Goal: Information Seeking & Learning: Learn about a topic

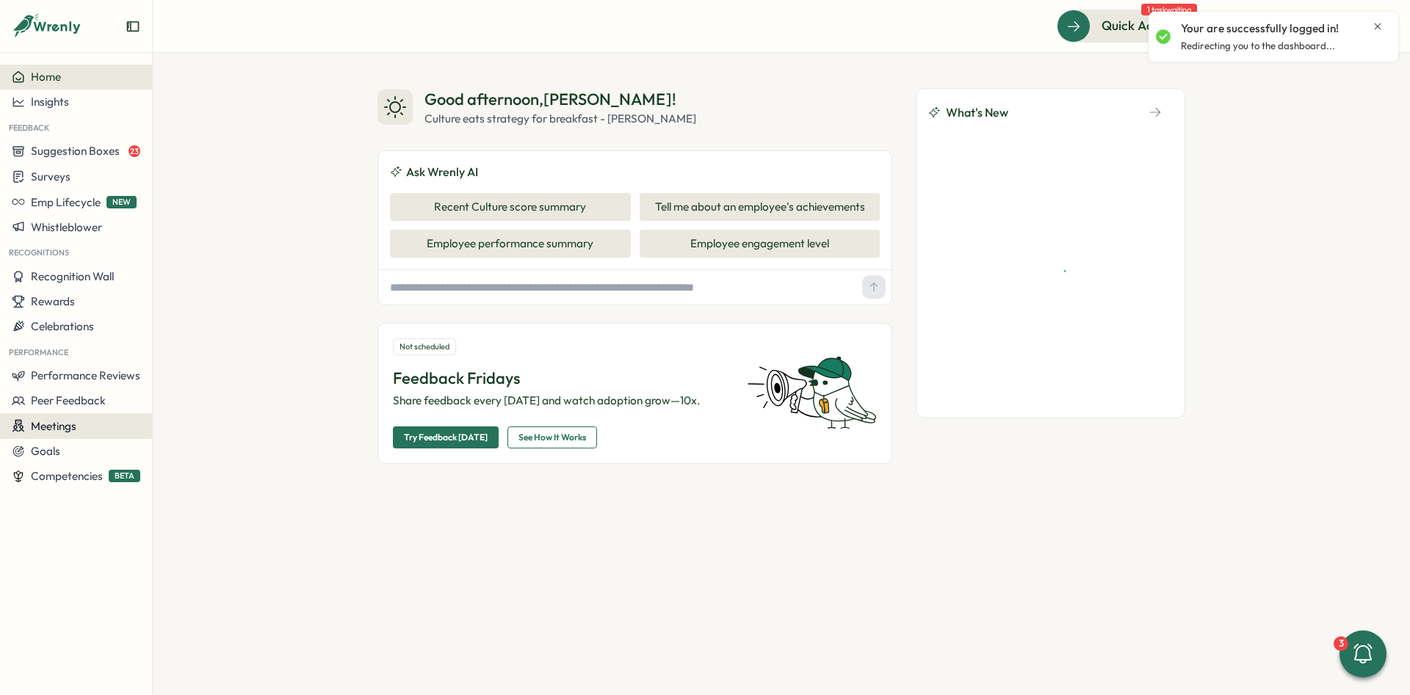
click at [95, 431] on div "Meetings" at bounding box center [76, 426] width 128 height 14
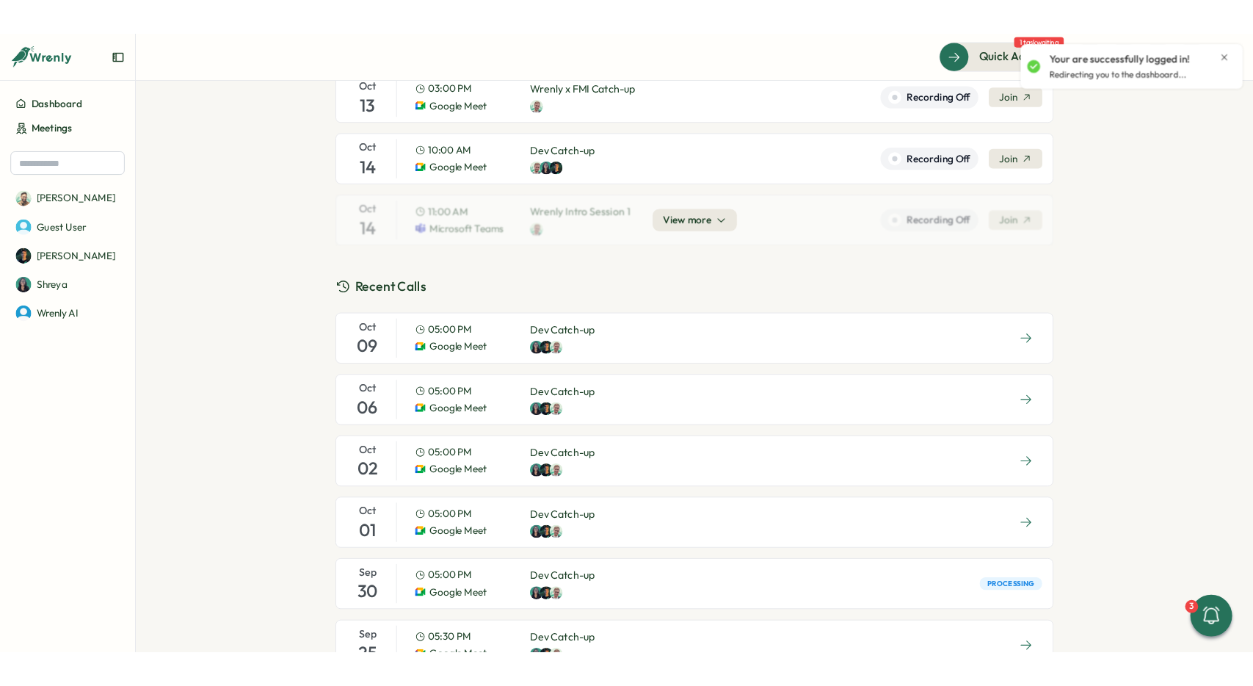
scroll to position [220, 0]
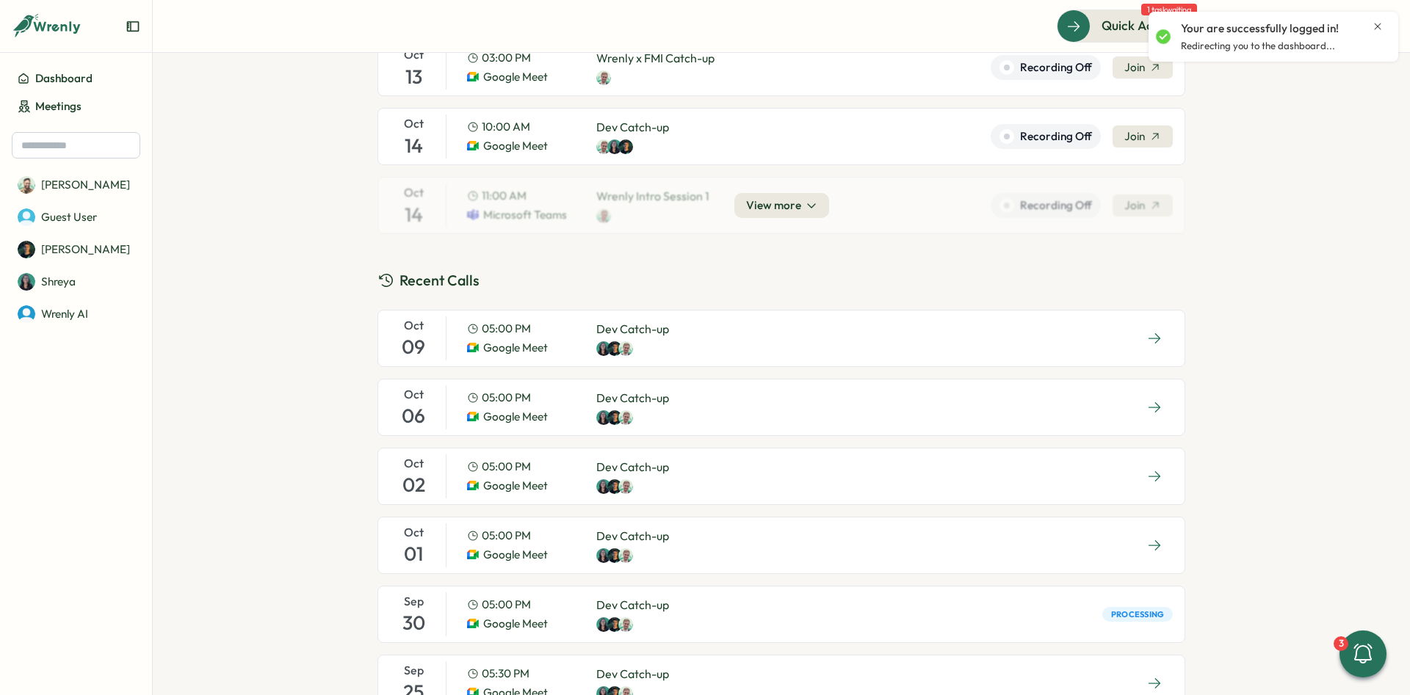
click at [716, 347] on div "[DATE] 05:00 PM Google Meet Dev Catch-up" at bounding box center [781, 338] width 808 height 57
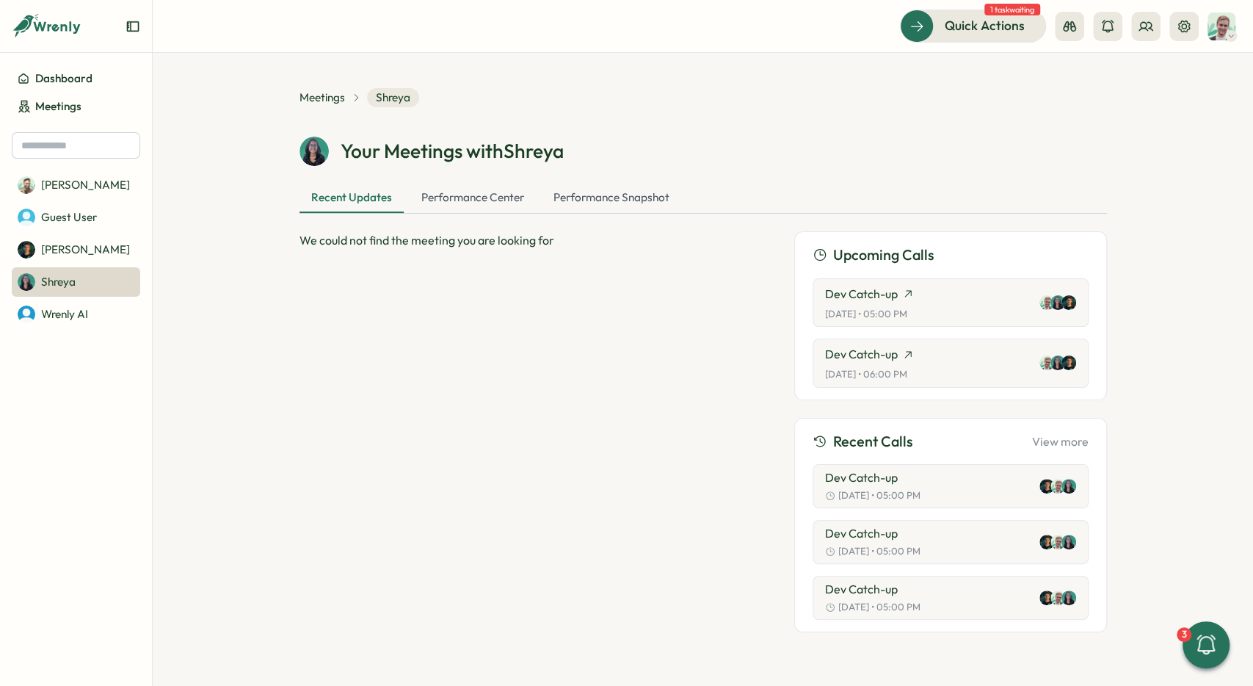
click at [208, 175] on section "Meetings Shreya Your Meetings with [PERSON_NAME] Recent Updates Performance Cen…" at bounding box center [703, 369] width 1100 height 633
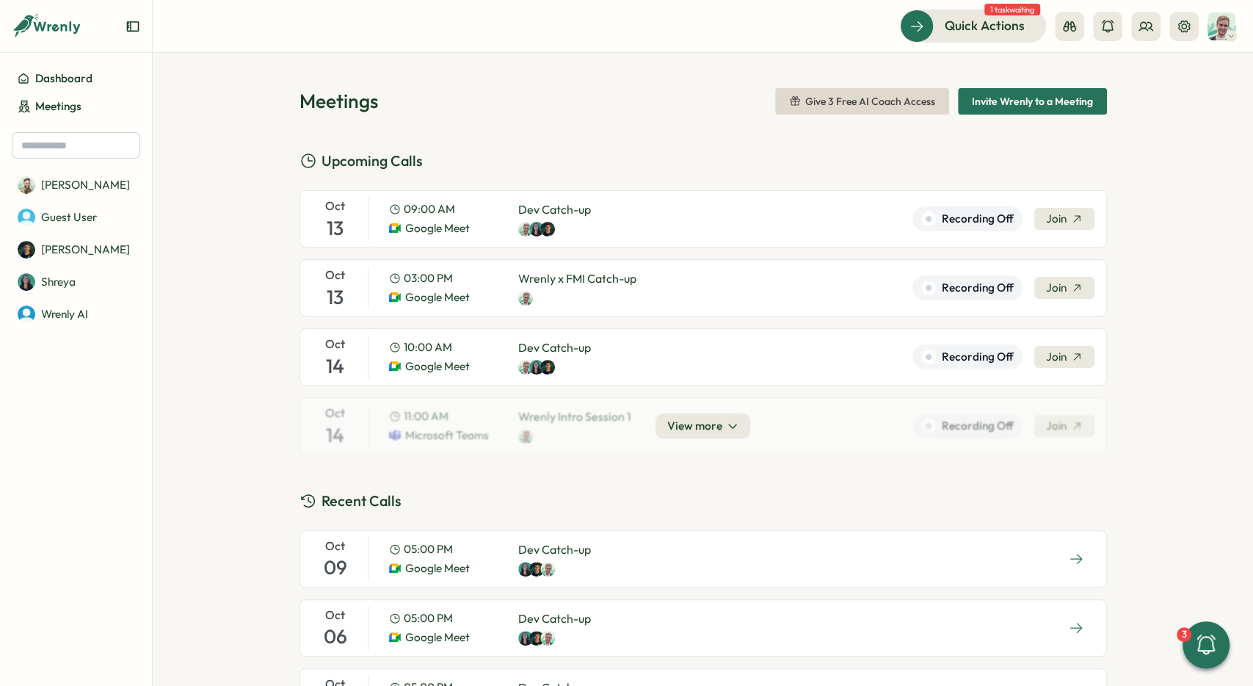
click at [280, 58] on div "Meetings Give 3 Free AI Coach Access Invite Wrenly to a Meeting Upcoming Calls …" at bounding box center [703, 369] width 1100 height 633
click at [86, 79] on span "Dashboard" at bounding box center [63, 78] width 57 height 16
click at [642, 551] on div "Oct 09 05:00 PM Google Meet Dev Catch-up" at bounding box center [704, 558] width 808 height 57
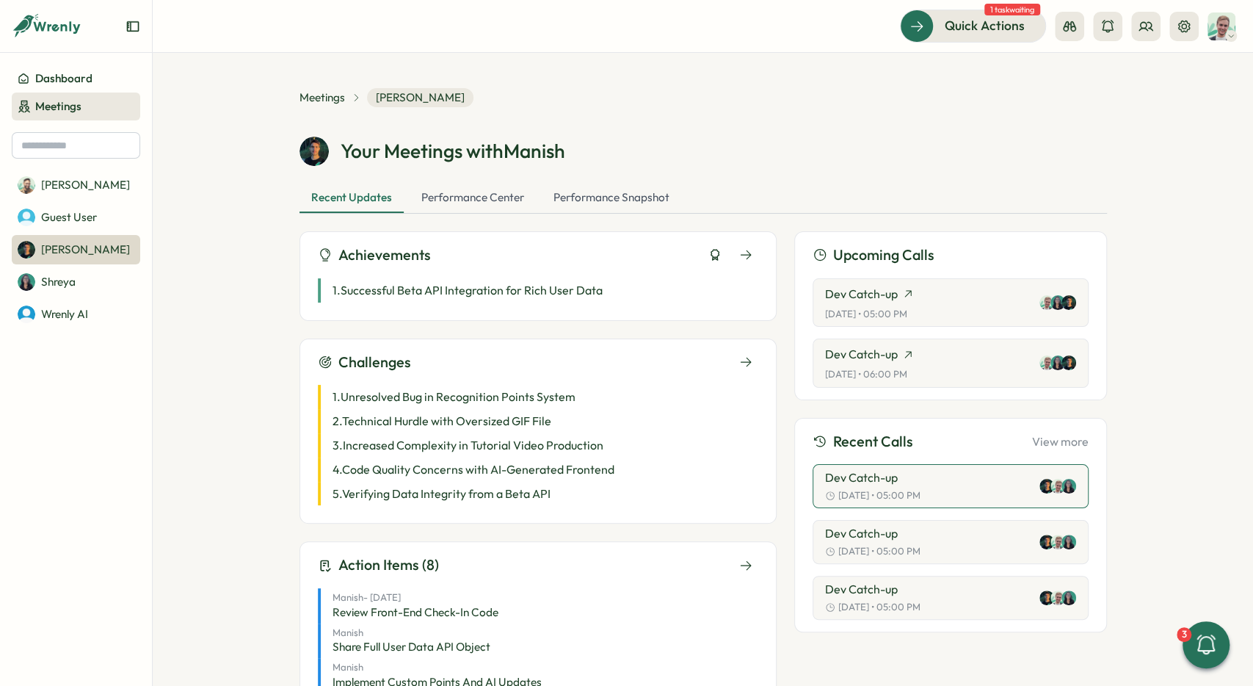
click at [95, 104] on link "Meetings" at bounding box center [76, 106] width 128 height 28
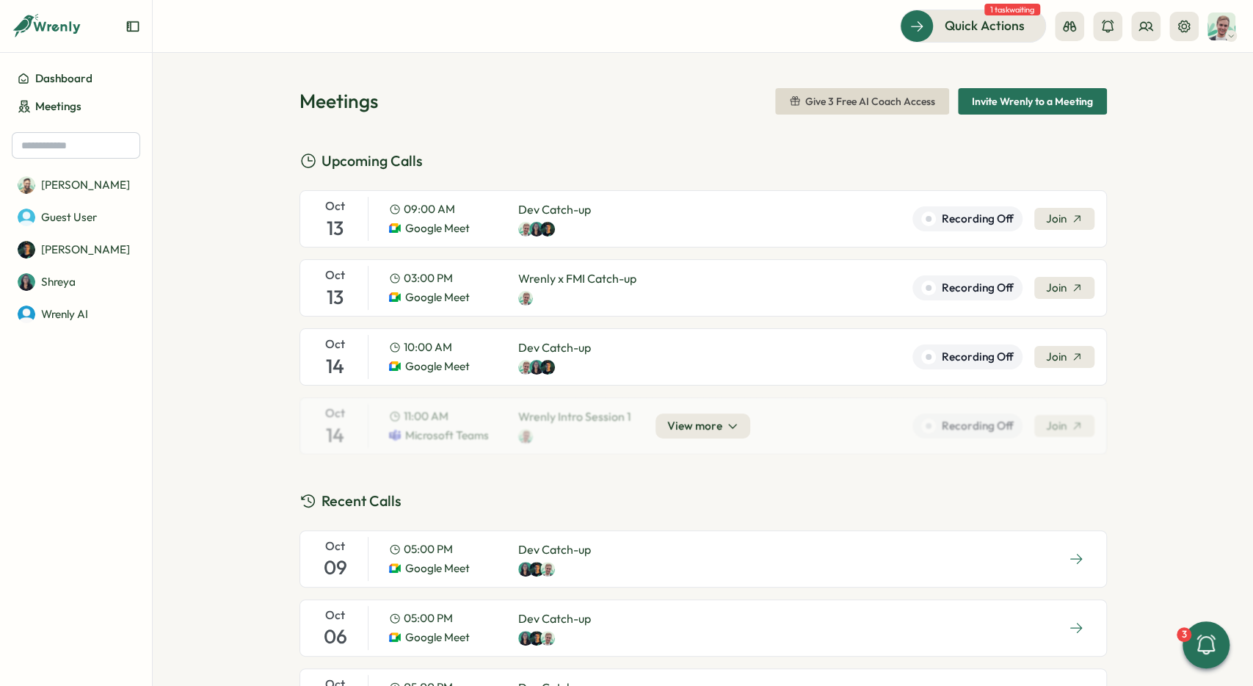
click at [669, 543] on div "Oct 09 05:00 PM Google Meet Dev Catch-up" at bounding box center [704, 558] width 808 height 57
click at [636, 563] on div "Oct 09 05:00 PM Google Meet Dev Catch-up" at bounding box center [704, 558] width 808 height 57
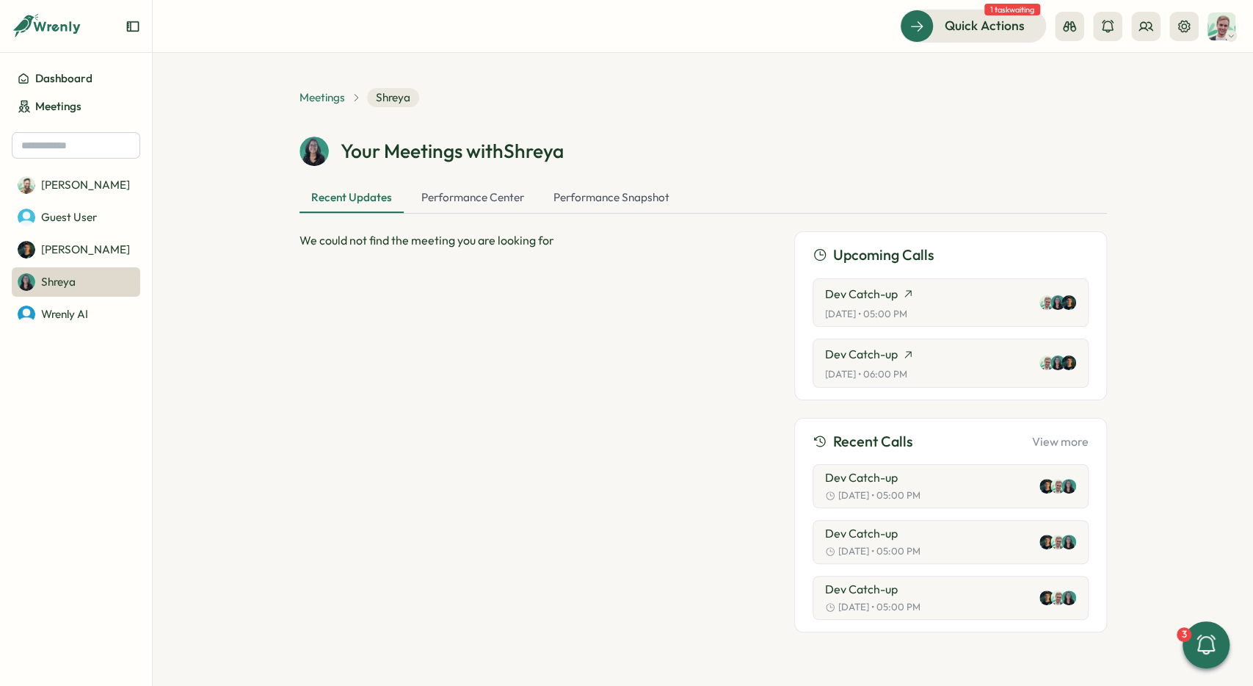
click at [335, 103] on span "Meetings" at bounding box center [323, 98] width 46 height 16
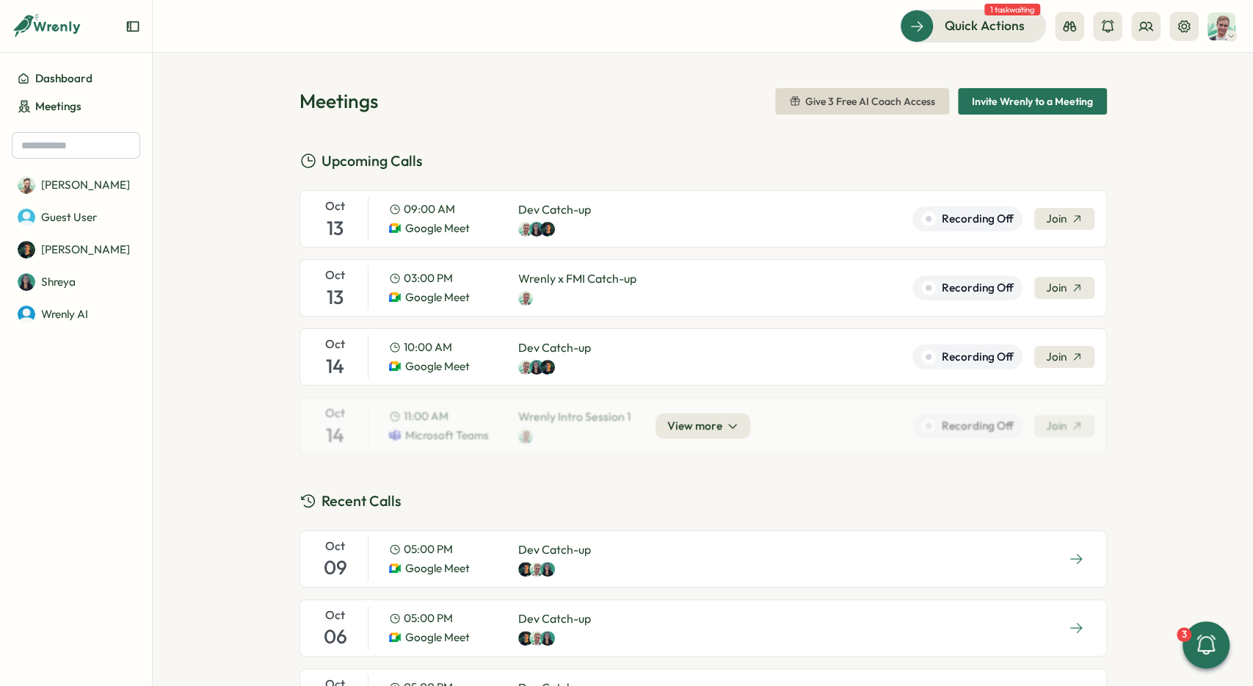
click at [711, 548] on div "Oct 09 05:00 PM Google Meet Dev Catch-up" at bounding box center [704, 558] width 808 height 57
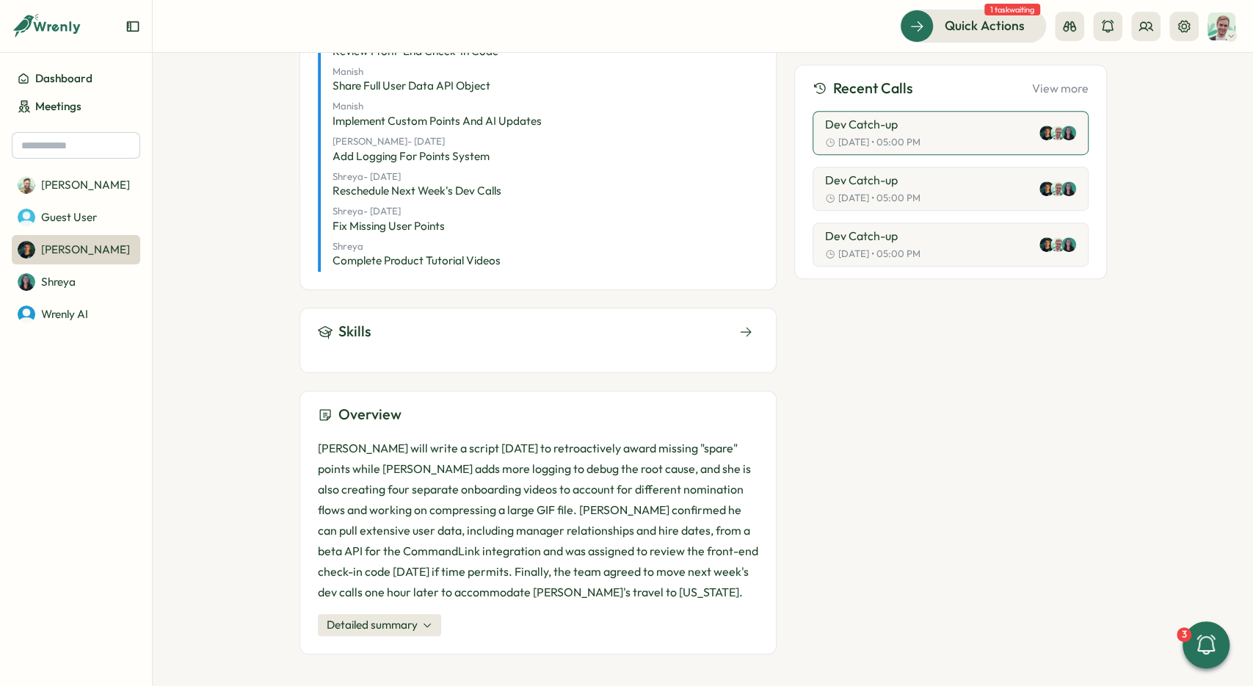
scroll to position [562, 0]
click at [701, 313] on div "Skills" at bounding box center [538, 339] width 477 height 65
click at [714, 327] on div "Skills" at bounding box center [538, 330] width 440 height 23
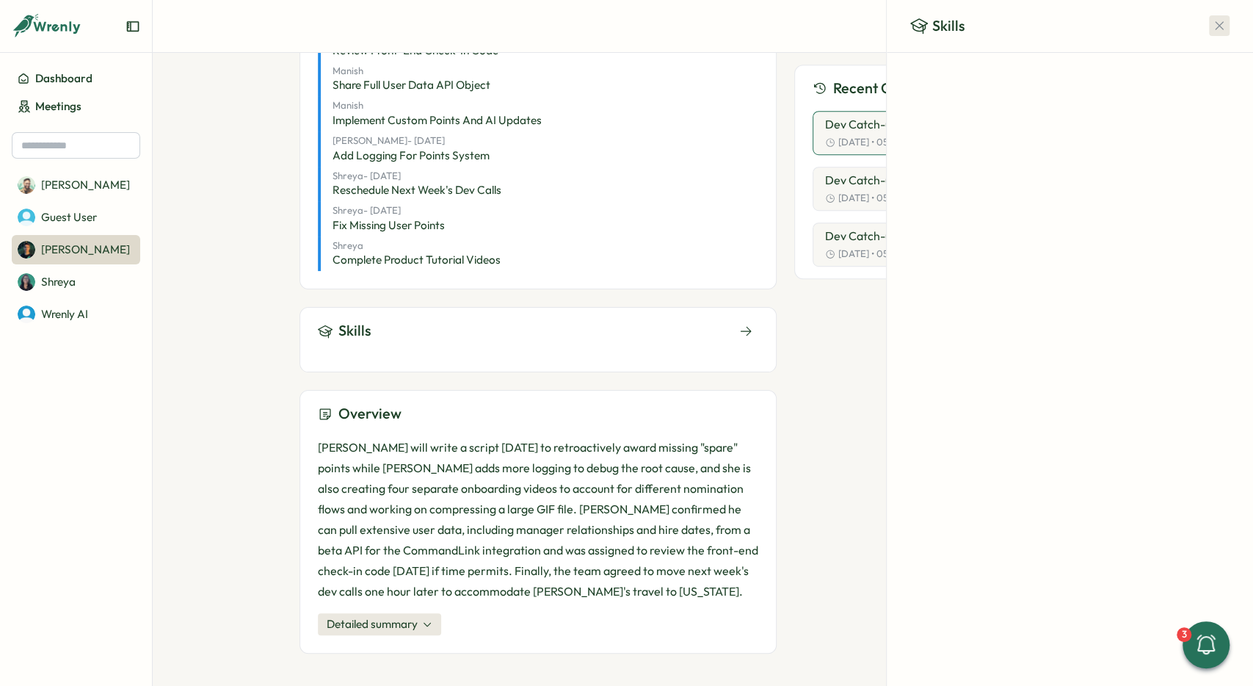
click at [1216, 27] on icon "button" at bounding box center [1219, 25] width 15 height 15
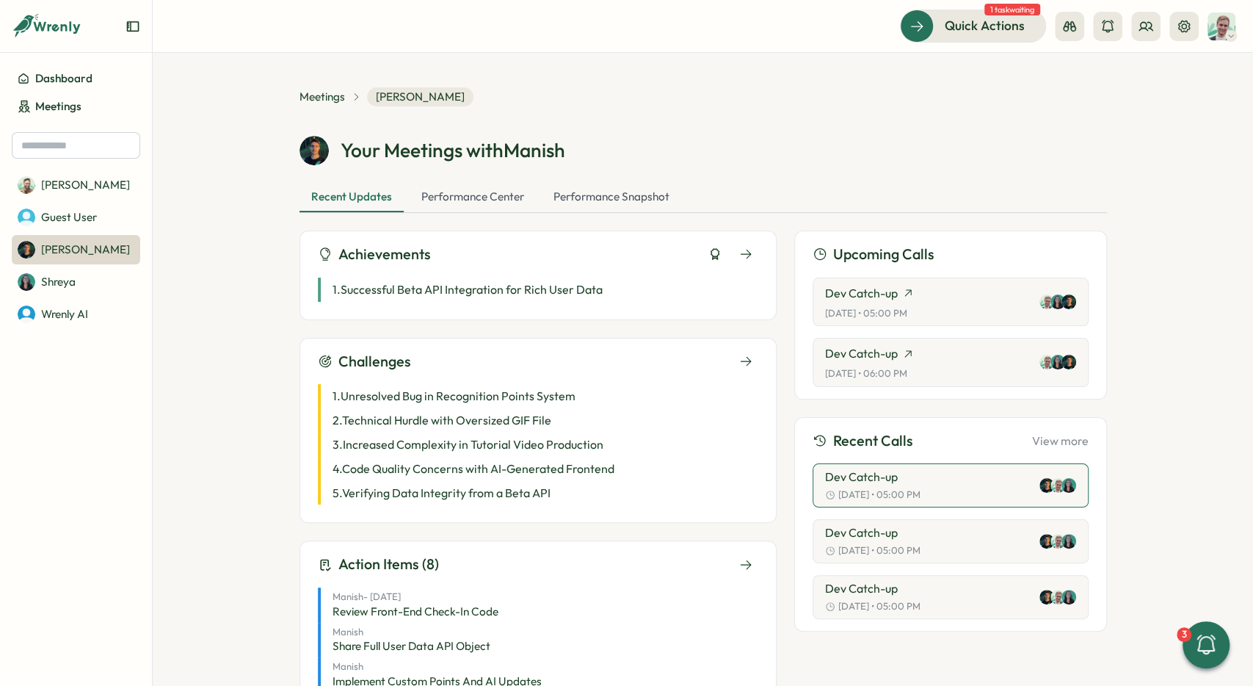
scroll to position [0, 0]
click at [465, 202] on div "Performance Center" at bounding box center [473, 198] width 126 height 29
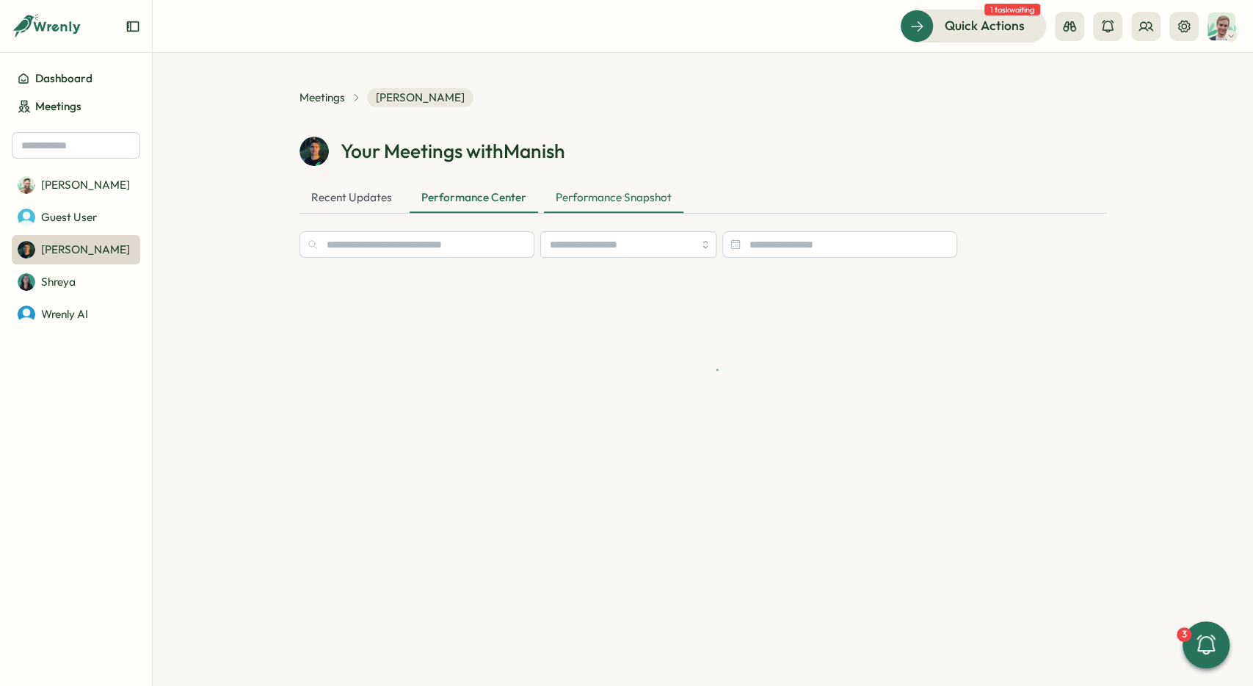
drag, startPoint x: 601, startPoint y: 193, endPoint x: 498, endPoint y: 197, distance: 102.9
click at [600, 193] on div "Performance Snapshot" at bounding box center [613, 198] width 139 height 29
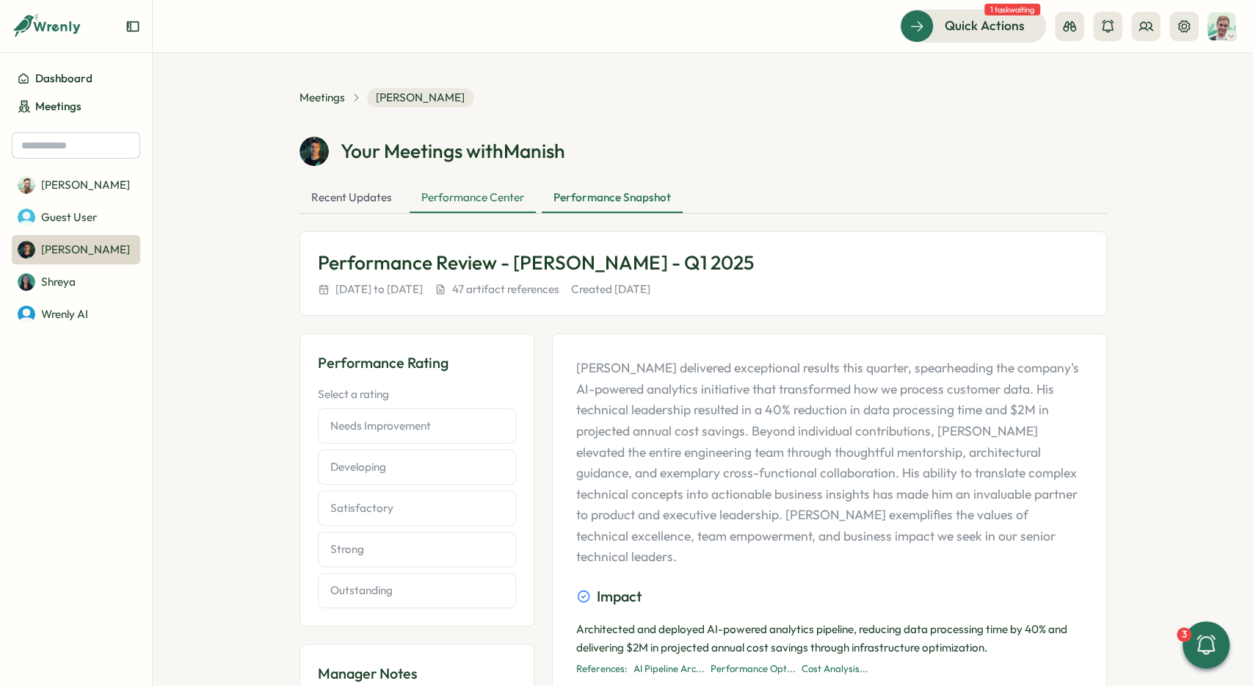
click at [445, 201] on div "Performance Center" at bounding box center [473, 198] width 126 height 29
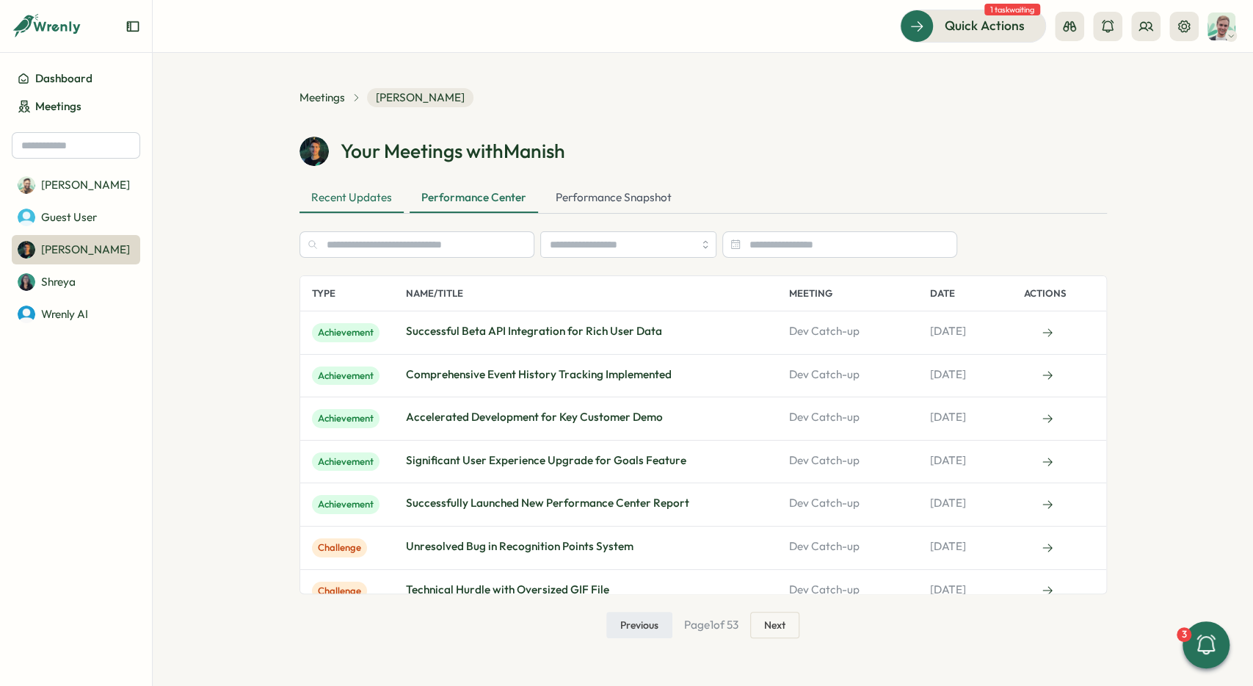
click at [346, 208] on div "Recent Updates" at bounding box center [352, 198] width 104 height 29
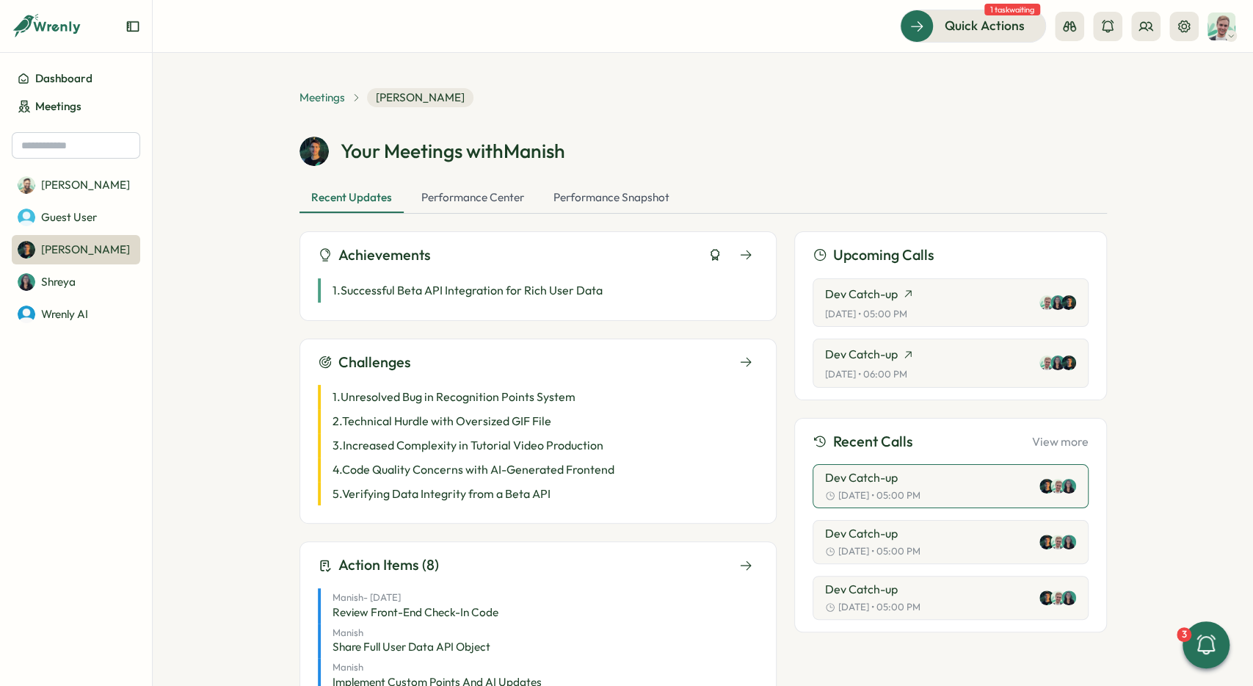
click at [316, 95] on span "Meetings" at bounding box center [323, 98] width 46 height 16
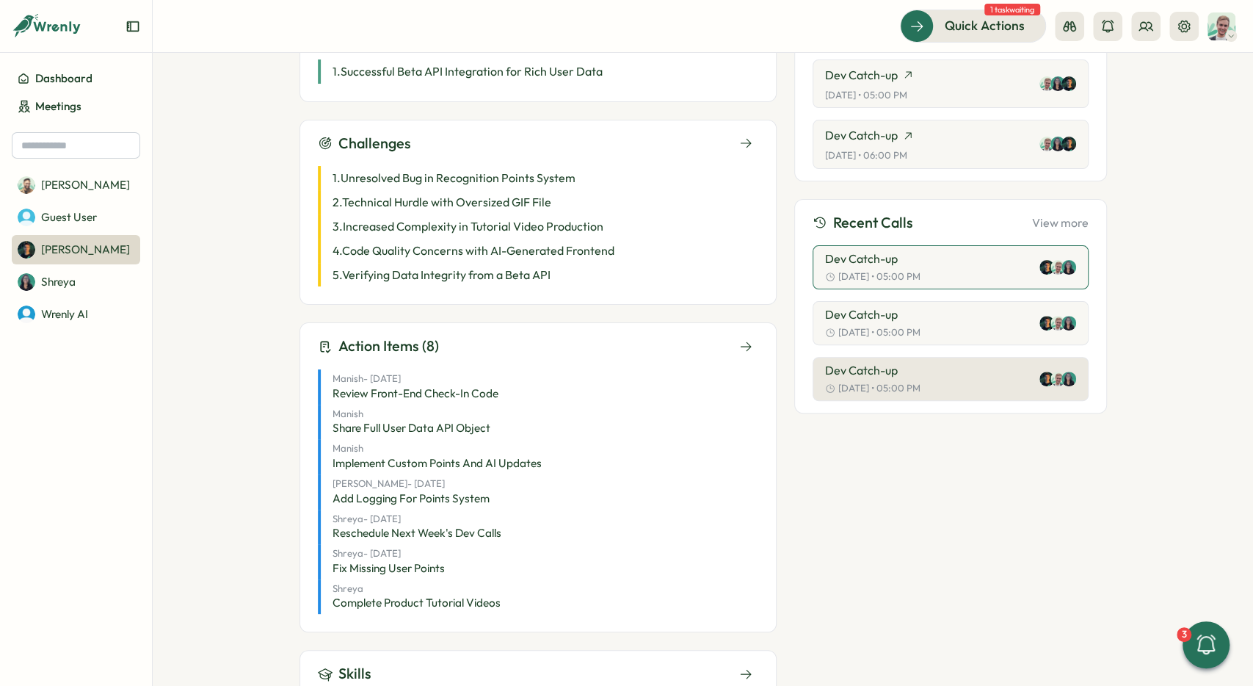
scroll to position [220, 0]
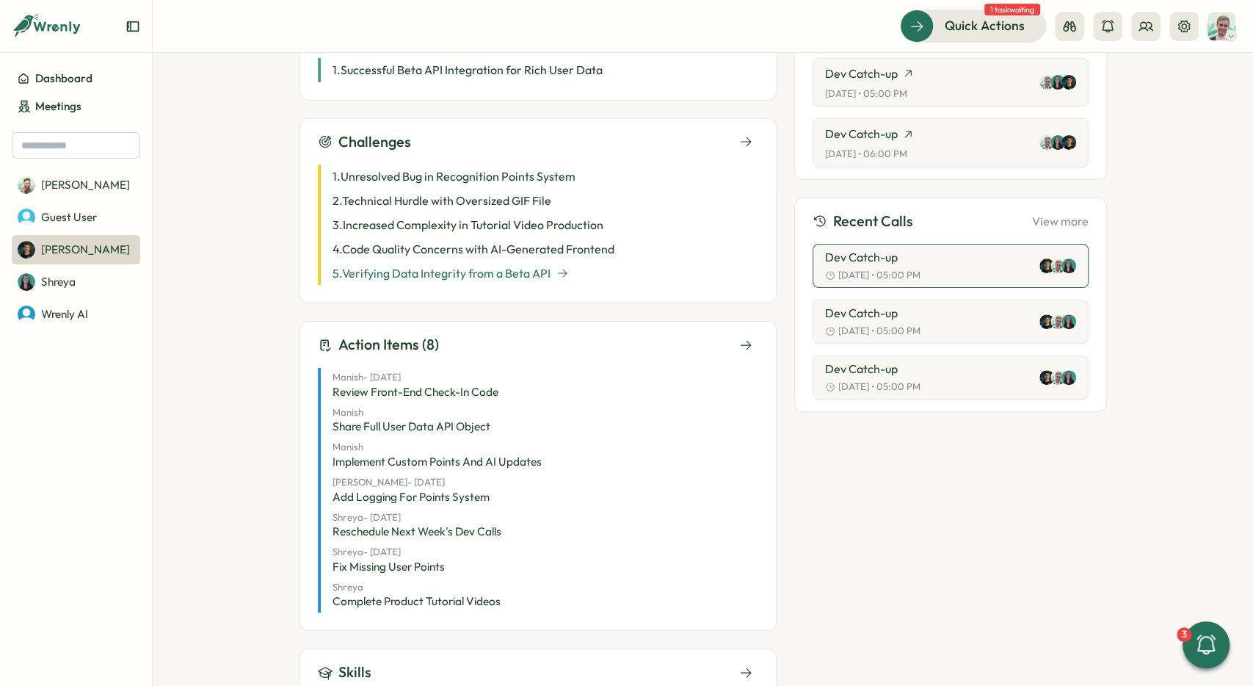
click at [402, 278] on p "5 . Verifying Data Integrity from a Beta API" at bounding box center [442, 273] width 218 height 18
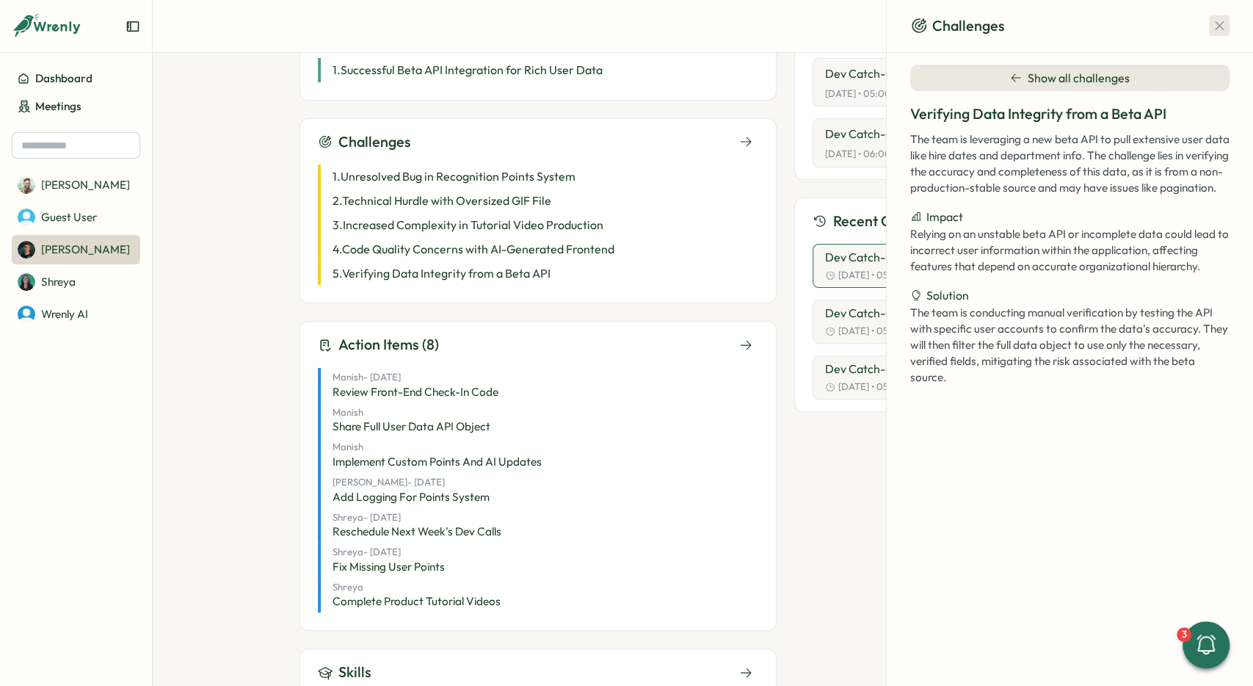
click at [1220, 26] on icon "button" at bounding box center [1219, 26] width 8 height 8
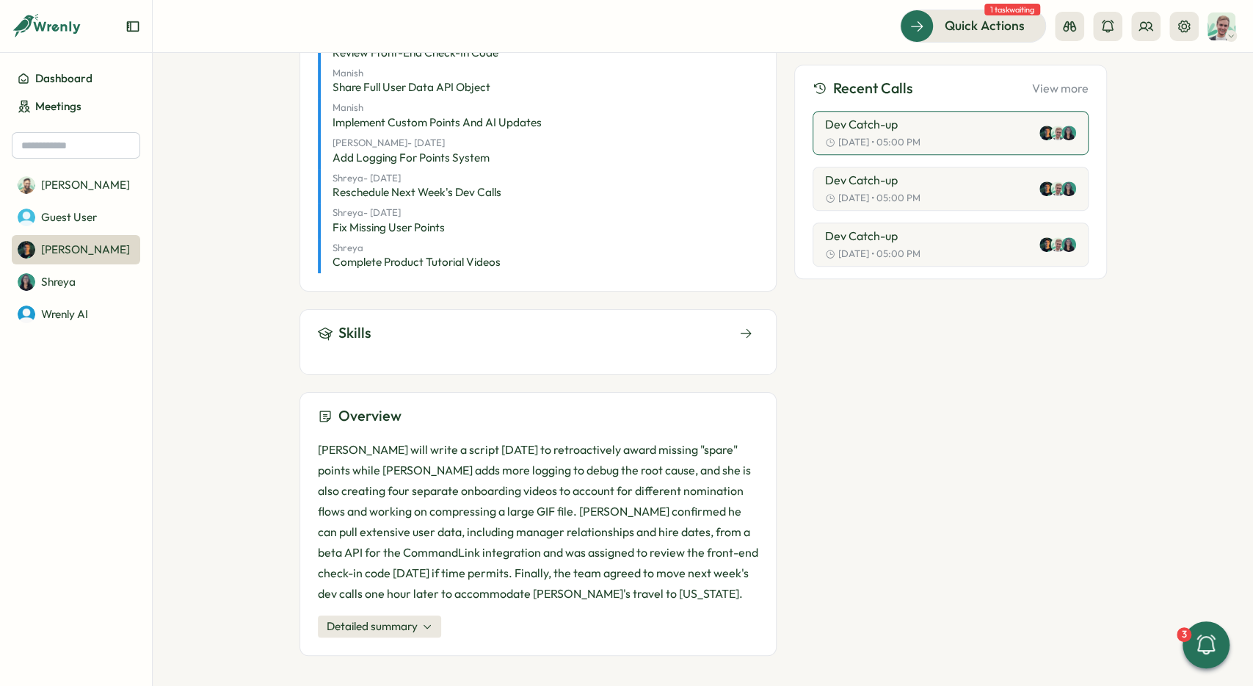
scroll to position [562, 0]
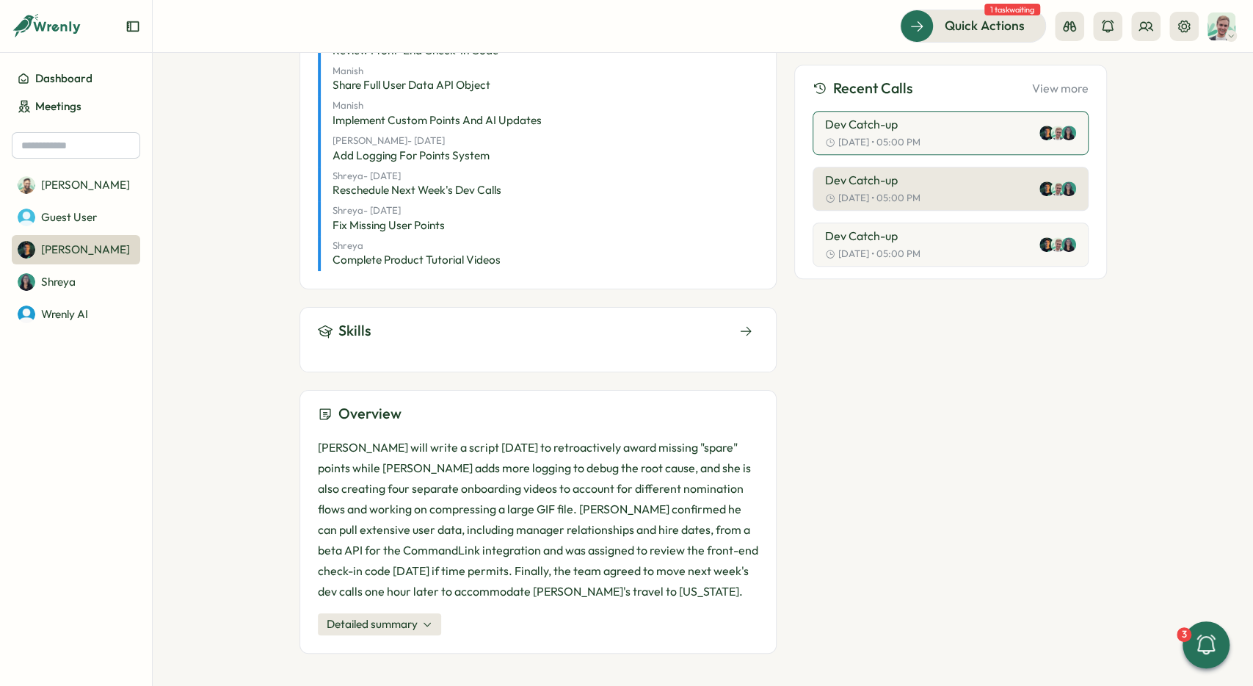
click at [884, 200] on p "Oct 06 • 05:00 PM" at bounding box center [879, 198] width 82 height 13
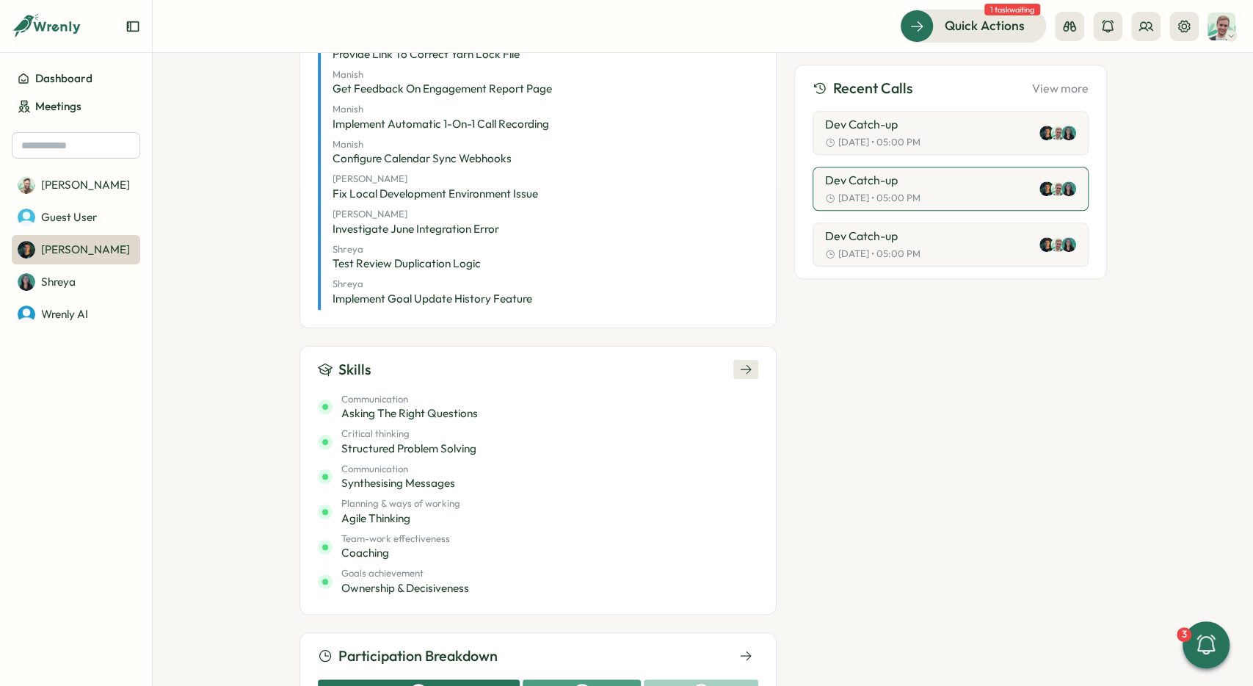
scroll to position [881, 0]
click at [740, 362] on icon at bounding box center [745, 368] width 13 height 13
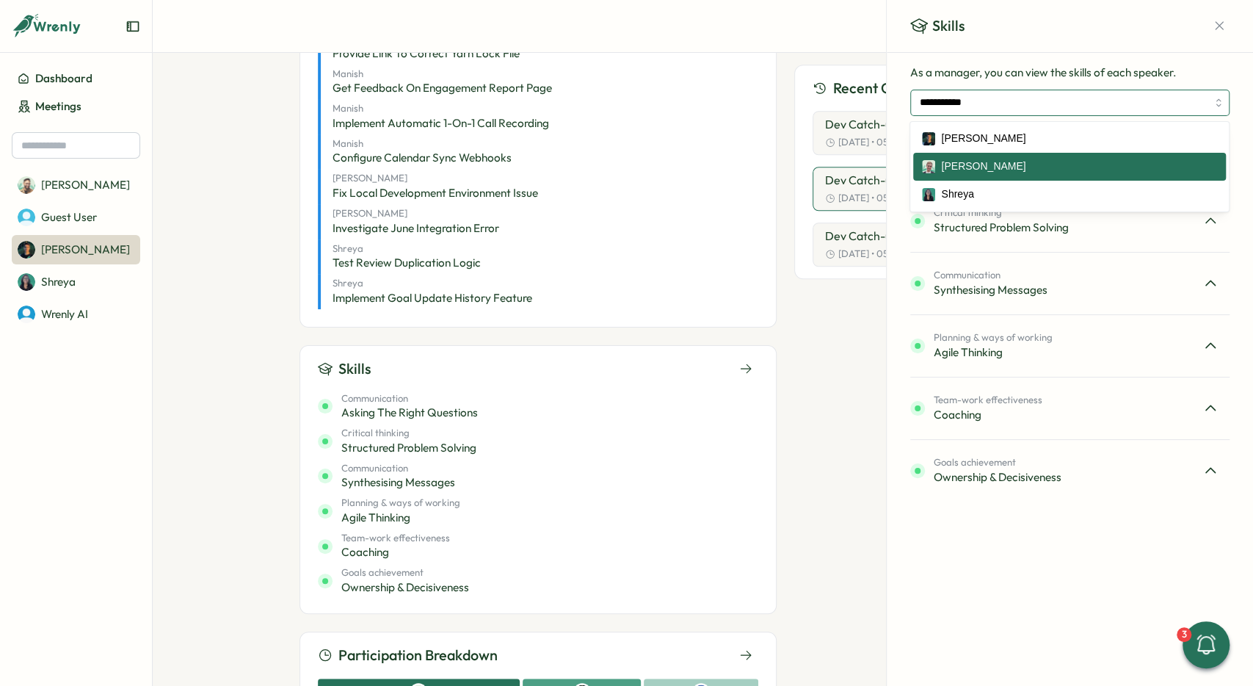
click at [986, 104] on input "**********" at bounding box center [1069, 103] width 319 height 26
type input "**********"
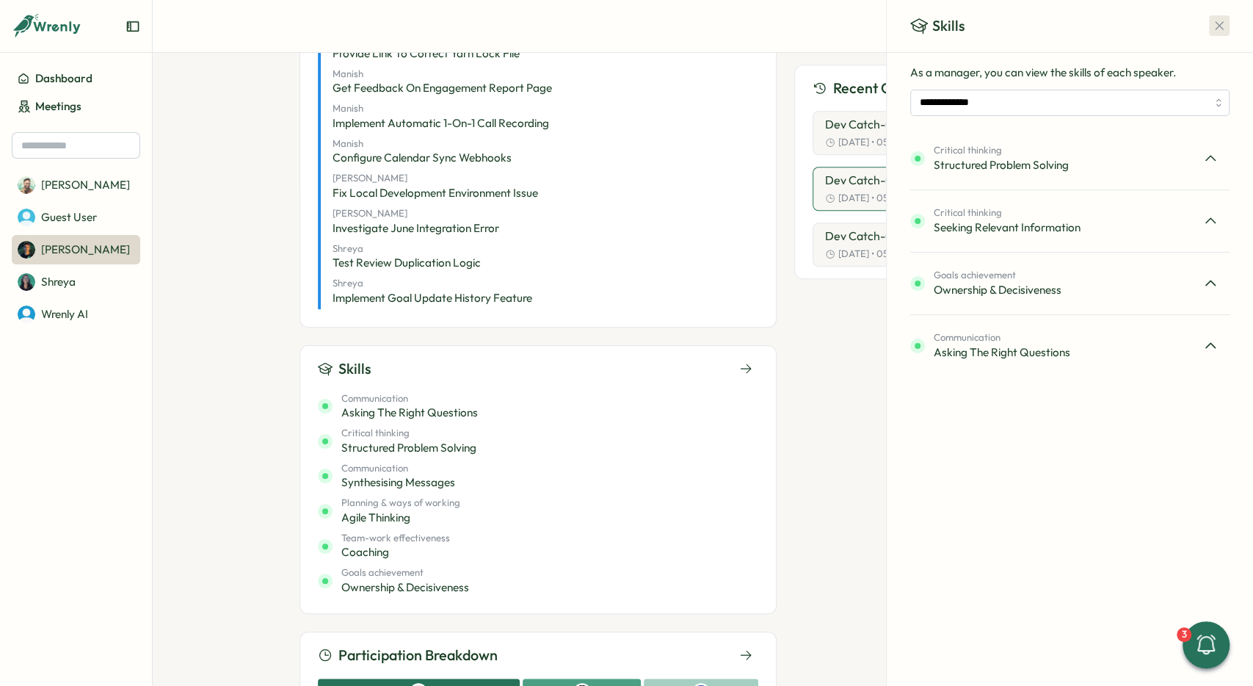
click at [1216, 33] on icon "button" at bounding box center [1219, 25] width 15 height 15
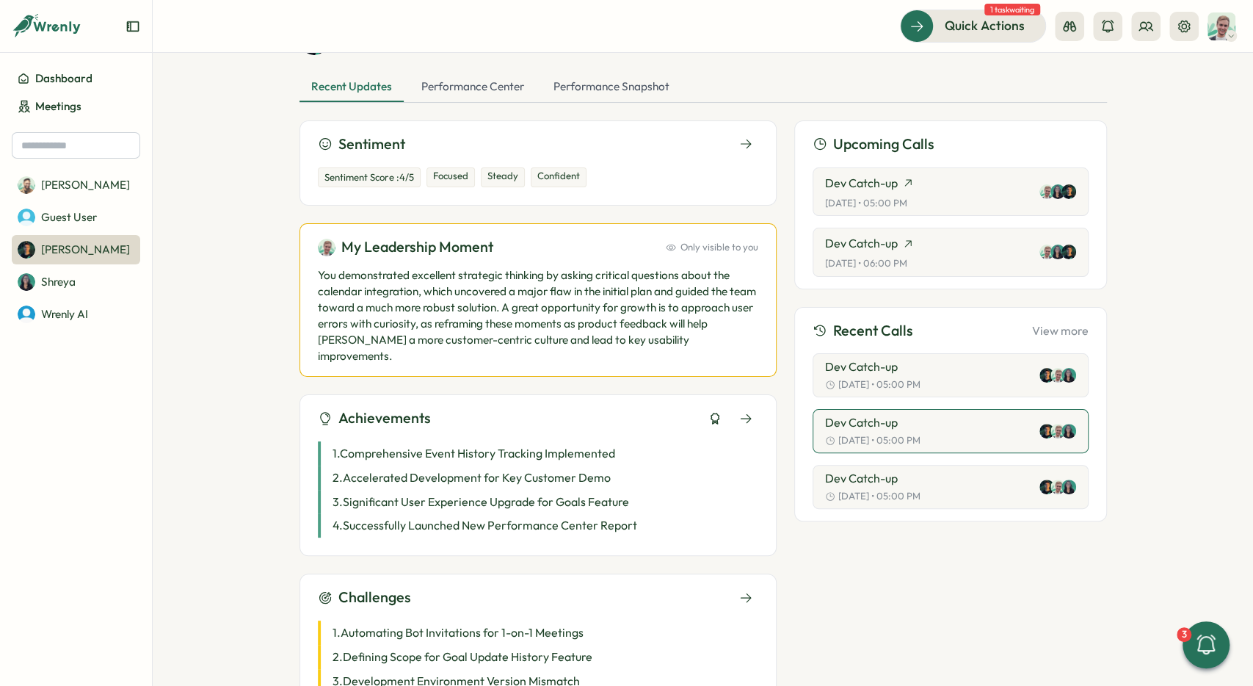
scroll to position [110, 0]
click at [719, 413] on icon at bounding box center [714, 419] width 13 height 13
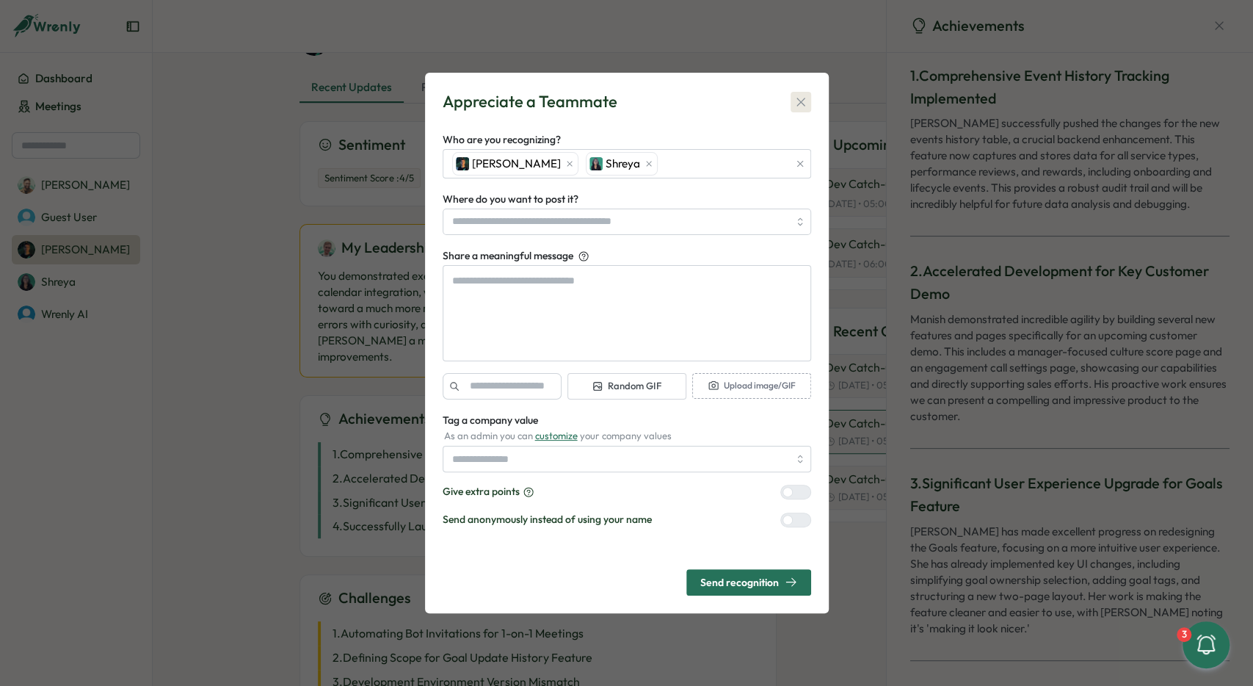
click at [797, 107] on icon "button" at bounding box center [801, 102] width 15 height 15
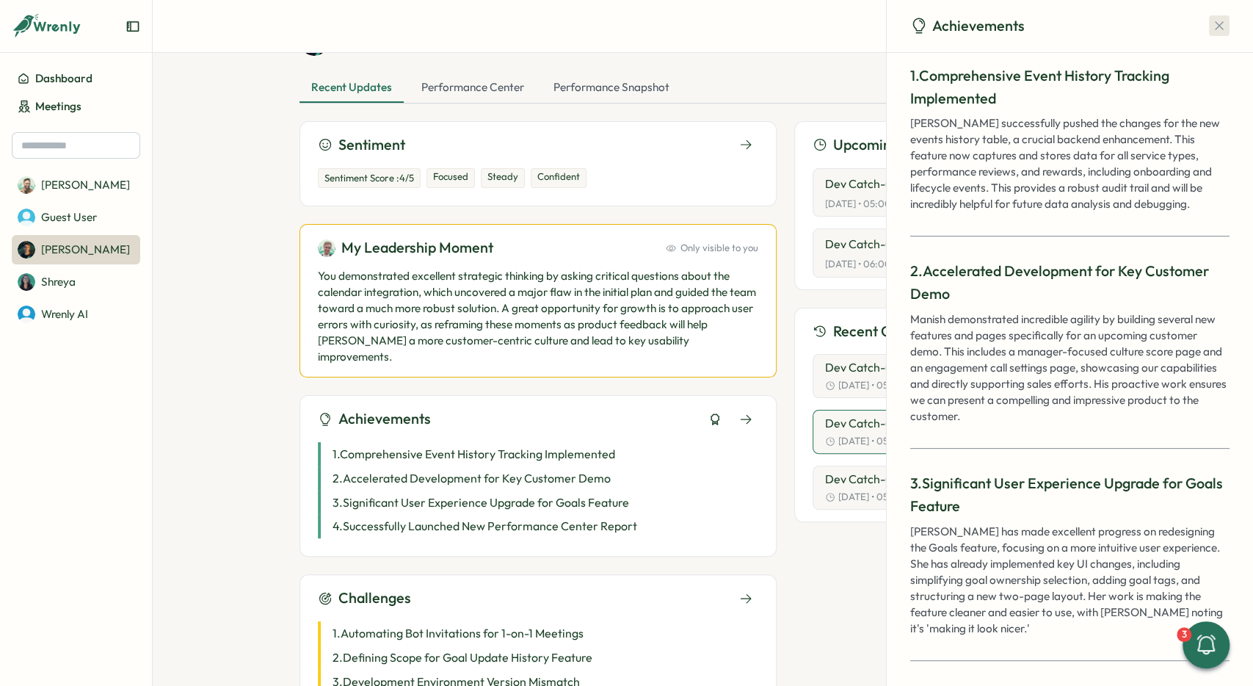
click at [1215, 26] on icon "button" at bounding box center [1219, 25] width 15 height 15
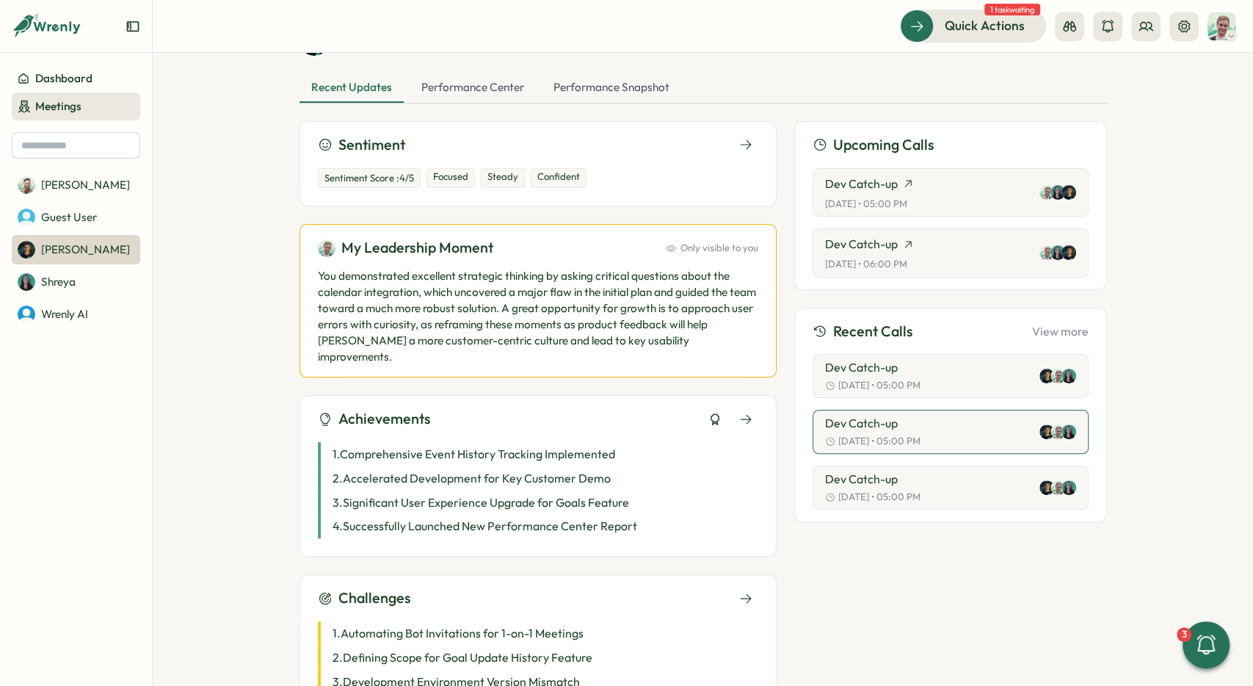
click at [56, 105] on span "Meetings" at bounding box center [58, 106] width 46 height 16
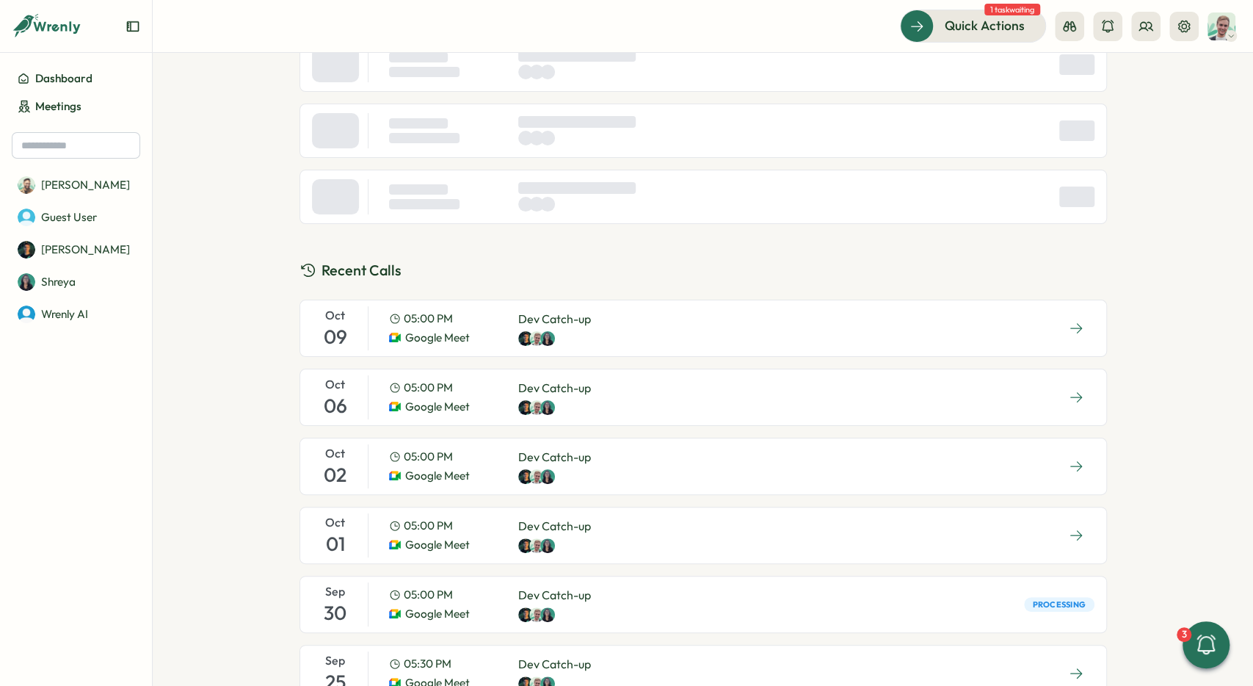
scroll to position [220, 0]
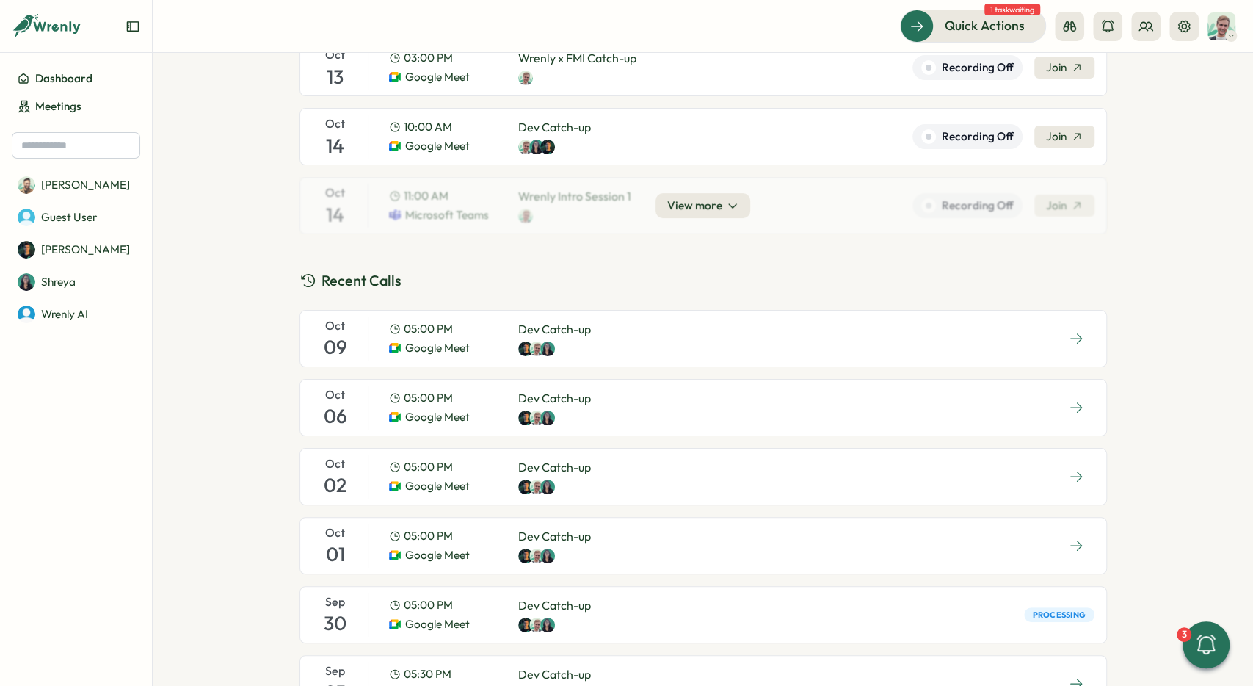
click at [659, 335] on div "Oct 09 05:00 PM Google Meet Dev Catch-up" at bounding box center [704, 338] width 808 height 57
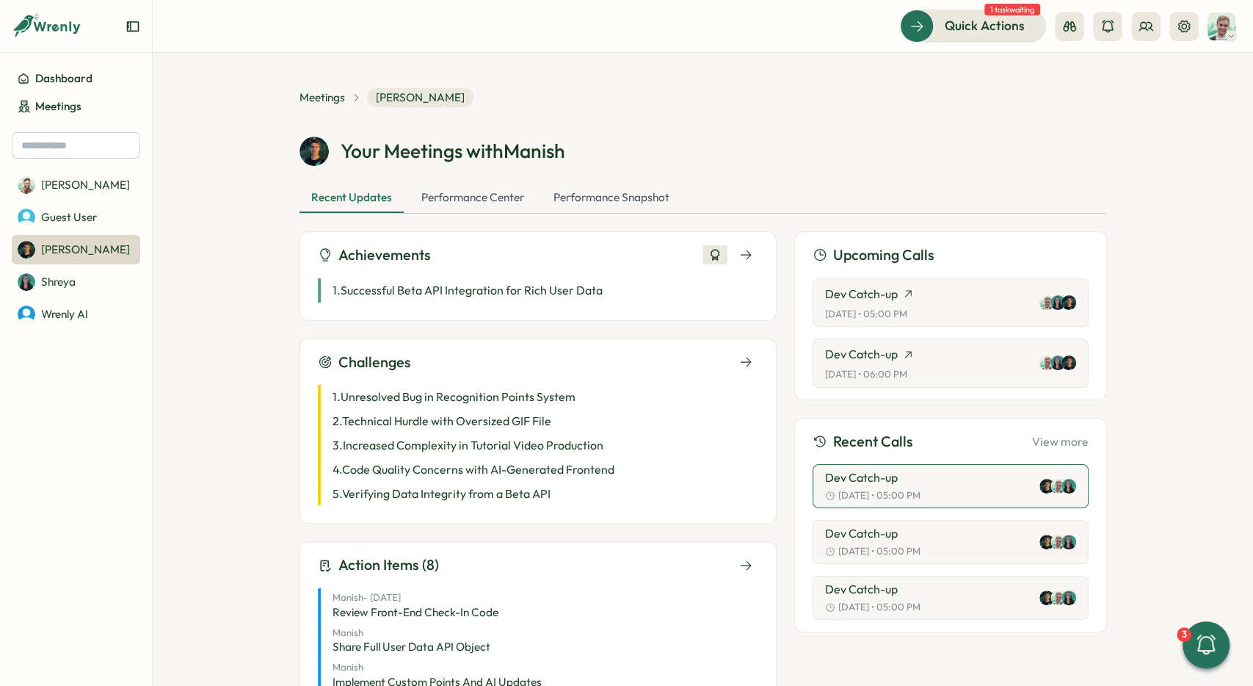
click at [720, 261] on icon at bounding box center [714, 254] width 13 height 13
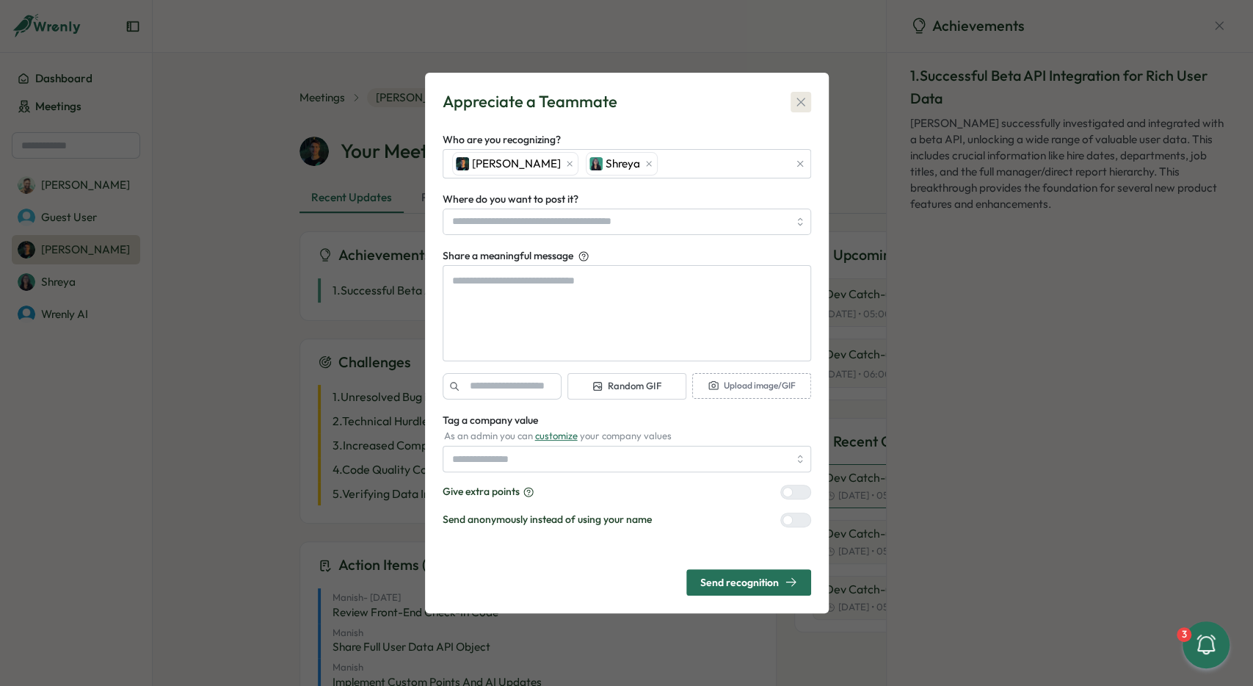
click at [805, 101] on icon "button" at bounding box center [801, 102] width 15 height 15
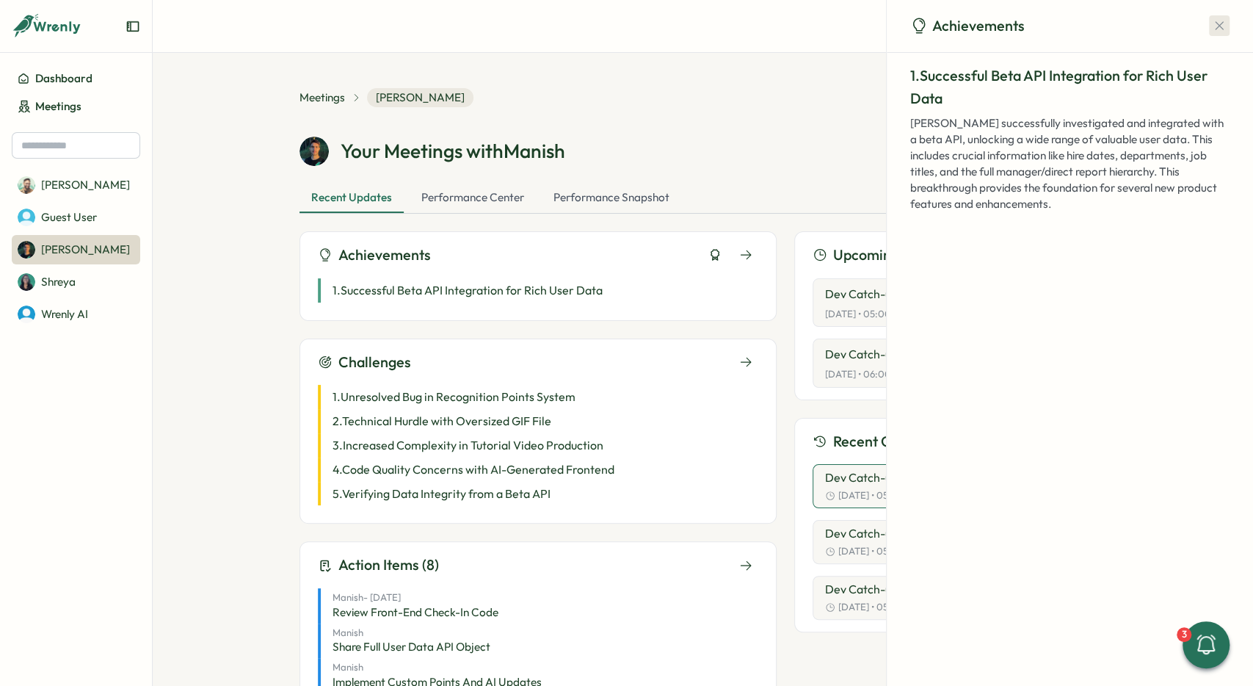
click at [1219, 17] on button "button" at bounding box center [1219, 25] width 21 height 21
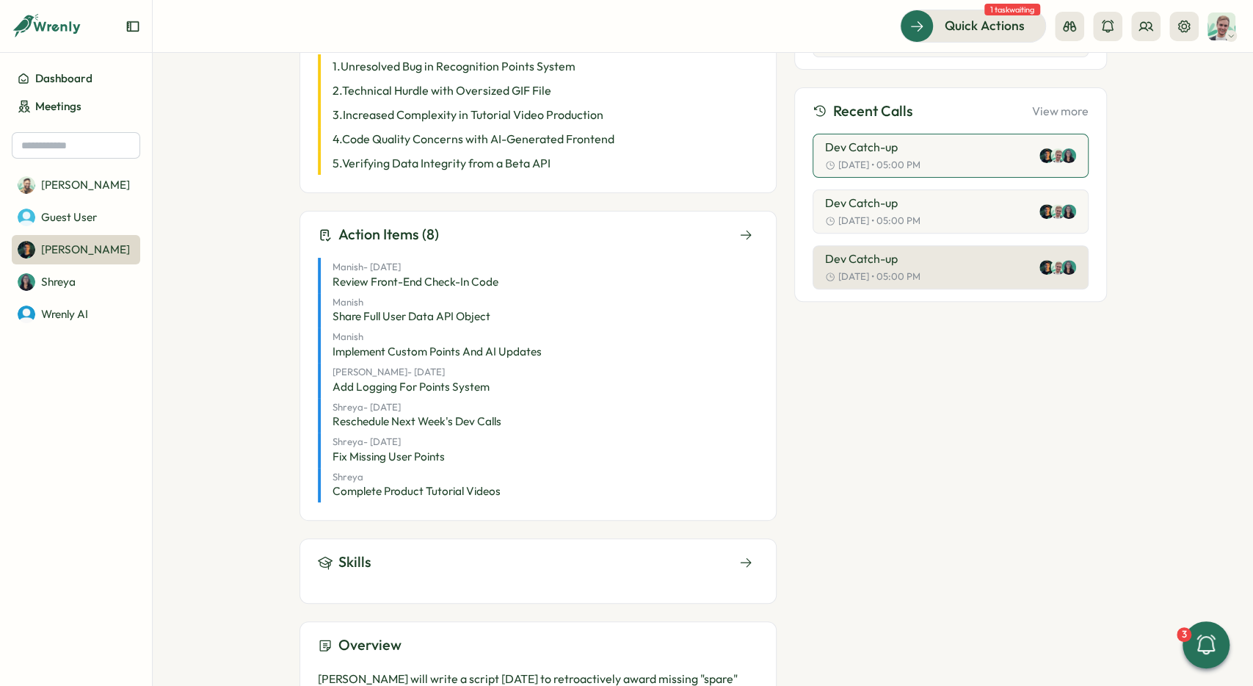
click at [874, 227] on button "Dev Catch-up Oct 06 • 05:00 PM" at bounding box center [951, 211] width 276 height 44
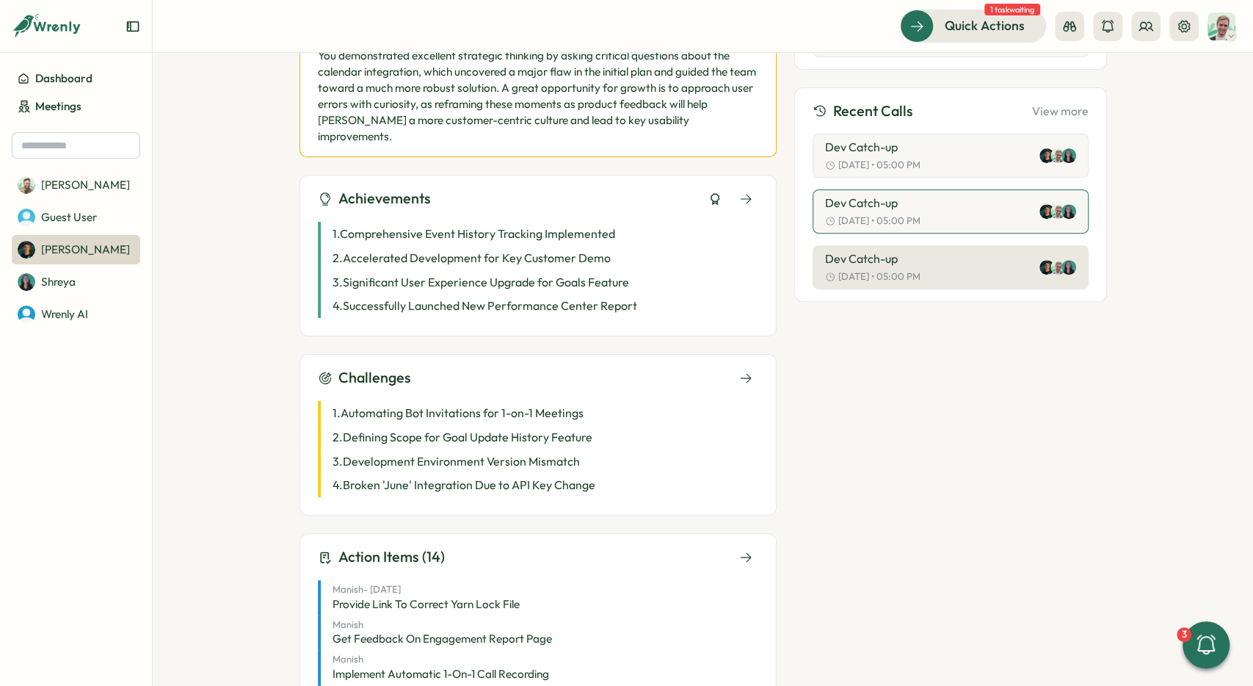
scroll to position [659, 0]
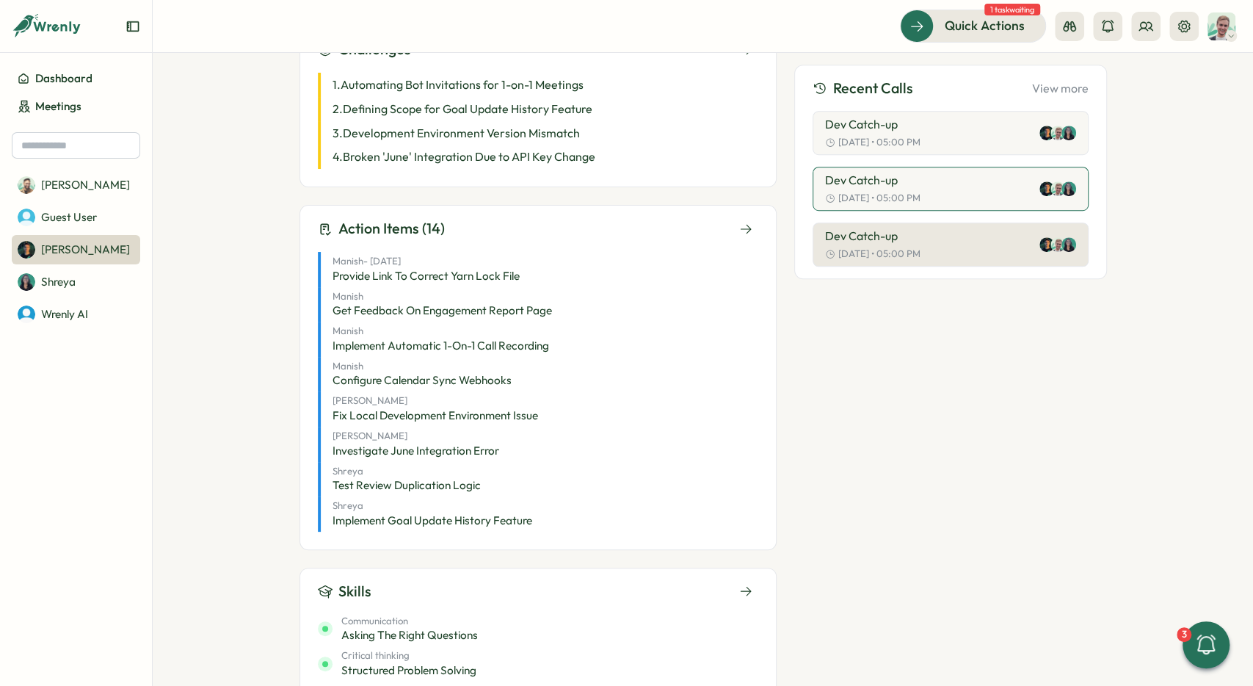
click at [866, 241] on p "Dev Catch-up" at bounding box center [861, 236] width 73 height 13
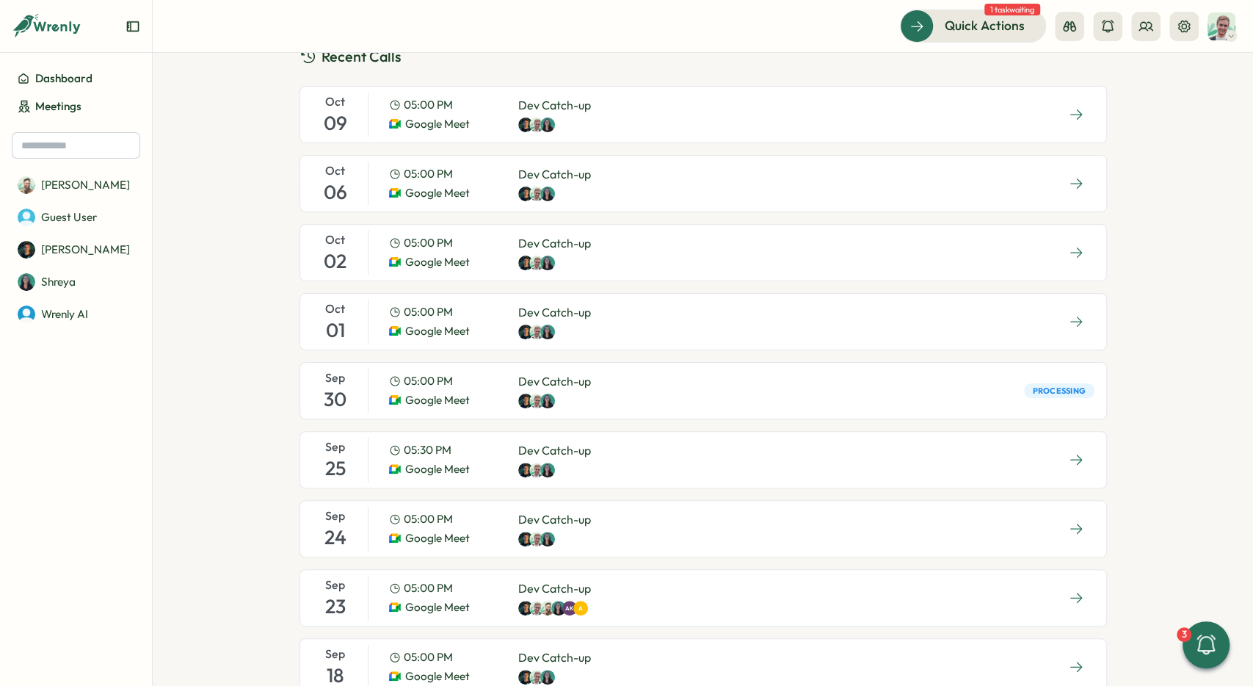
scroll to position [440, 0]
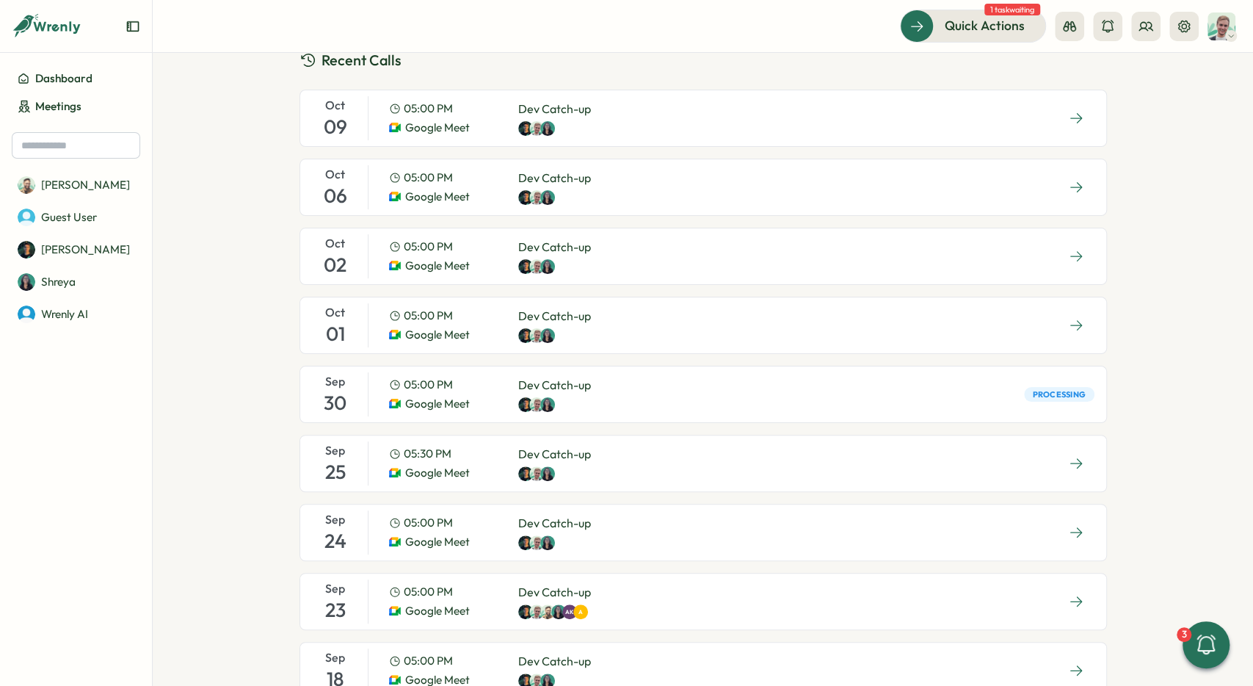
click at [655, 118] on div "Oct 09 05:00 PM Google Meet Dev Catch-up" at bounding box center [704, 118] width 808 height 57
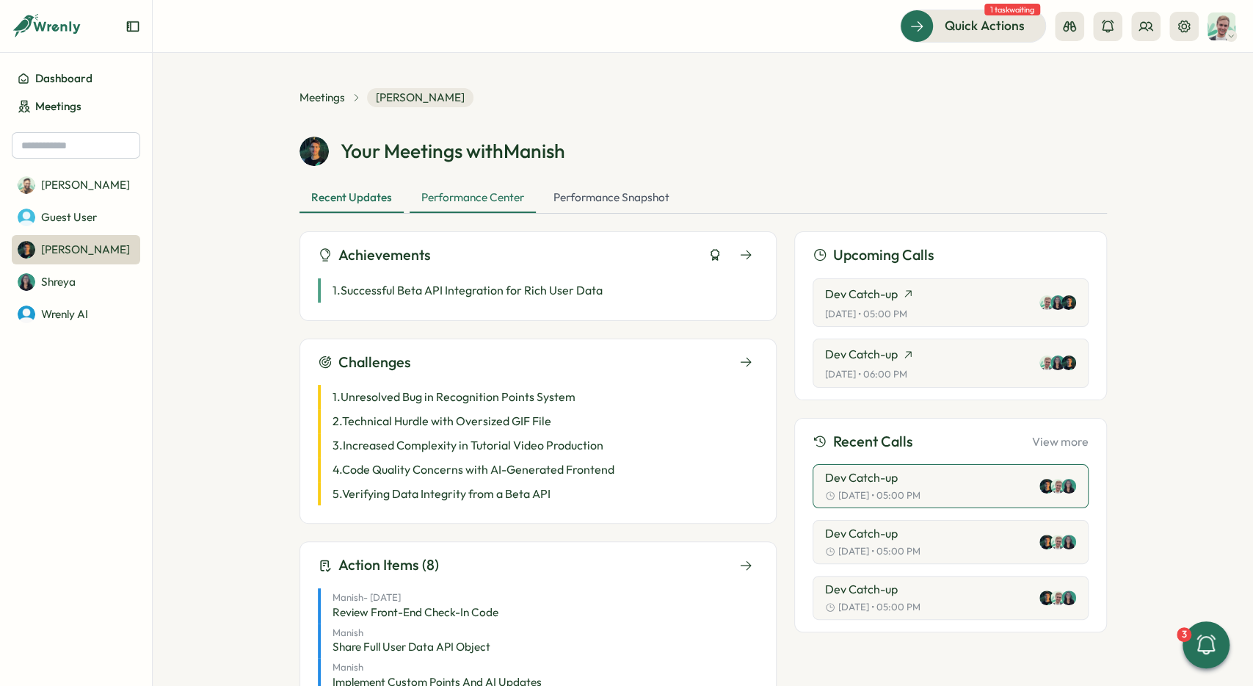
click at [481, 192] on div "Performance Center" at bounding box center [473, 198] width 126 height 29
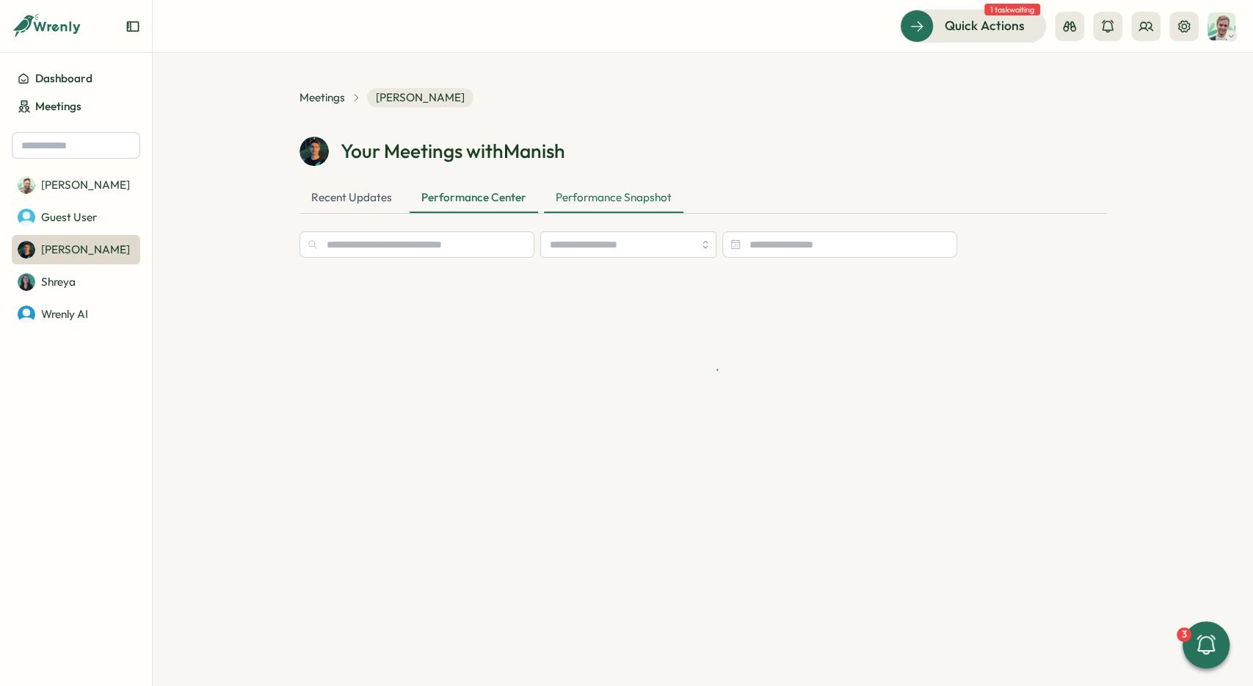
click at [604, 203] on div "Performance Snapshot" at bounding box center [613, 198] width 139 height 29
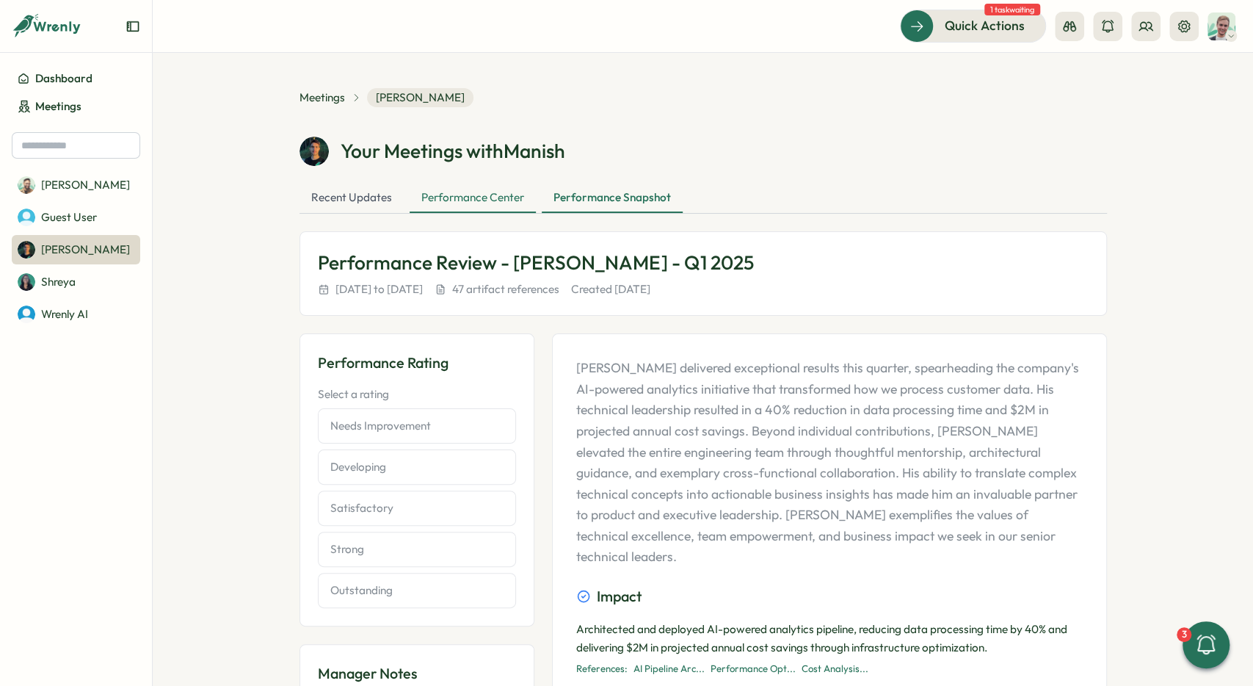
click at [466, 205] on div "Performance Center" at bounding box center [473, 198] width 126 height 29
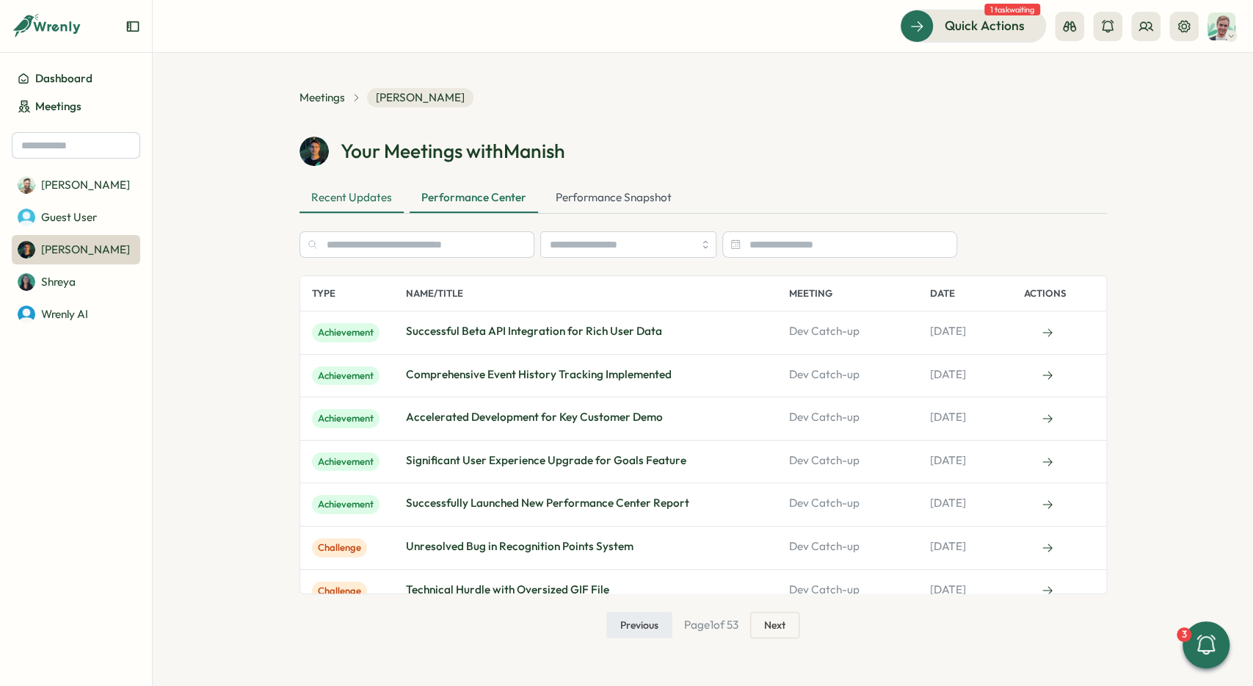
click at [362, 204] on div "Recent Updates" at bounding box center [352, 198] width 104 height 29
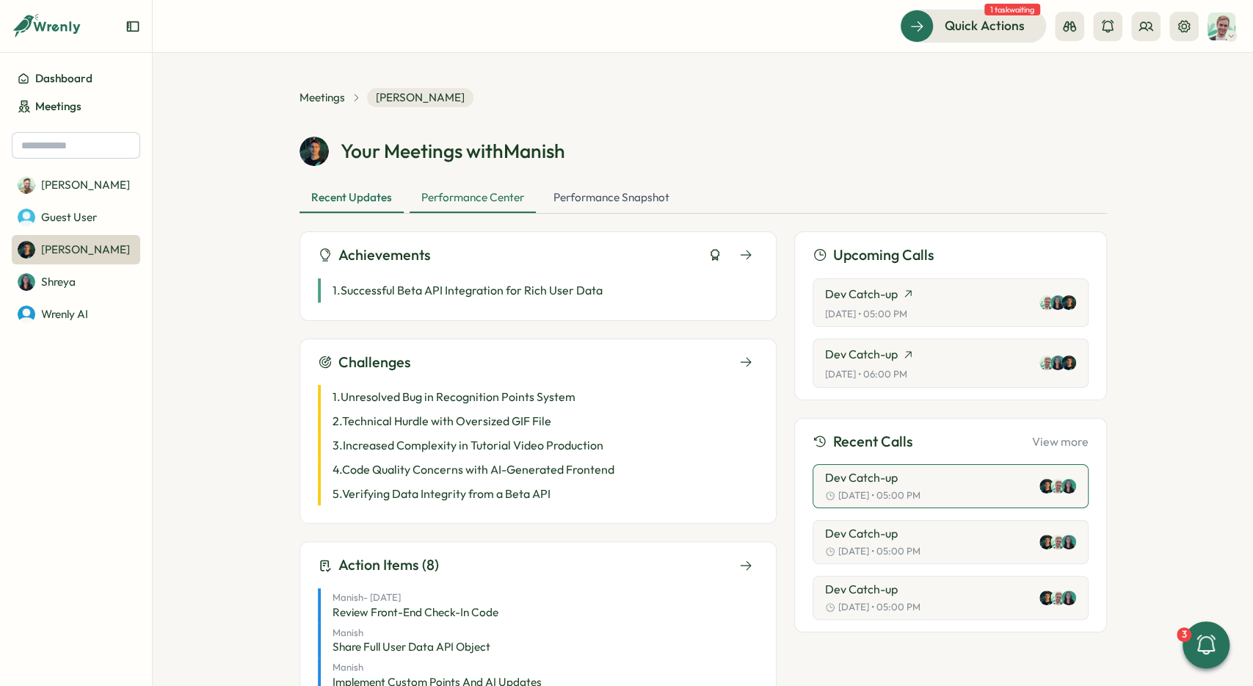
click at [490, 206] on div "Performance Center" at bounding box center [473, 198] width 126 height 29
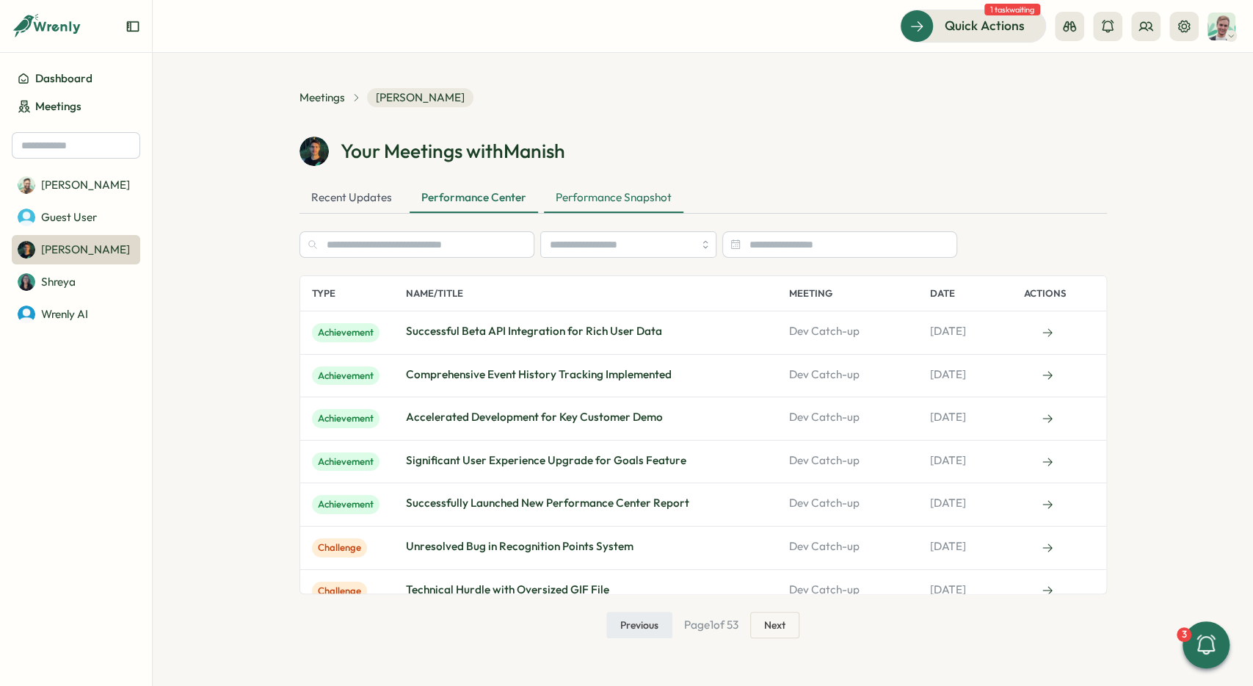
click at [578, 209] on div "Performance Snapshot" at bounding box center [613, 198] width 139 height 29
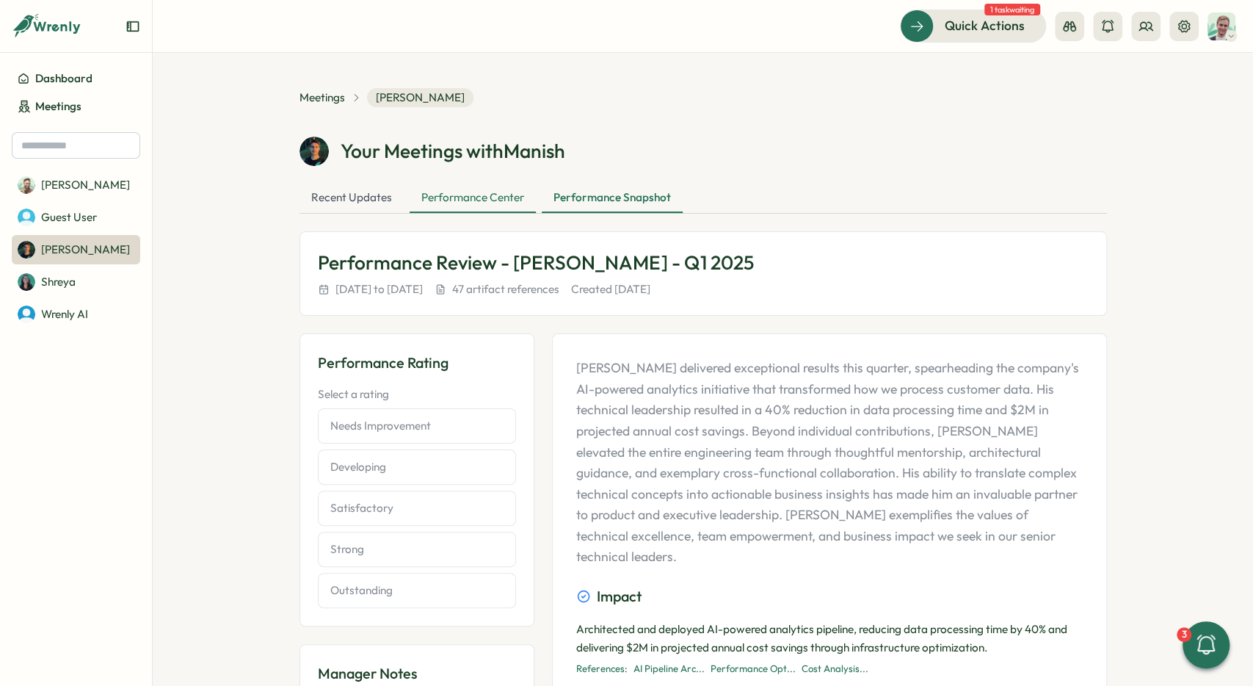
click at [474, 208] on div "Performance Center" at bounding box center [473, 198] width 126 height 29
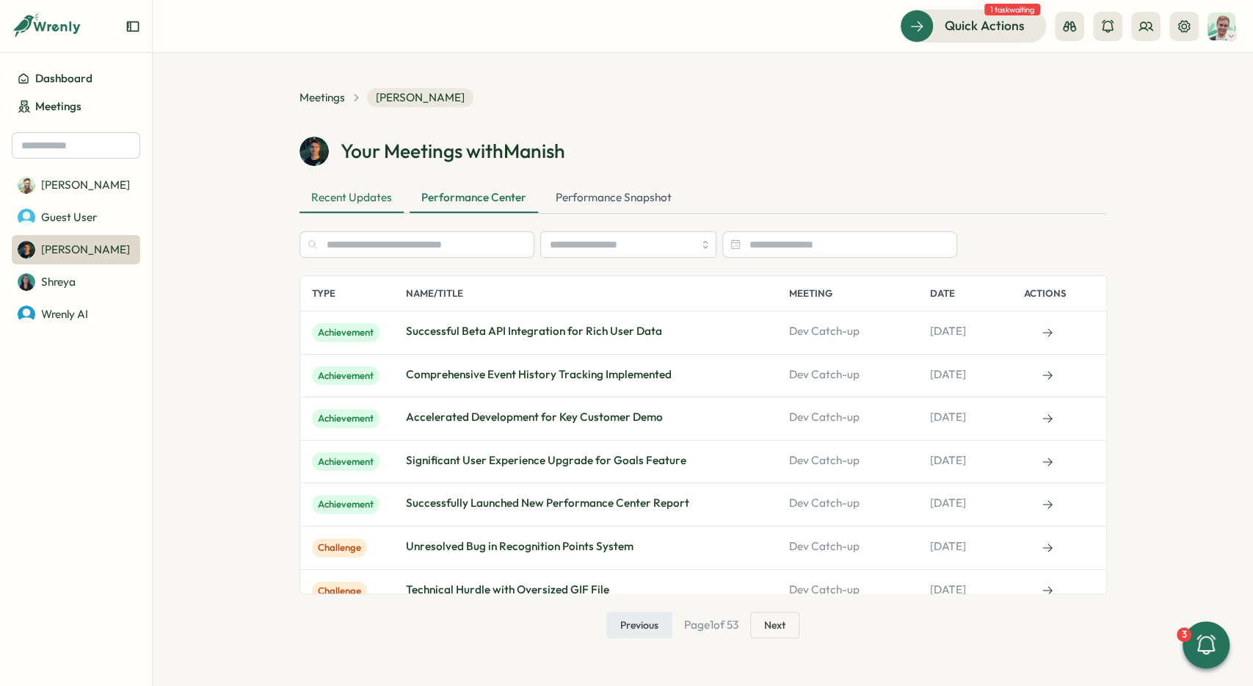
click at [361, 202] on div "Recent Updates" at bounding box center [352, 198] width 104 height 29
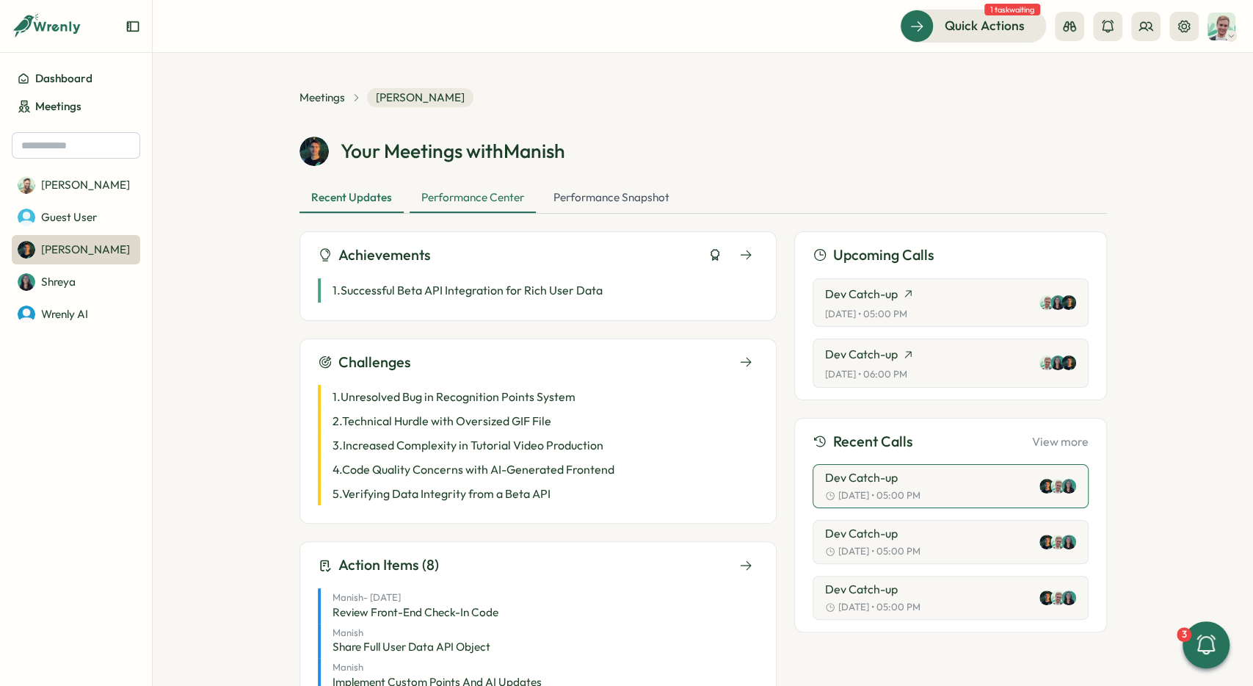
click at [473, 206] on div "Performance Center" at bounding box center [473, 198] width 126 height 29
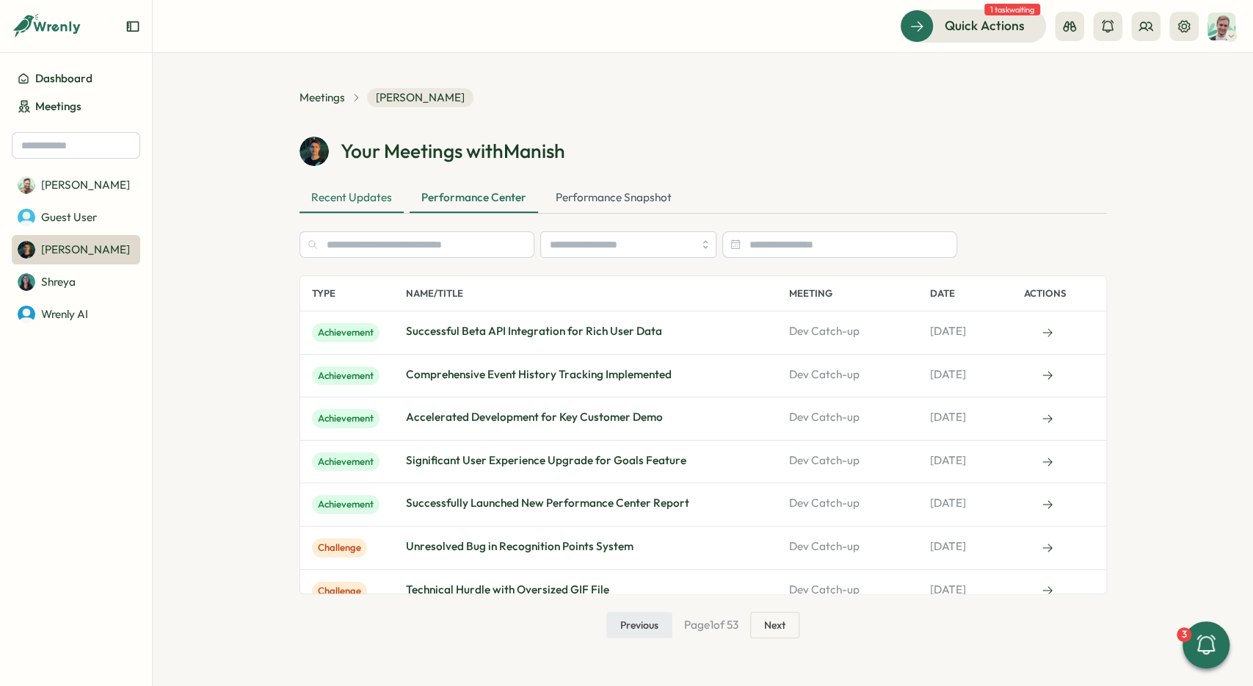
click at [360, 200] on div "Recent Updates" at bounding box center [352, 198] width 104 height 29
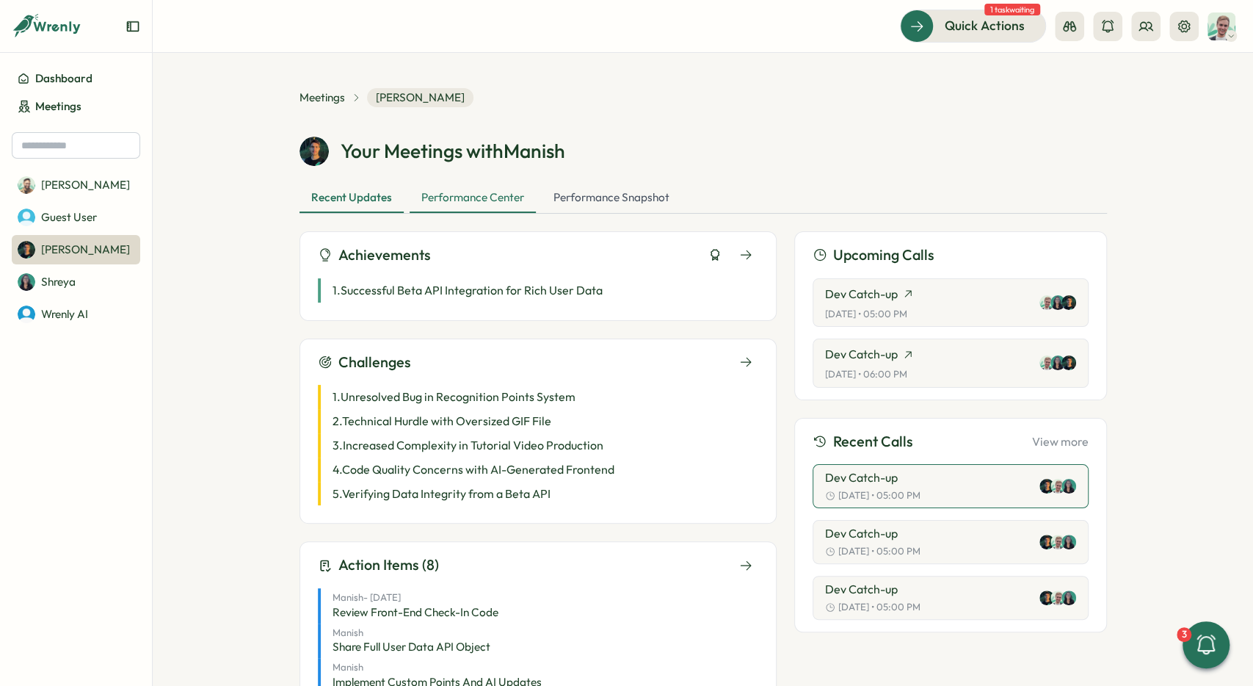
click at [501, 200] on div "Performance Center" at bounding box center [473, 198] width 126 height 29
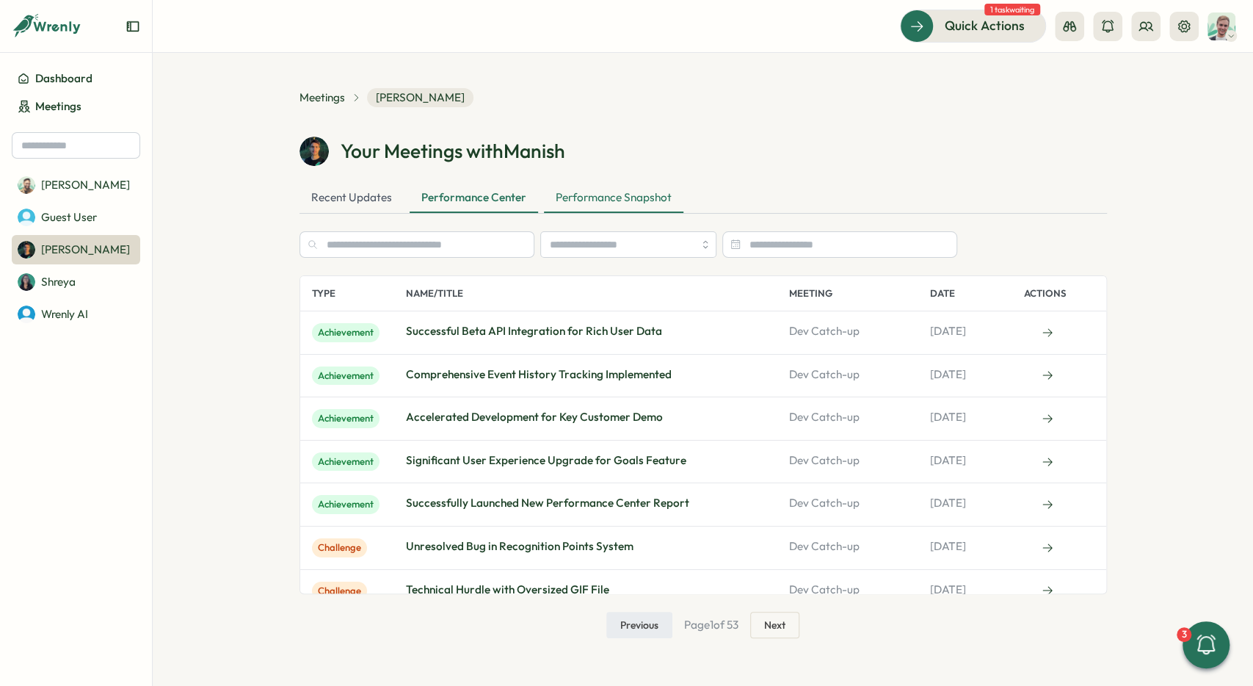
click at [576, 200] on div "Performance Snapshot" at bounding box center [613, 198] width 139 height 29
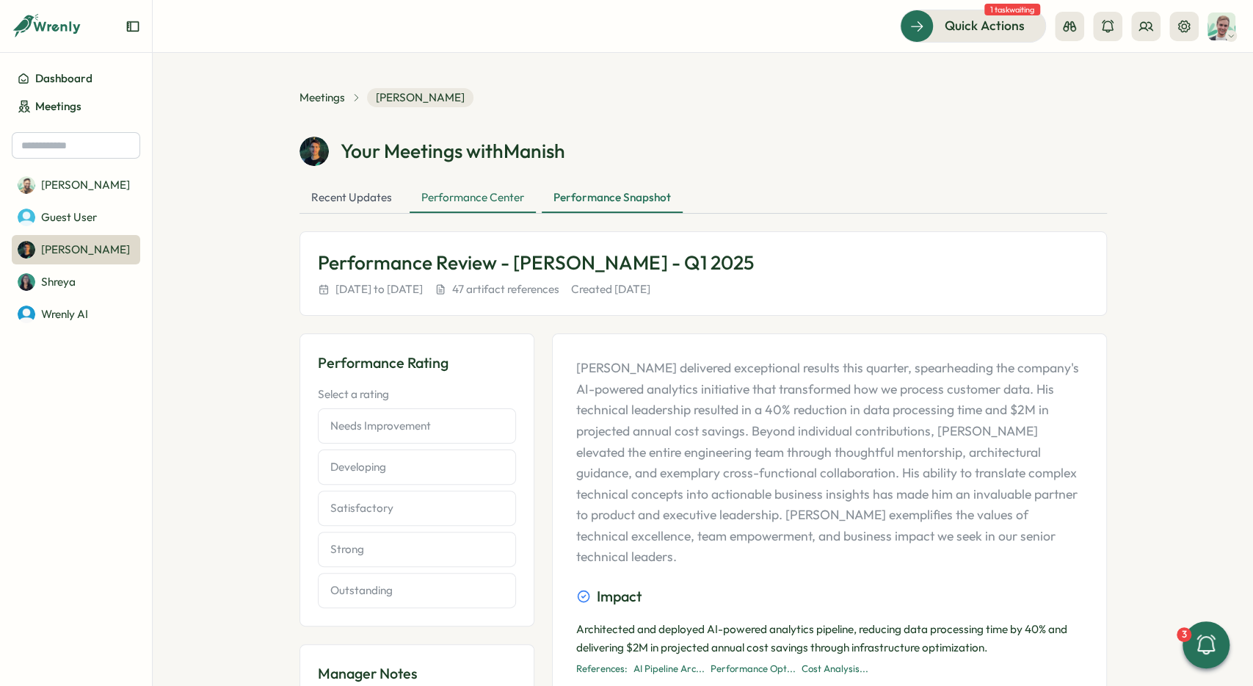
click at [452, 198] on div "Performance Center" at bounding box center [473, 198] width 126 height 29
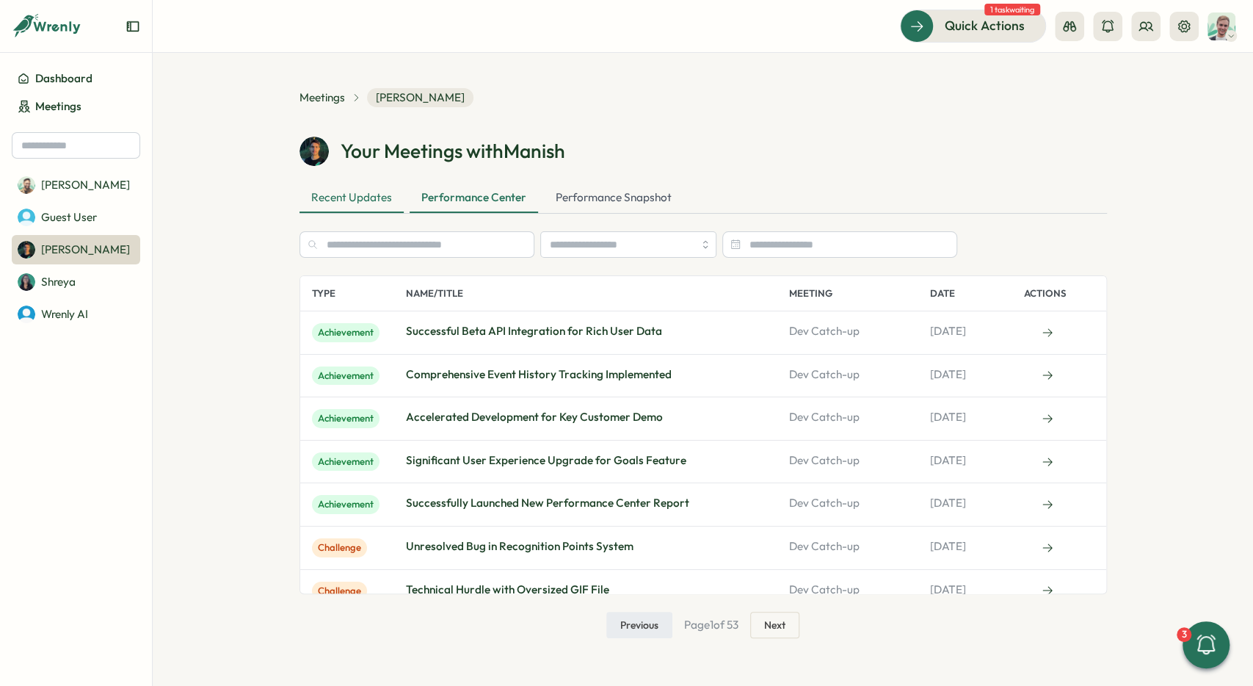
click at [354, 200] on div "Recent Updates" at bounding box center [352, 198] width 104 height 29
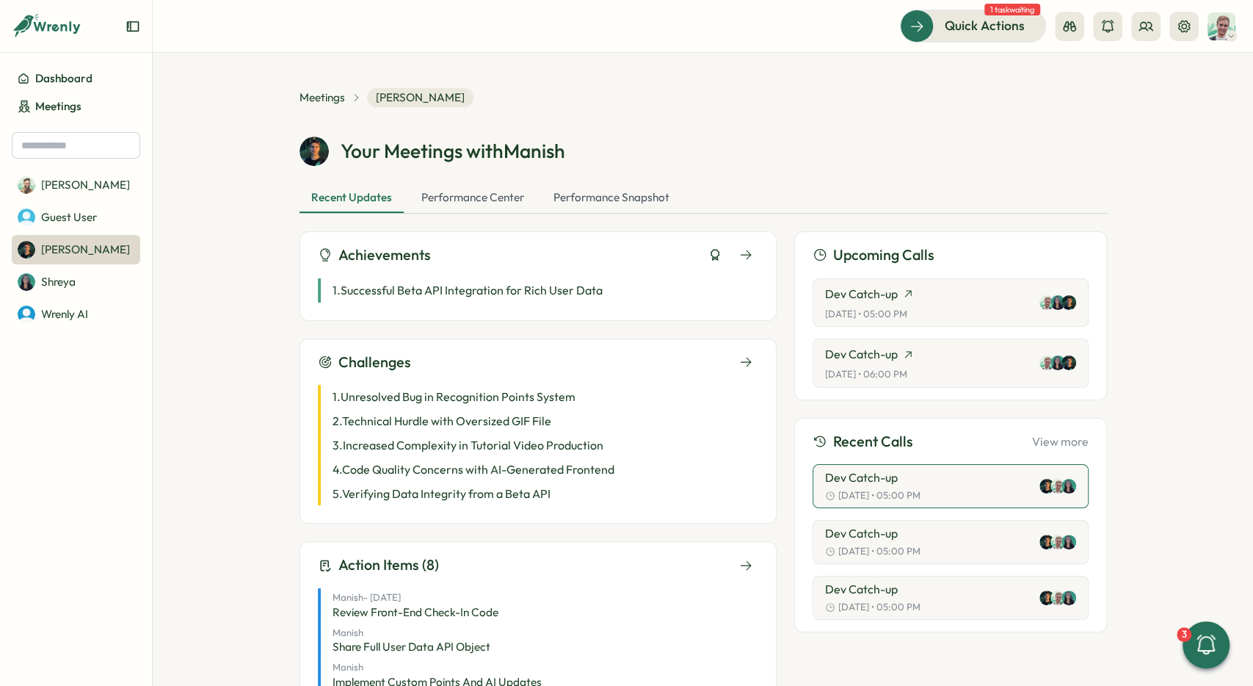
click at [255, 201] on section "Meetings Manish Panwar Your Meetings with Manish Recent Updates Performance Cen…" at bounding box center [703, 369] width 1100 height 633
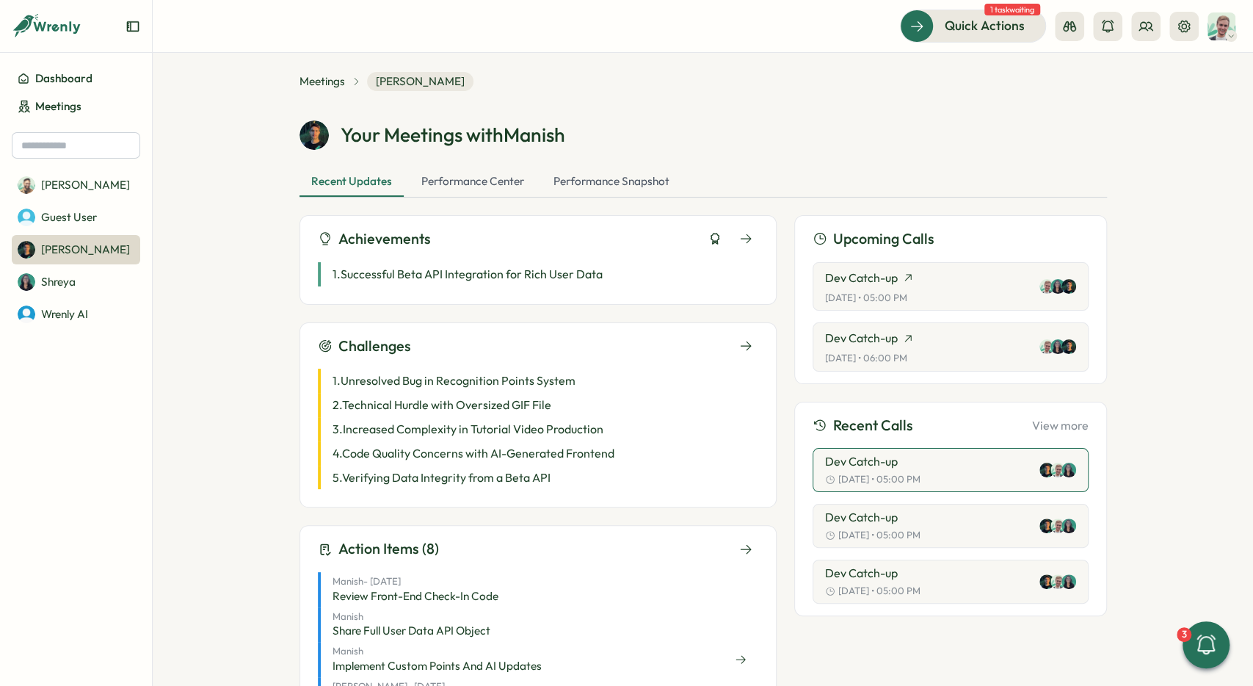
scroll to position [11, 0]
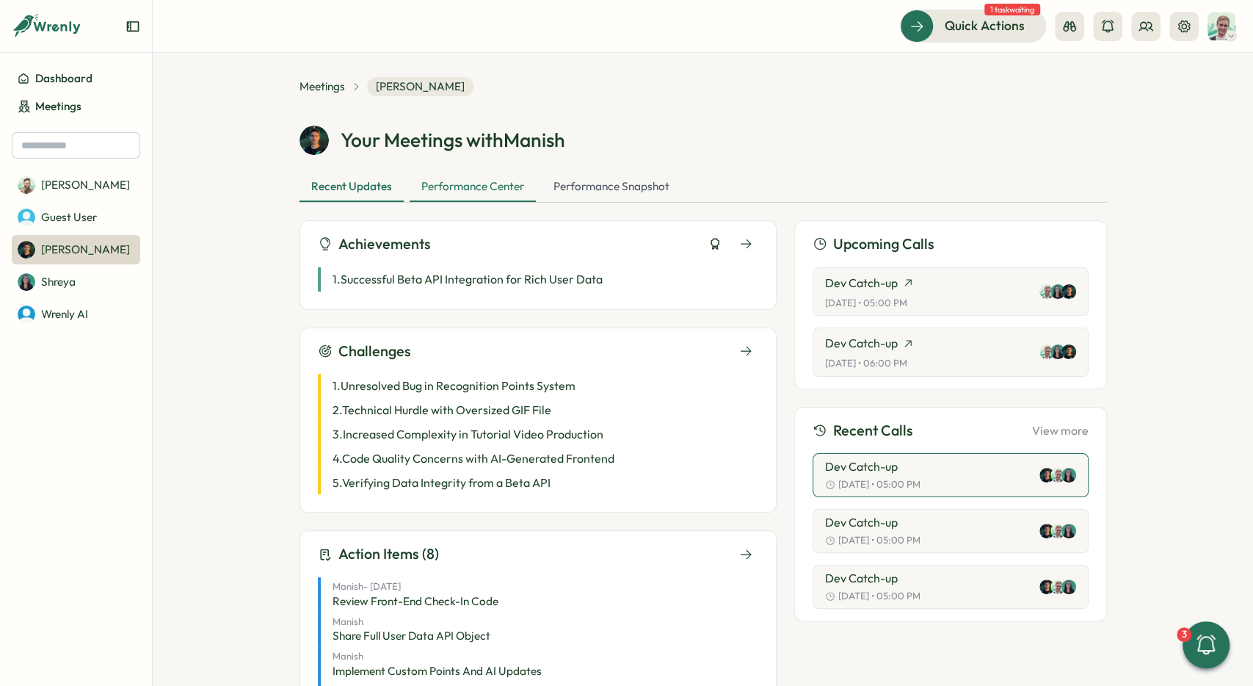
click at [460, 181] on div "Performance Center" at bounding box center [473, 187] width 126 height 29
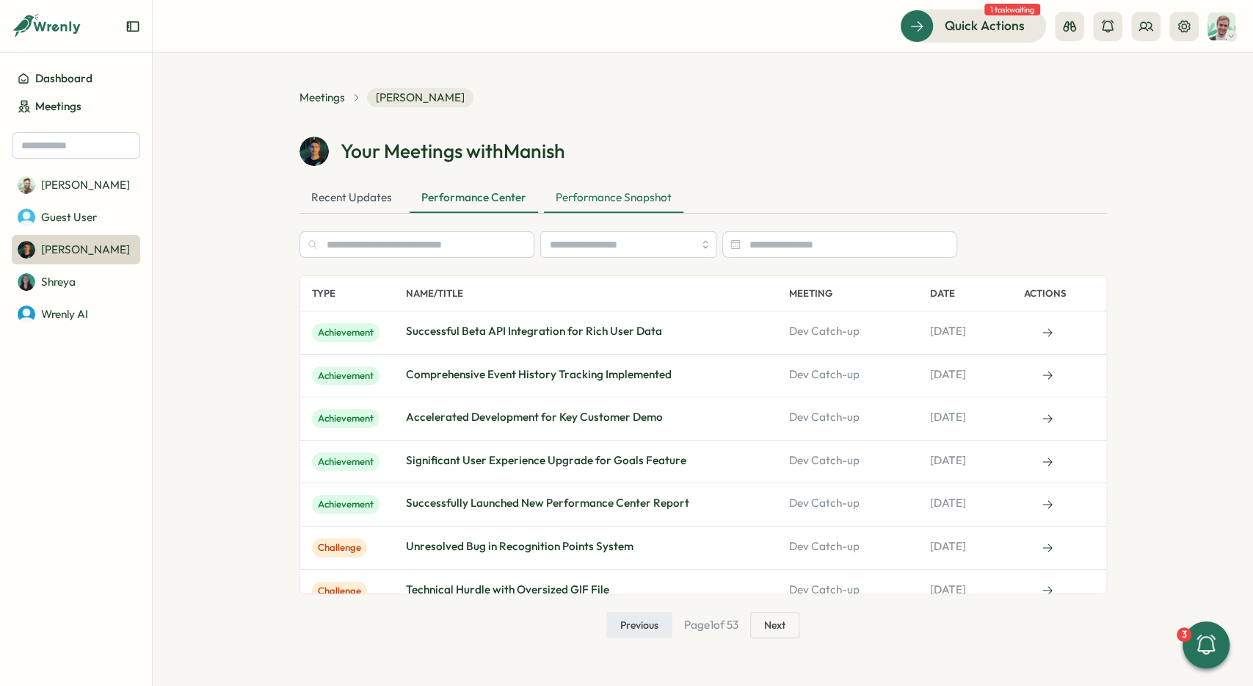
click at [586, 193] on div "Performance Snapshot" at bounding box center [613, 198] width 139 height 29
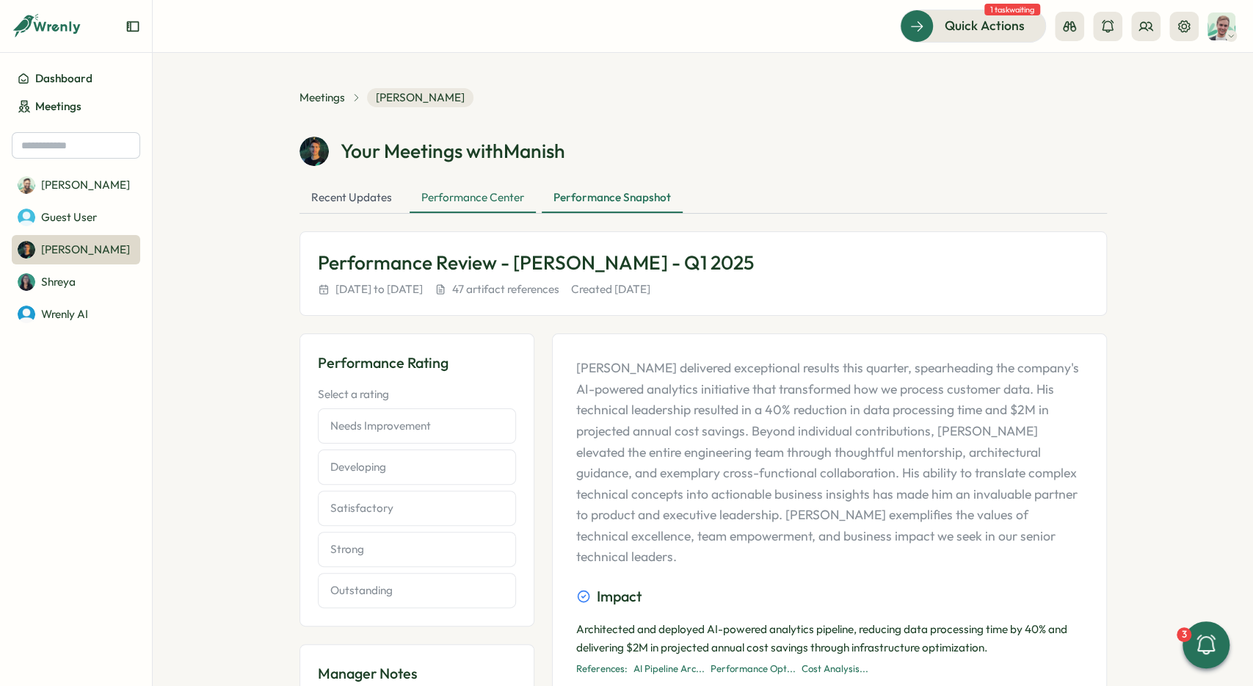
click at [485, 192] on div "Performance Center" at bounding box center [473, 198] width 126 height 29
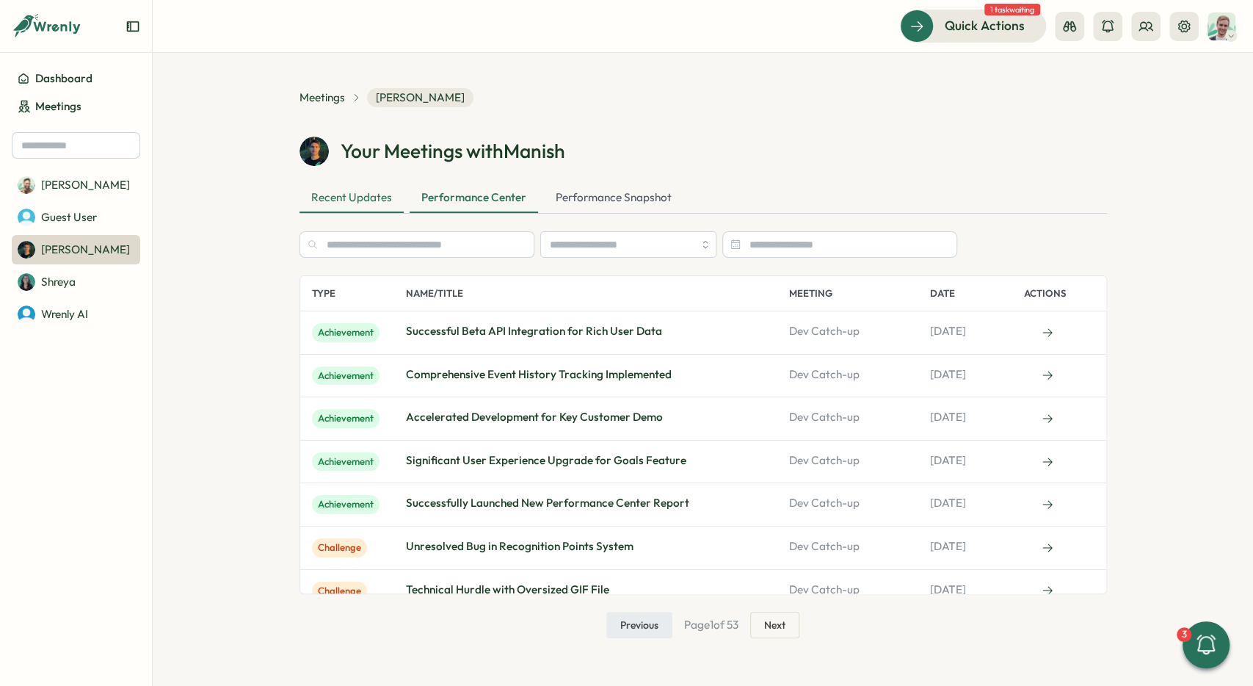
click at [341, 195] on div "Recent Updates" at bounding box center [352, 198] width 104 height 29
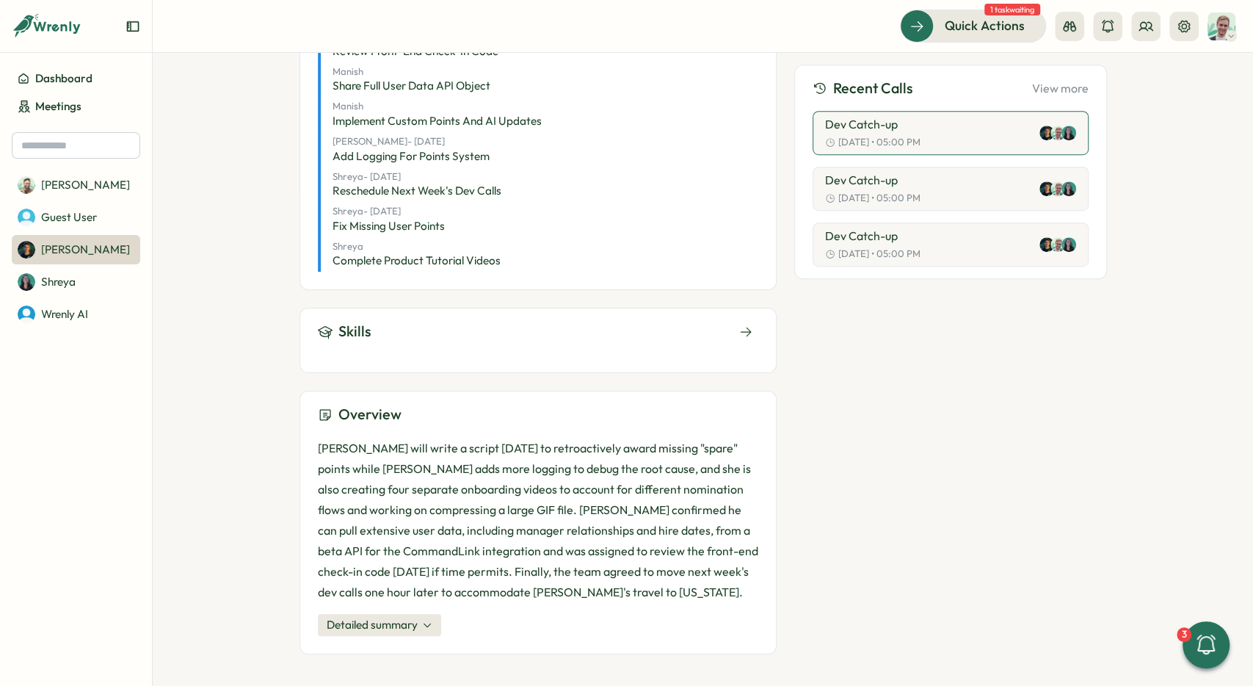
scroll to position [562, 0]
click at [917, 185] on div "Dev Catch-up" at bounding box center [872, 180] width 95 height 13
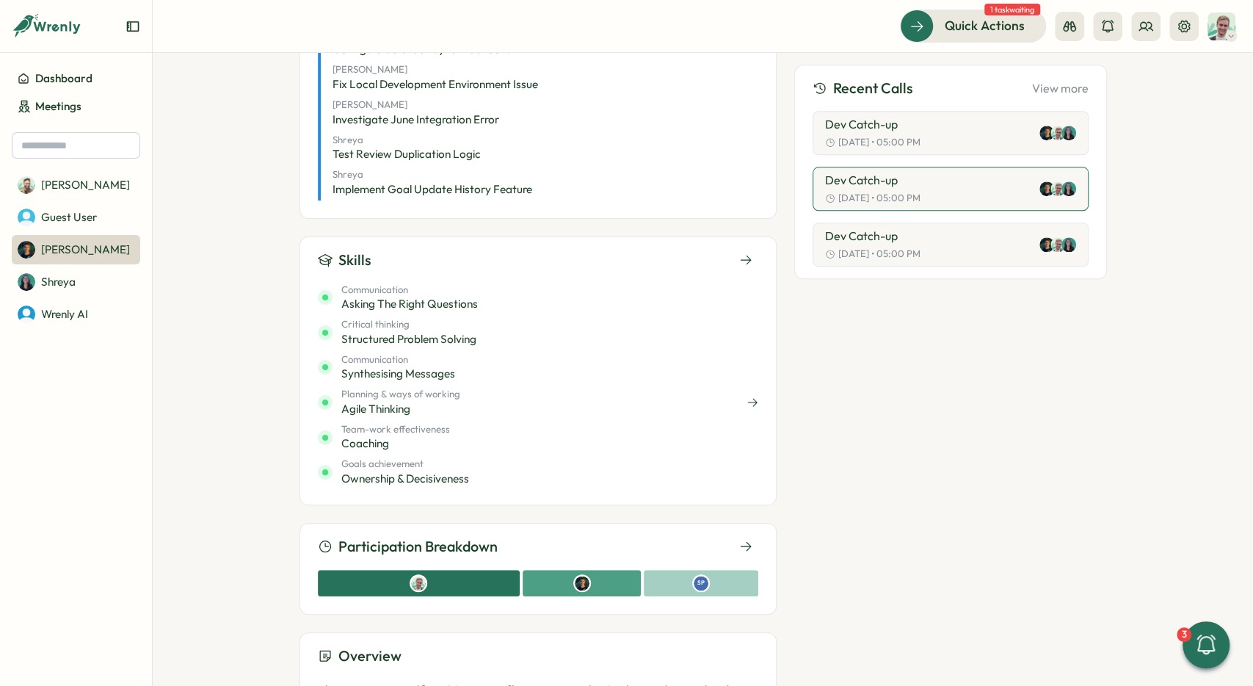
scroll to position [991, 0]
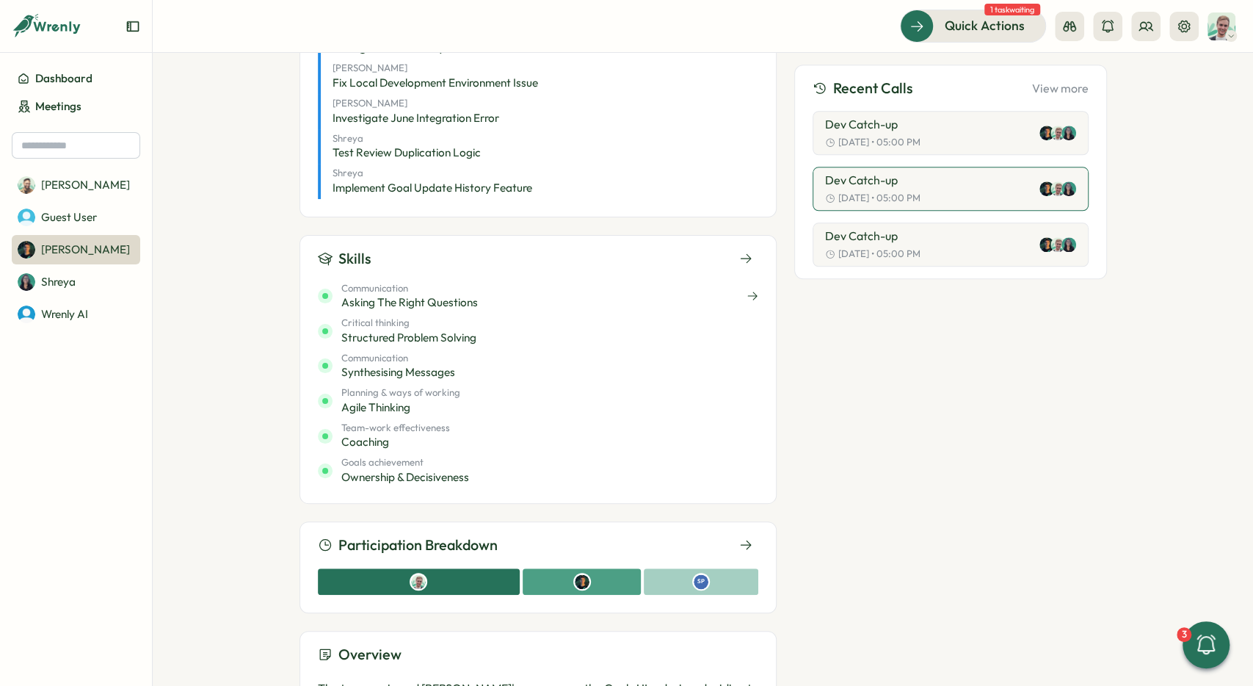
click at [404, 294] on span "Asking the Right Questions" at bounding box center [409, 302] width 137 height 16
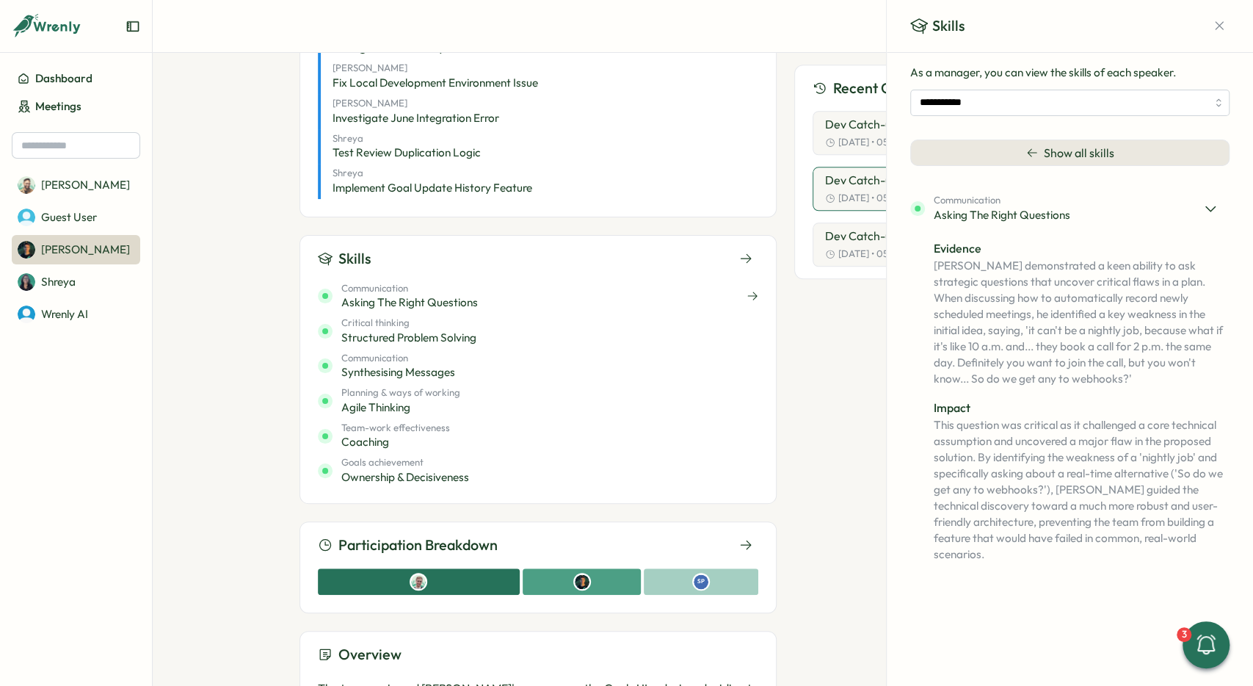
click at [649, 285] on div "Communication Asking the Right Questions" at bounding box center [538, 296] width 440 height 29
drag, startPoint x: 937, startPoint y: 400, endPoint x: 976, endPoint y: 377, distance: 44.8
click at [976, 377] on div "Evidence Matt demonstrated a keen ability to ask strategic questions that uncov…" at bounding box center [1069, 395] width 319 height 335
click at [938, 247] on div "Evidence" at bounding box center [1082, 248] width 296 height 18
drag, startPoint x: 940, startPoint y: 413, endPoint x: 953, endPoint y: 427, distance: 19.2
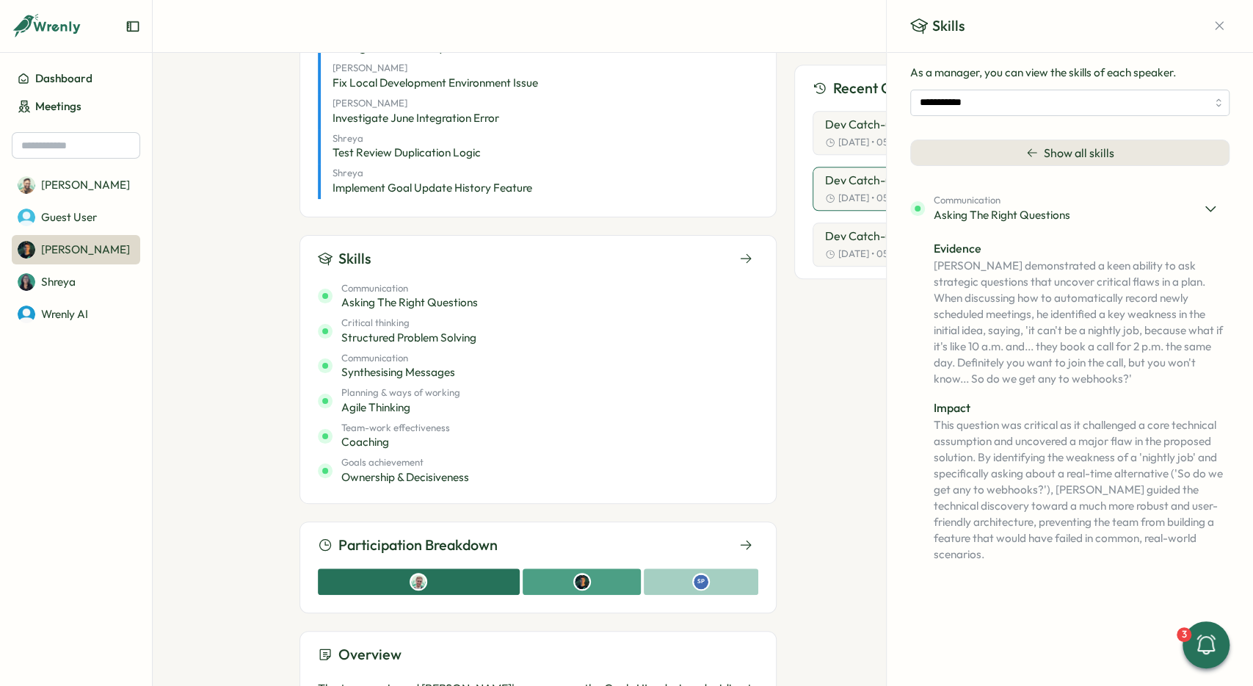
click at [987, 437] on div "Impact This question was critical as it challenged a core technical assumption …" at bounding box center [1082, 481] width 296 height 164
click at [1218, 29] on icon "button" at bounding box center [1219, 25] width 15 height 15
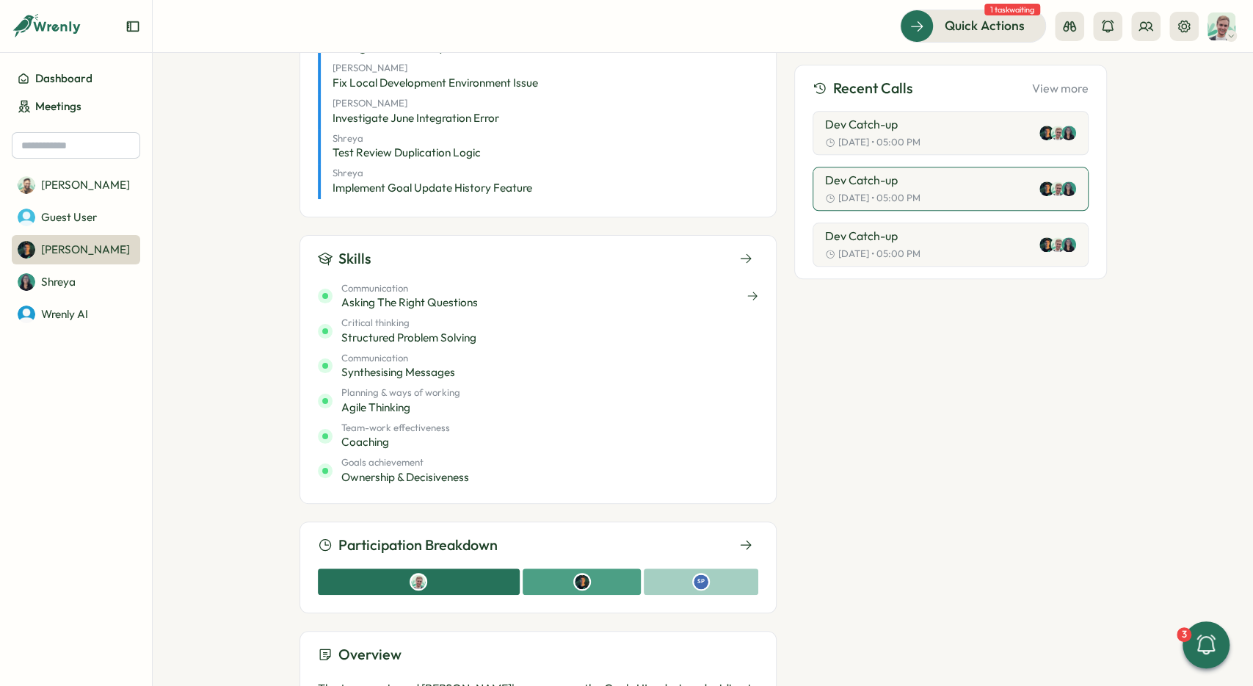
click at [515, 283] on div "Communication Asking the Right Questions" at bounding box center [538, 296] width 440 height 29
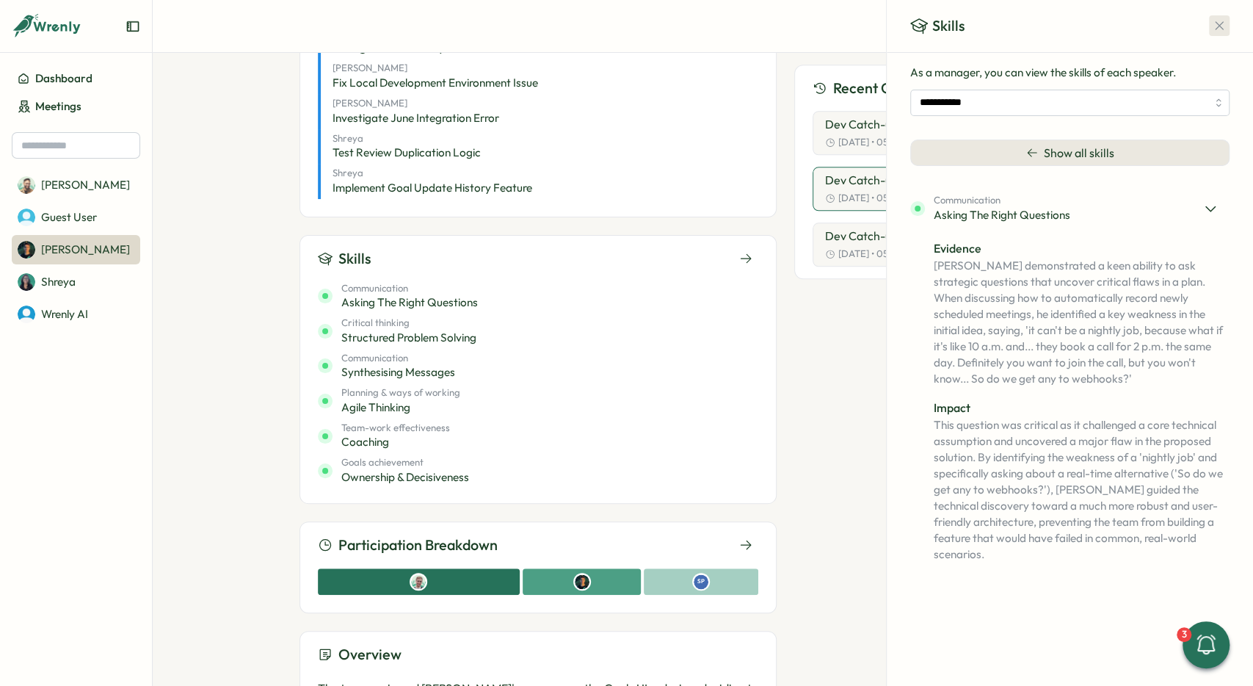
click at [1214, 24] on icon "button" at bounding box center [1219, 25] width 15 height 15
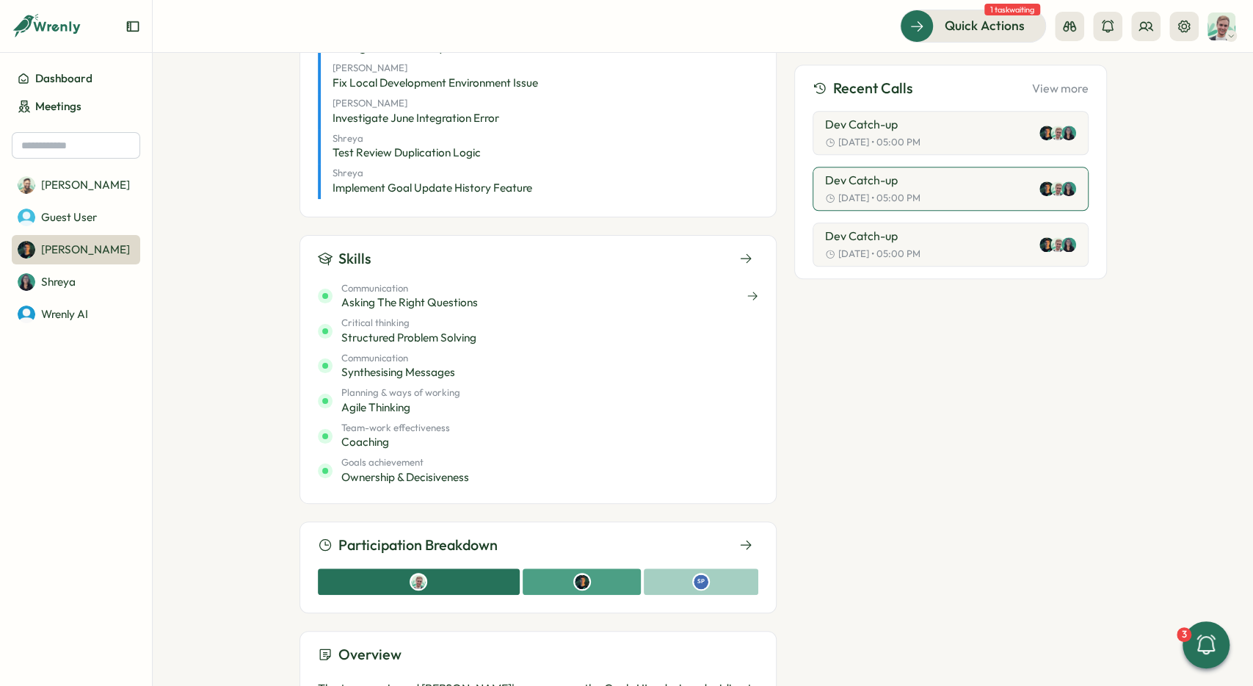
click at [560, 282] on div "Communication Asking the Right Questions" at bounding box center [538, 296] width 440 height 29
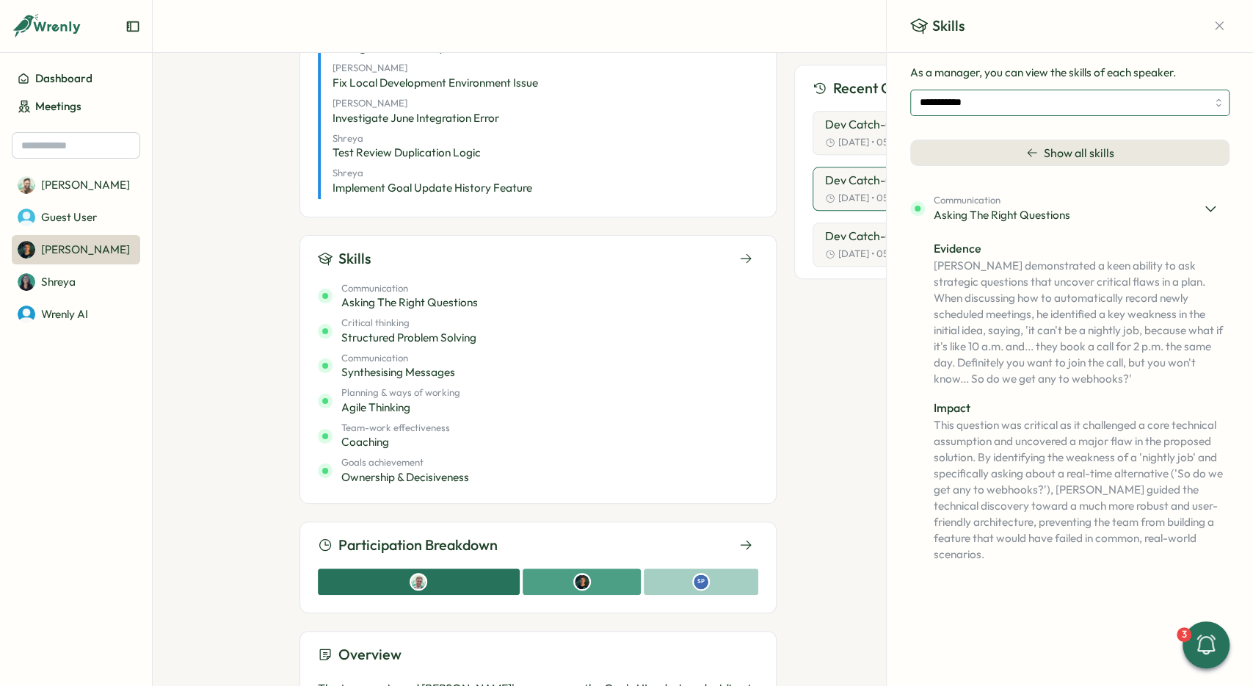
click at [1168, 108] on input "**********" at bounding box center [1069, 103] width 319 height 26
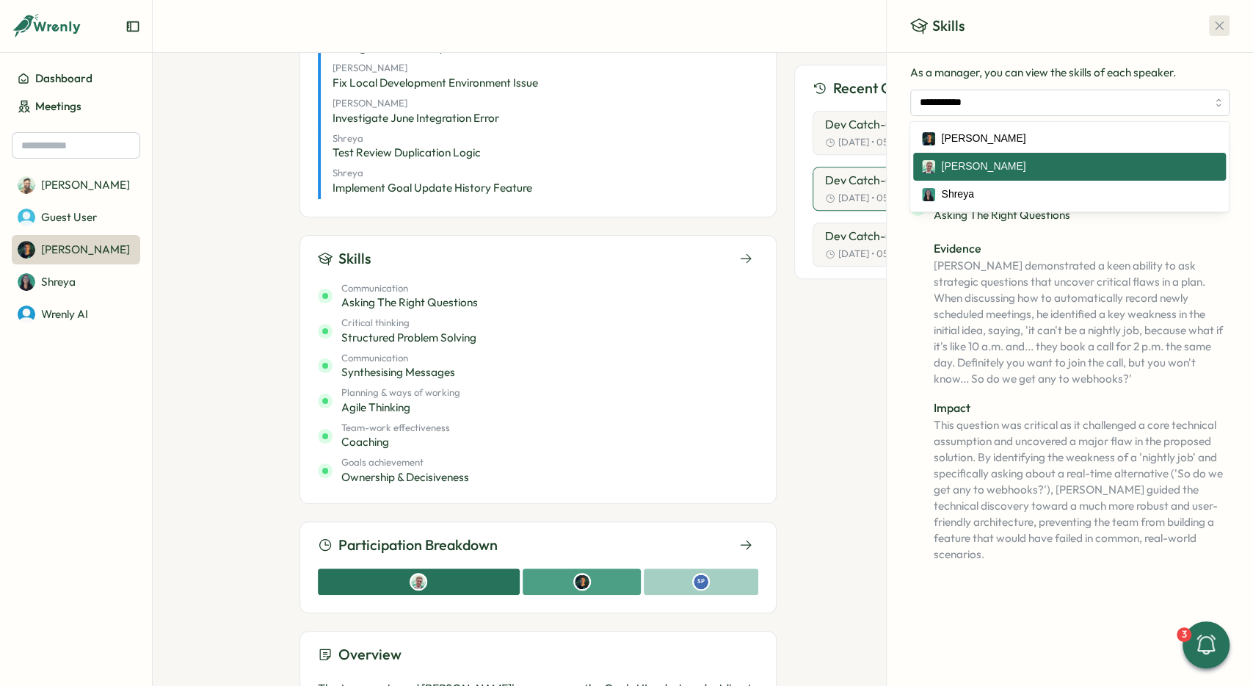
click at [1219, 23] on icon "button" at bounding box center [1219, 25] width 15 height 15
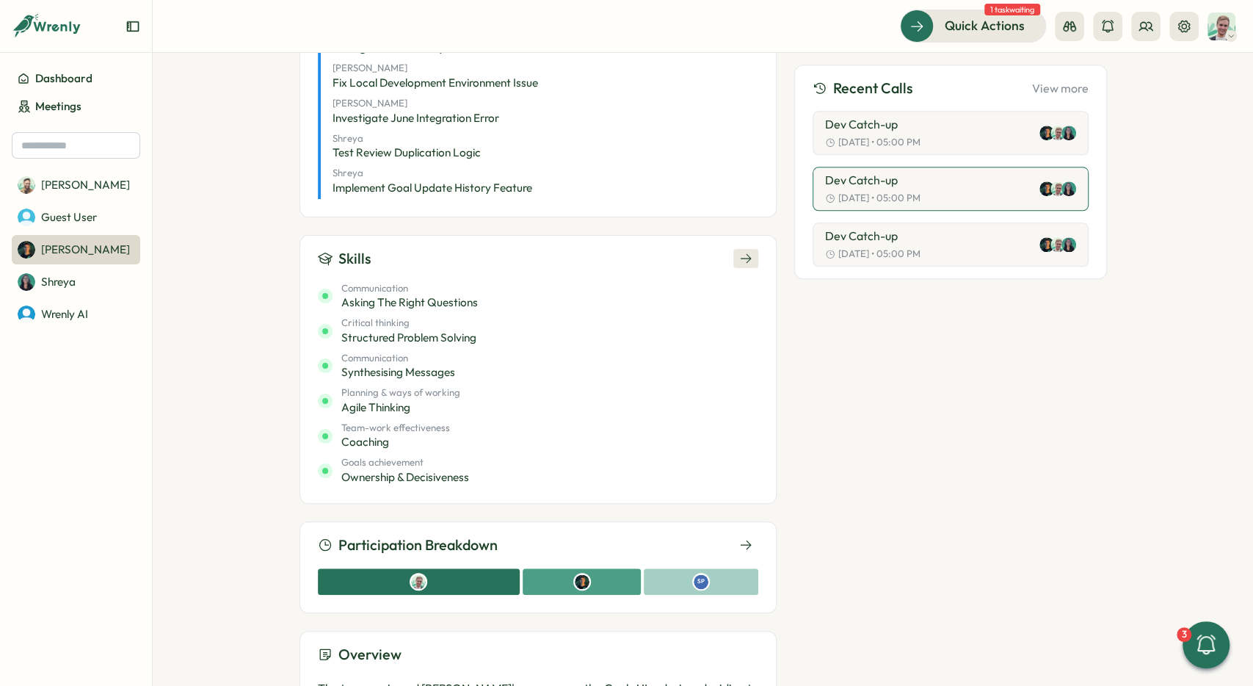
click at [751, 252] on icon at bounding box center [745, 258] width 13 height 13
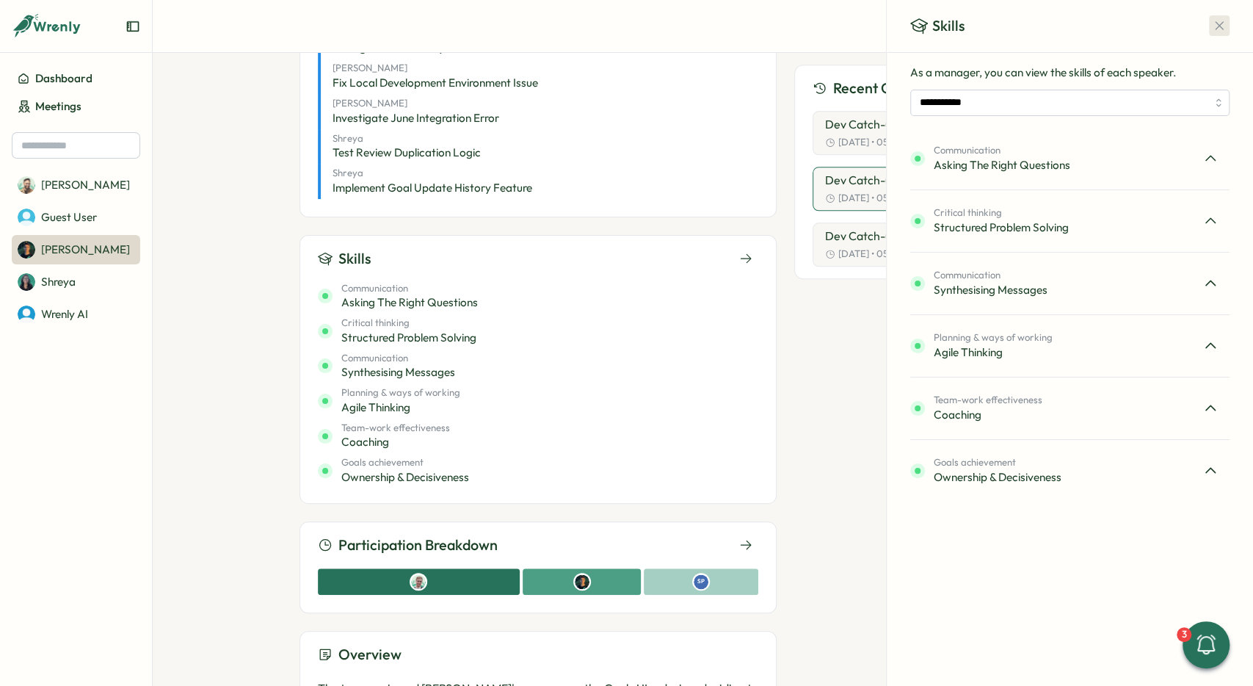
click at [1219, 24] on icon "button" at bounding box center [1219, 25] width 15 height 15
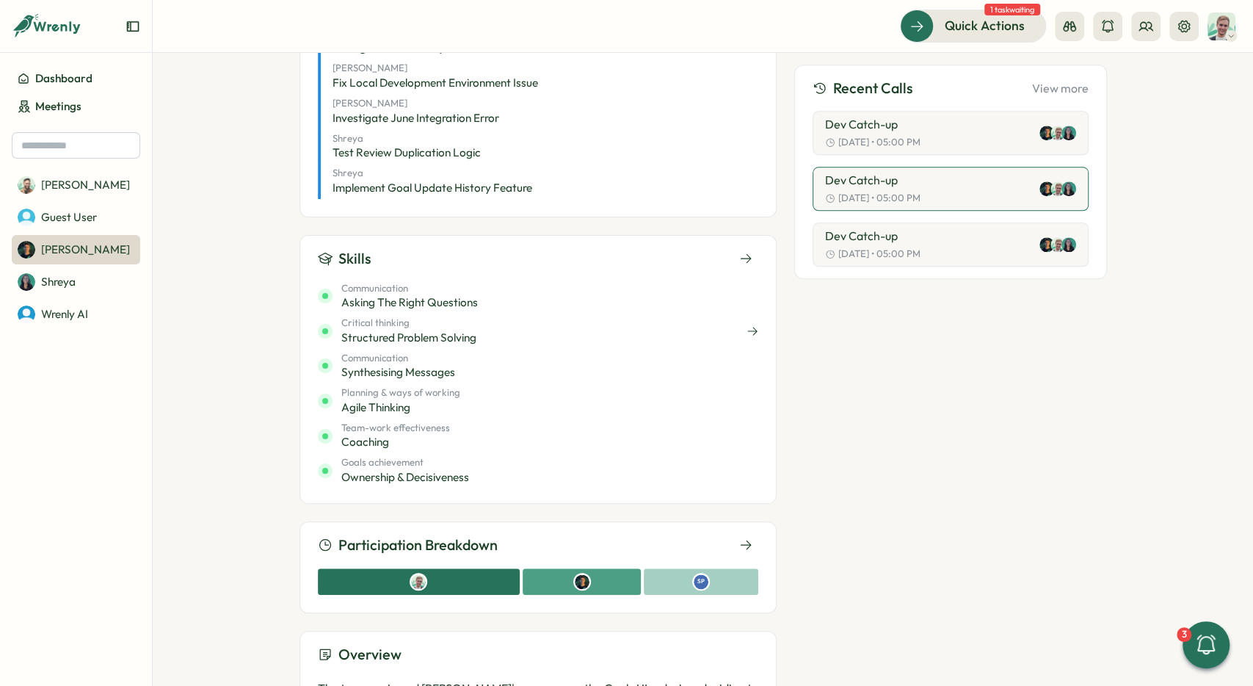
click at [414, 330] on span "Structured Problem Solving" at bounding box center [408, 338] width 135 height 16
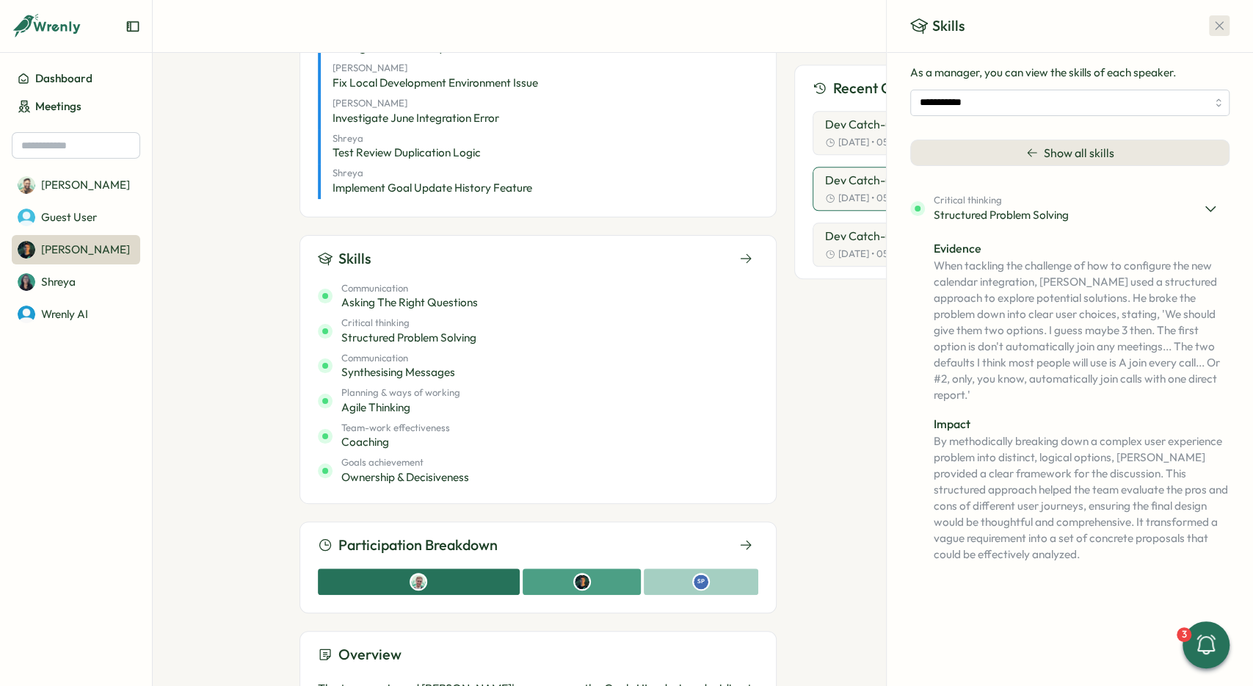
click at [1220, 26] on icon "button" at bounding box center [1219, 26] width 8 height 8
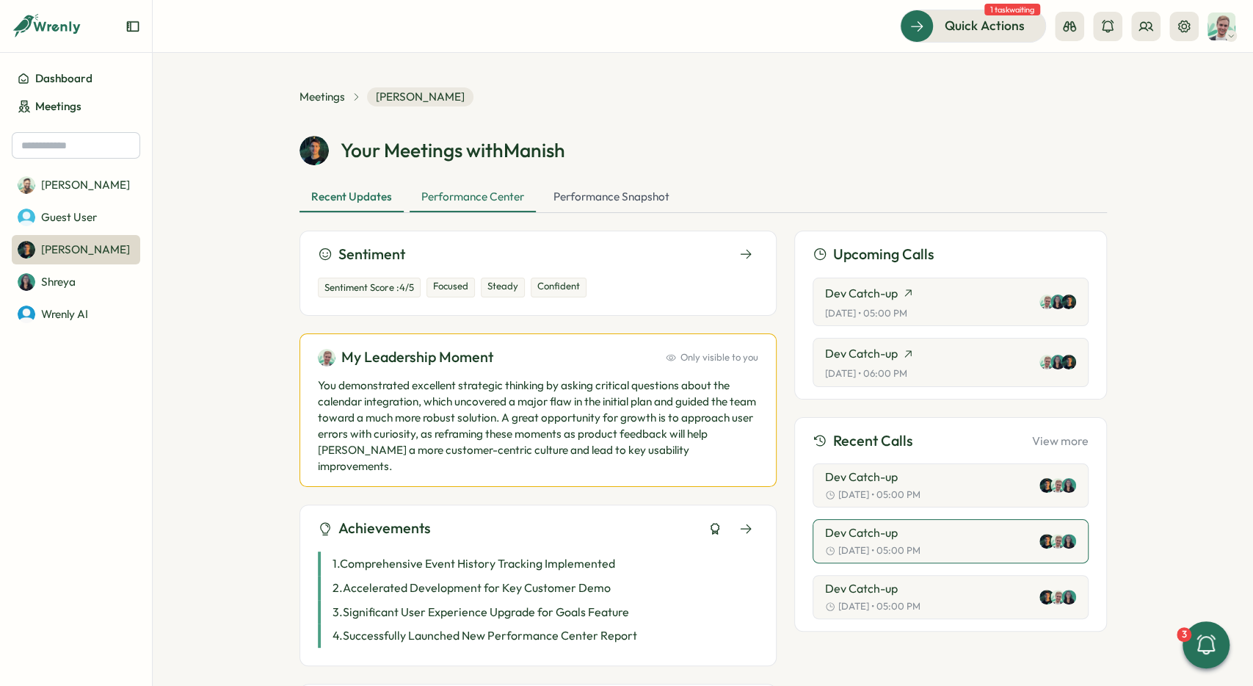
scroll to position [0, 0]
click at [468, 199] on div "Performance Center" at bounding box center [473, 198] width 126 height 29
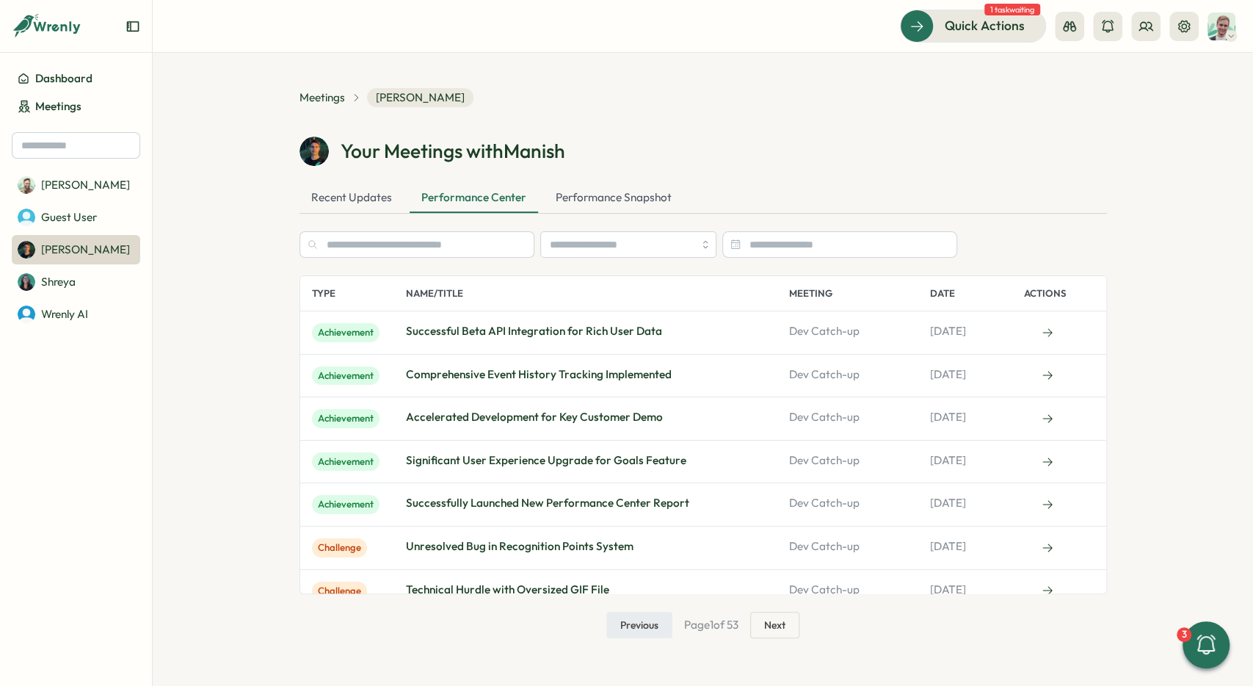
click at [672, 333] on div "Successful Beta API Integration for Rich User Data" at bounding box center [597, 332] width 383 height 19
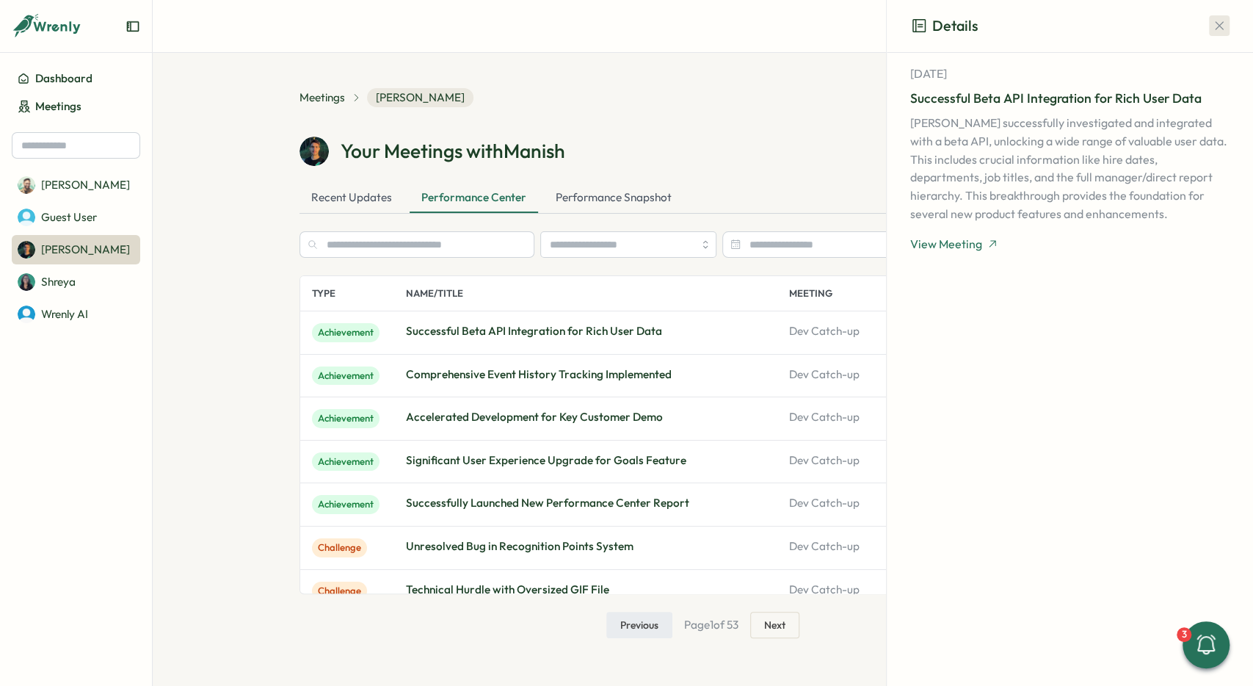
click at [1225, 23] on icon "button" at bounding box center [1219, 25] width 15 height 15
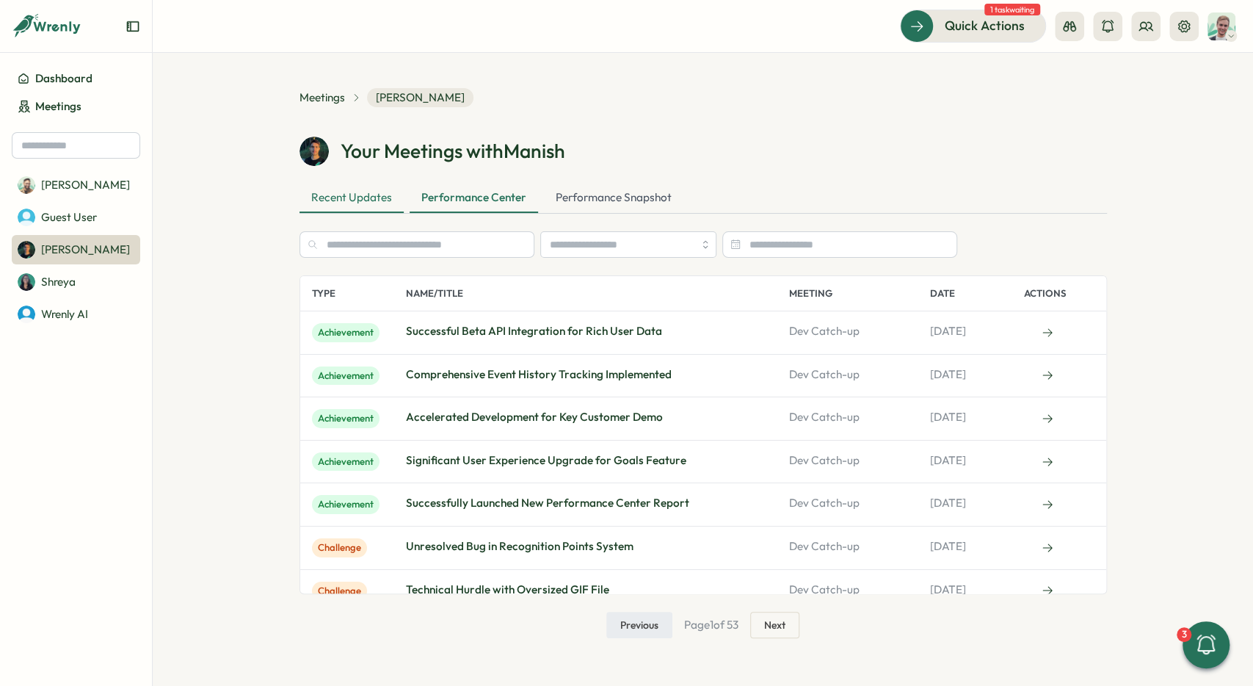
click at [347, 206] on div "Recent Updates" at bounding box center [352, 198] width 104 height 29
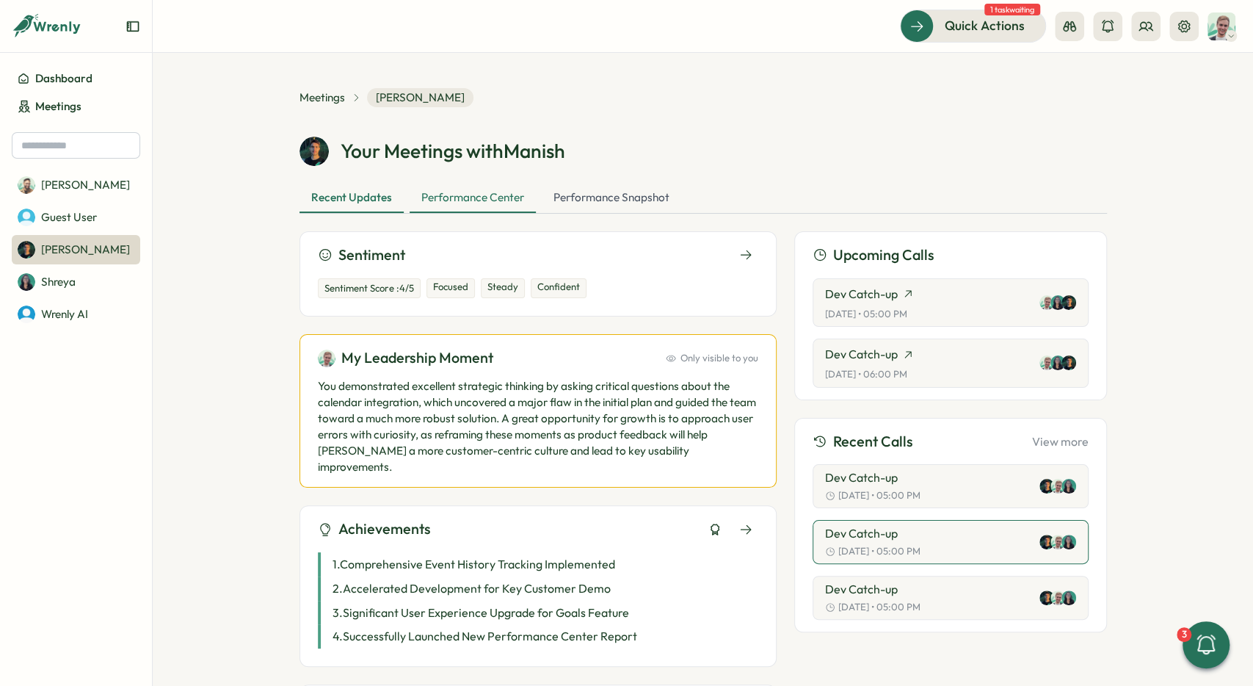
click at [457, 206] on div "Performance Center" at bounding box center [473, 198] width 126 height 29
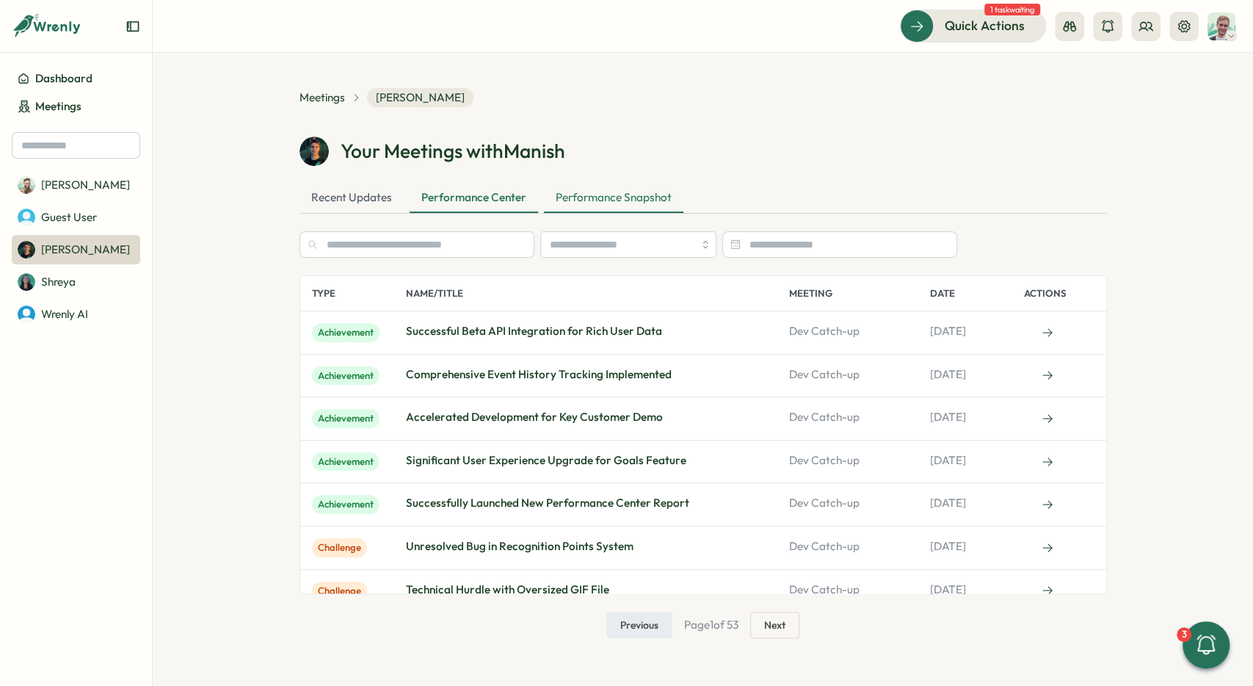
click at [603, 197] on div "Performance Snapshot" at bounding box center [613, 198] width 139 height 29
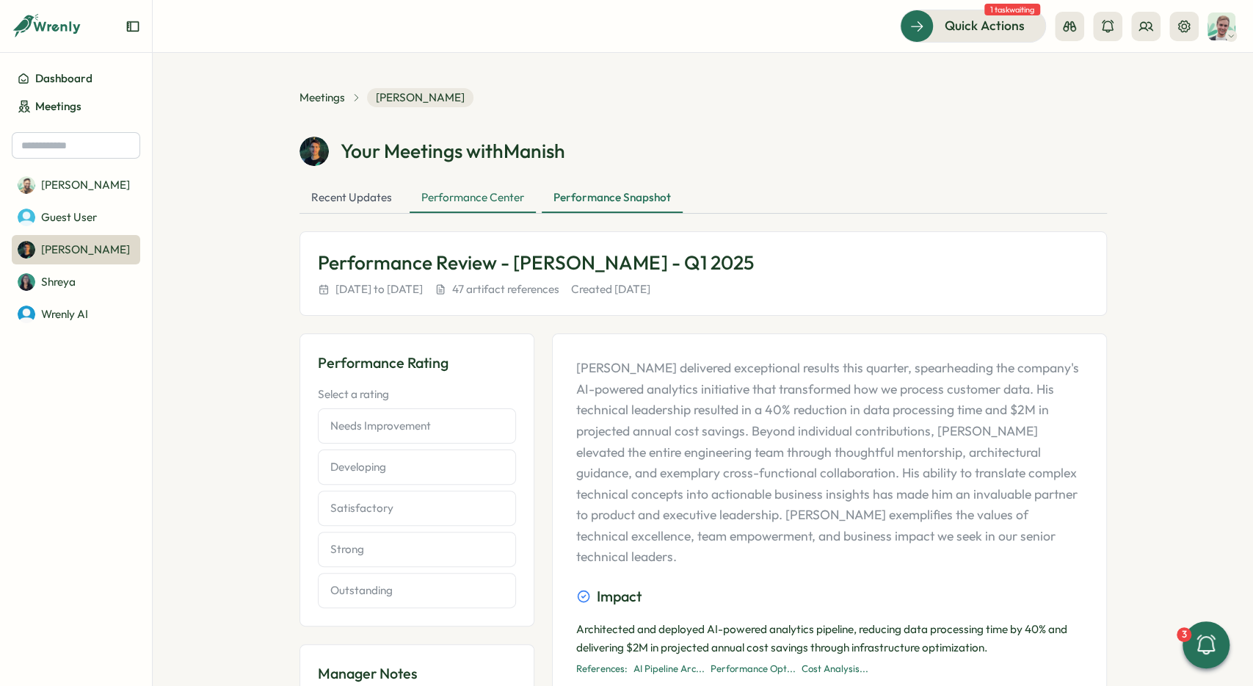
click at [471, 203] on div "Performance Center" at bounding box center [473, 198] width 126 height 29
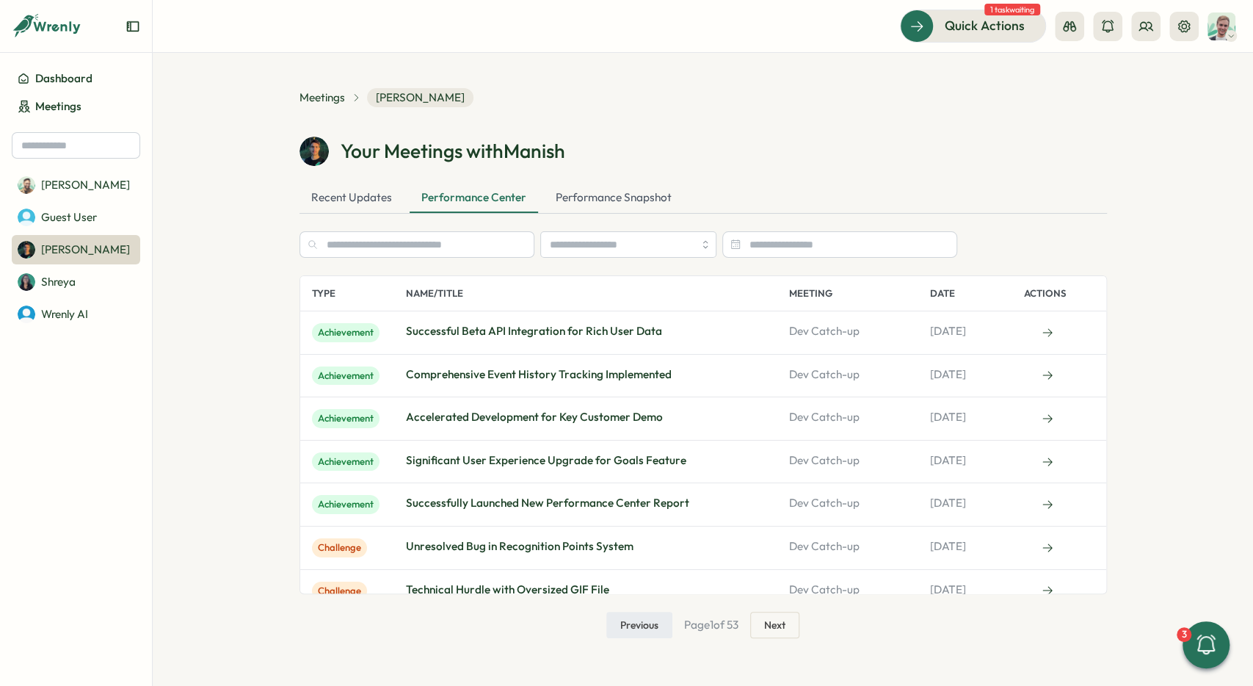
click at [630, 159] on div "Your Meetings with Manish" at bounding box center [704, 151] width 808 height 29
click at [605, 199] on div "Performance Snapshot" at bounding box center [613, 198] width 139 height 29
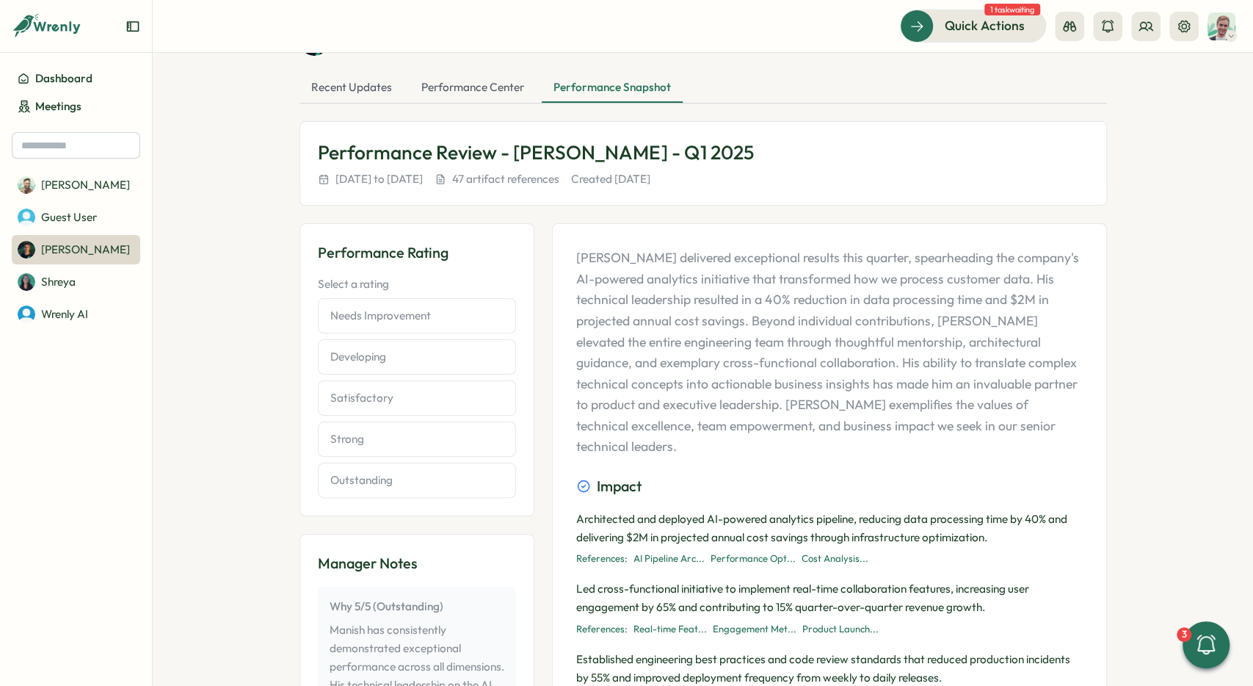
scroll to position [110, 0]
click at [599, 262] on p "Manish delivered exceptional results this quarter, spearheading the company's A…" at bounding box center [829, 352] width 507 height 210
click at [678, 316] on p "Manish delivered exceptional results this quarter, spearheading the company's A…" at bounding box center [829, 352] width 507 height 210
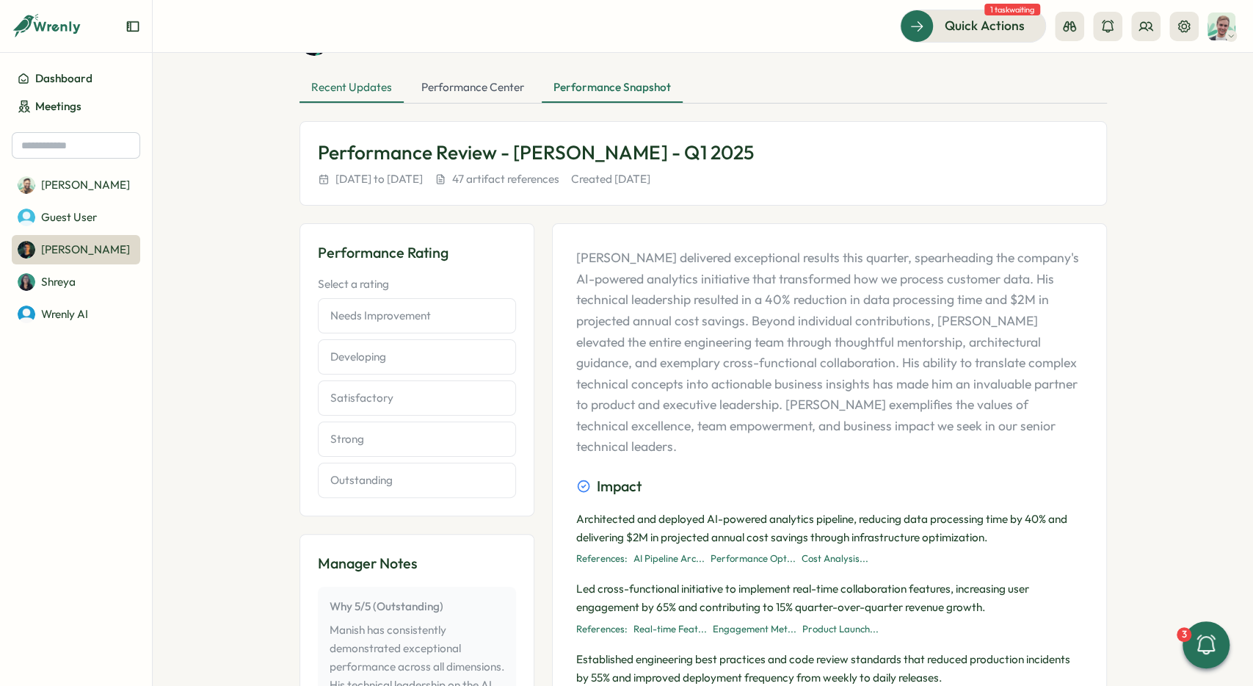
click at [372, 91] on div "Recent Updates" at bounding box center [352, 87] width 104 height 29
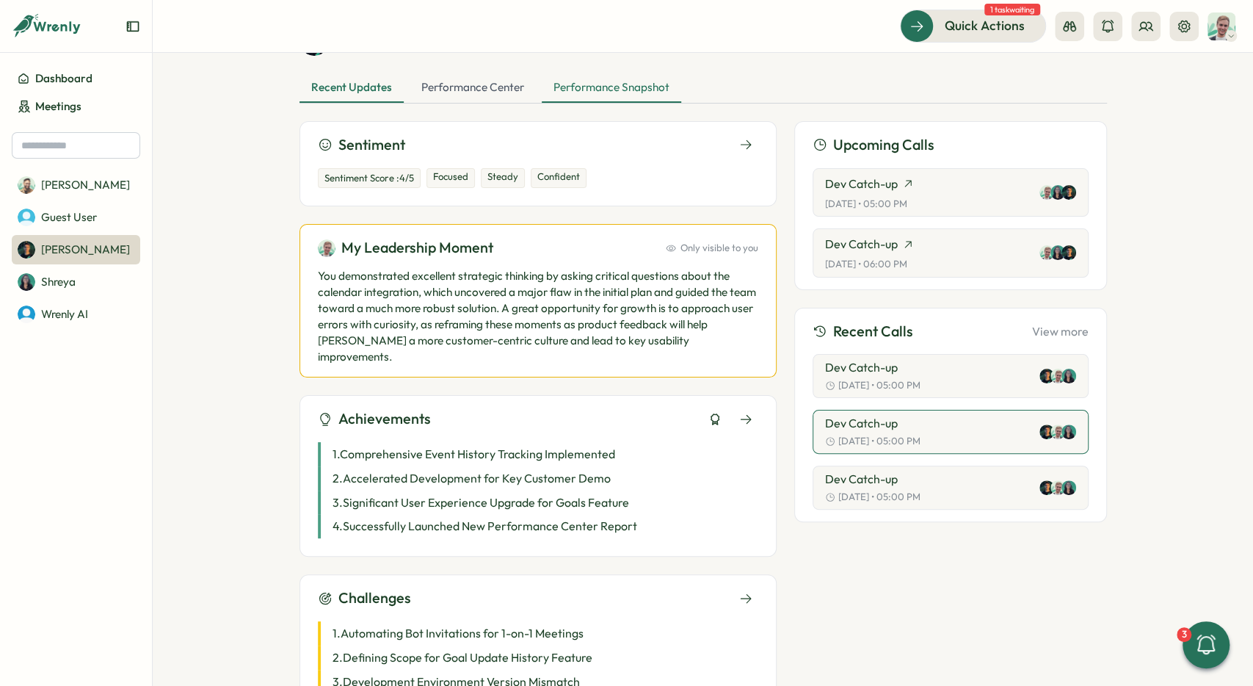
click at [645, 92] on div "Performance Snapshot" at bounding box center [611, 87] width 139 height 29
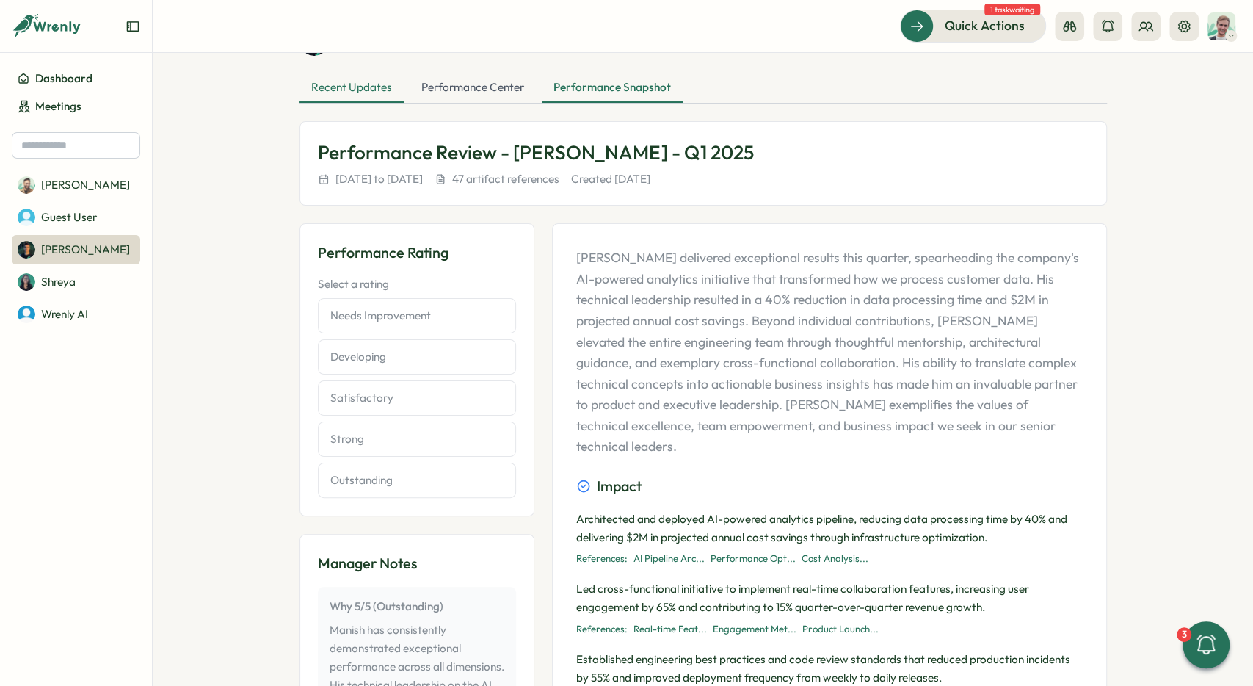
click at [344, 95] on div "Recent Updates" at bounding box center [352, 87] width 104 height 29
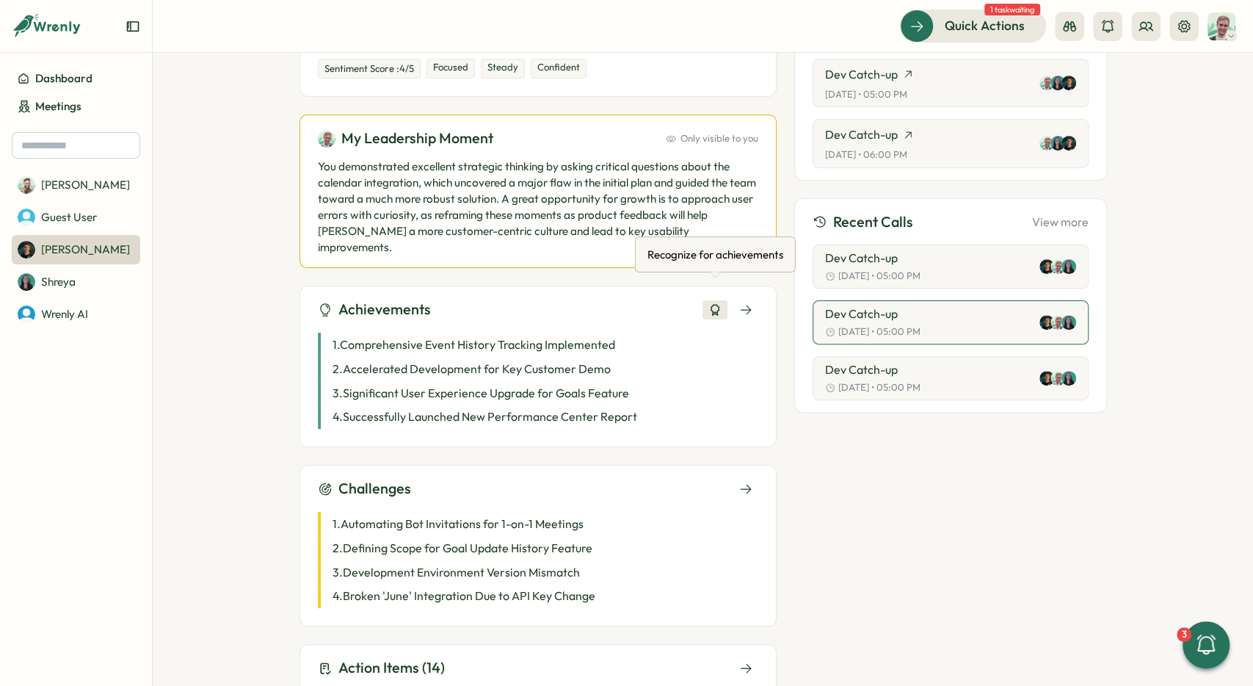
scroll to position [220, 0]
click at [717, 304] on icon at bounding box center [715, 309] width 8 height 10
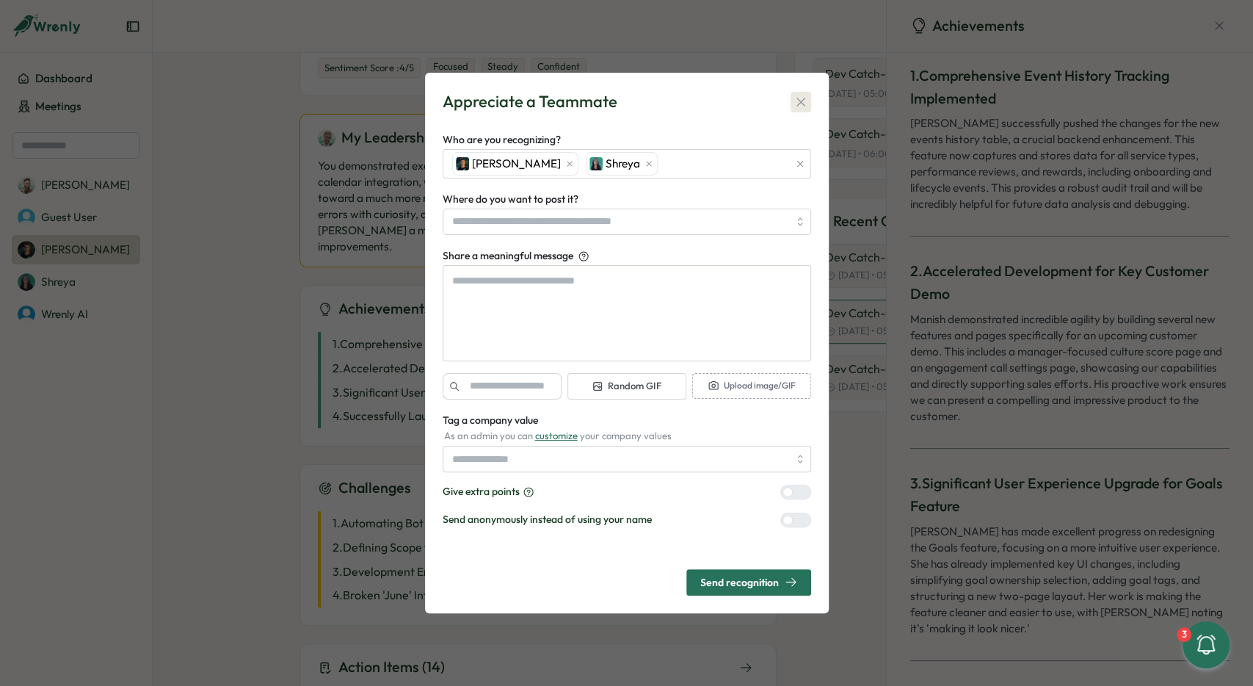
click at [804, 99] on icon "button" at bounding box center [801, 102] width 8 height 8
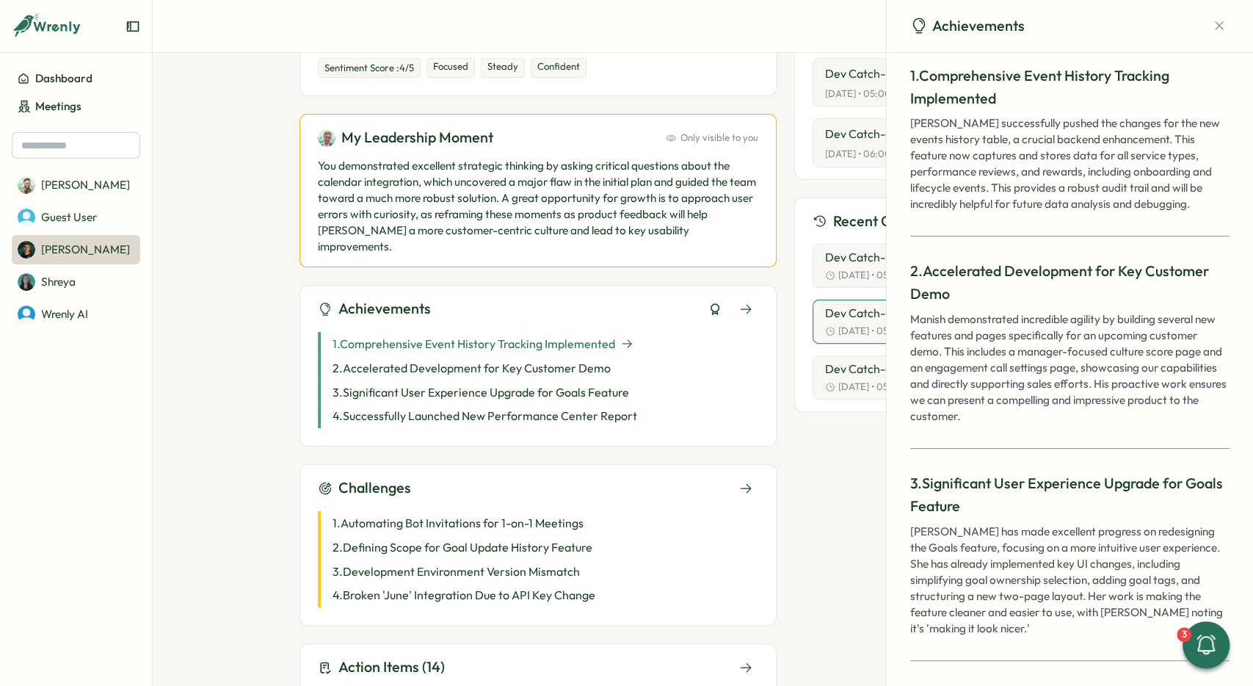
click at [631, 332] on div "1 . Comprehensive Event History Tracking Implemented" at bounding box center [538, 344] width 440 height 24
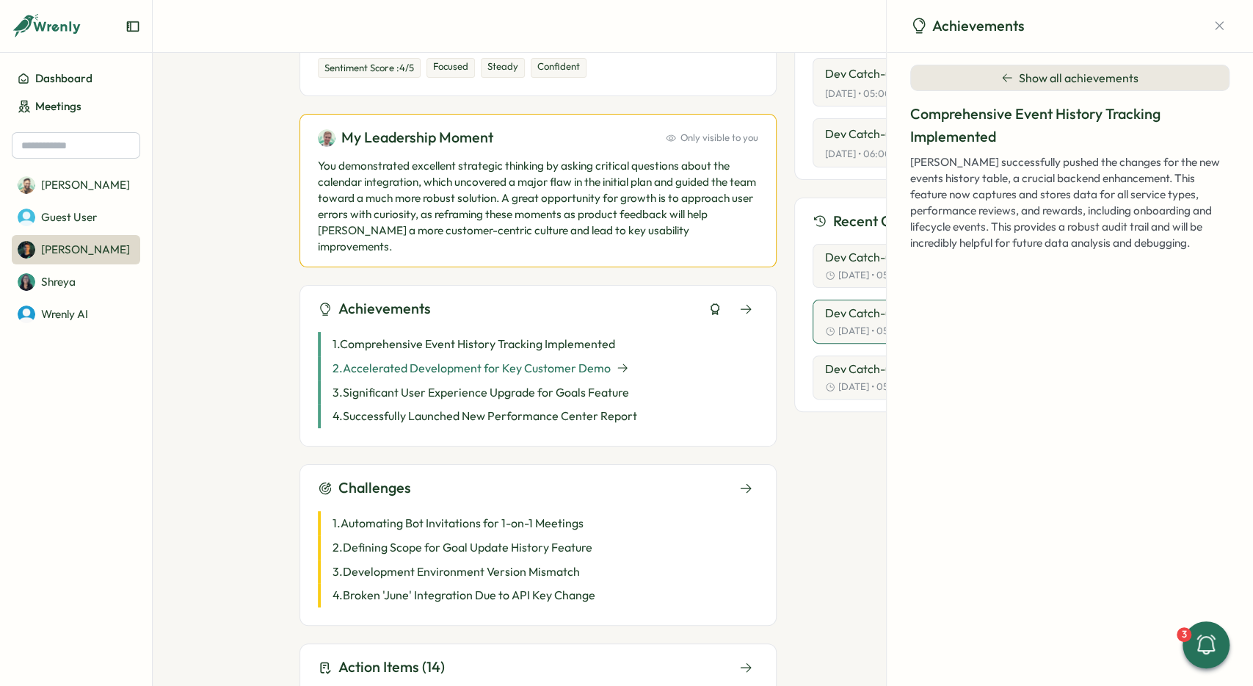
click at [565, 359] on p "2 . Accelerated Development for Key Customer Demo" at bounding box center [472, 368] width 278 height 18
click at [717, 304] on icon at bounding box center [715, 309] width 8 height 10
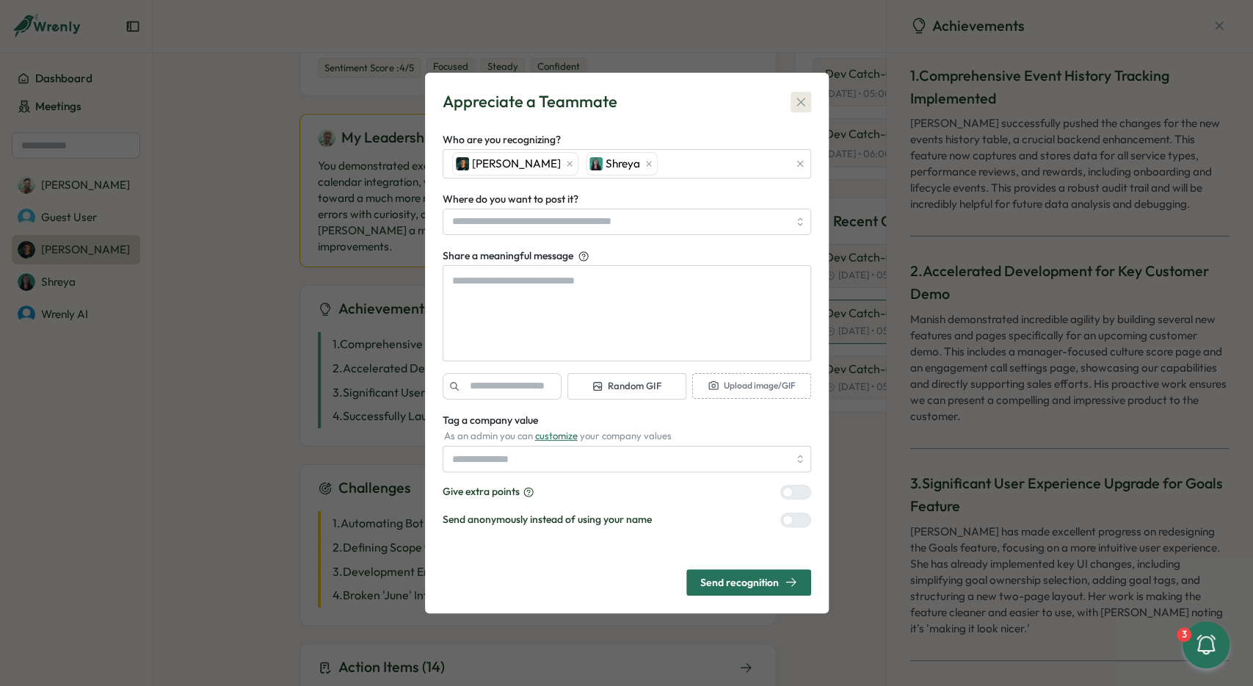
click at [799, 104] on icon "button" at bounding box center [801, 102] width 8 height 8
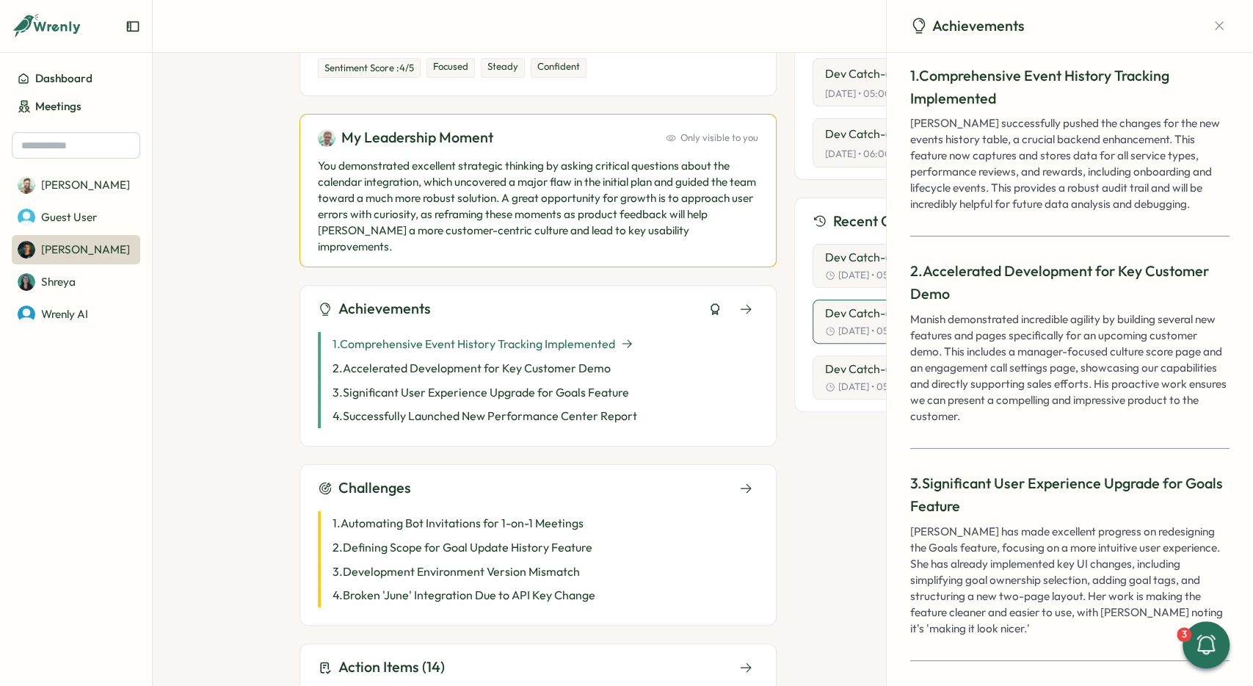
click at [596, 335] on p "1 . Comprehensive Event History Tracking Implemented" at bounding box center [474, 344] width 283 height 18
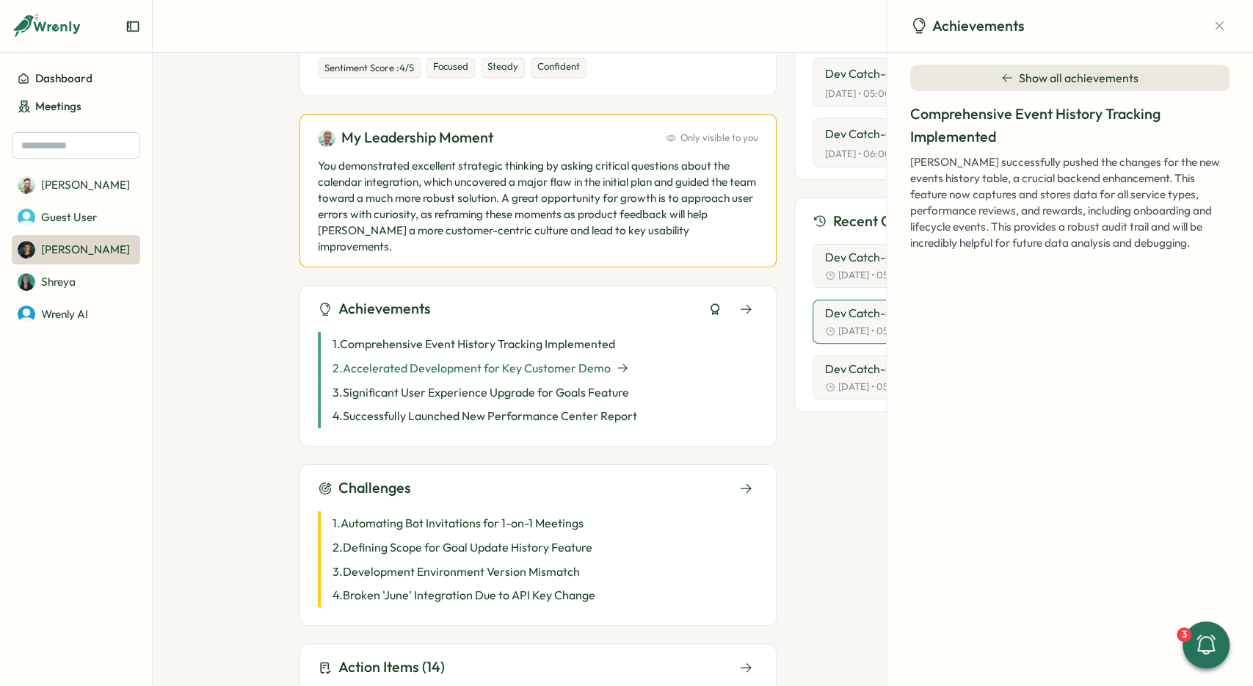
click at [596, 359] on p "2 . Accelerated Development for Key Customer Demo" at bounding box center [472, 368] width 278 height 18
click at [598, 383] on p "3 . Significant User Experience Upgrade for Goals Feature" at bounding box center [481, 392] width 297 height 18
click at [604, 407] on p "4 . Successfully Launched New Performance Center Report" at bounding box center [485, 416] width 305 height 18
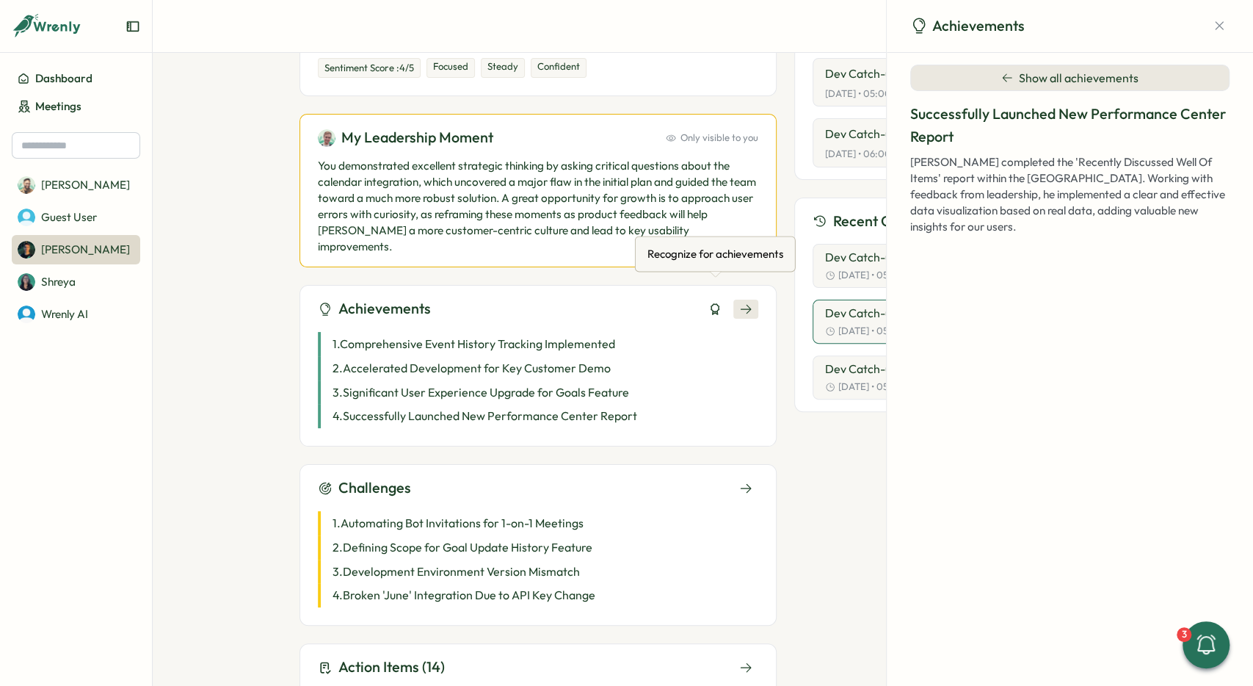
click at [742, 302] on icon at bounding box center [745, 308] width 13 height 13
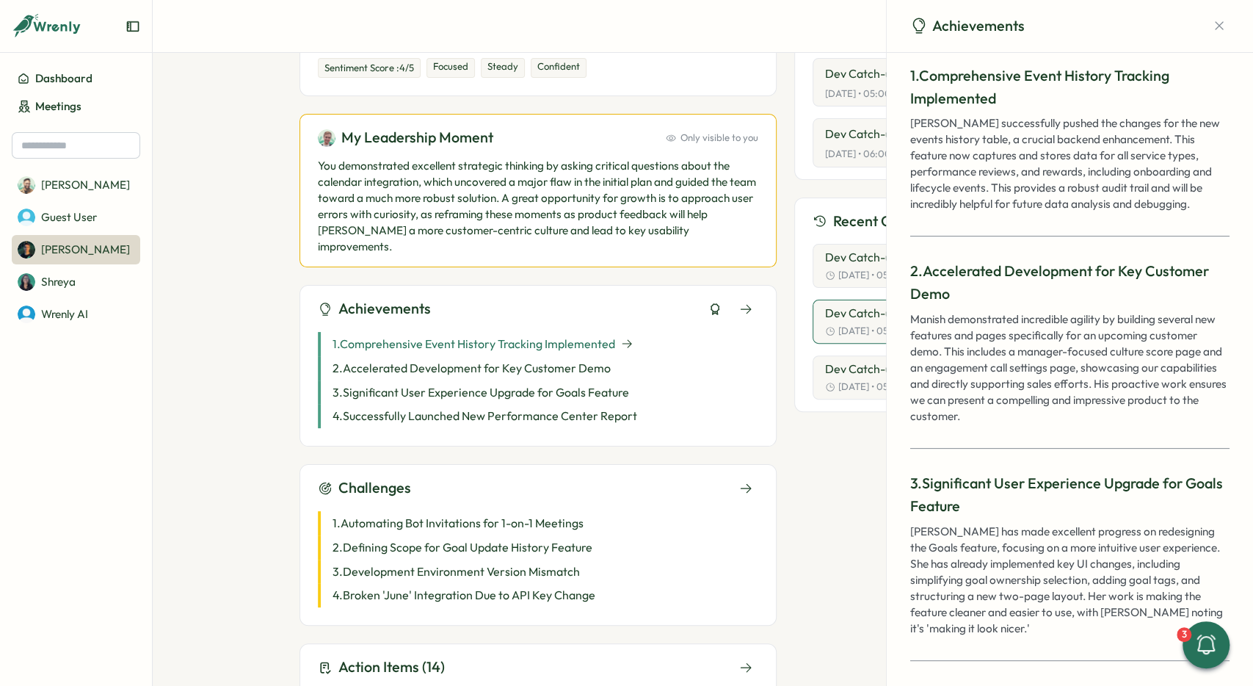
click at [607, 335] on p "1 . Comprehensive Event History Tracking Implemented" at bounding box center [474, 344] width 283 height 18
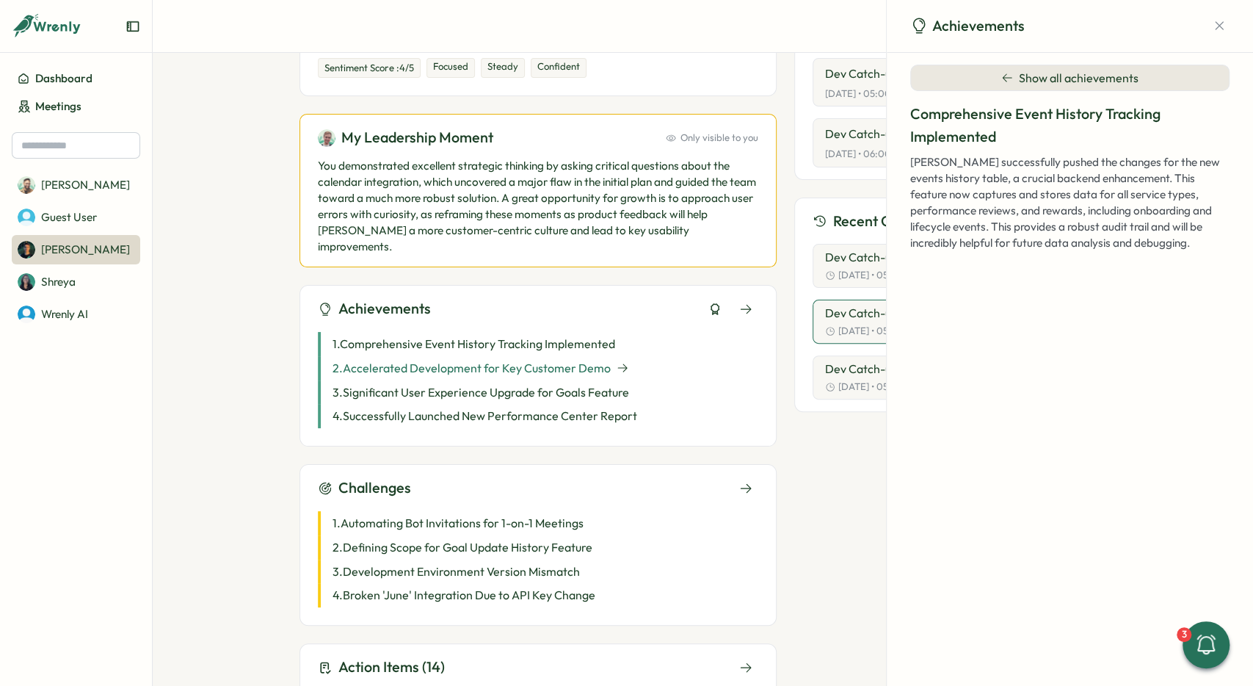
click at [609, 356] on div "2 . Accelerated Development for Key Customer Demo" at bounding box center [538, 368] width 440 height 24
click at [612, 383] on p "3 . Significant User Experience Upgrade for Goals Feature" at bounding box center [481, 392] width 297 height 18
click at [614, 407] on p "4 . Successfully Launched New Performance Center Report" at bounding box center [485, 416] width 305 height 18
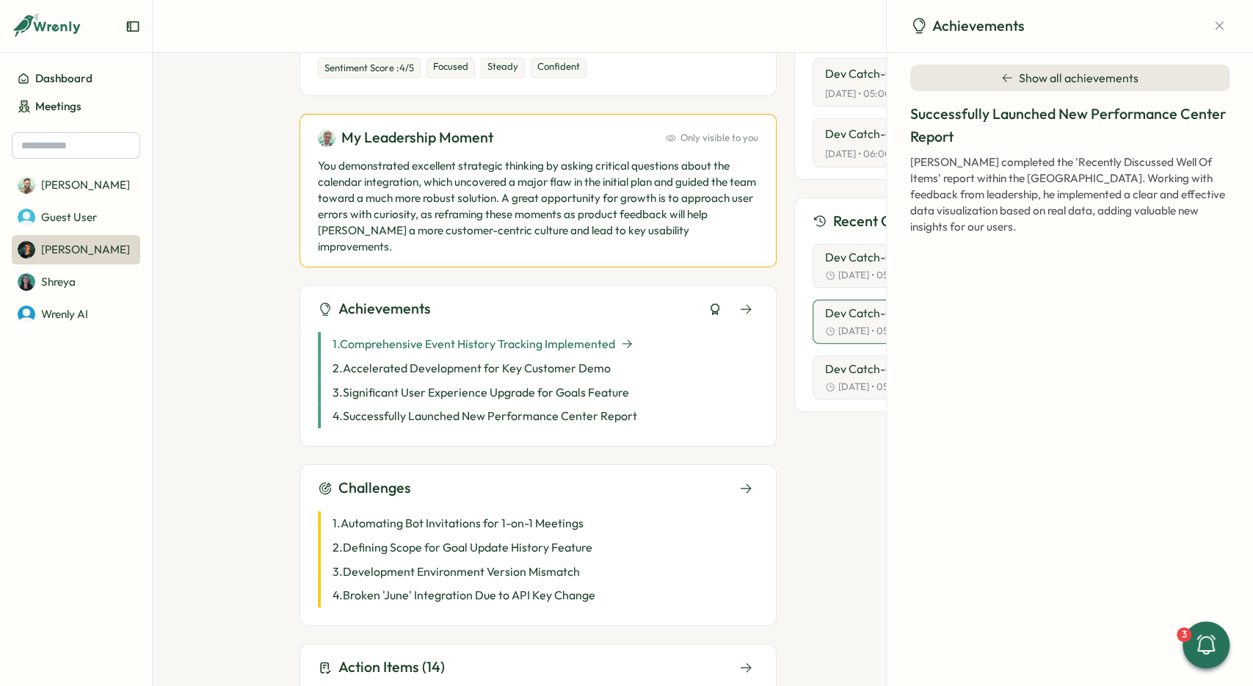
click at [595, 335] on p "1 . Comprehensive Event History Tracking Implemented" at bounding box center [474, 344] width 283 height 18
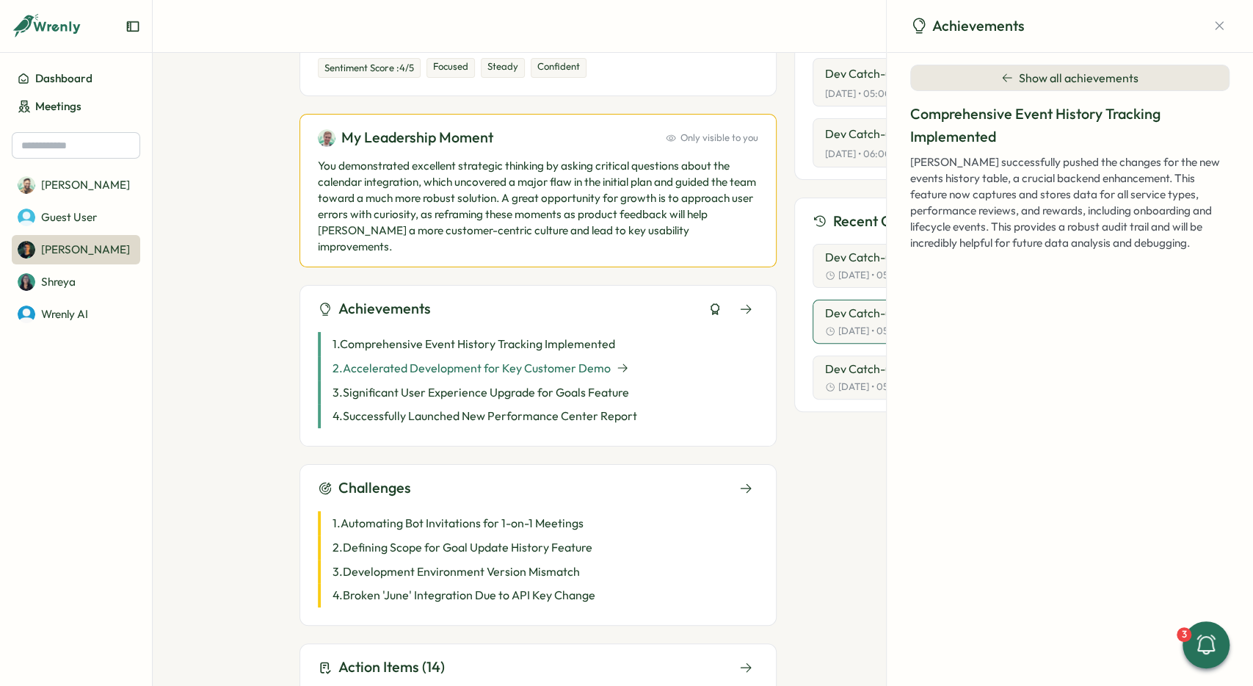
drag, startPoint x: 594, startPoint y: 344, endPoint x: 601, endPoint y: 357, distance: 14.8
click at [594, 359] on p "2 . Accelerated Development for Key Customer Demo" at bounding box center [472, 368] width 278 height 18
click at [608, 383] on p "3 . Significant User Experience Upgrade for Goals Feature" at bounding box center [481, 392] width 297 height 18
click at [617, 407] on p "4 . Successfully Launched New Performance Center Report" at bounding box center [485, 416] width 305 height 18
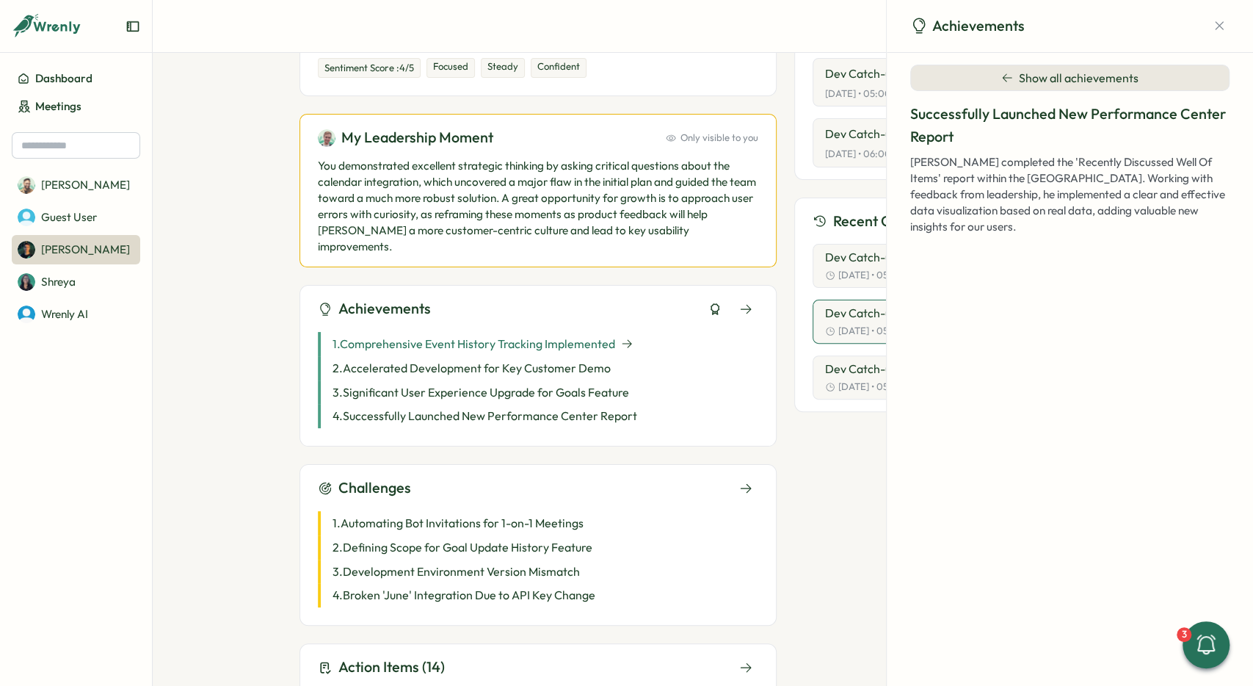
click at [601, 335] on p "1 . Comprehensive Event History Tracking Implemented" at bounding box center [474, 344] width 283 height 18
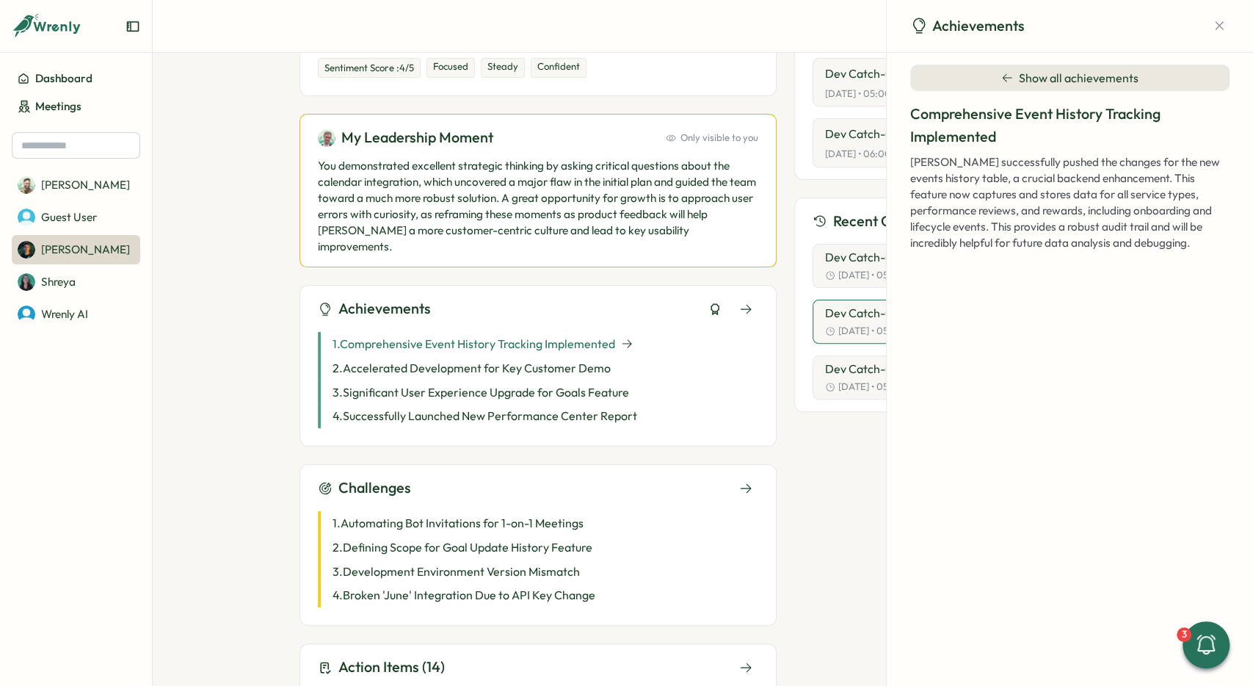
click at [639, 332] on div "1 . Comprehensive Event History Tracking Implemented" at bounding box center [538, 344] width 440 height 24
click at [634, 332] on div "1 . Comprehensive Event History Tracking Implemented" at bounding box center [538, 344] width 440 height 24
click at [635, 404] on div "4 . Successfully Launched New Performance Center Report" at bounding box center [538, 416] width 440 height 24
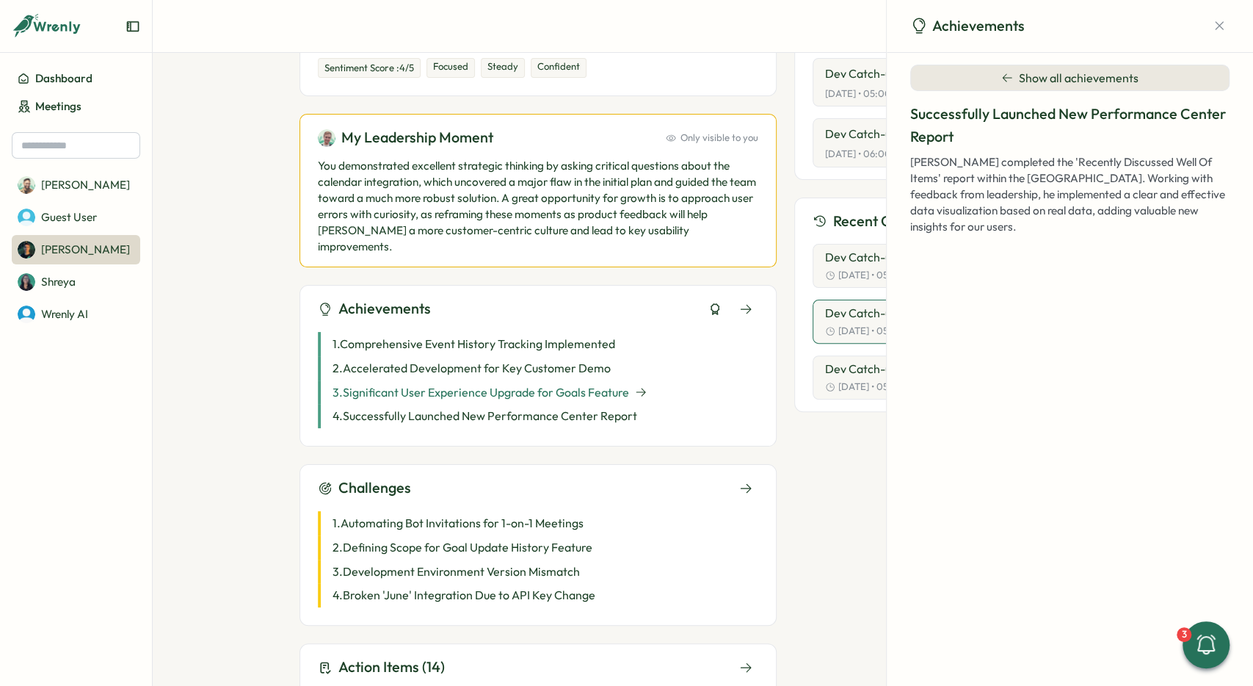
click at [606, 383] on p "3 . Significant User Experience Upgrade for Goals Feature" at bounding box center [481, 392] width 297 height 18
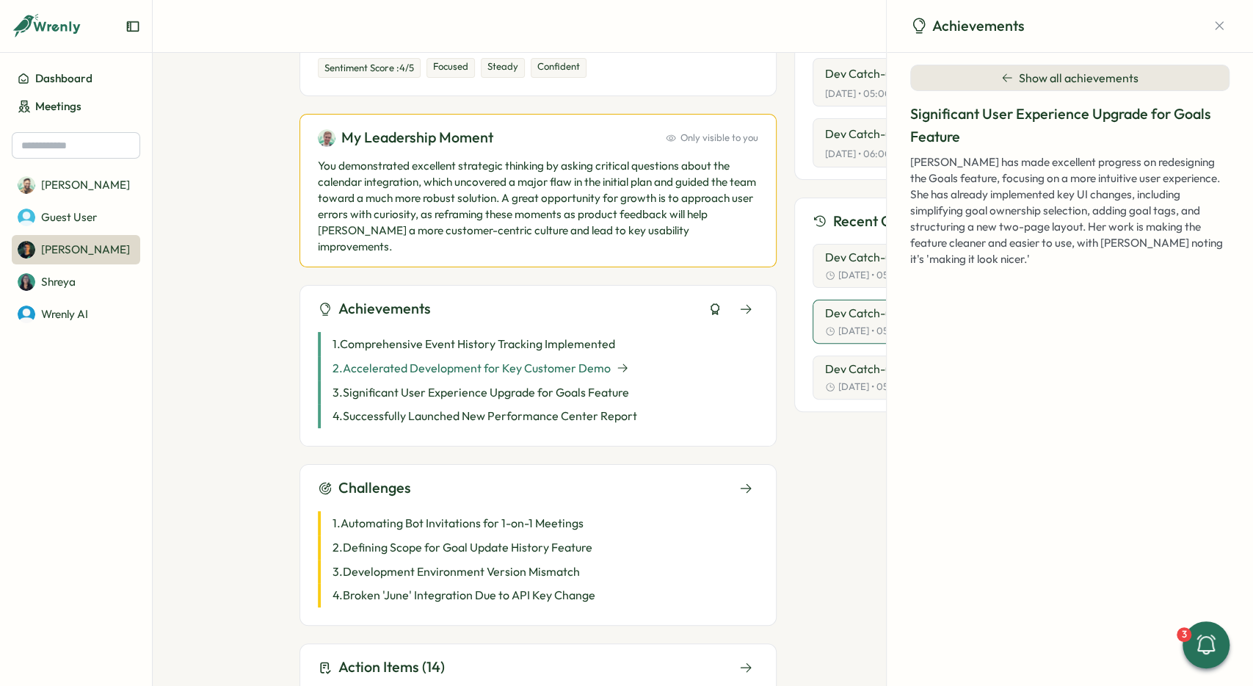
click at [591, 359] on p "2 . Accelerated Development for Key Customer Demo" at bounding box center [472, 368] width 278 height 18
click at [592, 335] on p "1 . Comprehensive Event History Tracking Implemented" at bounding box center [474, 344] width 283 height 18
click at [743, 304] on icon at bounding box center [746, 308] width 11 height 9
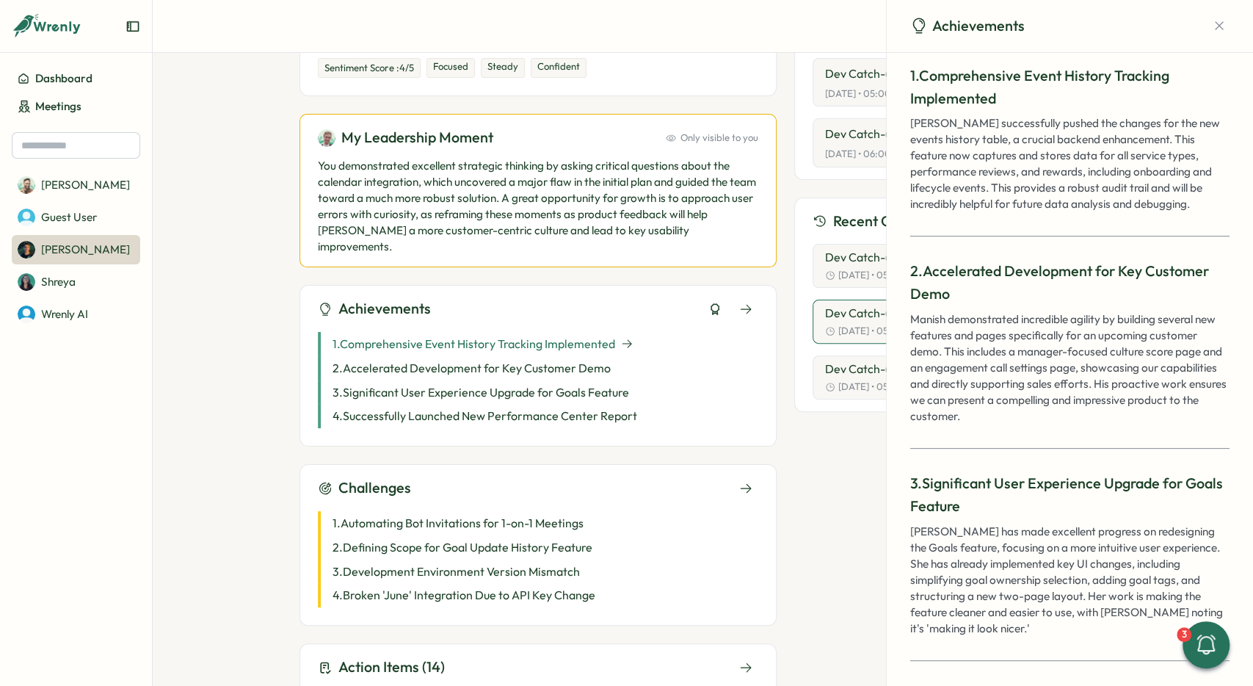
click at [563, 335] on p "1 . Comprehensive Event History Tracking Implemented" at bounding box center [474, 344] width 283 height 18
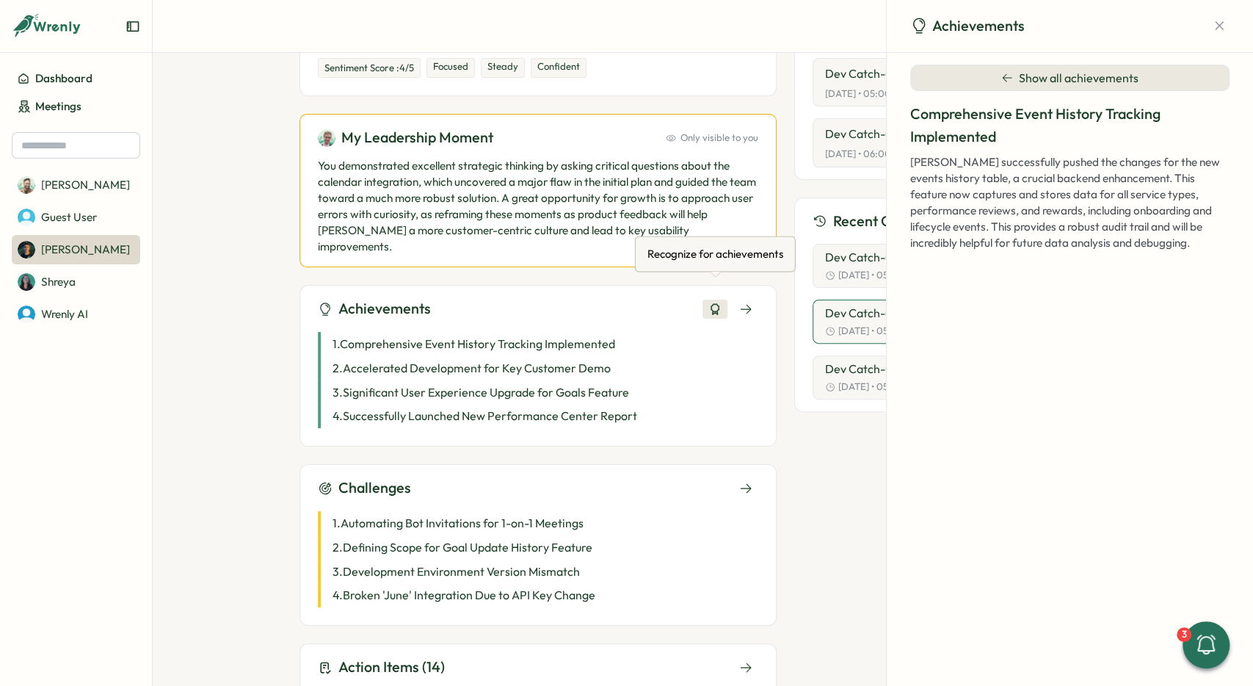
click at [720, 302] on icon at bounding box center [714, 308] width 13 height 13
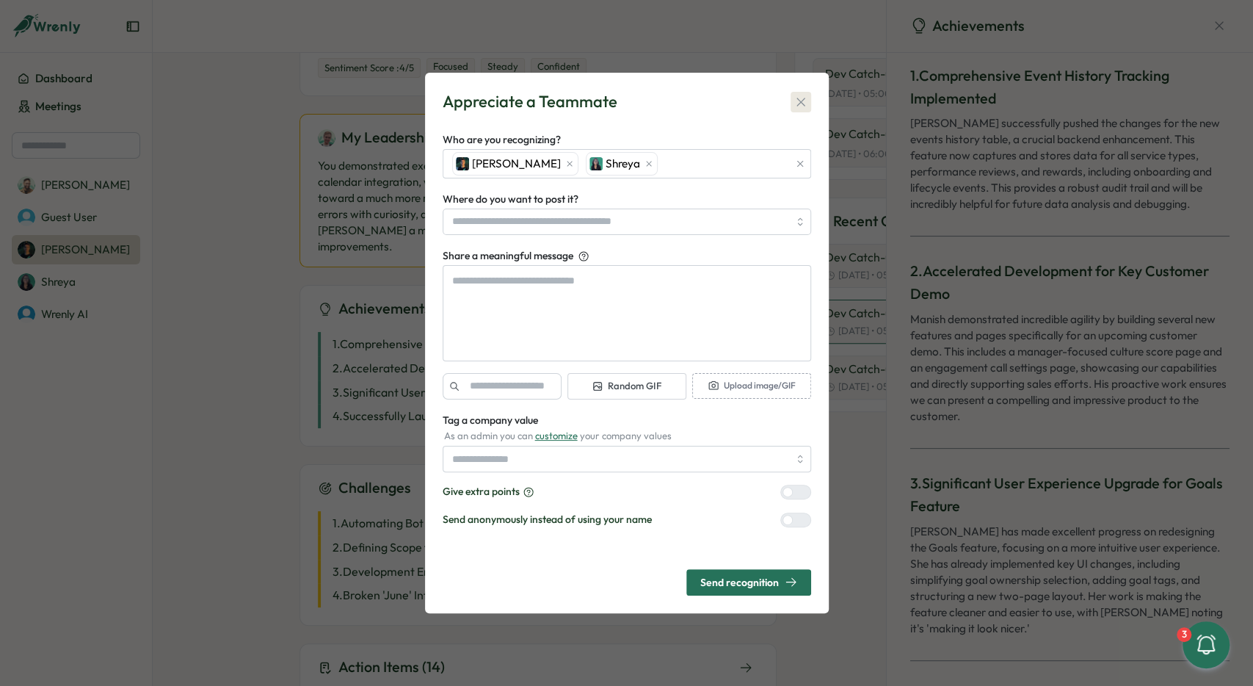
click at [805, 100] on icon "button" at bounding box center [801, 102] width 15 height 15
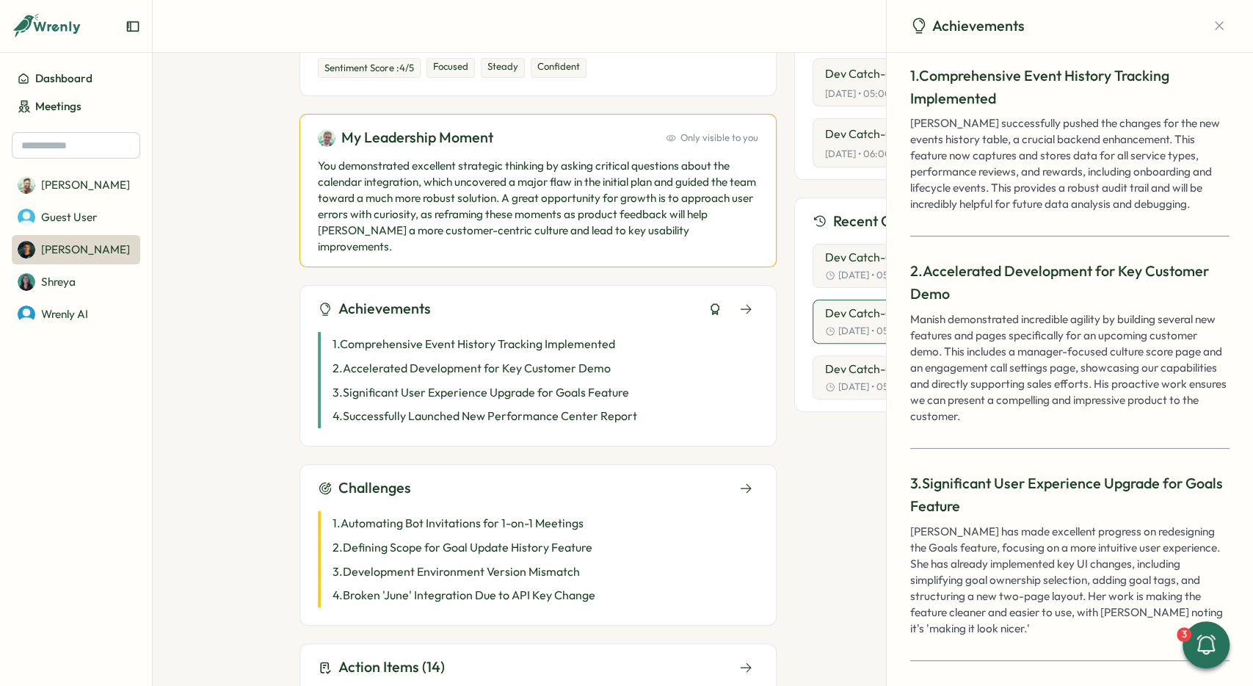
click at [761, 299] on div "Achievements 1 . Comprehensive Event History Tracking Implemented 2 . Accelerat…" at bounding box center [538, 366] width 477 height 162
click at [752, 300] on button at bounding box center [745, 309] width 25 height 19
click at [729, 300] on div at bounding box center [731, 309] width 56 height 19
click at [721, 302] on icon at bounding box center [714, 308] width 13 height 13
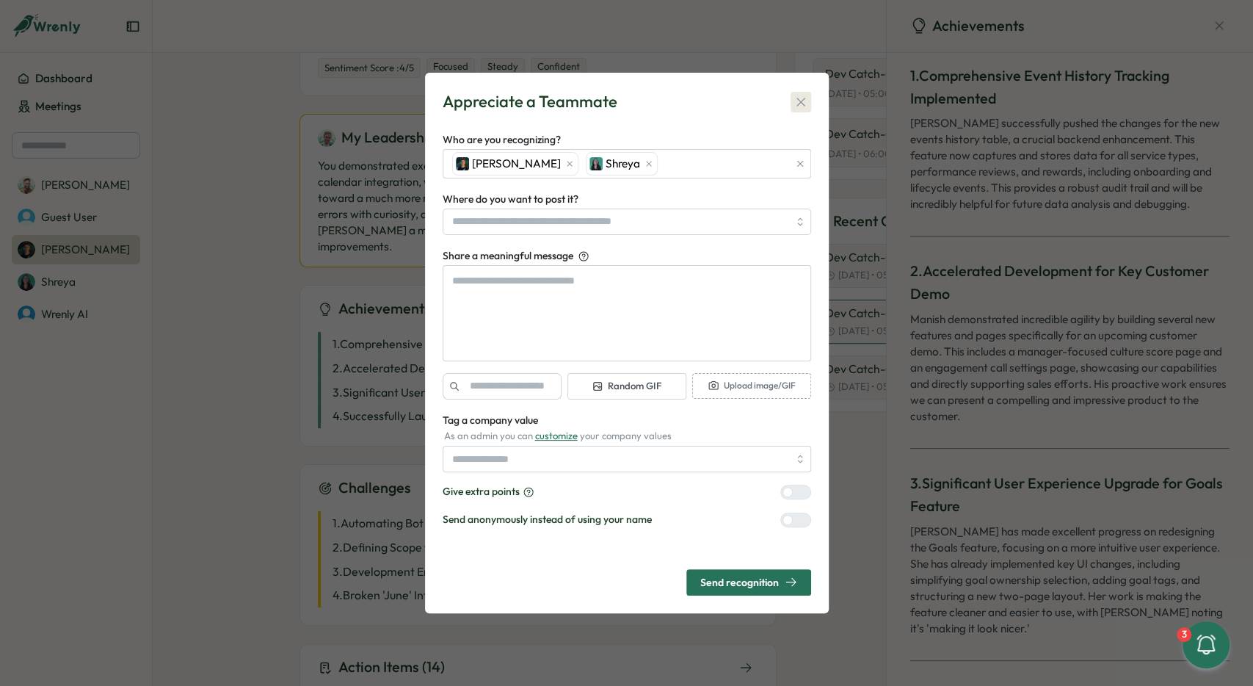
click at [798, 100] on icon "button" at bounding box center [801, 102] width 8 height 8
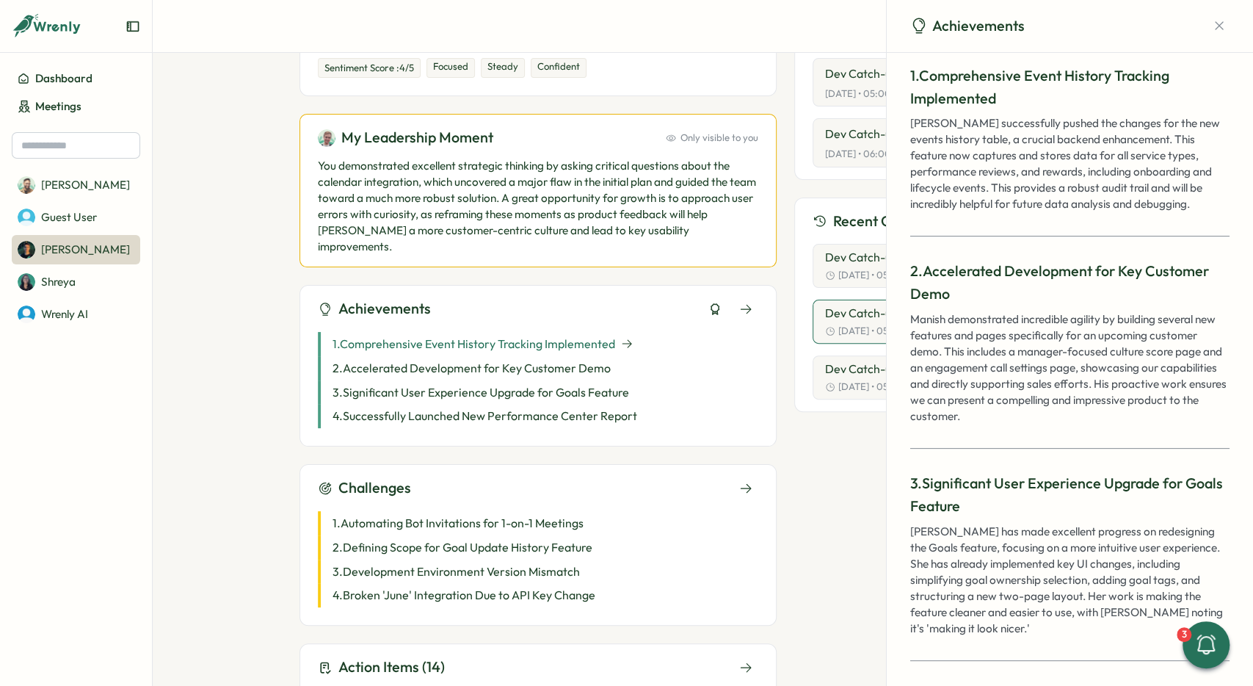
click at [587, 335] on p "1 . Comprehensive Event History Tracking Implemented" at bounding box center [474, 344] width 283 height 18
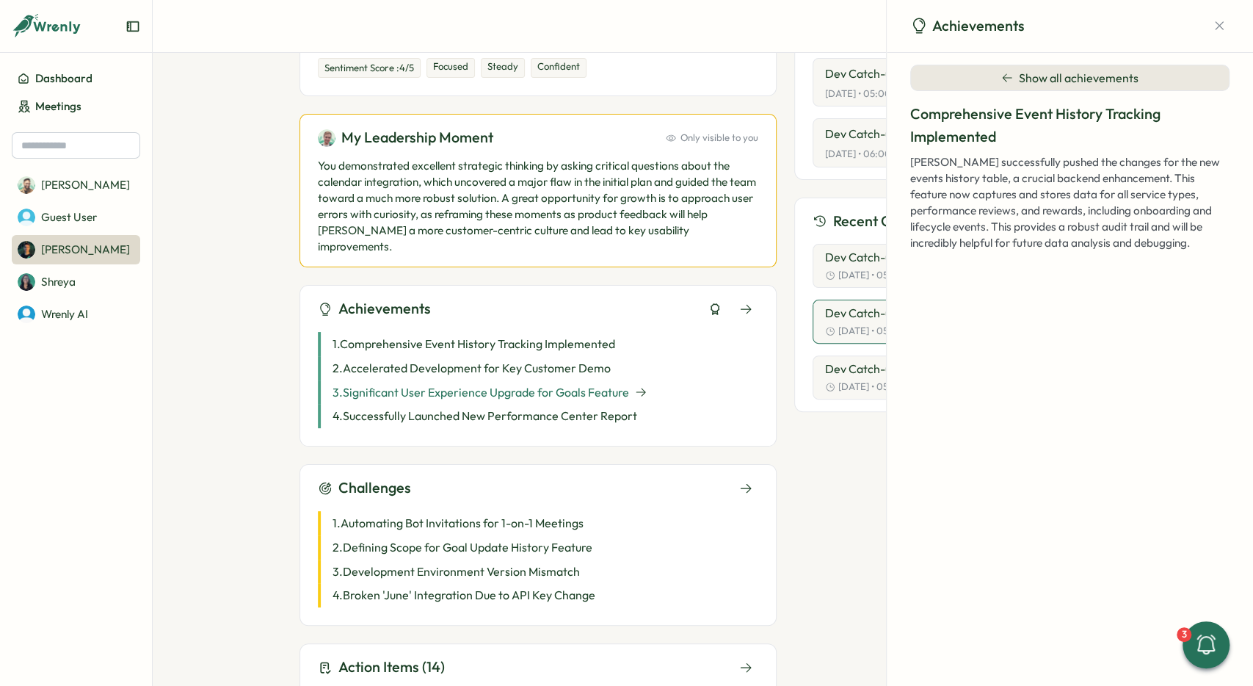
click at [396, 383] on p "3 . Significant User Experience Upgrade for Goals Feature" at bounding box center [481, 392] width 297 height 18
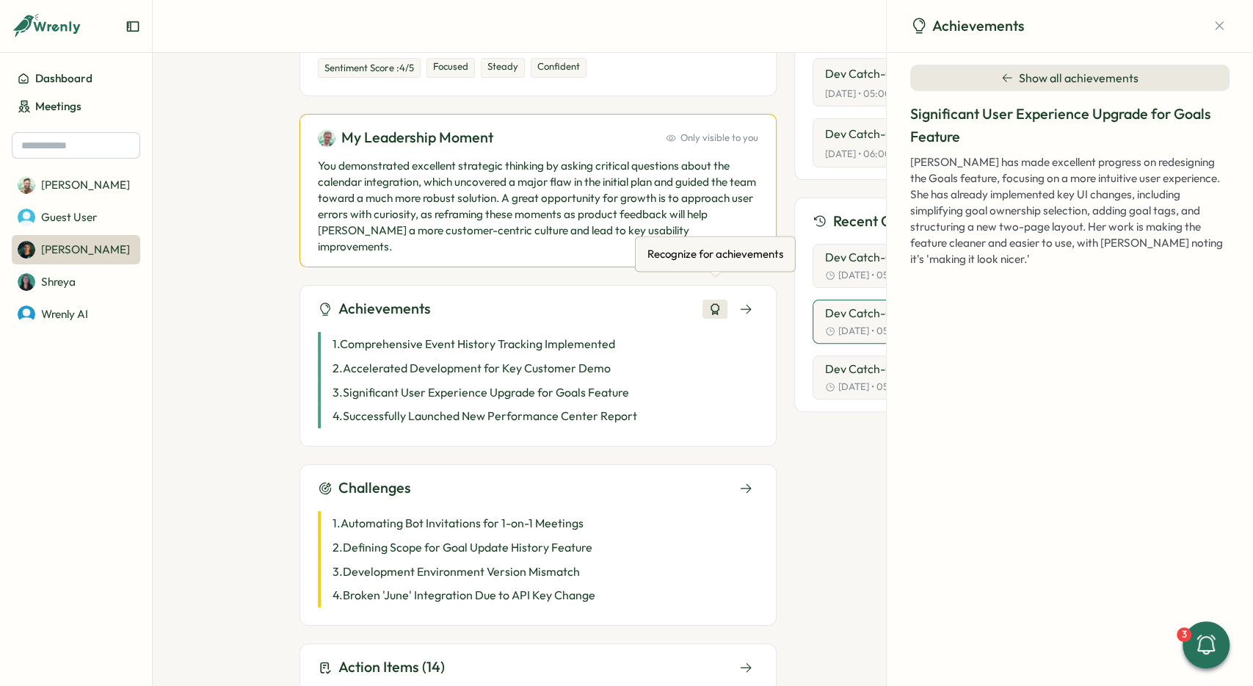
click at [717, 302] on icon at bounding box center [714, 308] width 13 height 13
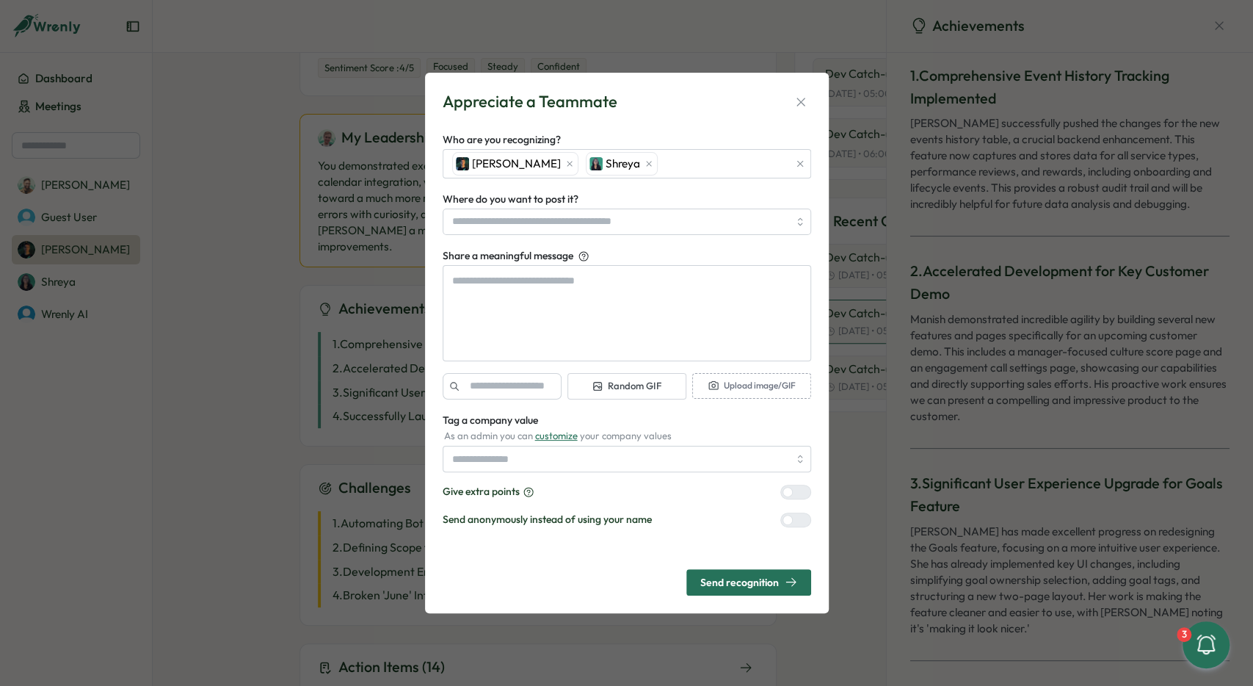
type textarea "*"
click at [804, 96] on button "button" at bounding box center [801, 102] width 21 height 21
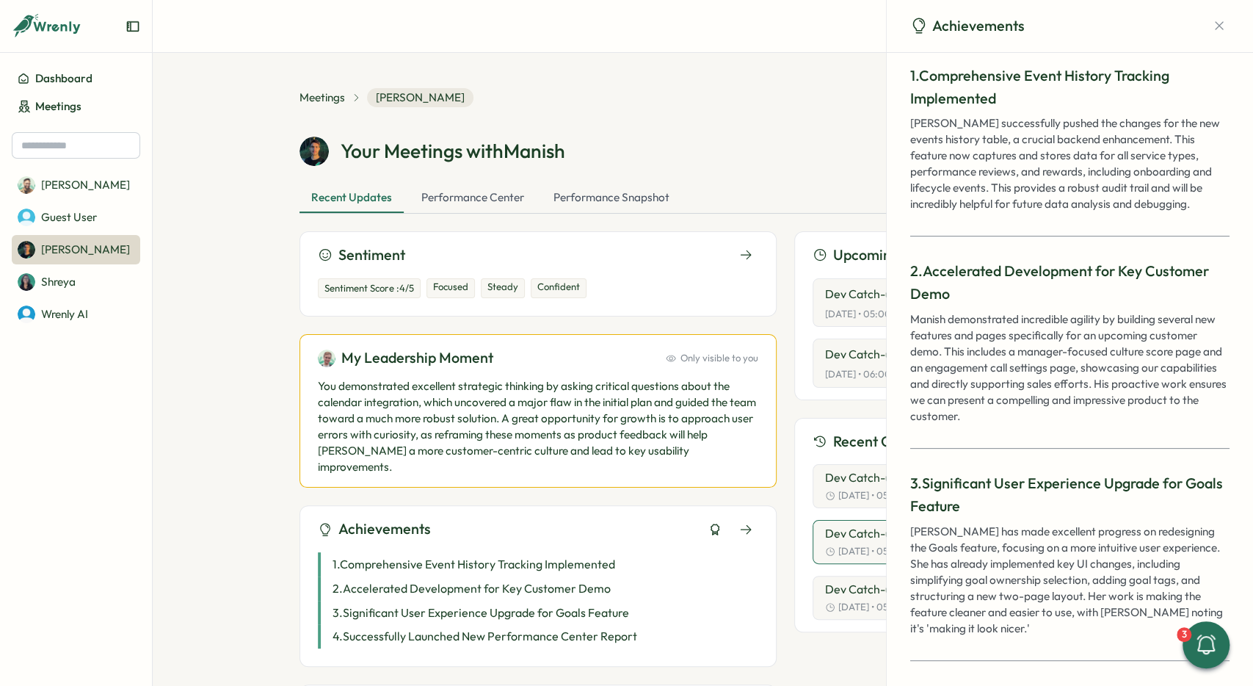
scroll to position [0, 0]
drag, startPoint x: 344, startPoint y: 148, endPoint x: 646, endPoint y: 155, distance: 302.5
click at [647, 155] on div "Your Meetings with Manish" at bounding box center [704, 151] width 808 height 29
click at [645, 155] on div "Your Meetings with Manish" at bounding box center [704, 151] width 808 height 29
click at [1212, 27] on icon "button" at bounding box center [1219, 25] width 15 height 15
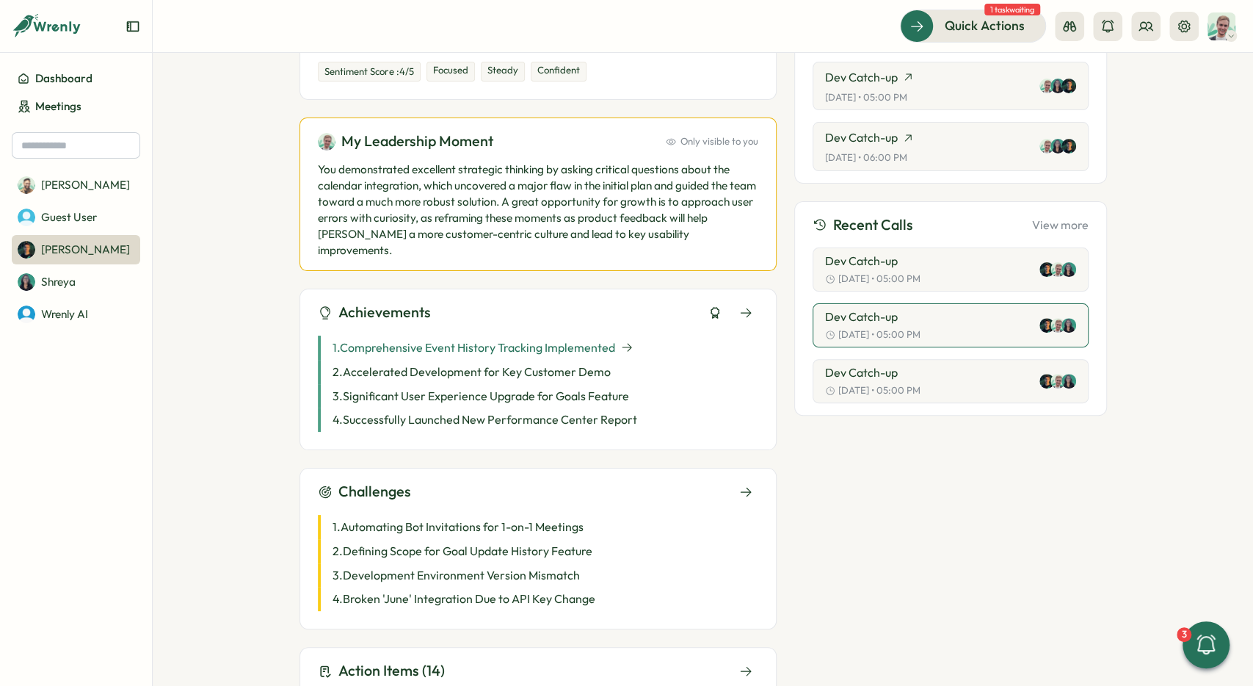
scroll to position [220, 0]
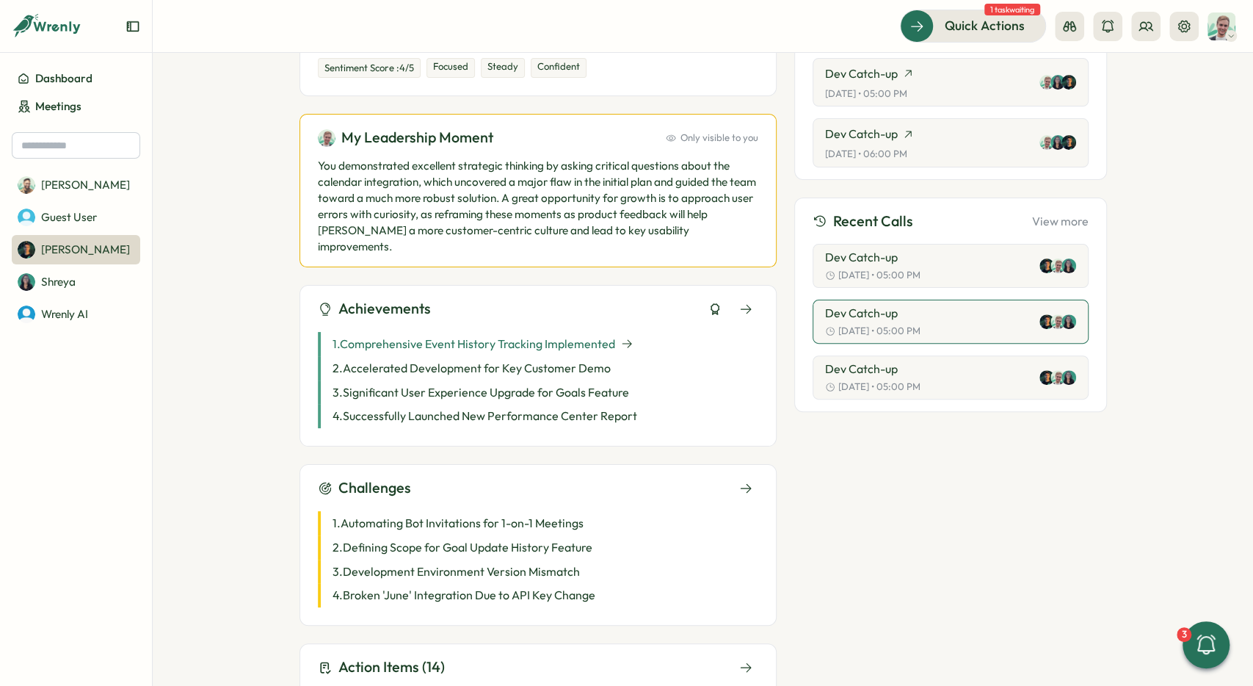
click at [570, 335] on p "1 . Comprehensive Event History Tracking Implemented" at bounding box center [474, 344] width 283 height 18
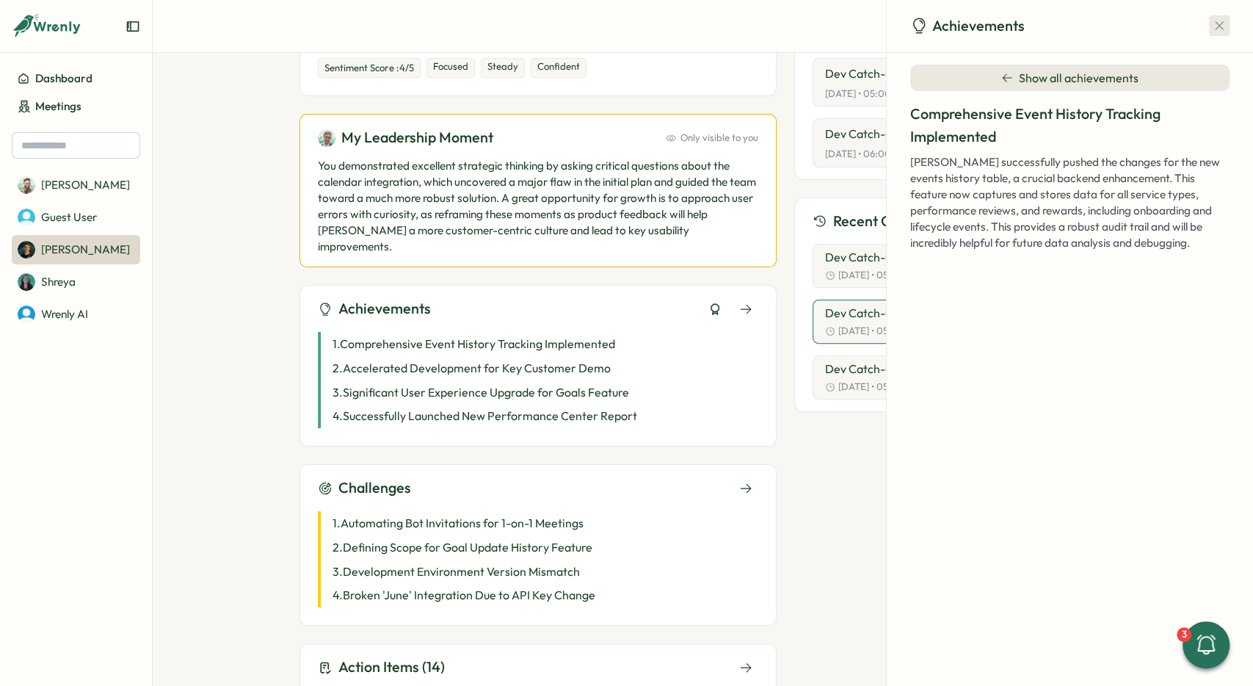
click at [1212, 19] on icon "button" at bounding box center [1219, 25] width 15 height 15
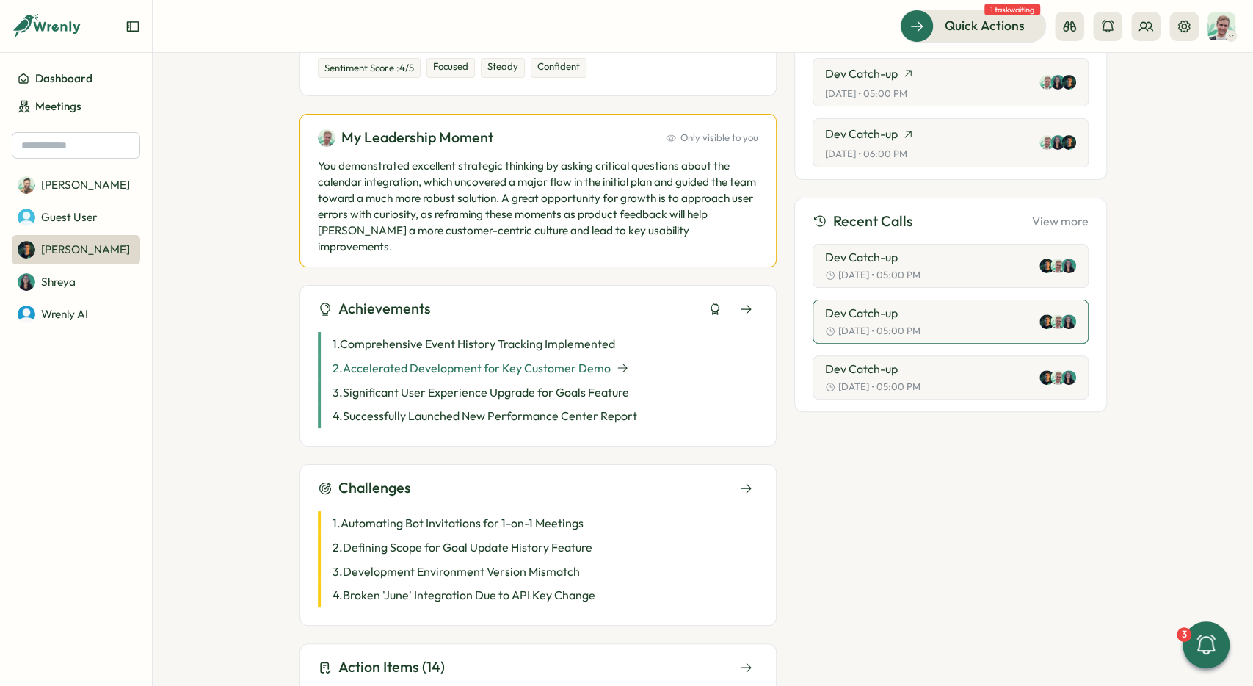
click at [545, 359] on p "2 . Accelerated Development for Key Customer Demo" at bounding box center [472, 368] width 278 height 18
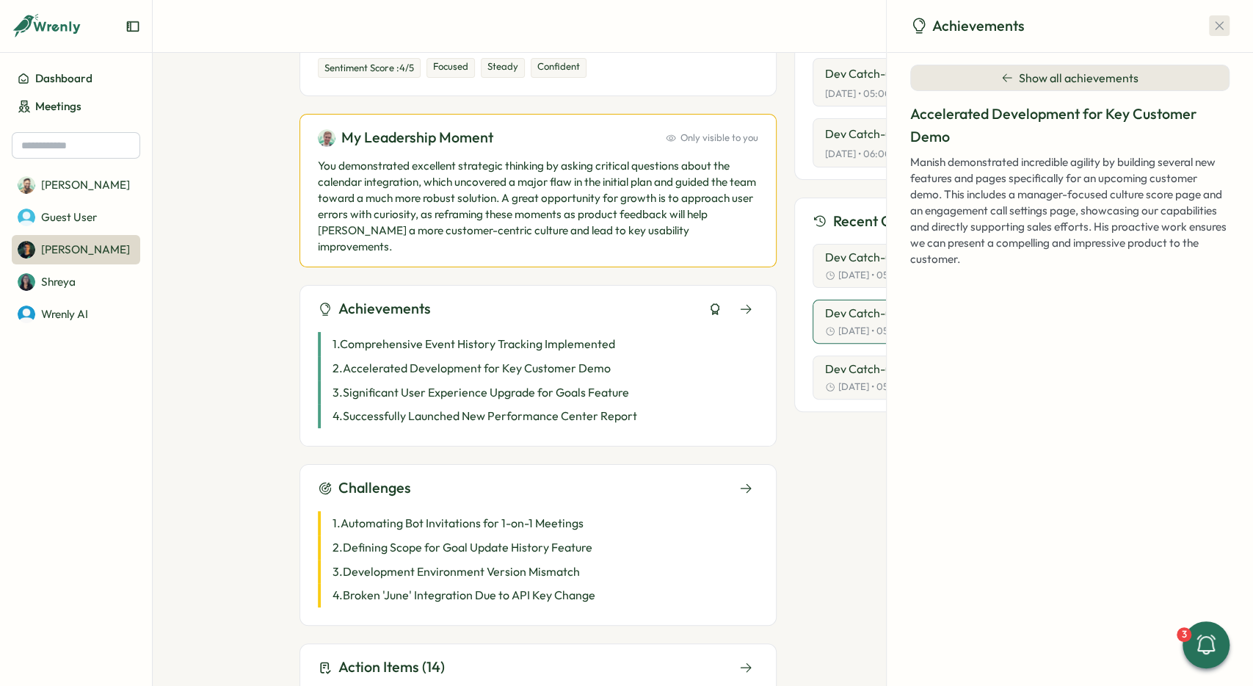
click at [1213, 26] on icon "button" at bounding box center [1219, 25] width 15 height 15
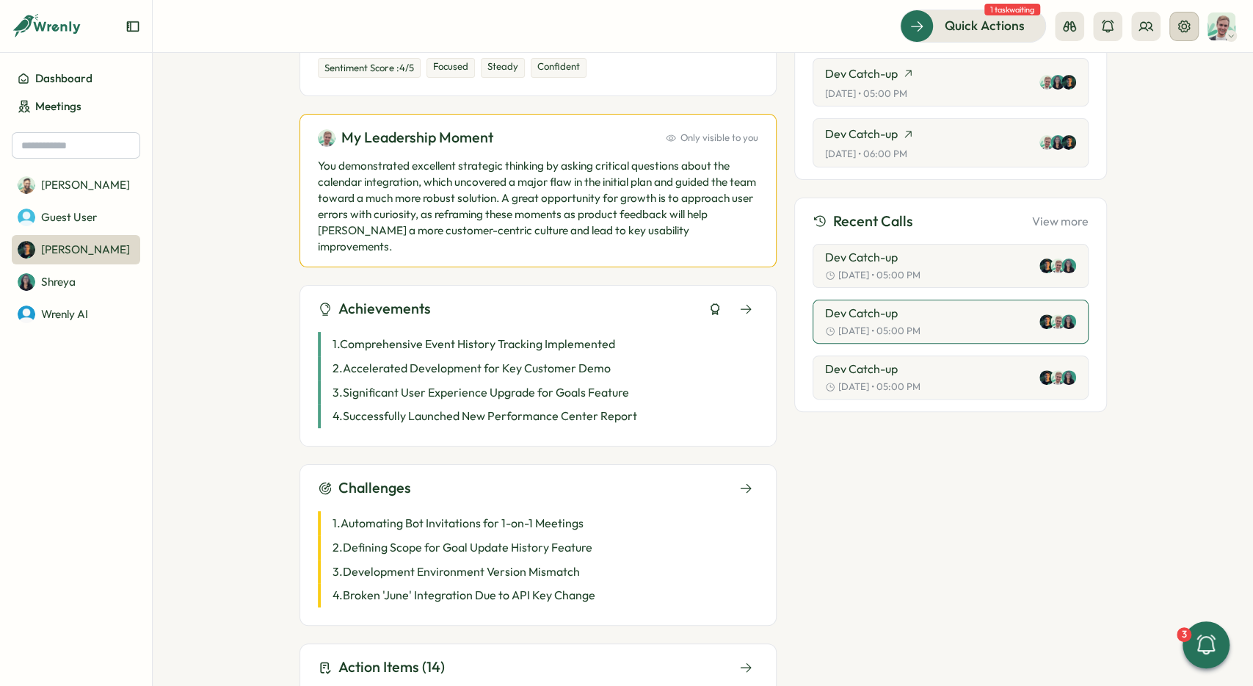
click at [1181, 29] on icon at bounding box center [1184, 26] width 12 height 12
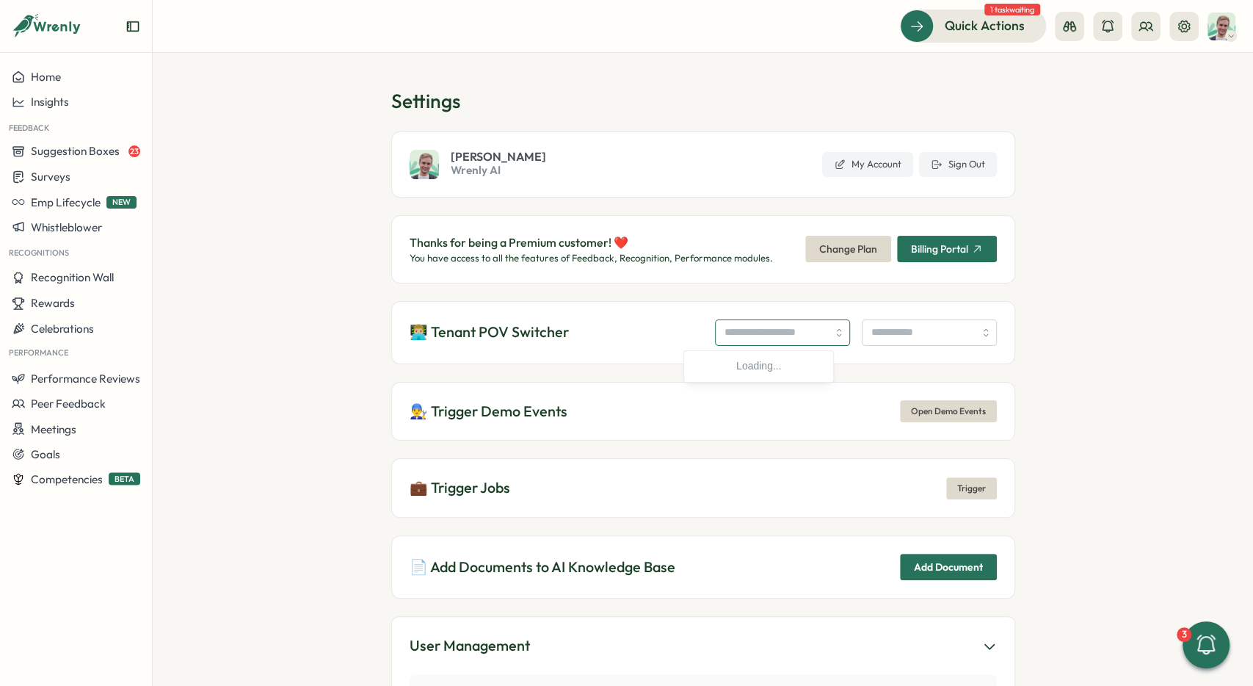
click at [715, 321] on input "search" at bounding box center [782, 332] width 135 height 26
type input "**********"
click at [902, 328] on input "search" at bounding box center [929, 332] width 135 height 26
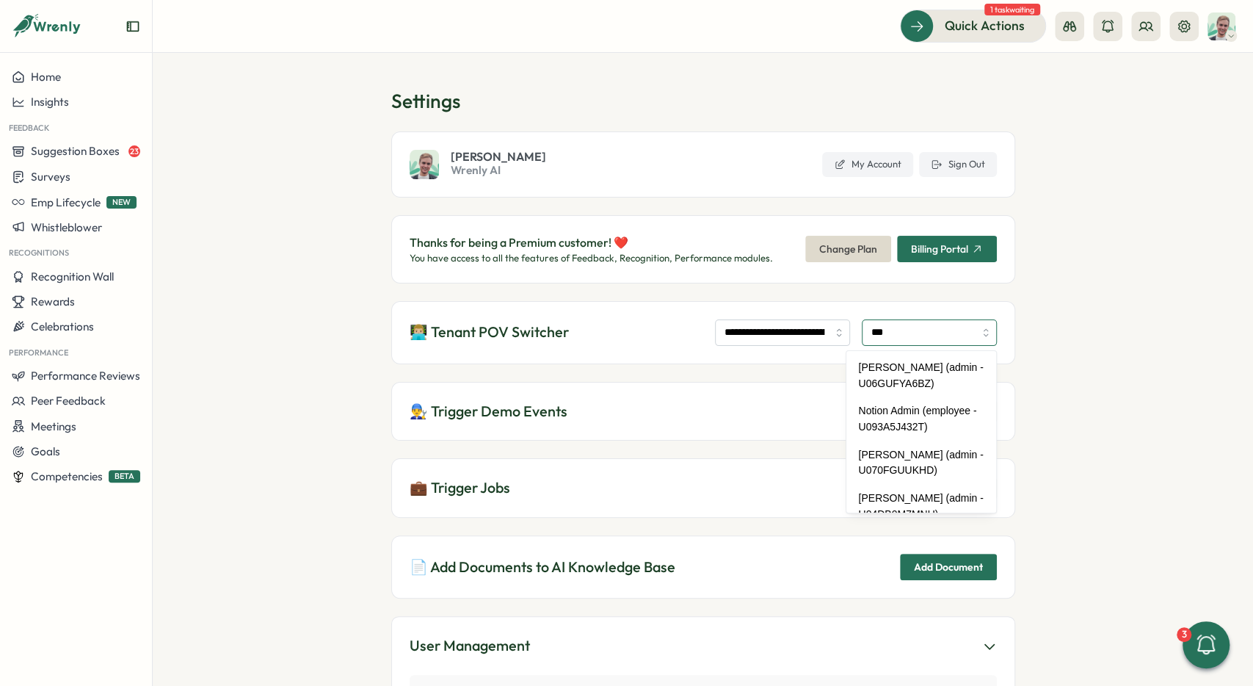
type input "**********"
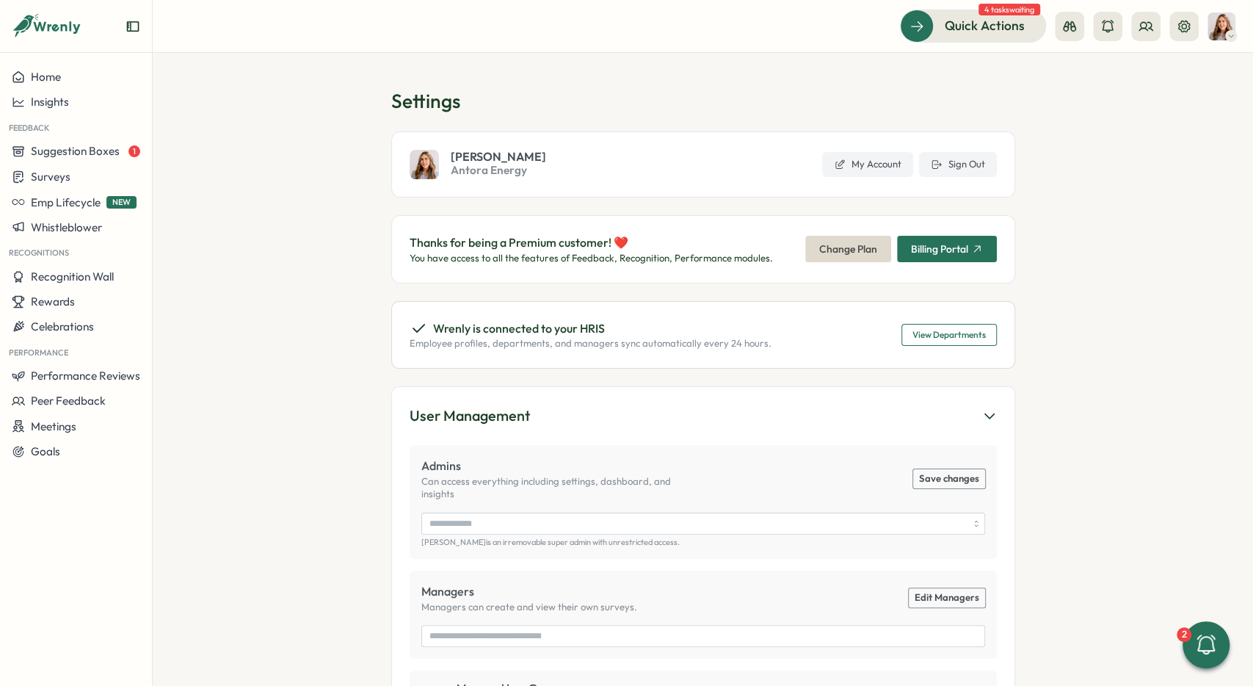
click at [1162, 26] on div at bounding box center [1127, 26] width 144 height 29
click at [1153, 25] on button at bounding box center [1145, 26] width 29 height 29
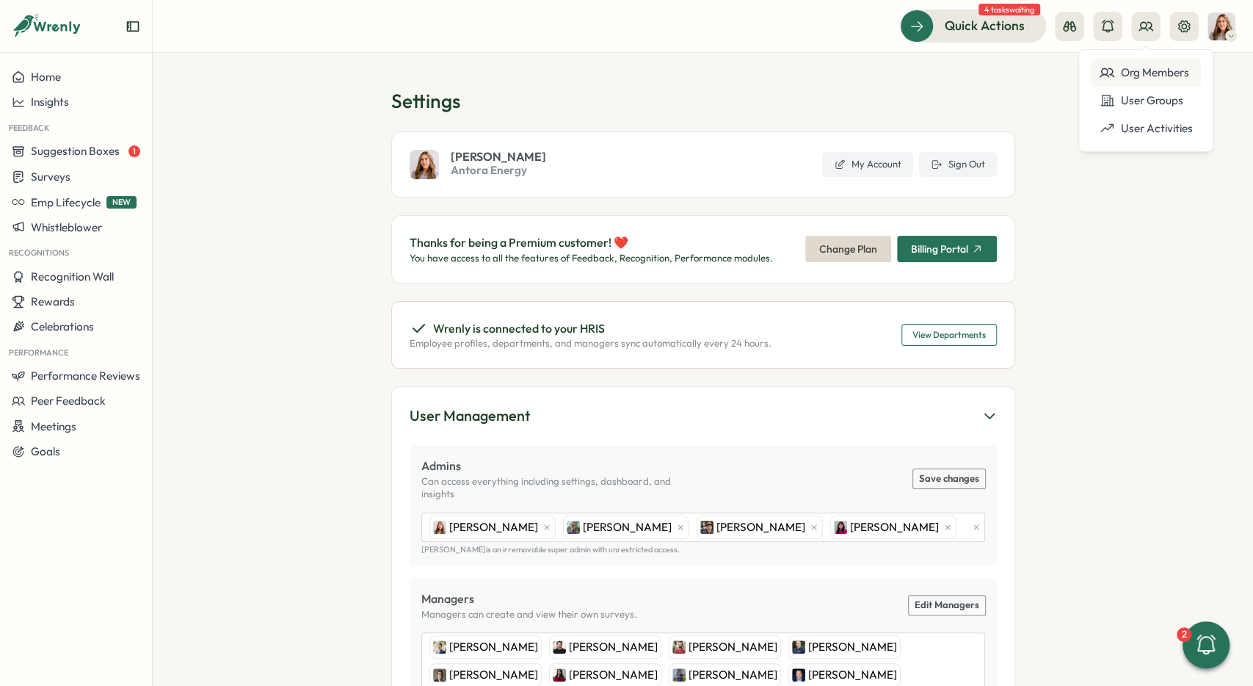
click at [1130, 70] on div "Org Members" at bounding box center [1146, 73] width 92 height 16
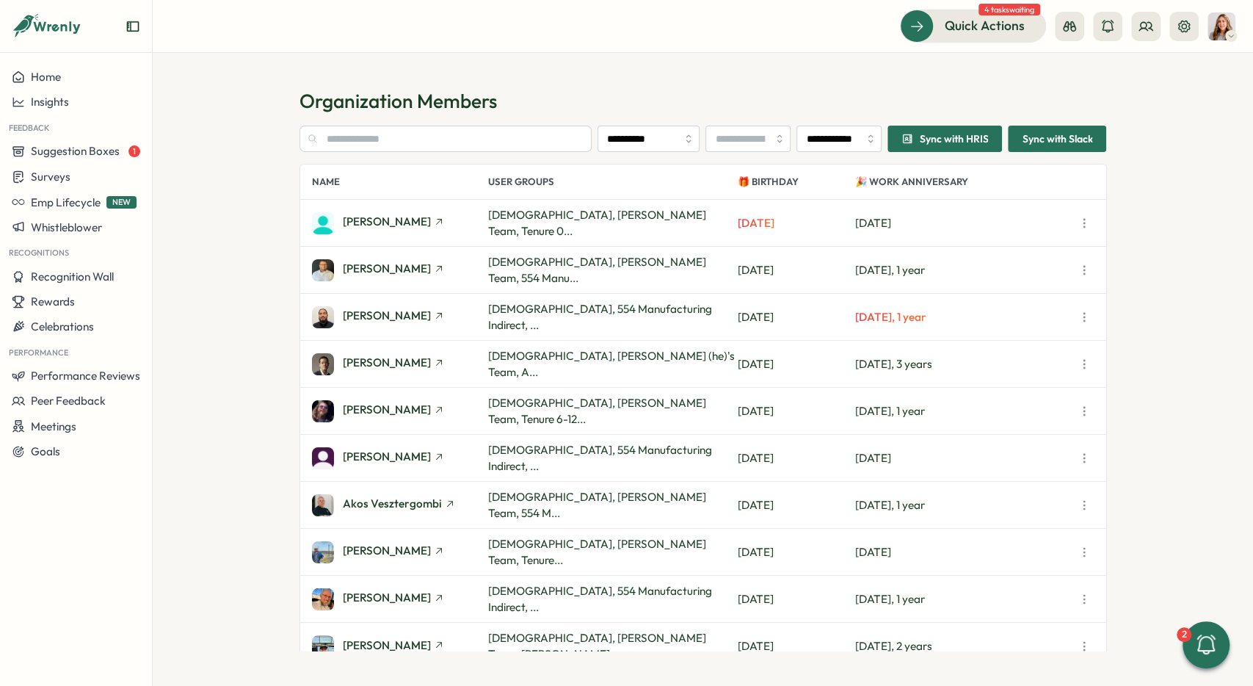
type input "**********"
click at [848, 140] on input "**********" at bounding box center [839, 139] width 85 height 26
click at [802, 65] on section "**********" at bounding box center [703, 369] width 1100 height 633
click at [1147, 29] on icon at bounding box center [1146, 26] width 15 height 15
click at [1161, 104] on div "User Groups" at bounding box center [1146, 100] width 92 height 16
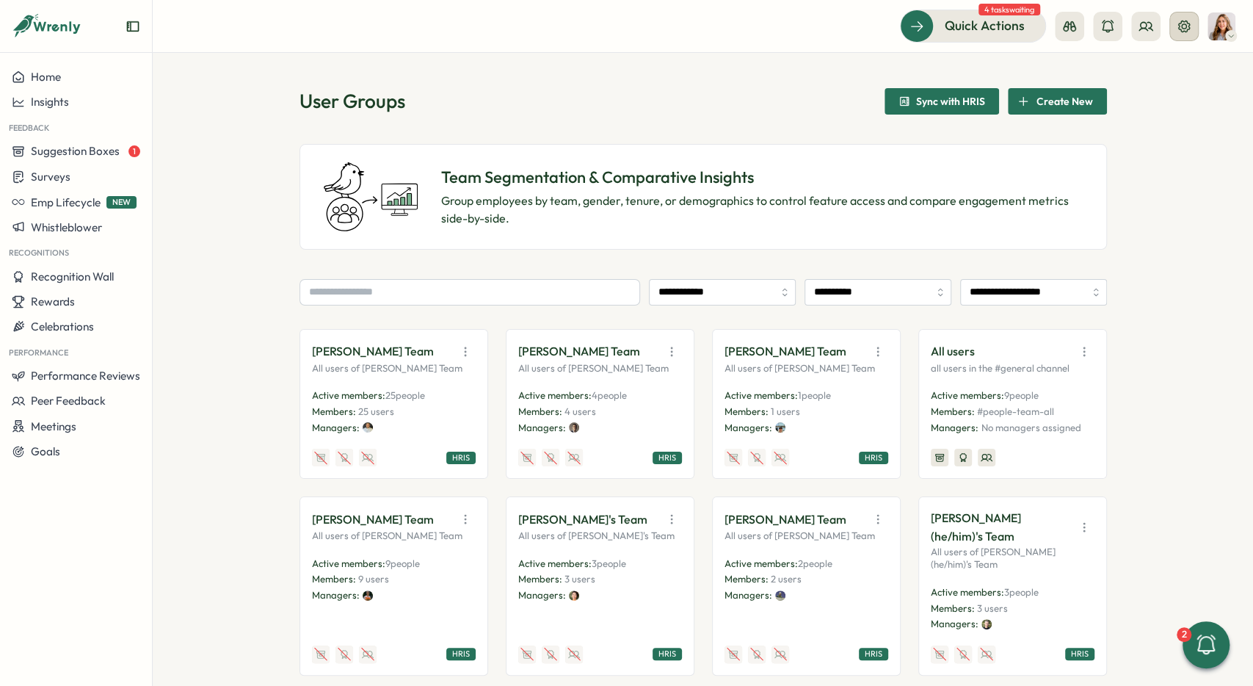
click at [1178, 18] on button at bounding box center [1183, 26] width 29 height 29
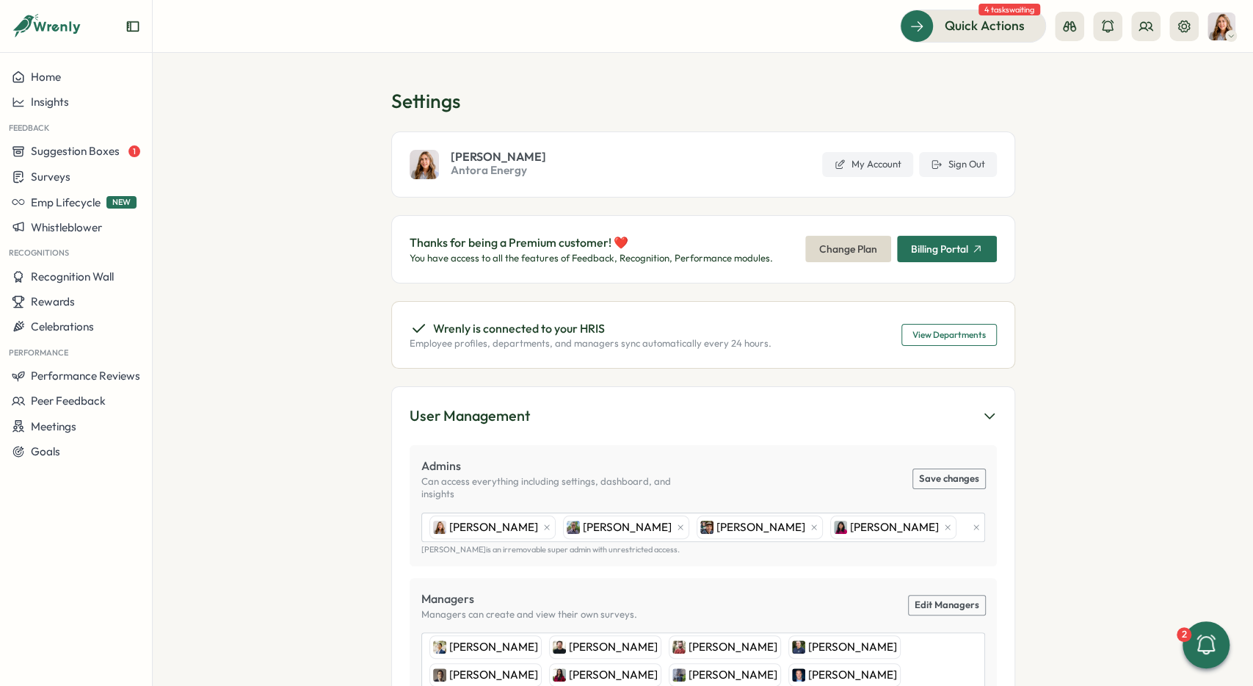
click at [562, 80] on section "Settings Becky Romero Antora Energy My Account Sign Out Thanks for being a Prem…" at bounding box center [703, 369] width 1100 height 633
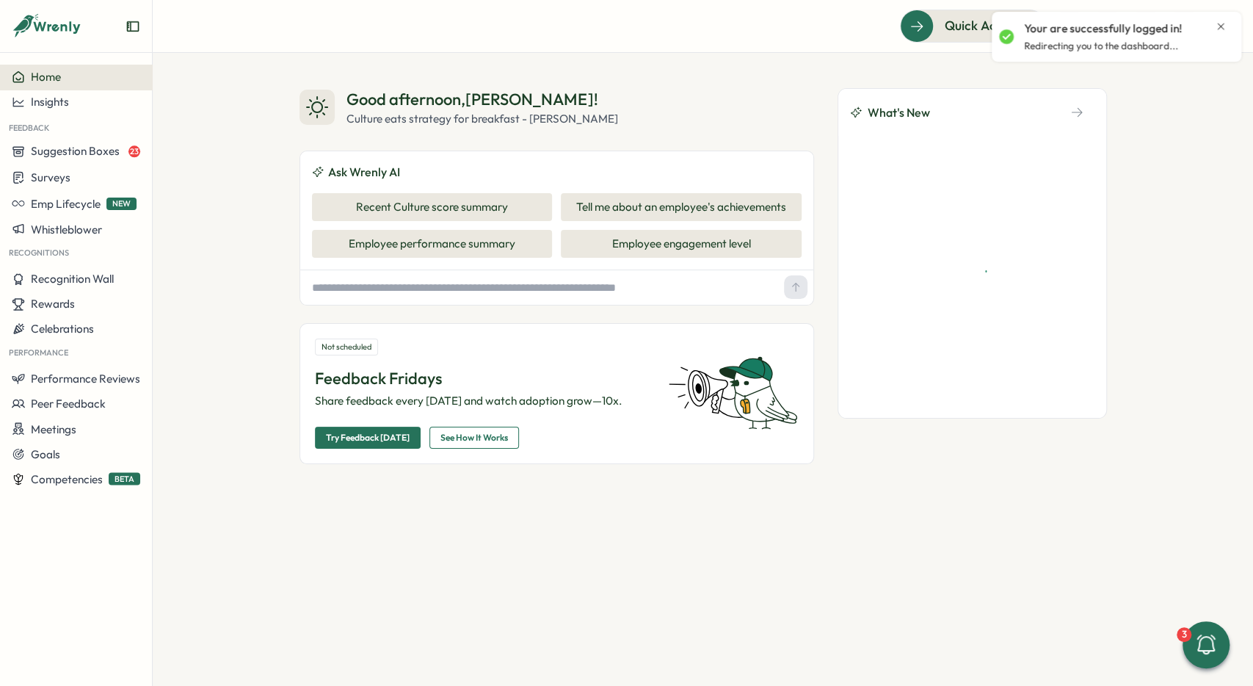
drag, startPoint x: 1222, startPoint y: 25, endPoint x: 1218, endPoint y: 35, distance: 10.2
click at [1222, 25] on icon "Close notification" at bounding box center [1221, 26] width 7 height 7
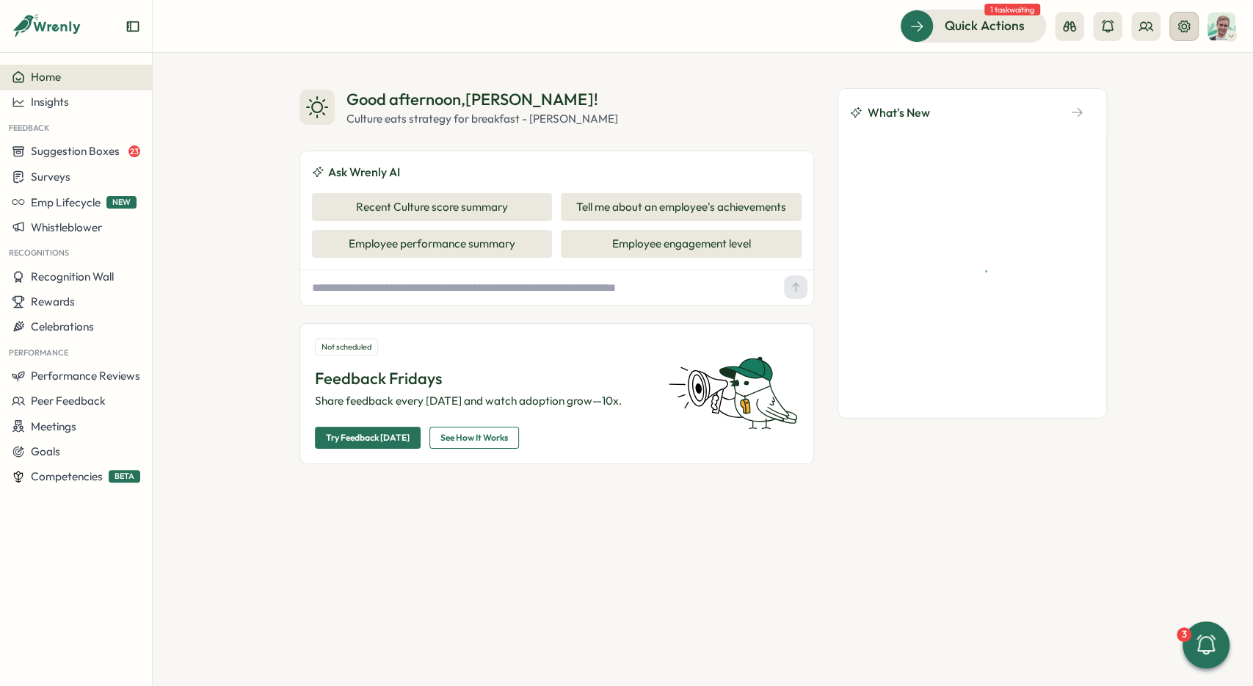
click at [1184, 31] on icon at bounding box center [1184, 26] width 12 height 12
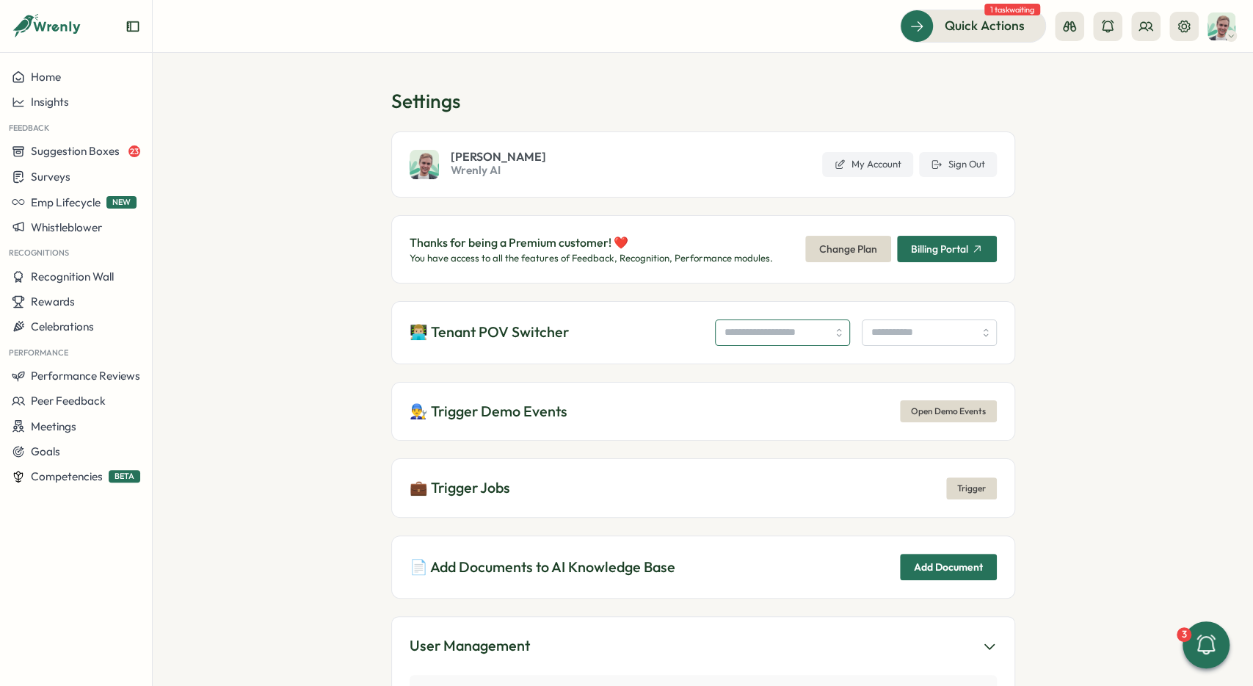
click at [776, 334] on input "search" at bounding box center [782, 332] width 135 height 26
type input "**********"
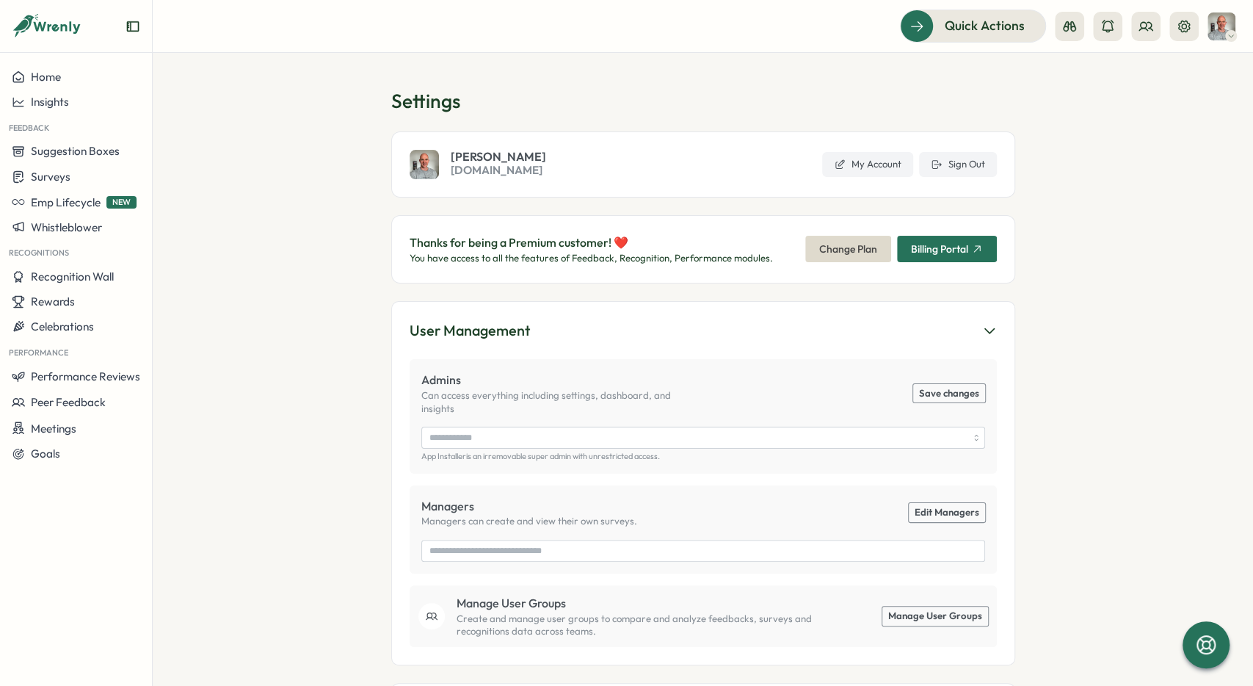
click at [255, 102] on section "Settings Philipp Eberhardt Ocean.io My Account Sign Out Thanks for being a Prem…" at bounding box center [703, 369] width 1100 height 633
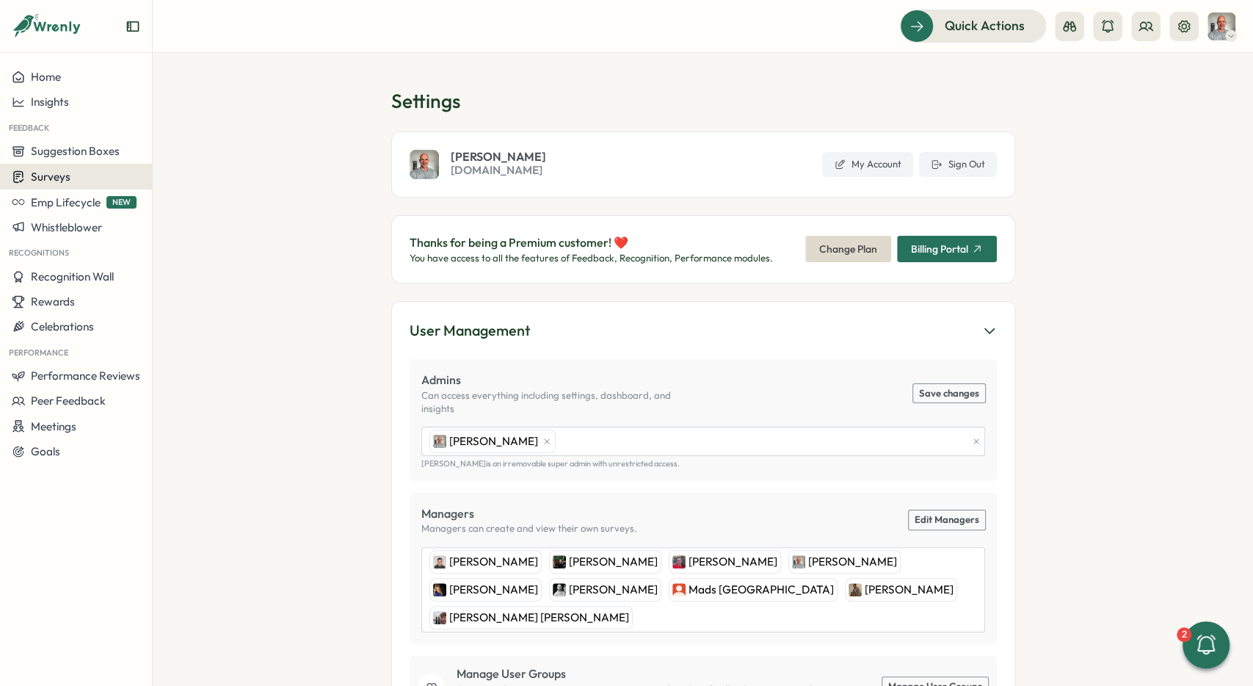
drag, startPoint x: 76, startPoint y: 177, endPoint x: 92, endPoint y: 181, distance: 16.6
click at [76, 177] on div "Surveys" at bounding box center [76, 177] width 128 height 14
click at [197, 148] on div "Insights" at bounding box center [210, 149] width 109 height 16
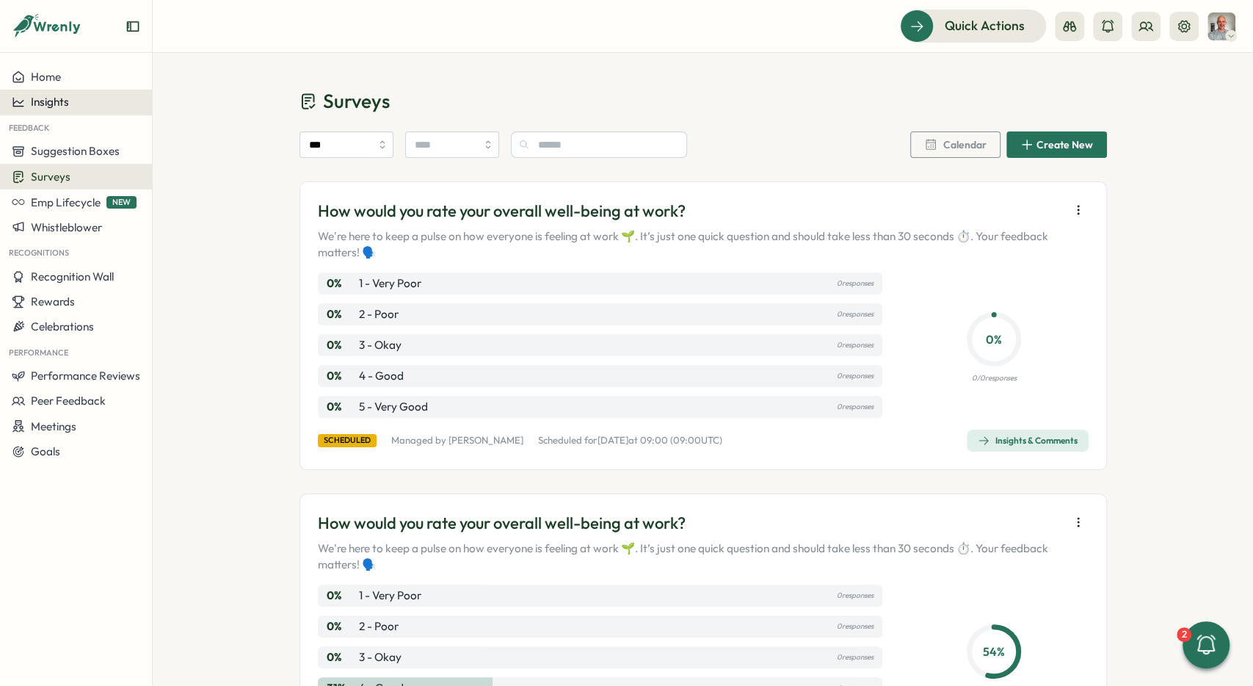
click at [84, 102] on div "Insights" at bounding box center [76, 101] width 128 height 13
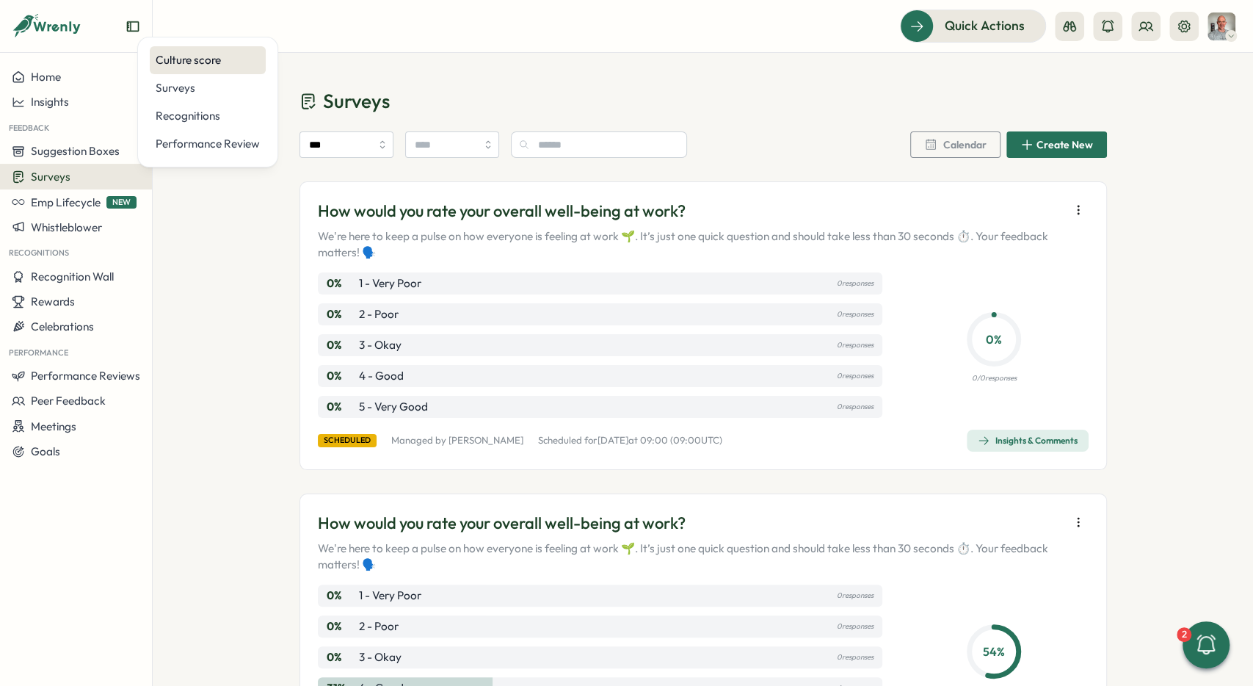
click at [186, 63] on div "Culture score" at bounding box center [208, 60] width 104 height 16
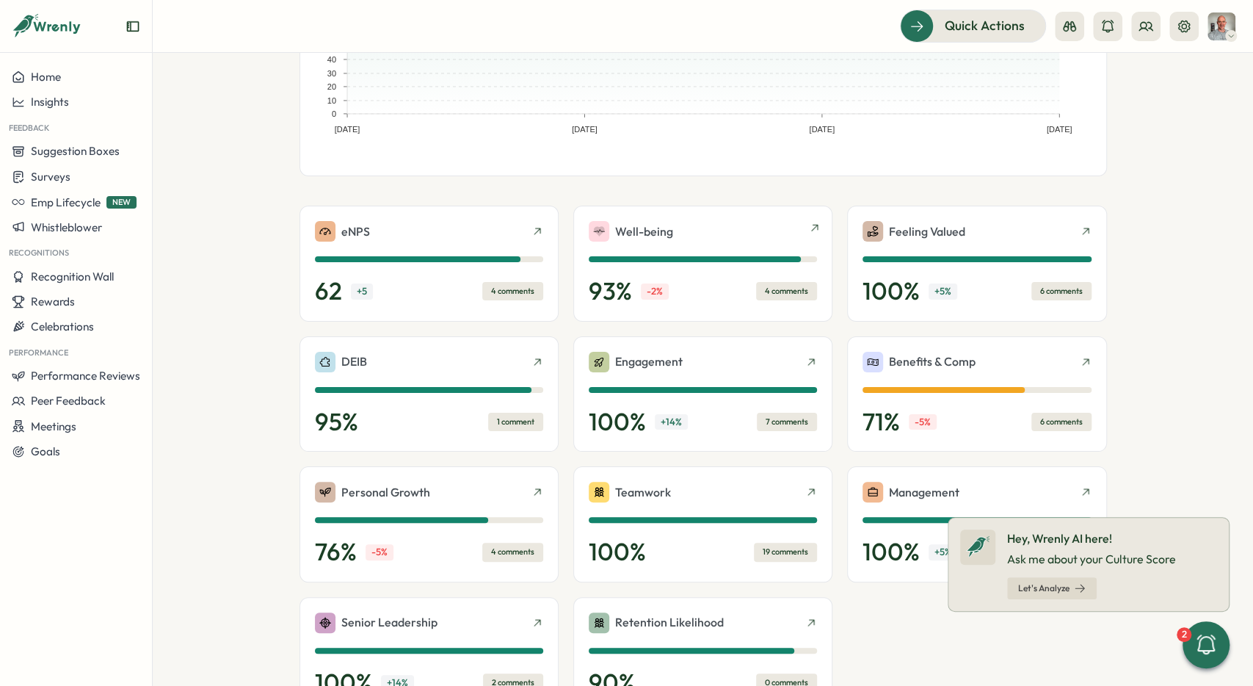
scroll to position [220, 0]
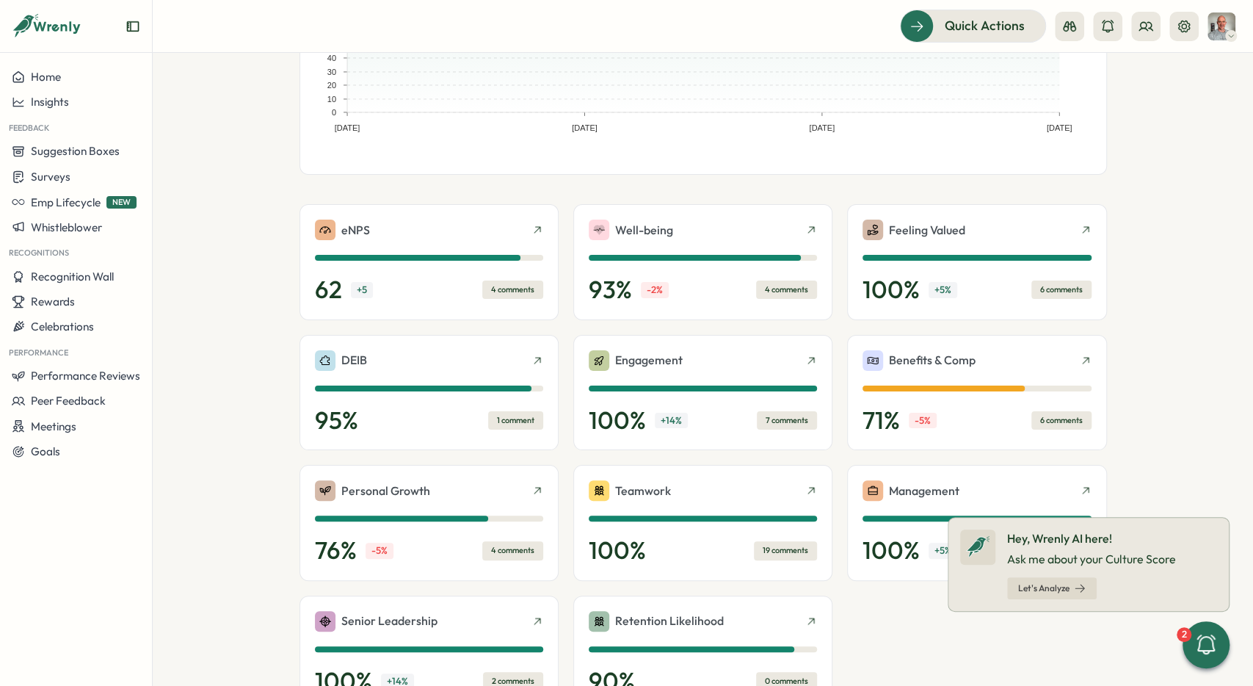
click at [1234, 520] on section "**********" at bounding box center [703, 369] width 1100 height 633
click at [1228, 515] on section "**********" at bounding box center [703, 369] width 1100 height 633
click at [1230, 513] on icon at bounding box center [1229, 518] width 12 height 12
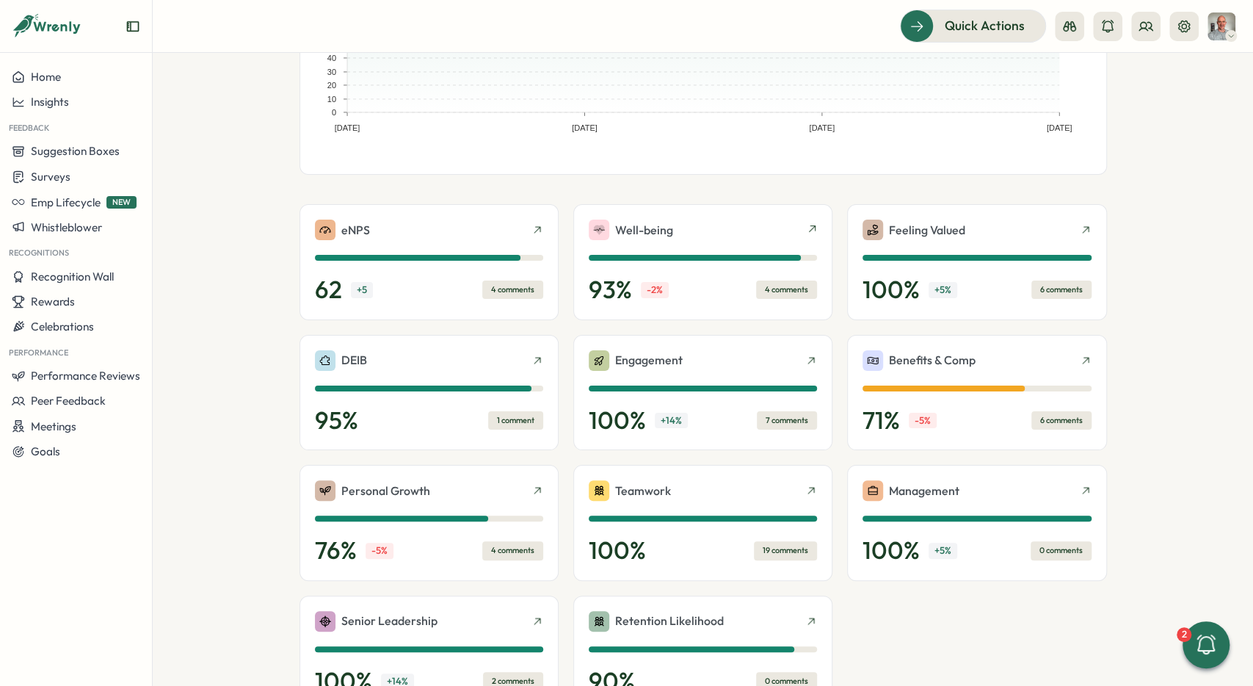
click at [1225, 275] on section "**********" at bounding box center [703, 369] width 1100 height 633
click at [996, 291] on div "100 % + 5 % 6 comments" at bounding box center [977, 289] width 228 height 29
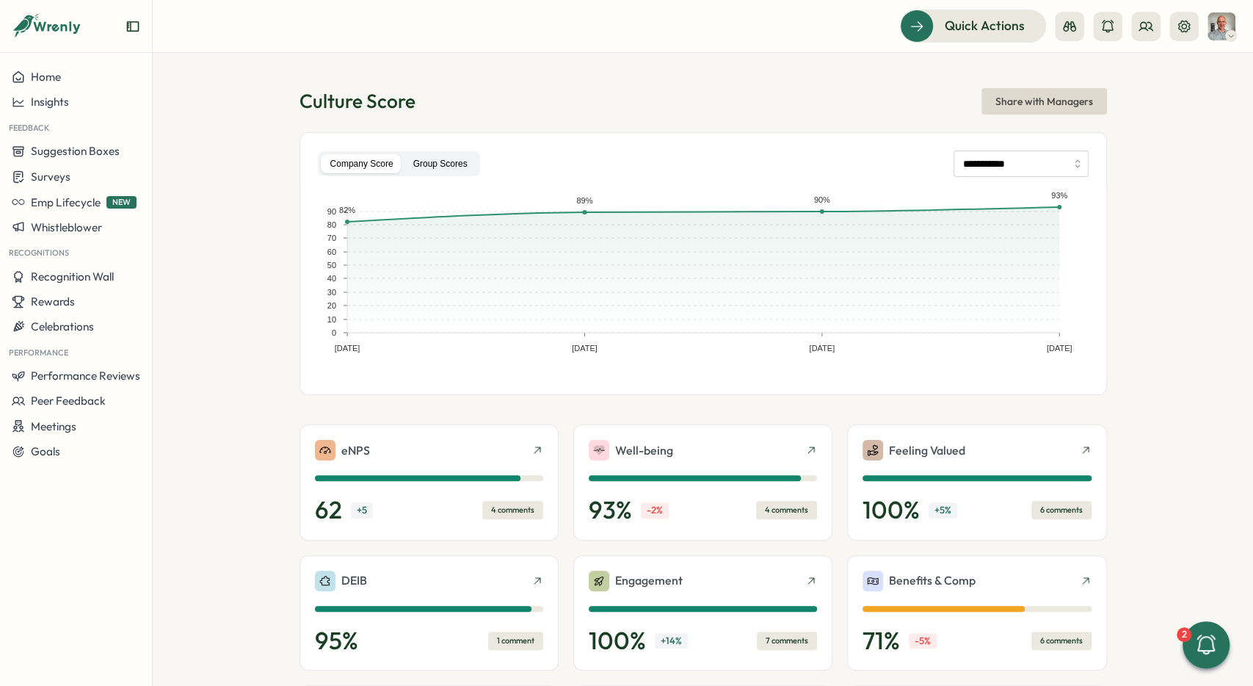
click at [429, 154] on label "Group Scores" at bounding box center [440, 164] width 73 height 20
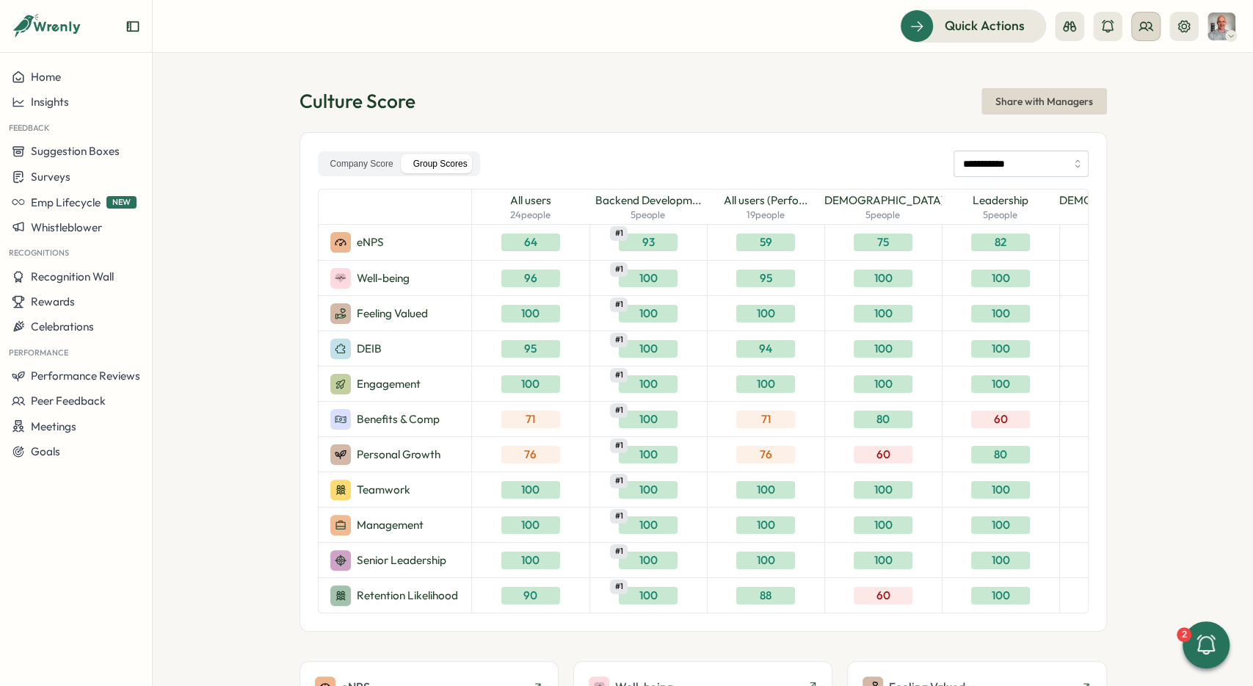
click at [1149, 27] on icon at bounding box center [1146, 26] width 15 height 15
click at [1172, 68] on div "Org Members" at bounding box center [1146, 73] width 92 height 16
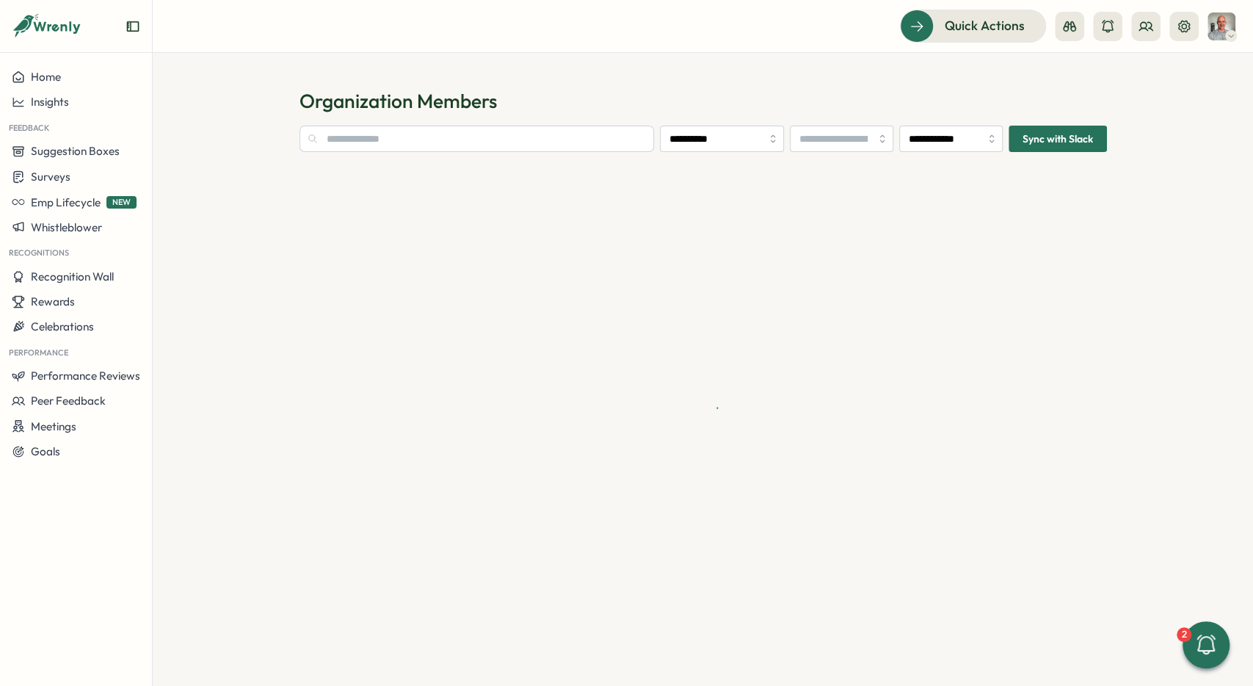
type input "**********"
click at [393, 197] on div at bounding box center [704, 407] width 808 height 487
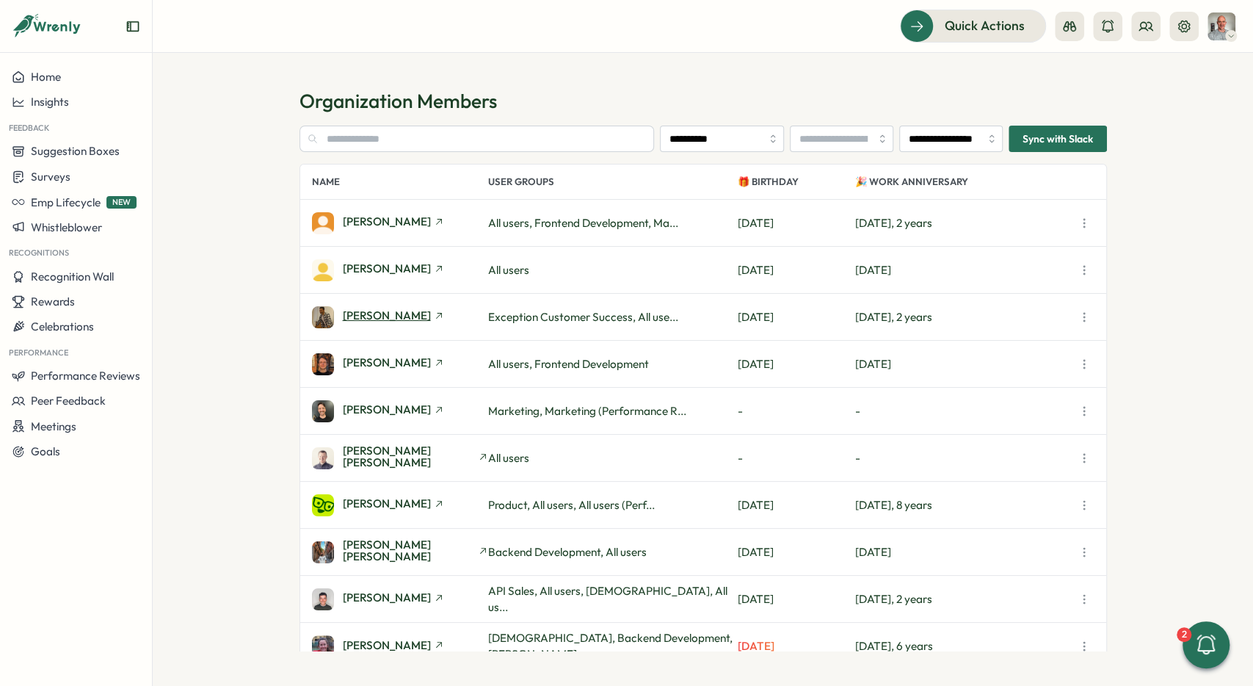
click at [377, 311] on span "Amir Darvish" at bounding box center [387, 315] width 88 height 11
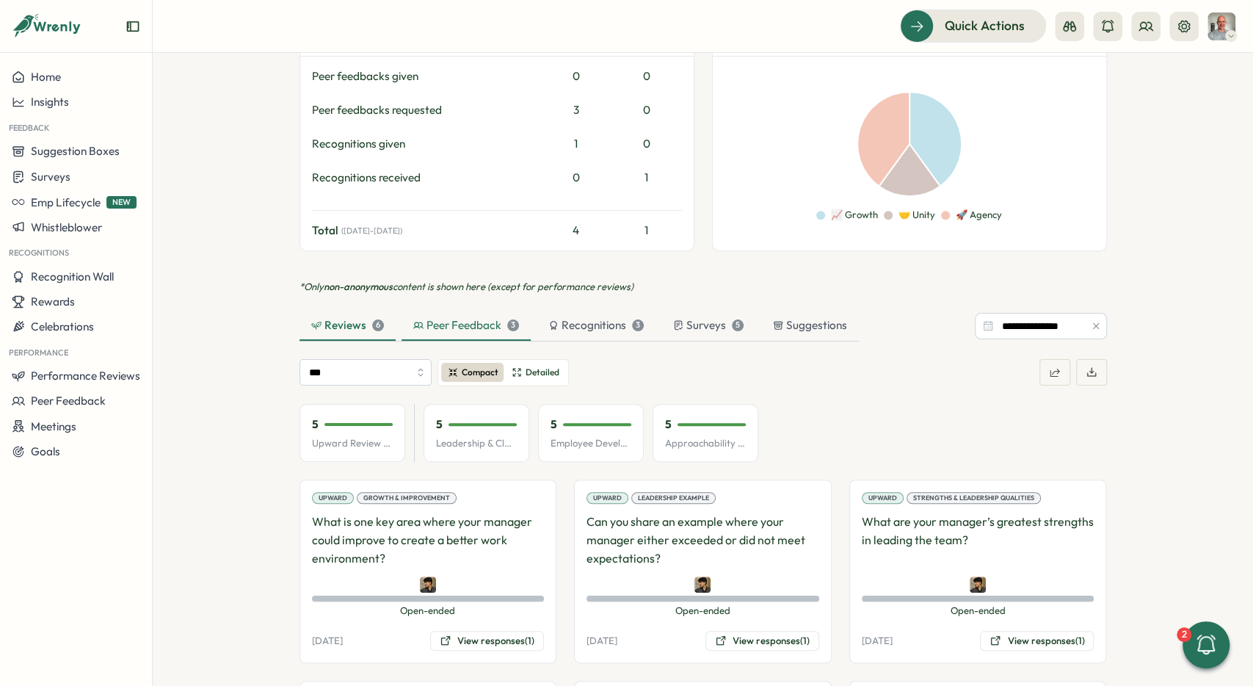
scroll to position [606, 0]
click at [483, 319] on div "Peer Feedback 3" at bounding box center [466, 324] width 106 height 16
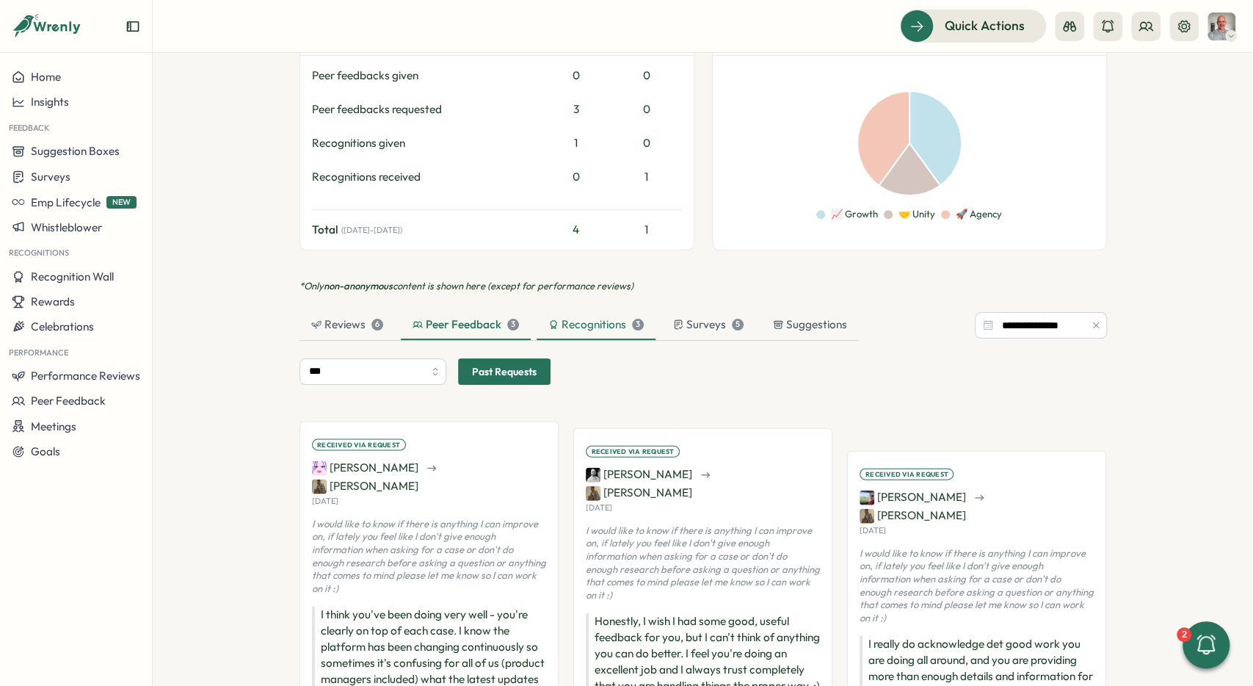
click at [584, 324] on div "Recognitions 3" at bounding box center [595, 324] width 95 height 16
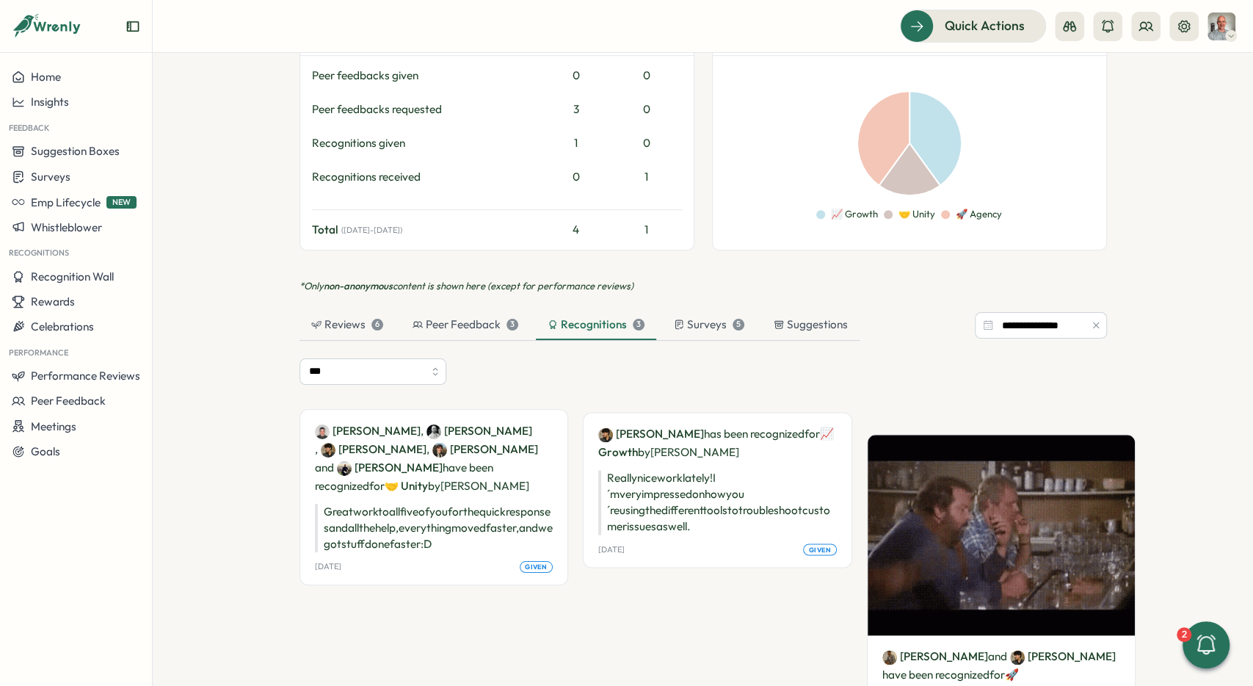
drag, startPoint x: 668, startPoint y: 322, endPoint x: 753, endPoint y: 324, distance: 85.2
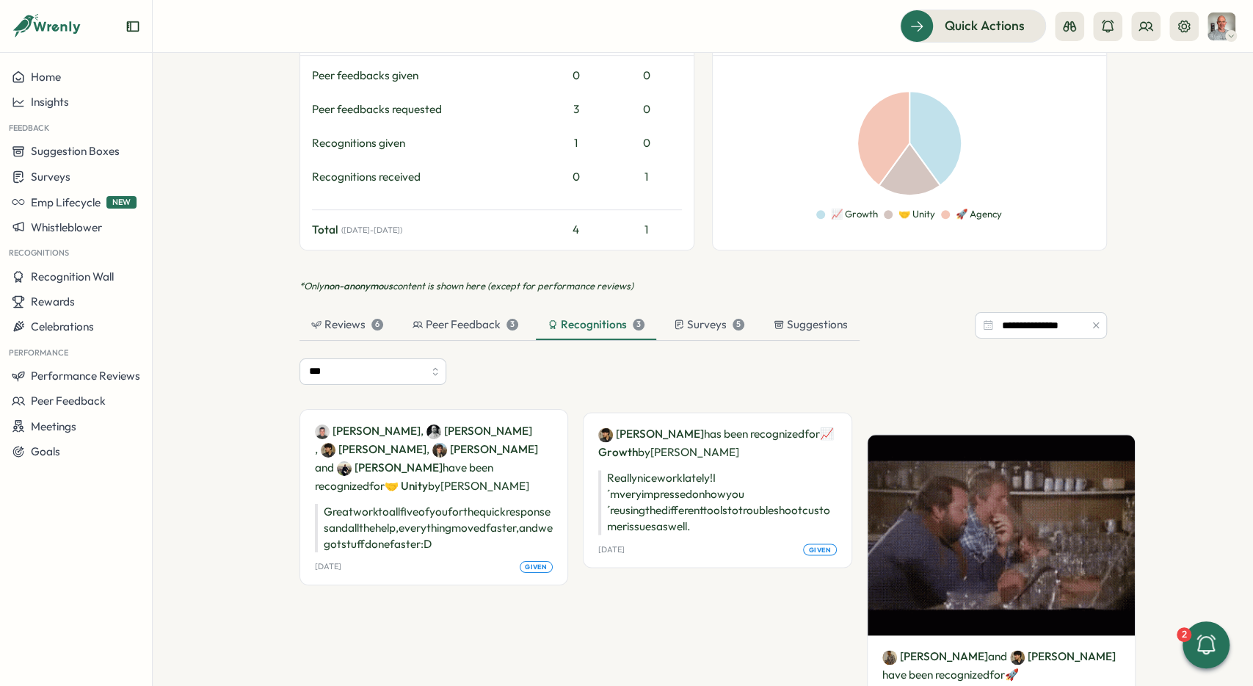
click at [669, 322] on div "Surveys 5" at bounding box center [709, 325] width 94 height 29
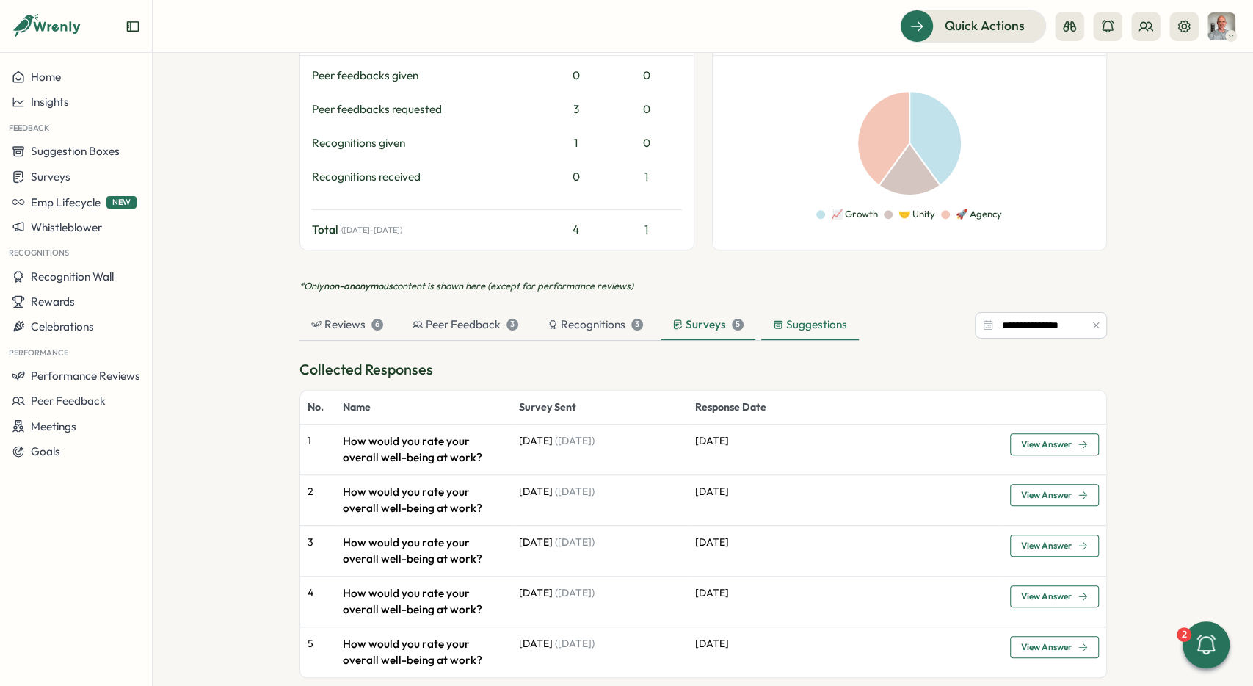
click at [786, 324] on div "Suggestions" at bounding box center [810, 324] width 74 height 16
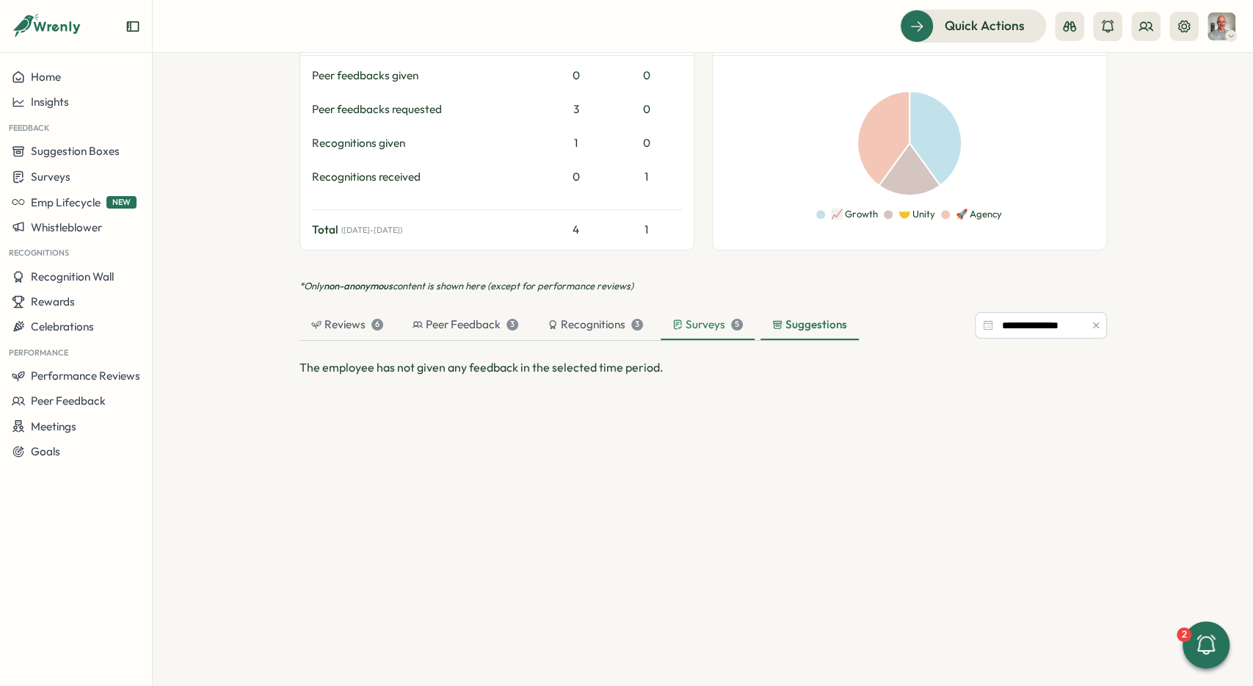
click at [713, 322] on div "Surveys 5" at bounding box center [707, 324] width 70 height 16
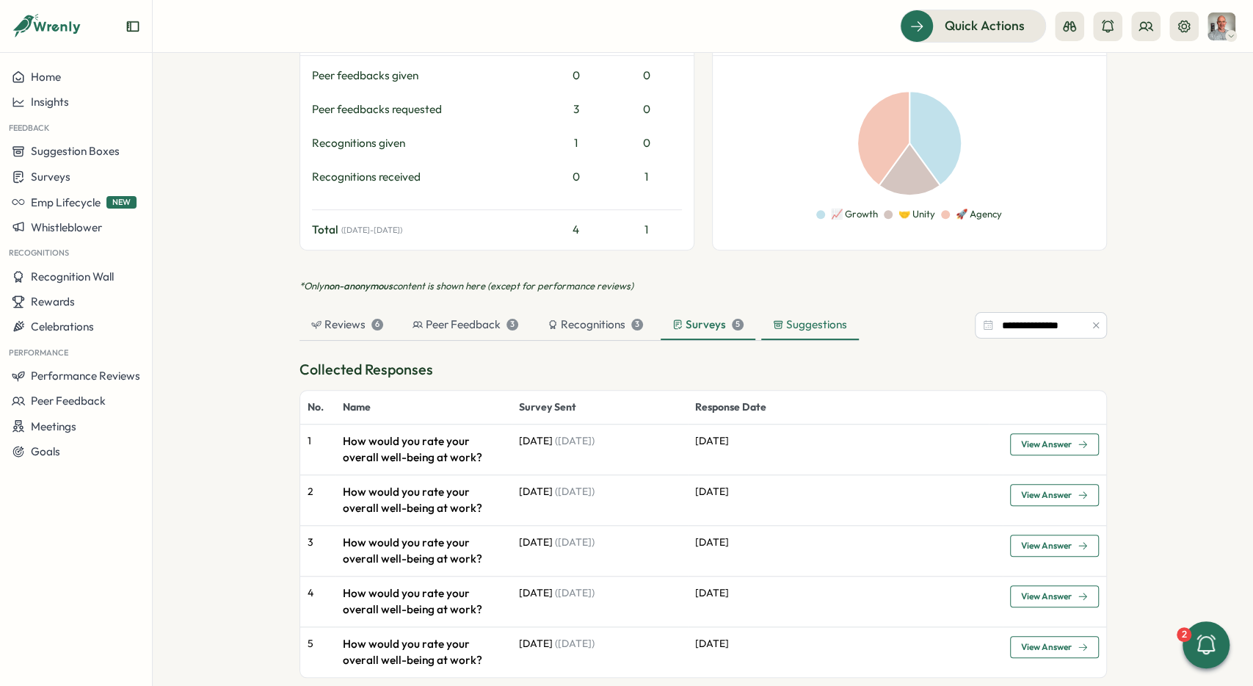
click at [761, 322] on div "Suggestions" at bounding box center [810, 325] width 98 height 29
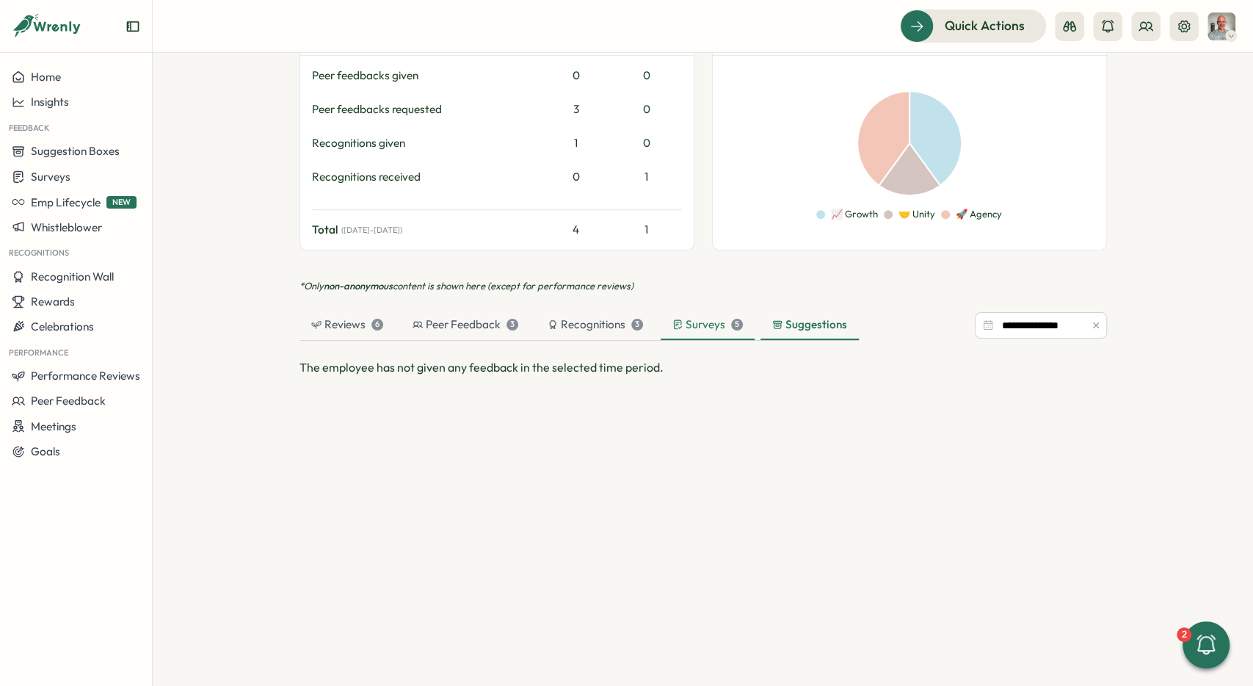
click at [726, 327] on div "Surveys 5" at bounding box center [707, 324] width 70 height 16
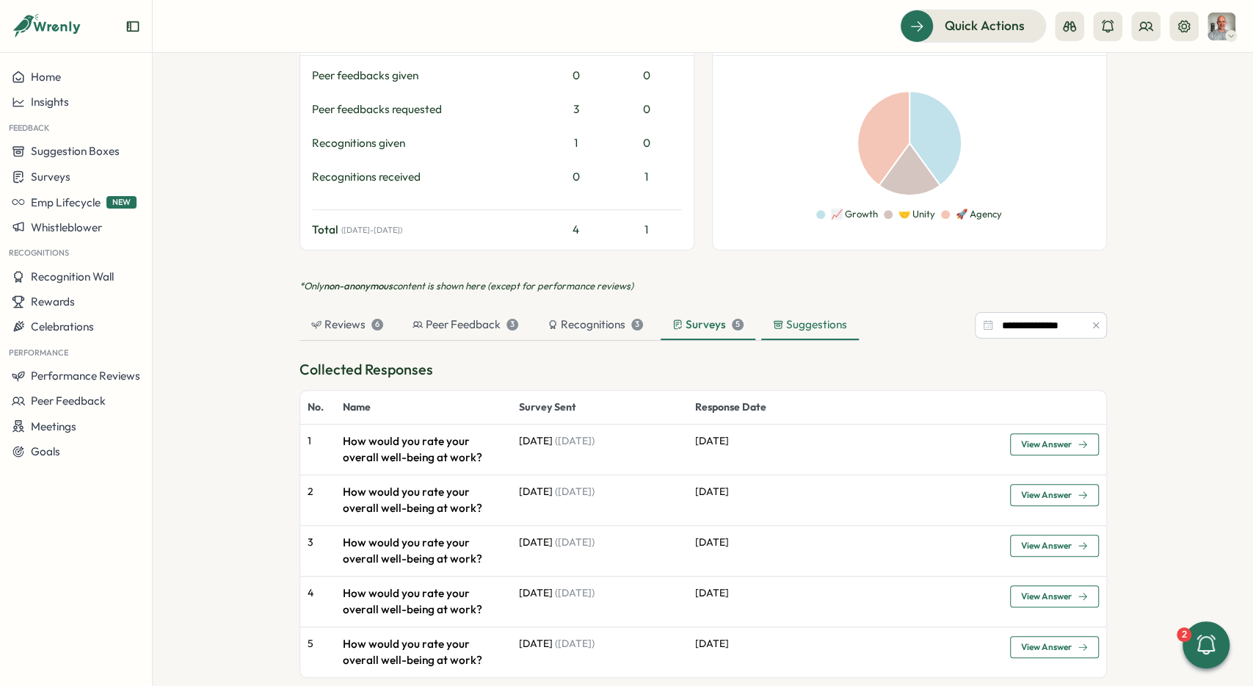
click at [814, 327] on div "Suggestions" at bounding box center [810, 324] width 74 height 16
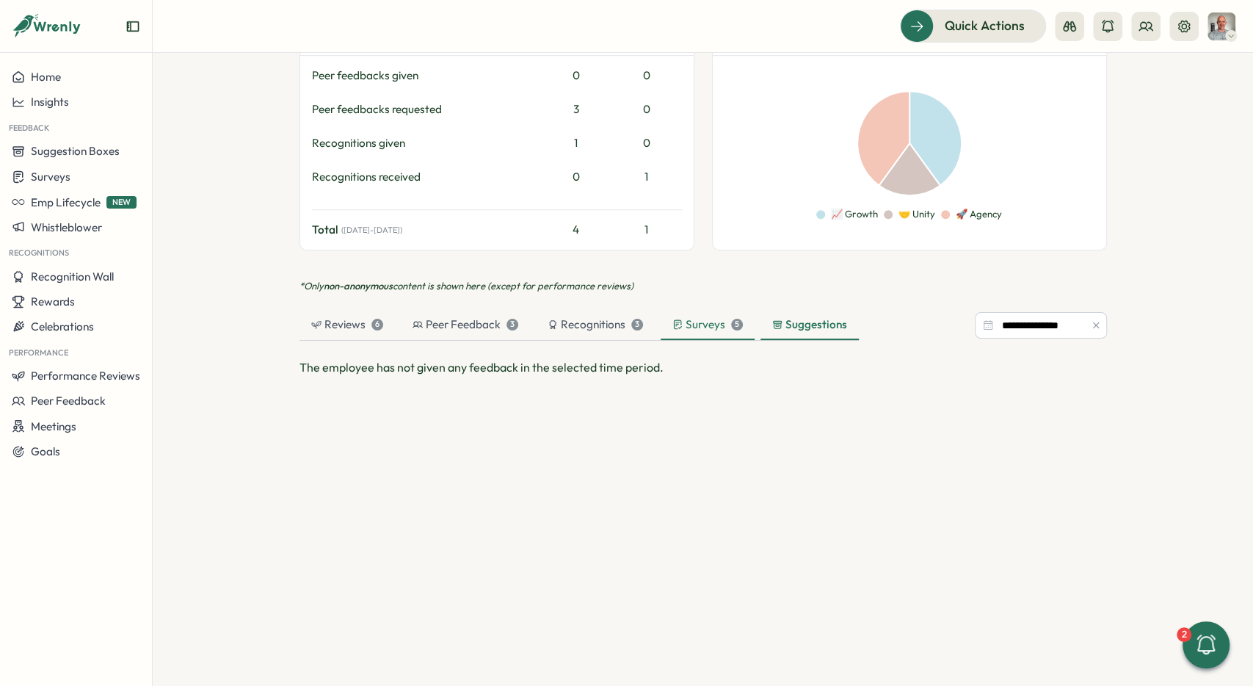
click at [714, 333] on div "Surveys 5" at bounding box center [708, 325] width 94 height 29
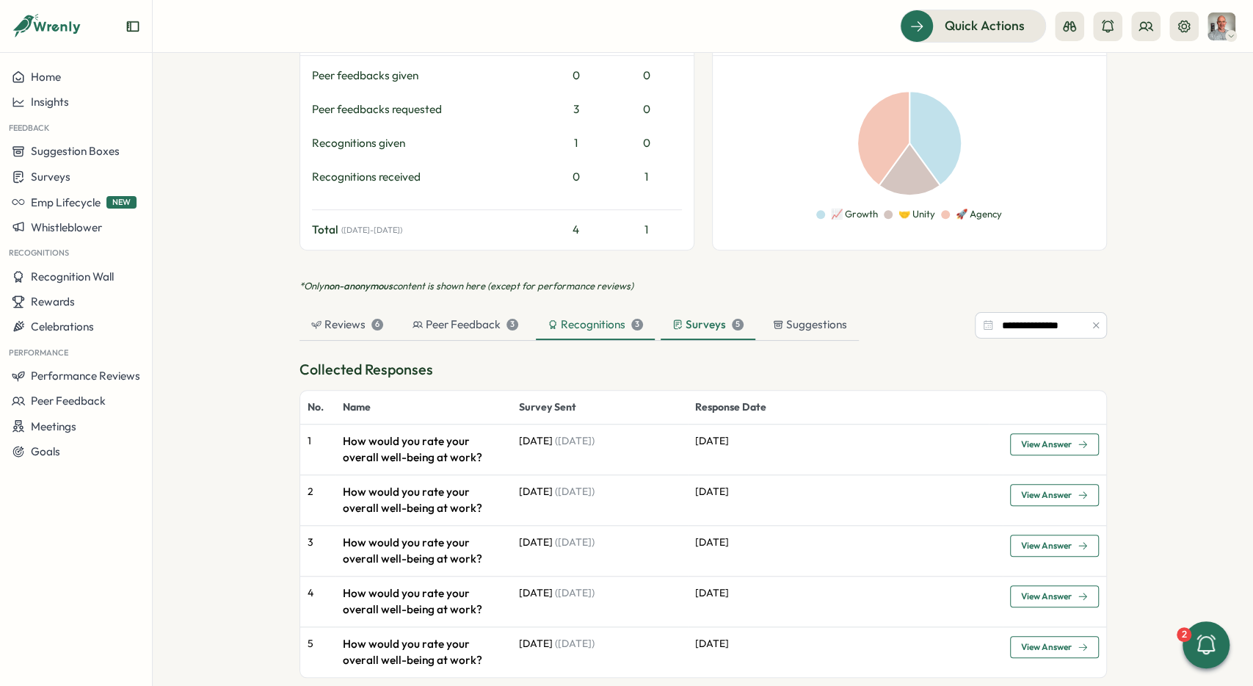
click at [604, 328] on div "Recognitions 3" at bounding box center [595, 324] width 95 height 16
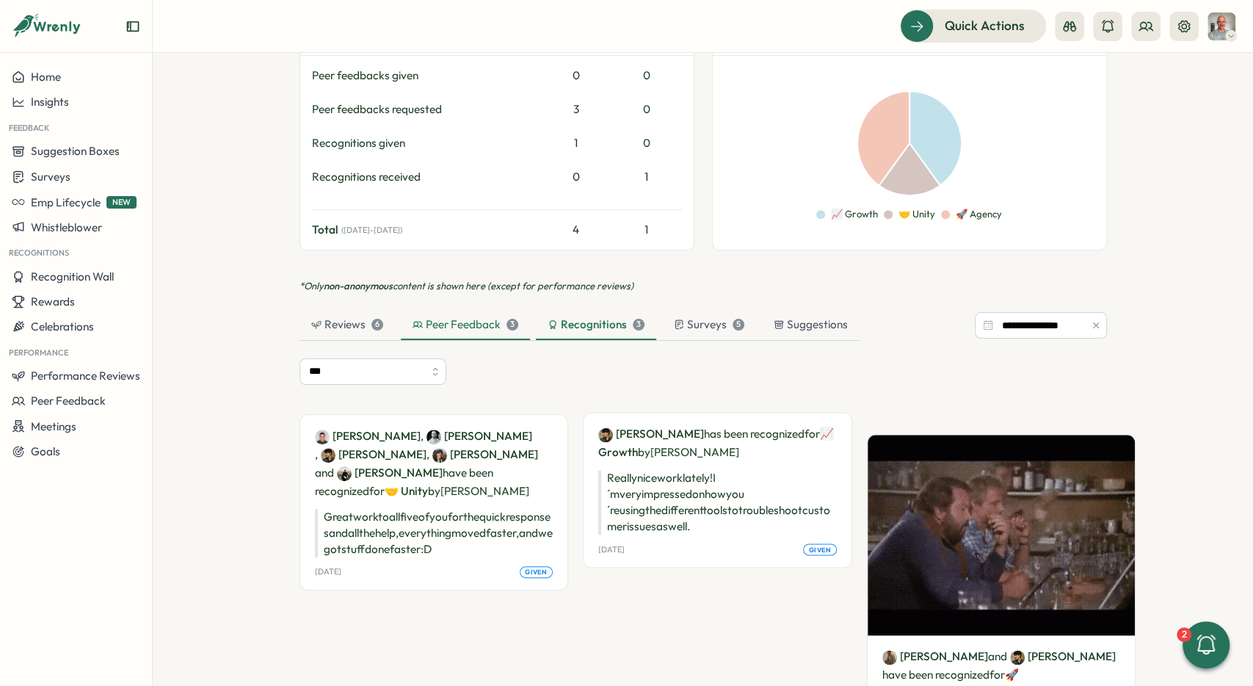
click at [476, 327] on div "Peer Feedback 3" at bounding box center [466, 324] width 106 height 16
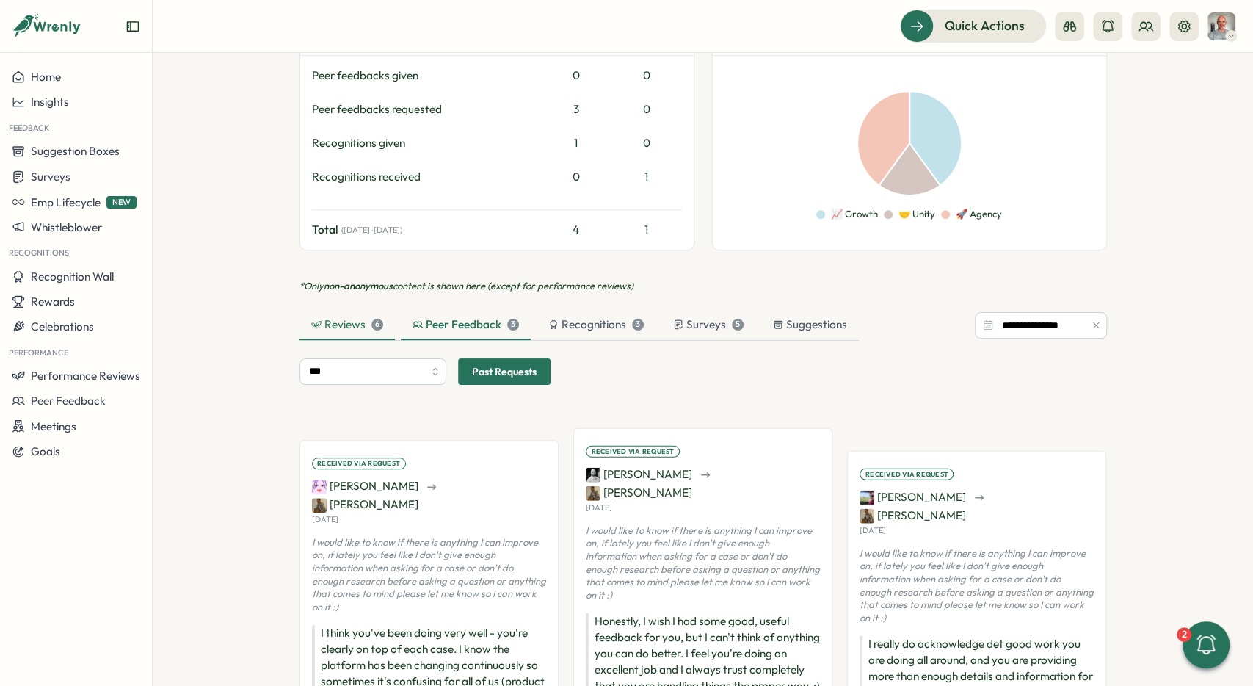
click at [363, 325] on div "Reviews 6" at bounding box center [347, 324] width 72 height 16
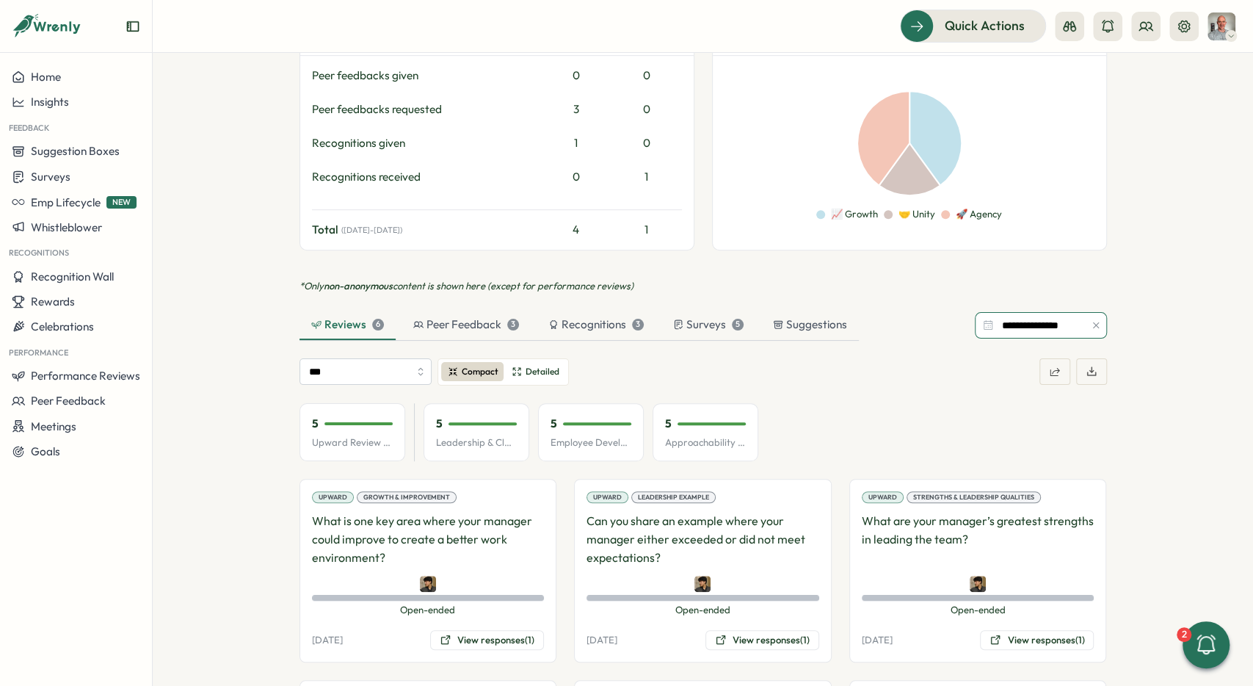
click at [1069, 324] on input "**********" at bounding box center [1041, 325] width 132 height 26
click at [1098, 322] on icon "button" at bounding box center [1095, 325] width 6 height 6
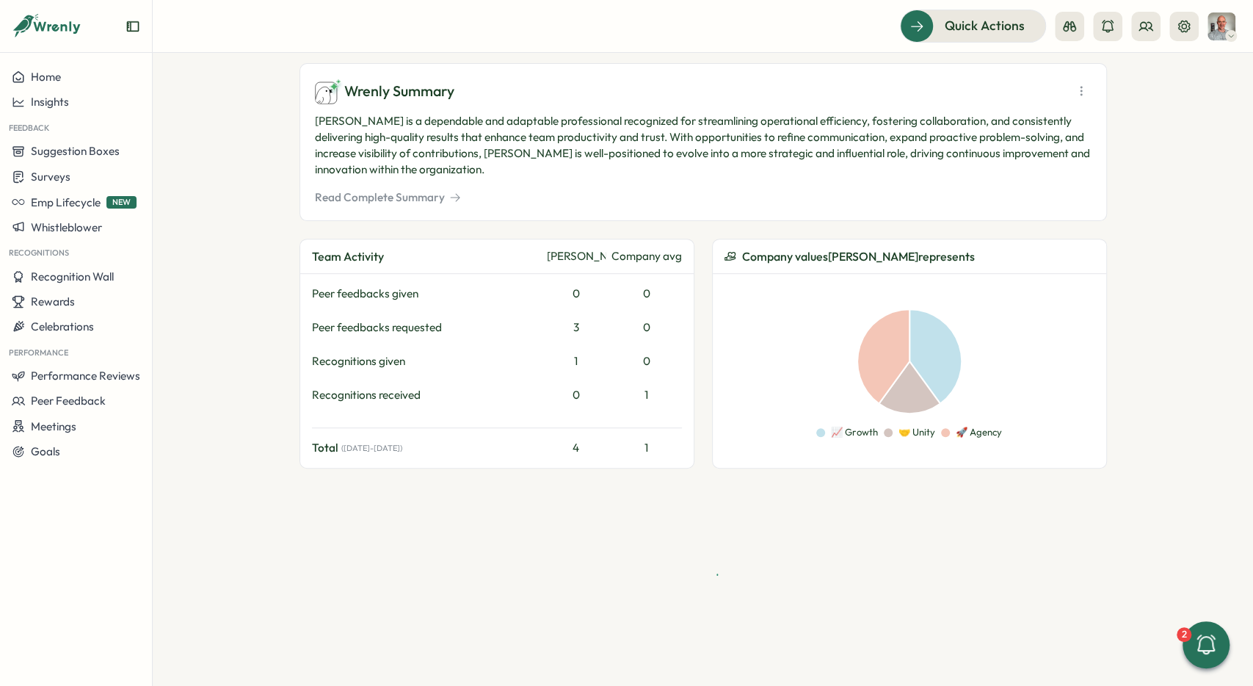
scroll to position [385, 0]
click at [1095, 300] on div "📈 Growth 🤝 Unity 🚀 Agency" at bounding box center [909, 373] width 393 height 194
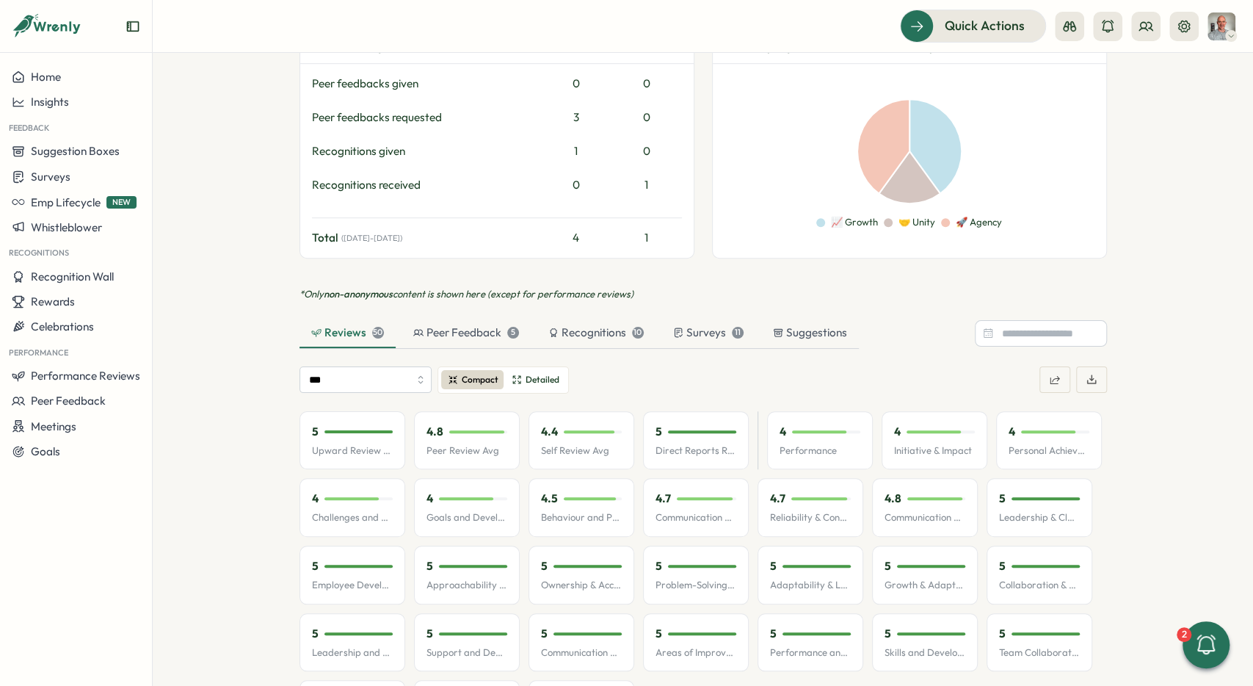
scroll to position [606, 0]
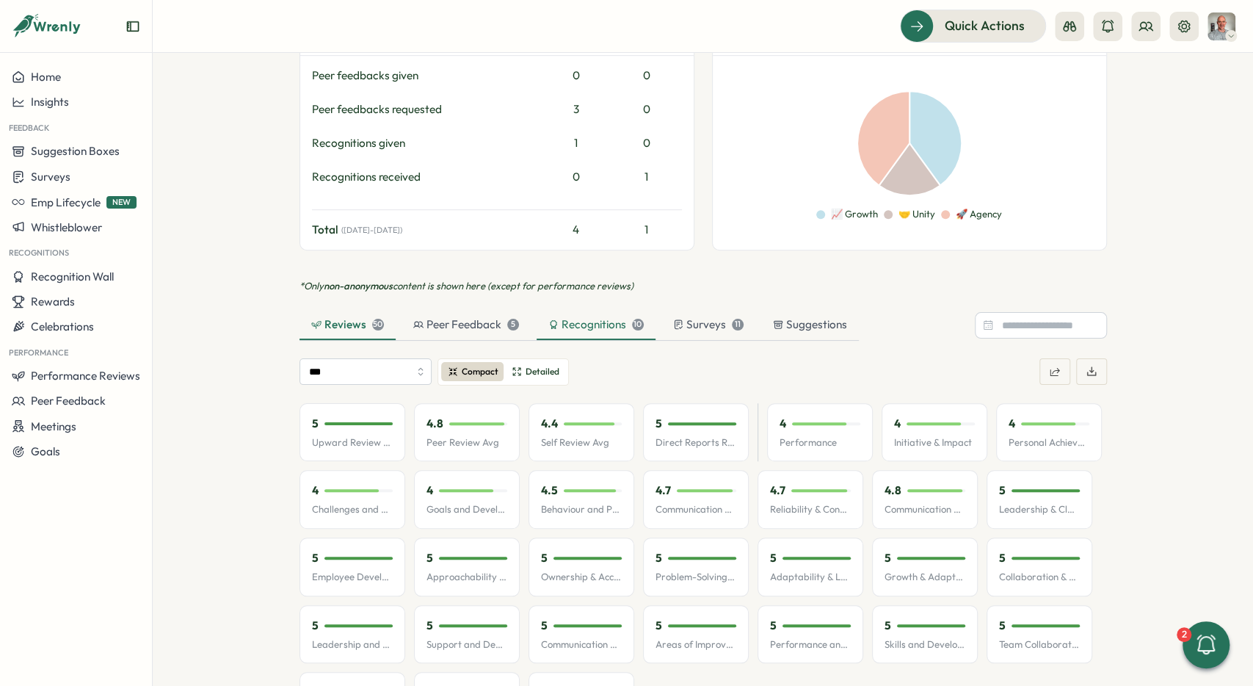
click at [619, 313] on div "Recognitions 10" at bounding box center [596, 325] width 119 height 29
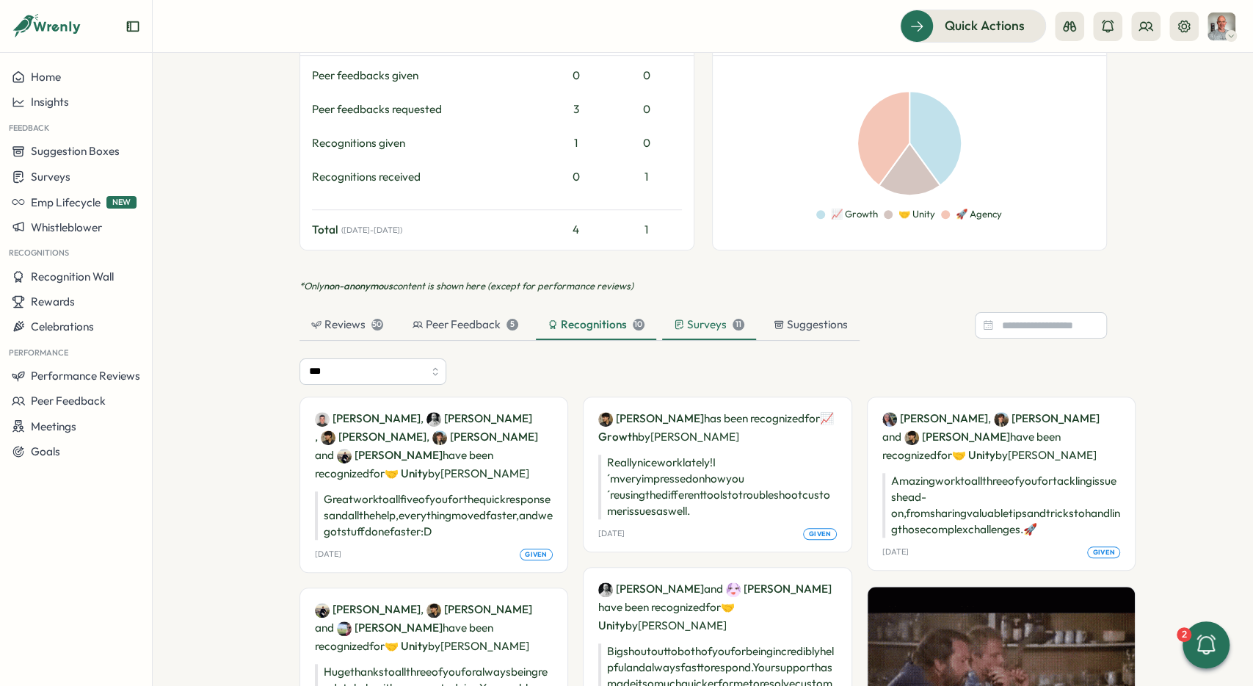
click at [686, 319] on div "Surveys 11" at bounding box center [709, 324] width 70 height 16
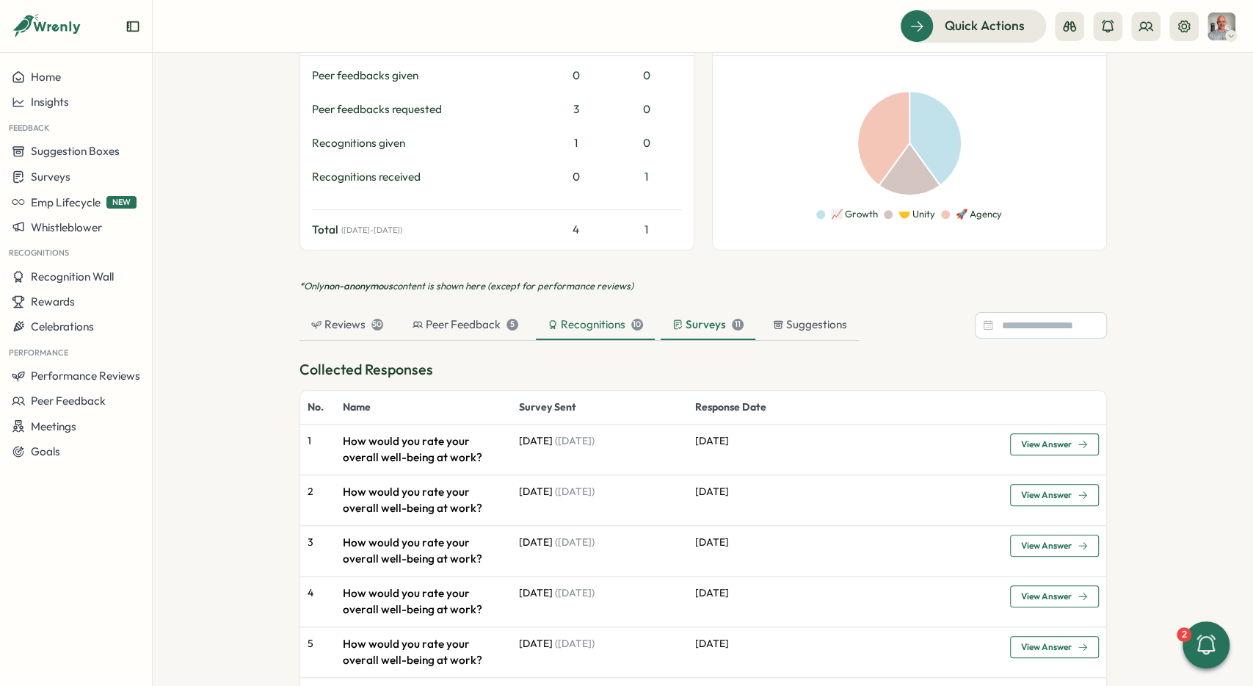
click at [584, 327] on div "Recognitions 10" at bounding box center [595, 324] width 95 height 16
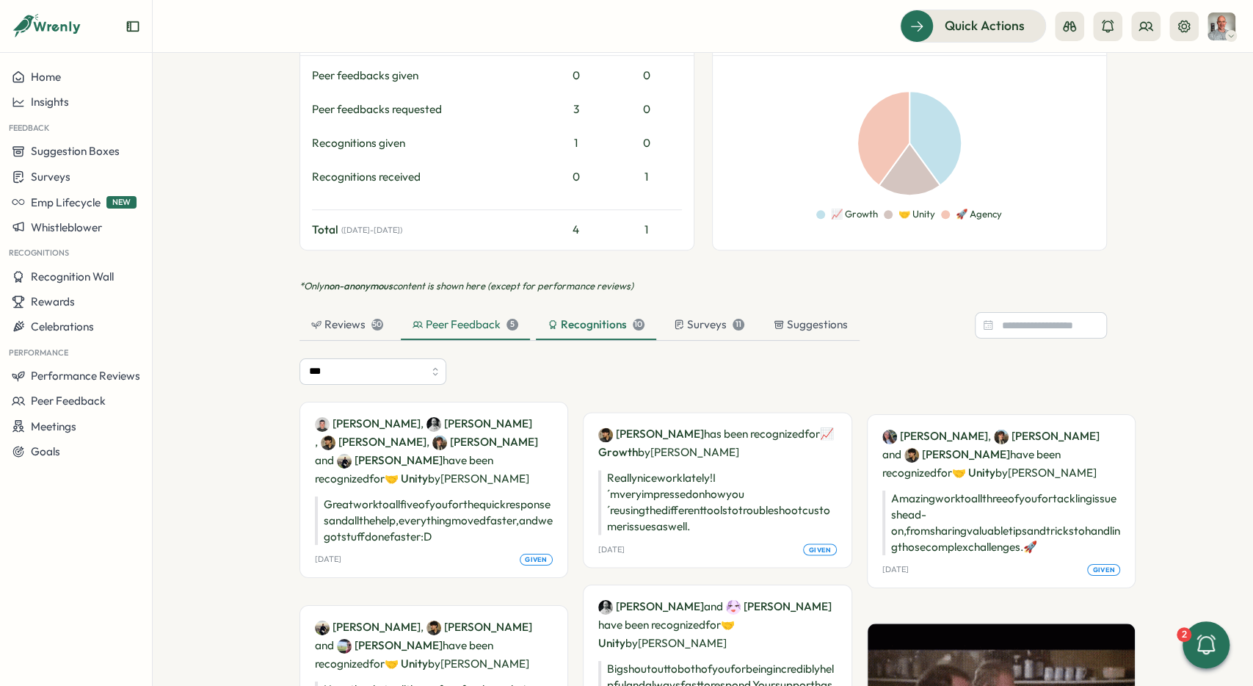
click at [487, 323] on div "Peer Feedback 5" at bounding box center [466, 324] width 106 height 16
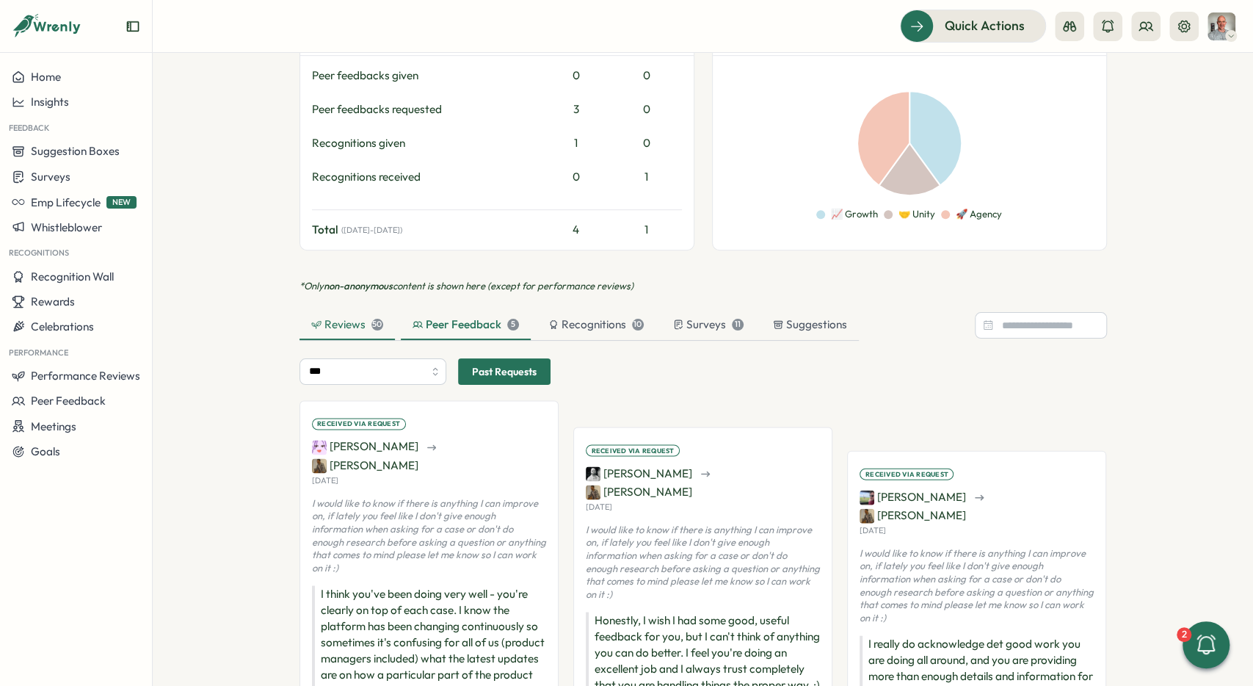
click at [357, 322] on div "Reviews 50" at bounding box center [347, 324] width 72 height 16
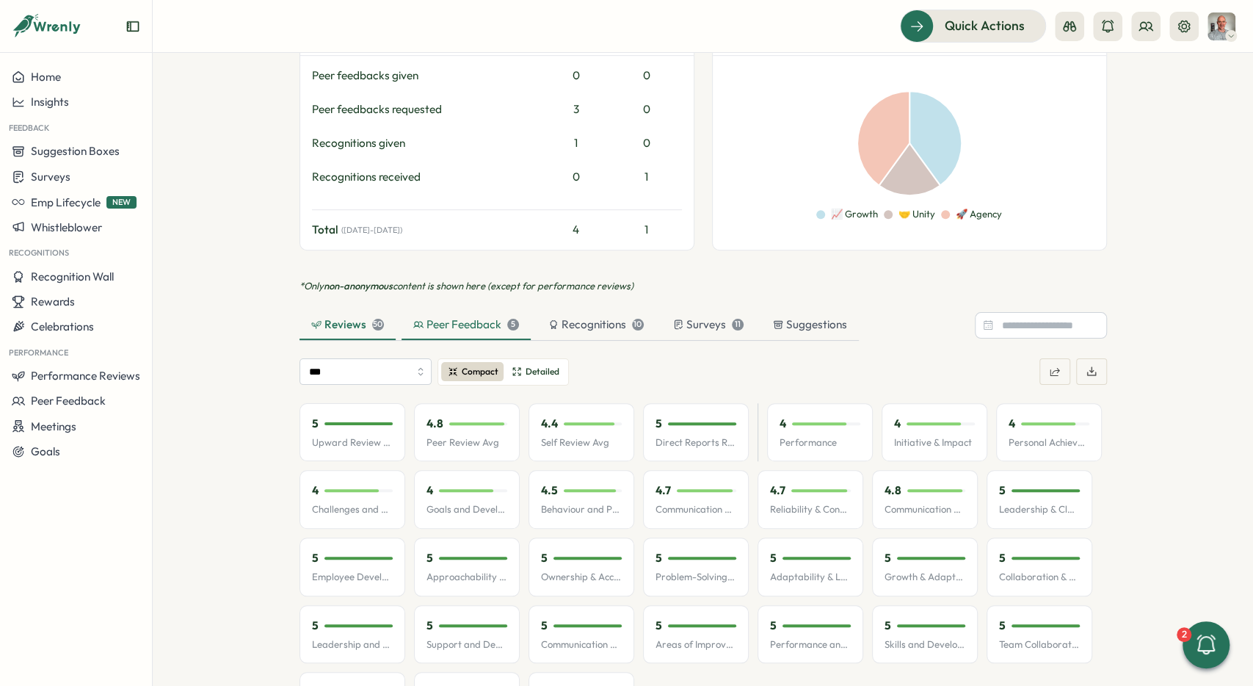
click at [493, 328] on div "Peer Feedback 5" at bounding box center [466, 324] width 106 height 16
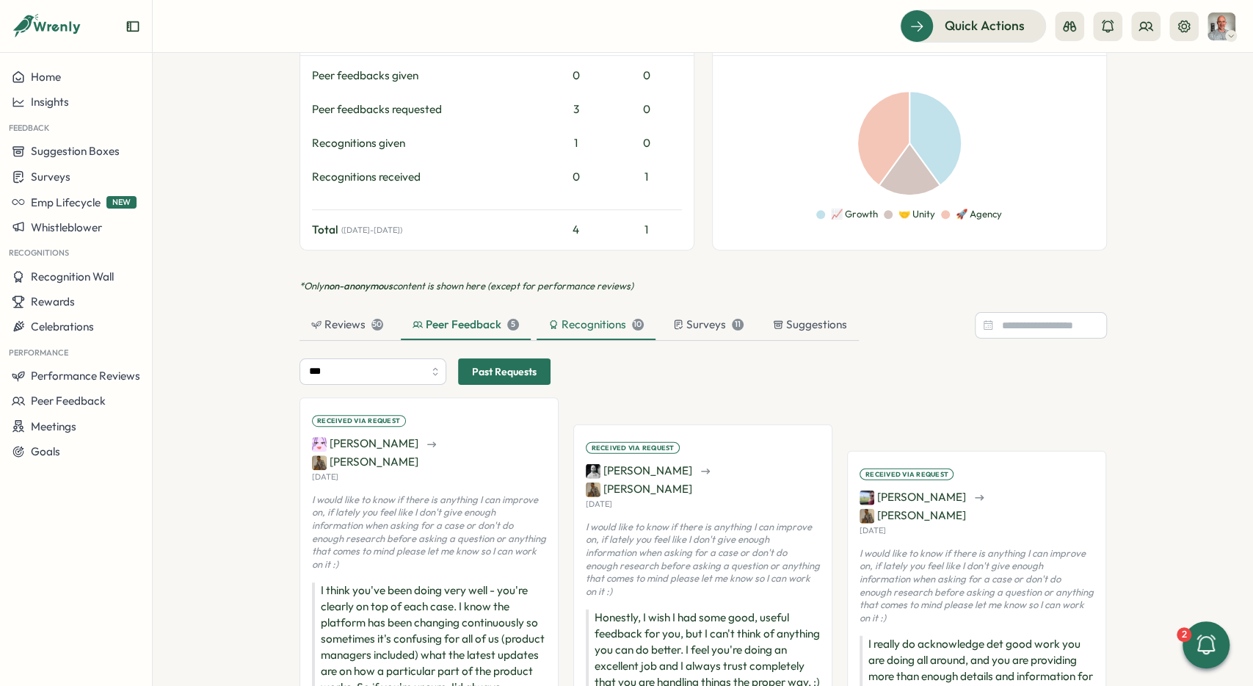
click at [590, 321] on div "Recognitions 10" at bounding box center [595, 324] width 95 height 16
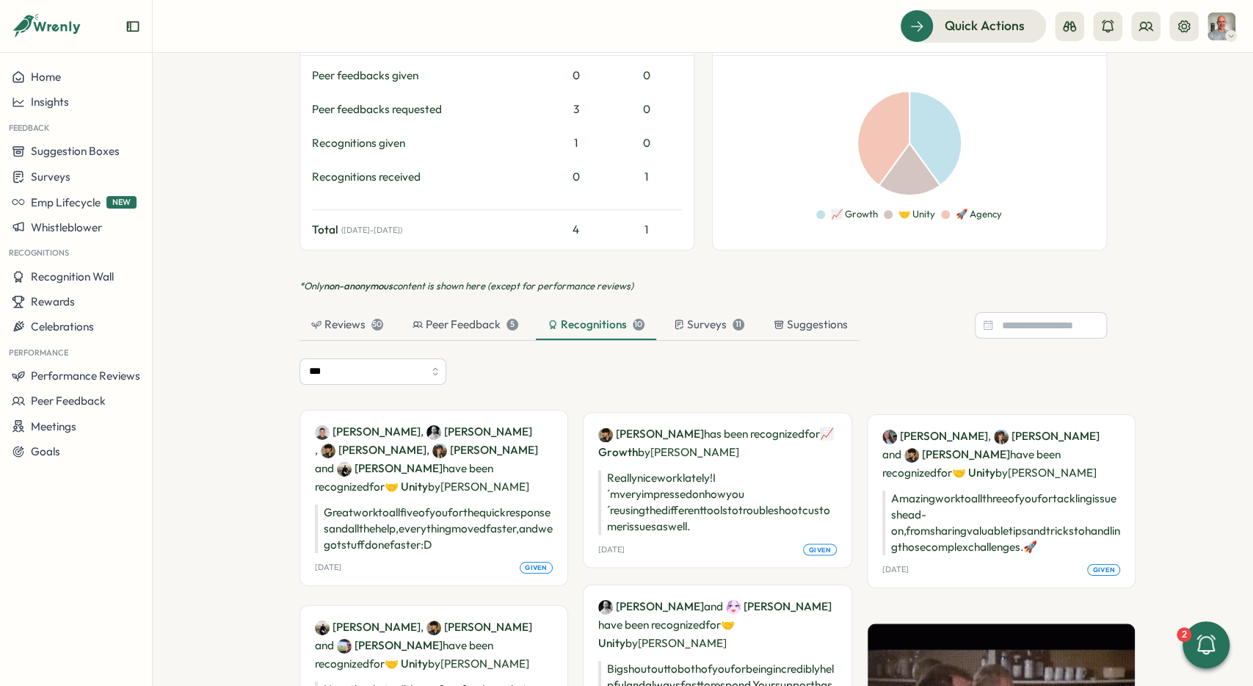
click at [396, 321] on div "Reviews 50 Peer Feedback 5 Recognitions 10 Surveys 11 Suggestions" at bounding box center [580, 326] width 560 height 30
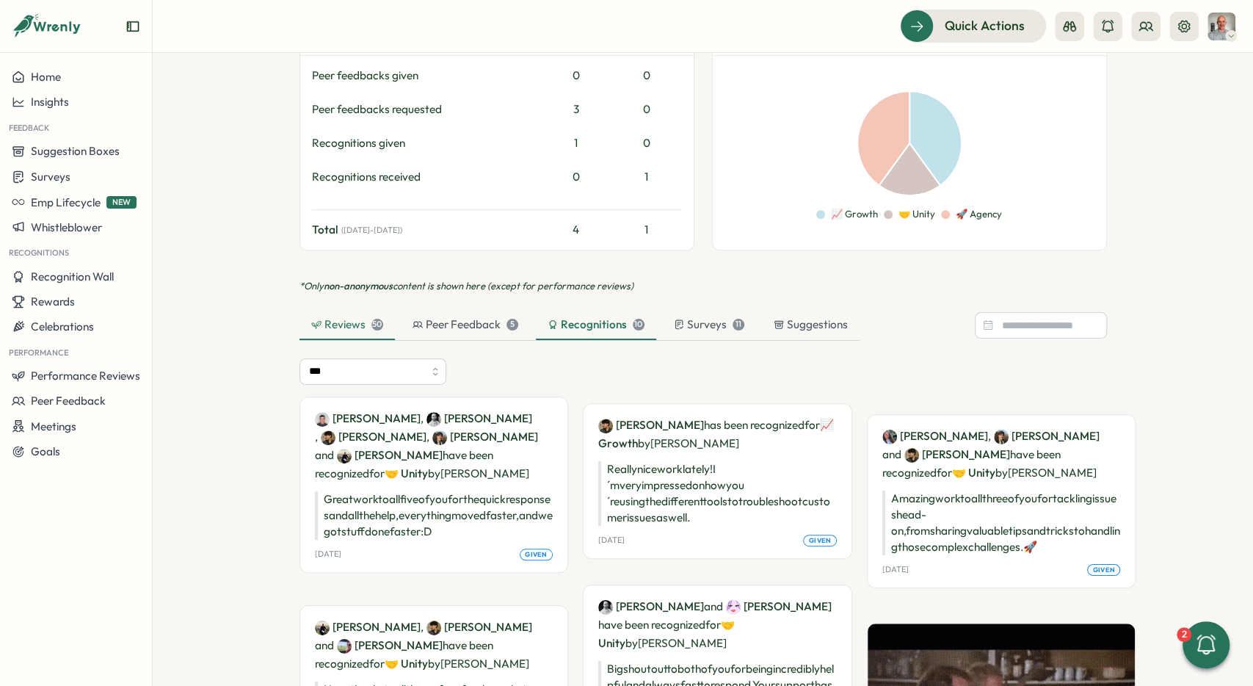
click at [372, 322] on div "50" at bounding box center [377, 325] width 12 height 12
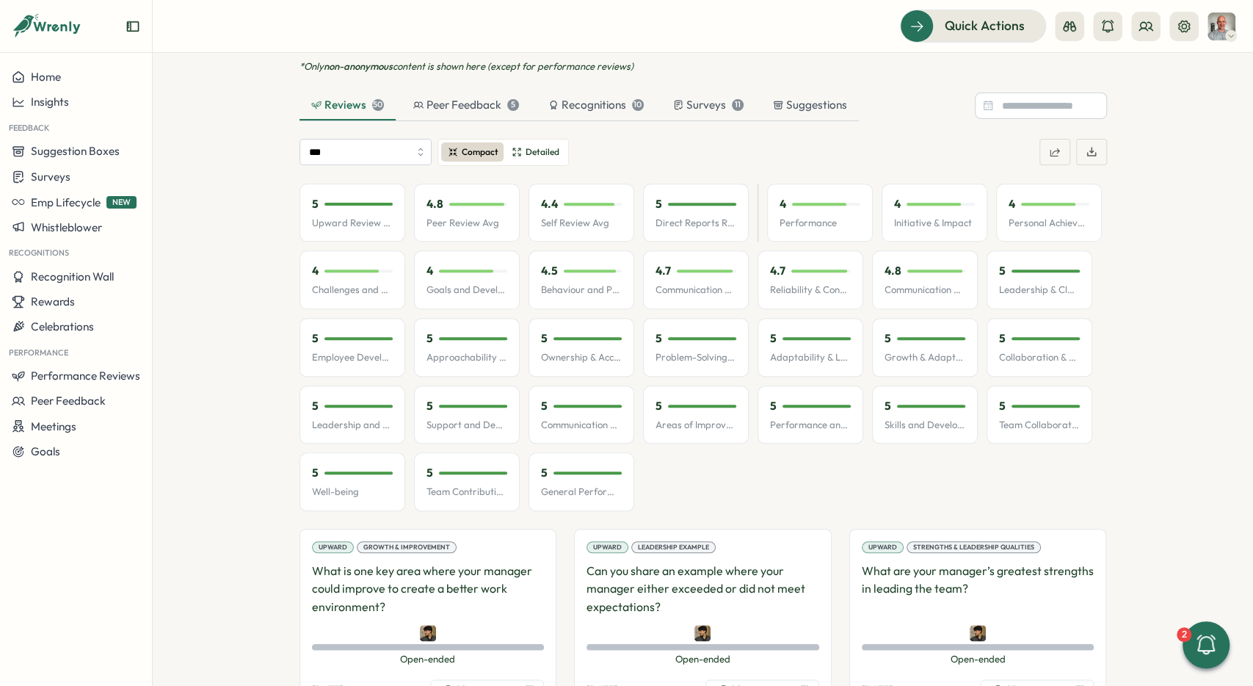
scroll to position [826, 0]
click at [463, 98] on div "Peer Feedback 5" at bounding box center [466, 104] width 106 height 16
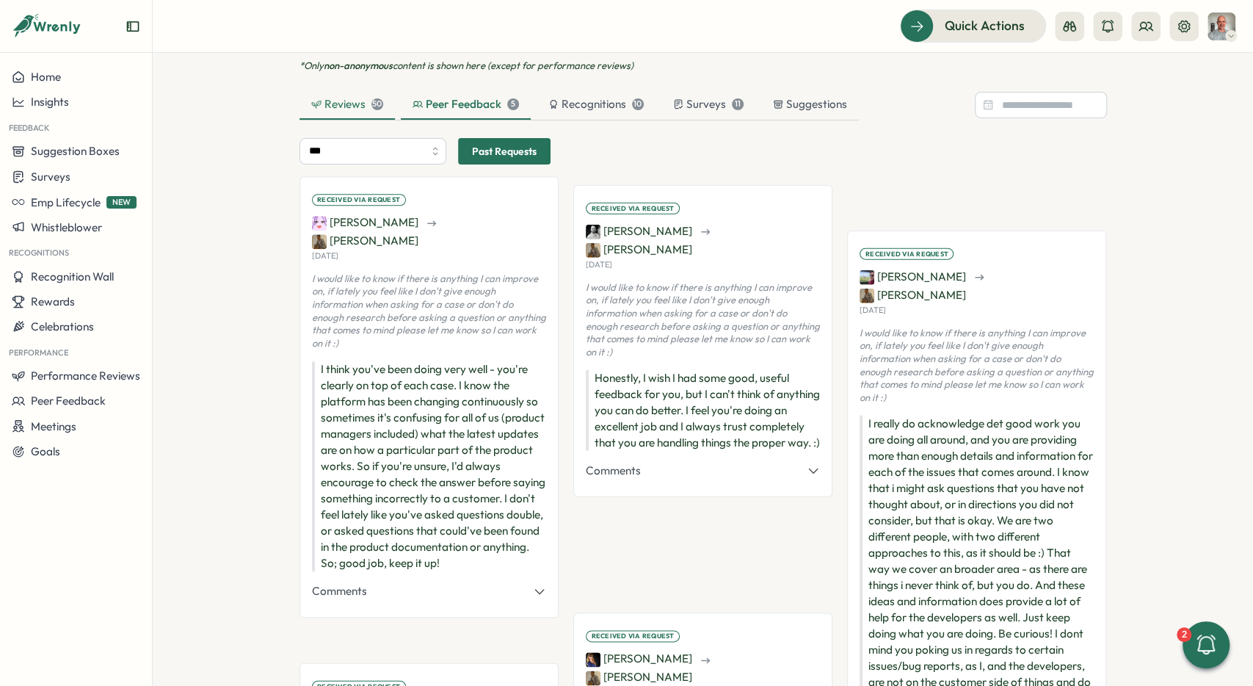
click at [375, 104] on div "50" at bounding box center [377, 104] width 12 height 12
click at [519, 104] on div "Peer Feedback 5" at bounding box center [466, 104] width 130 height 29
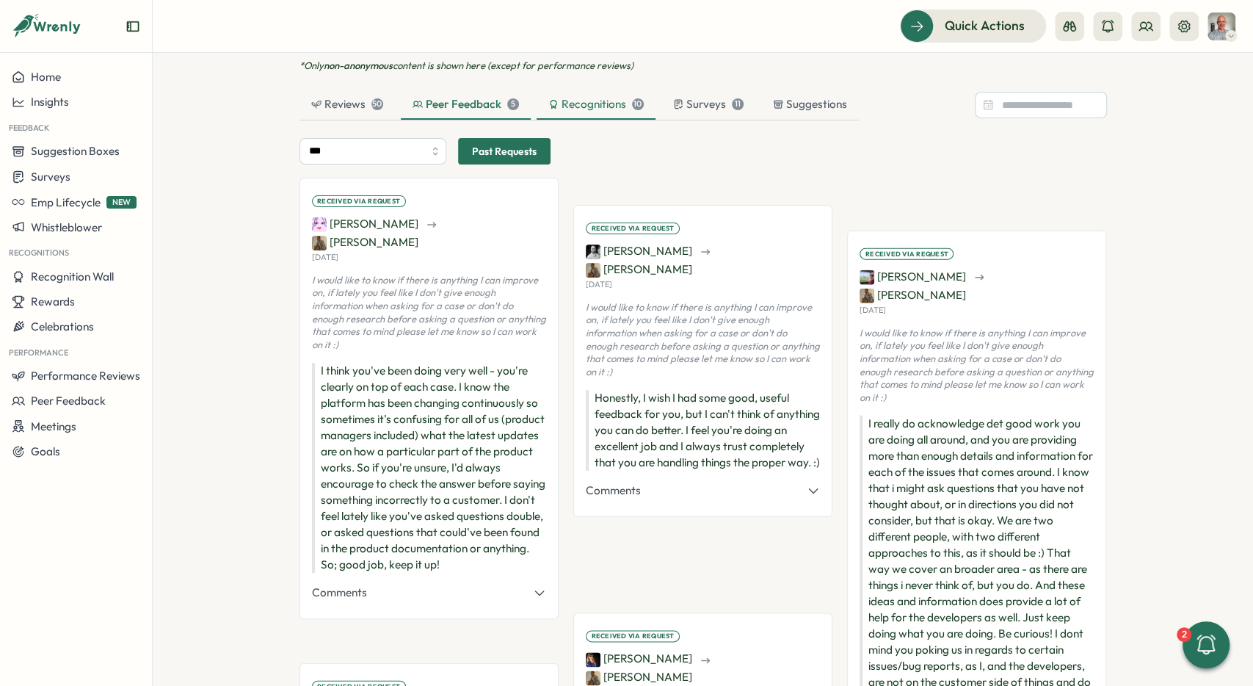
click at [632, 105] on div "10" at bounding box center [638, 104] width 12 height 12
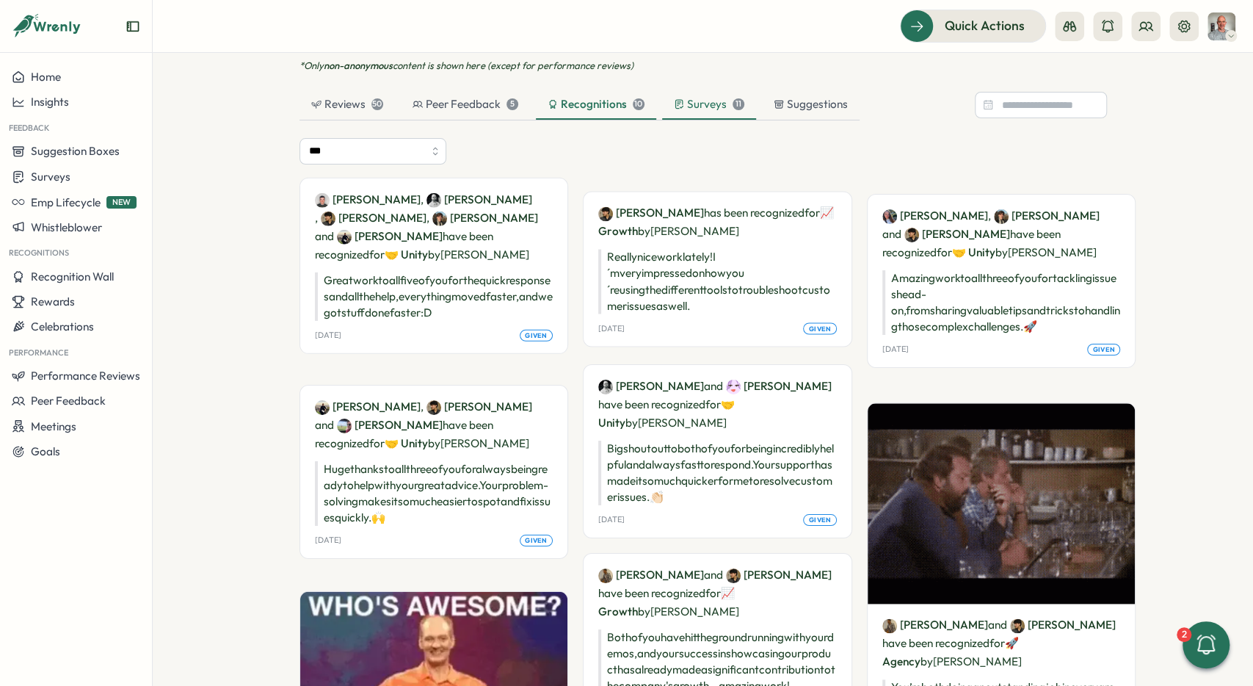
click at [723, 104] on div "Surveys 11" at bounding box center [709, 104] width 70 height 16
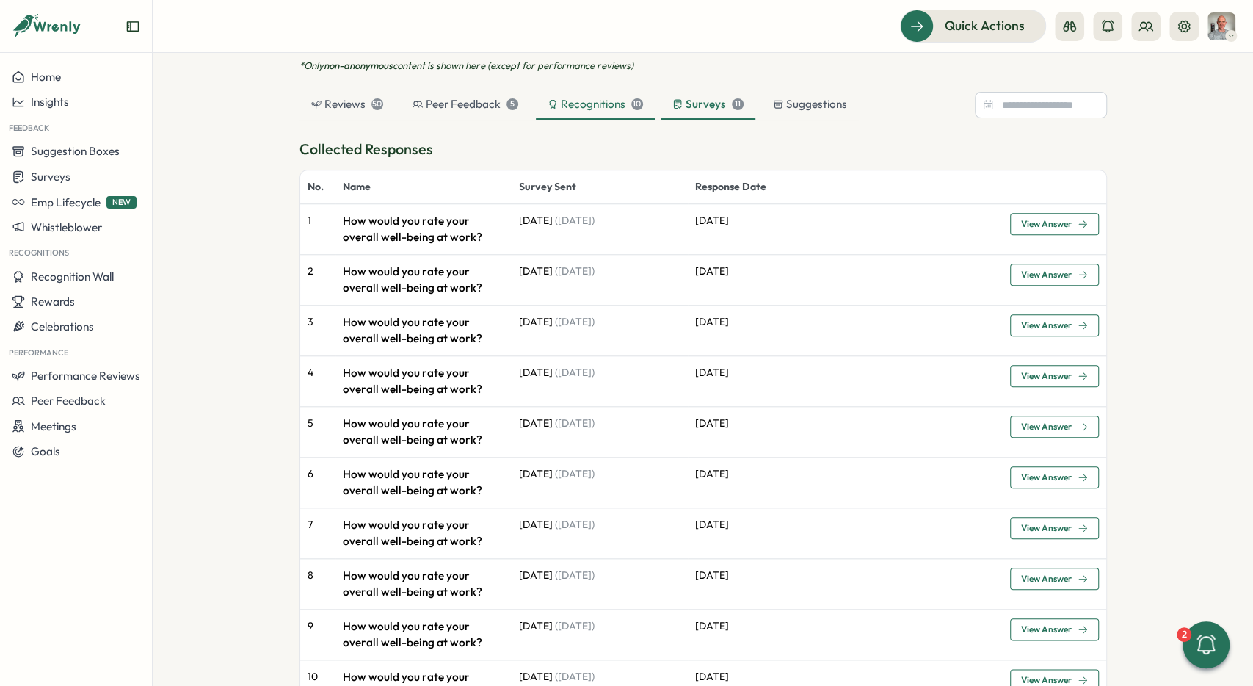
click at [606, 97] on div "Recognitions 10" at bounding box center [595, 104] width 95 height 16
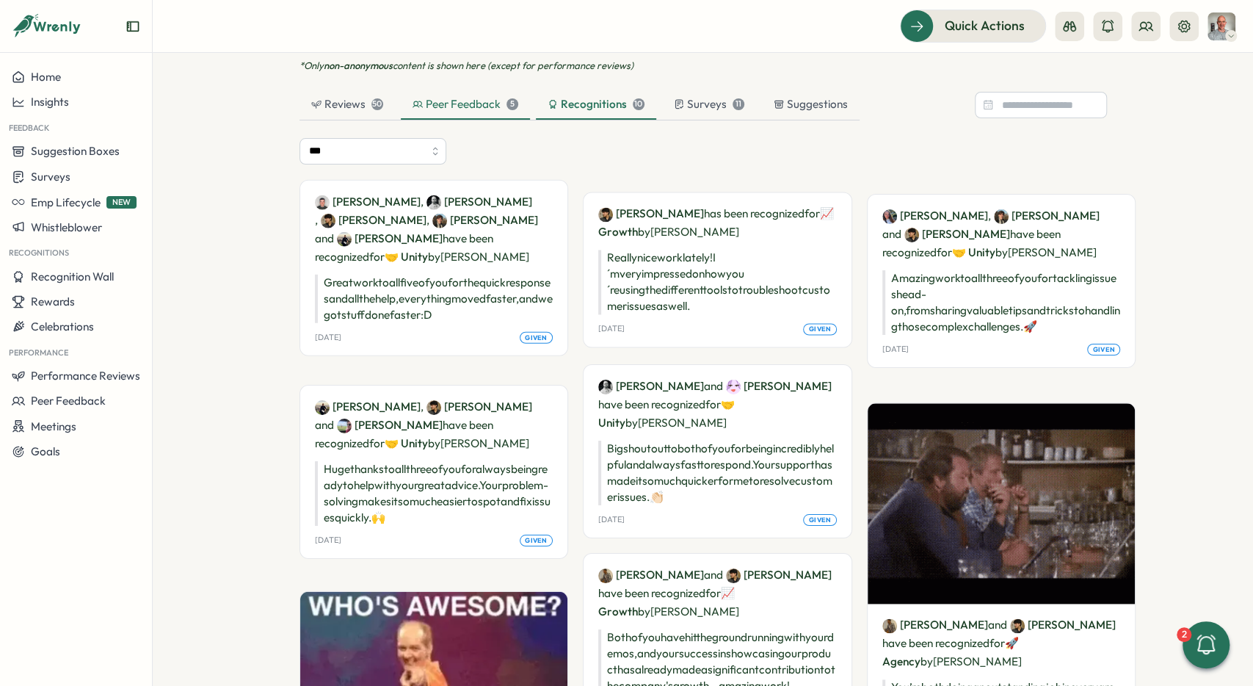
click at [444, 102] on div "Peer Feedback 5" at bounding box center [466, 104] width 106 height 16
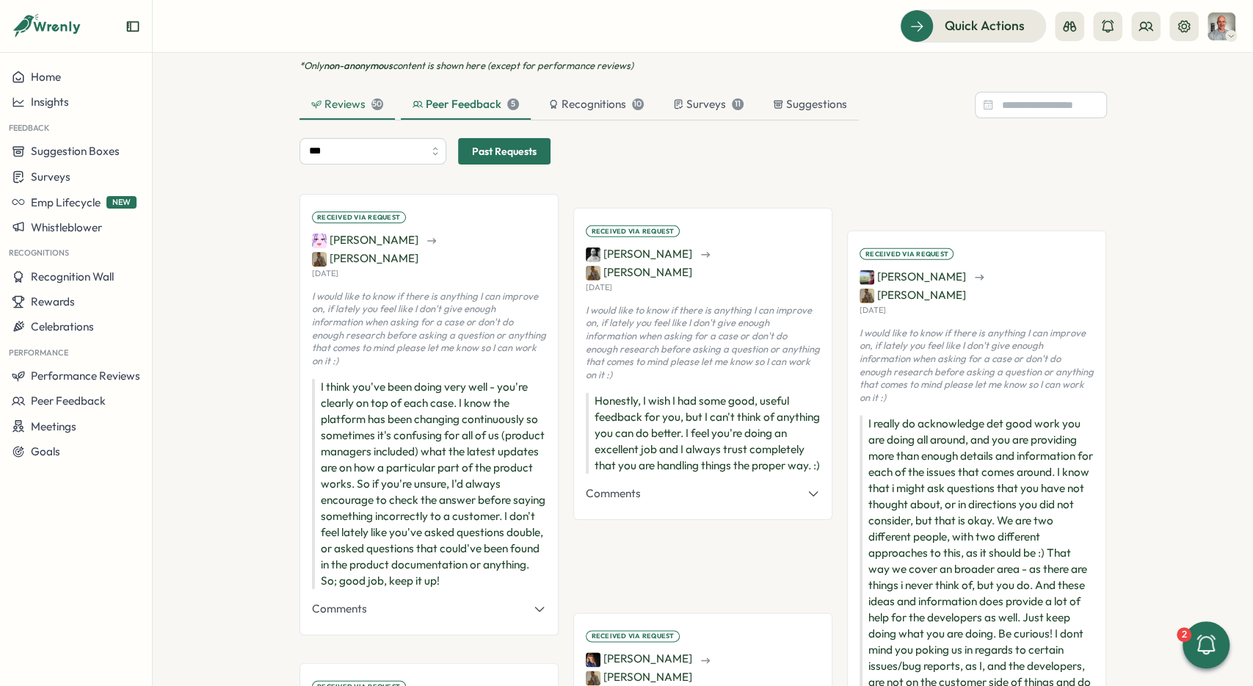
click at [338, 102] on div "Reviews 50" at bounding box center [347, 104] width 72 height 16
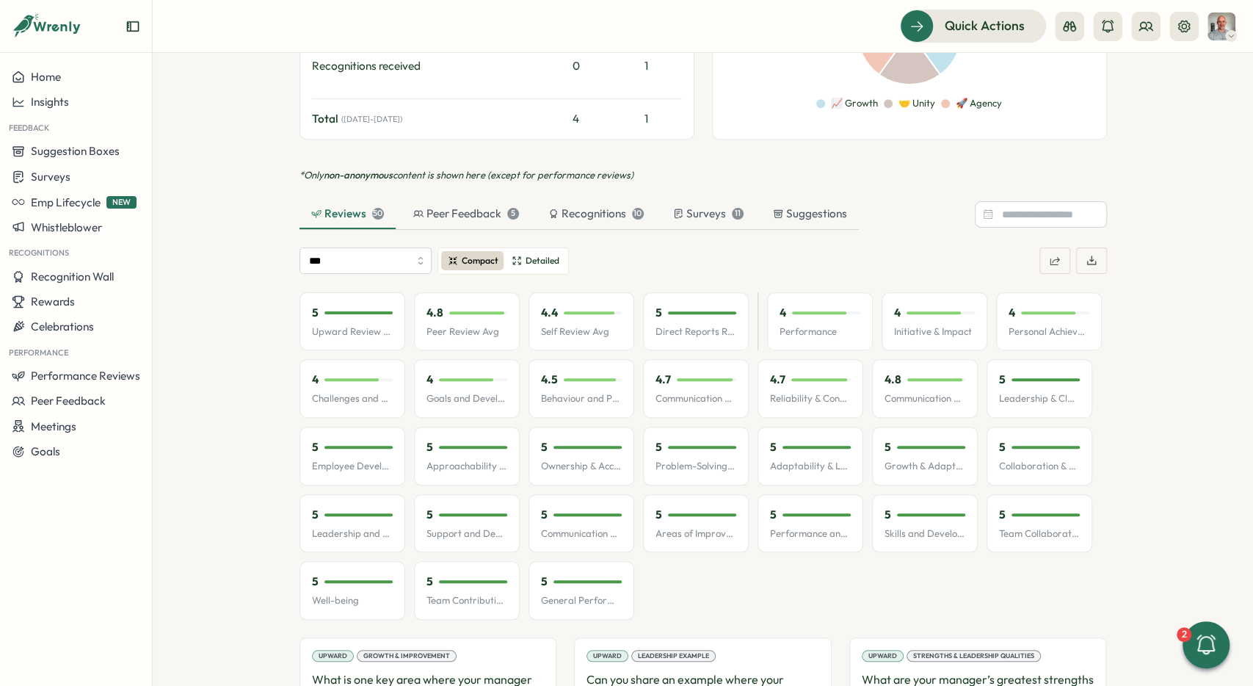
scroll to position [716, 0]
click at [491, 211] on div "Peer Feedback 5" at bounding box center [466, 214] width 106 height 16
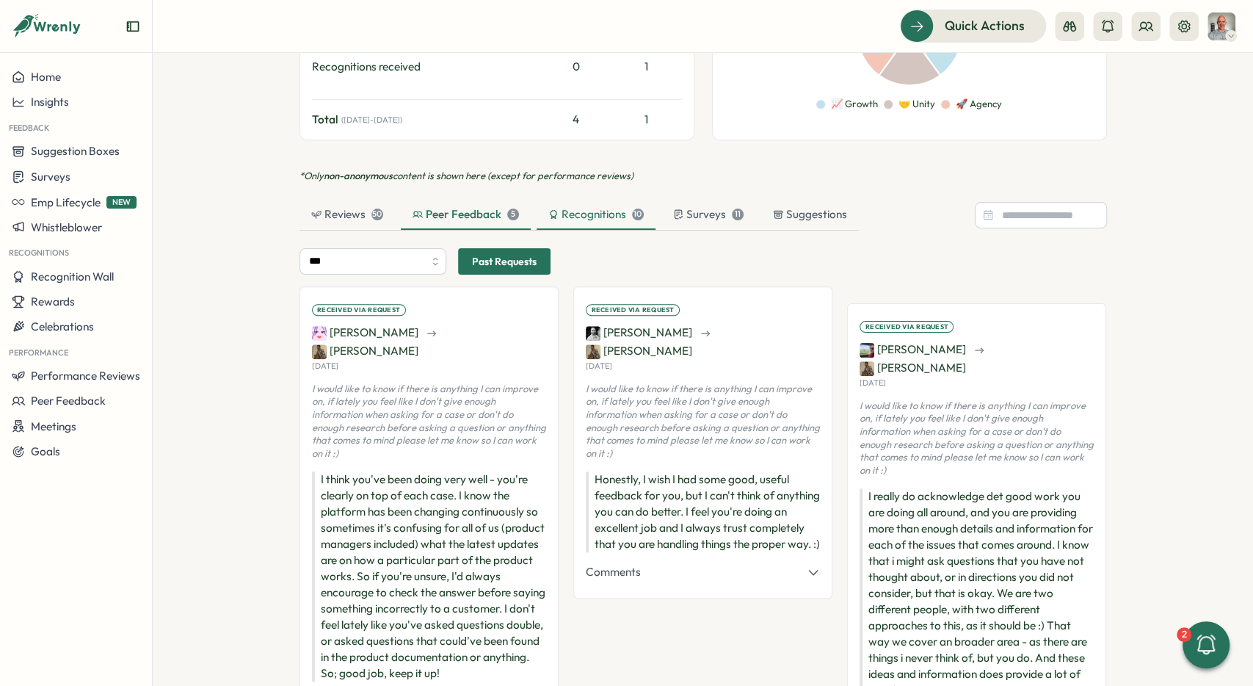
click at [626, 215] on div "Recognitions 10" at bounding box center [595, 214] width 95 height 16
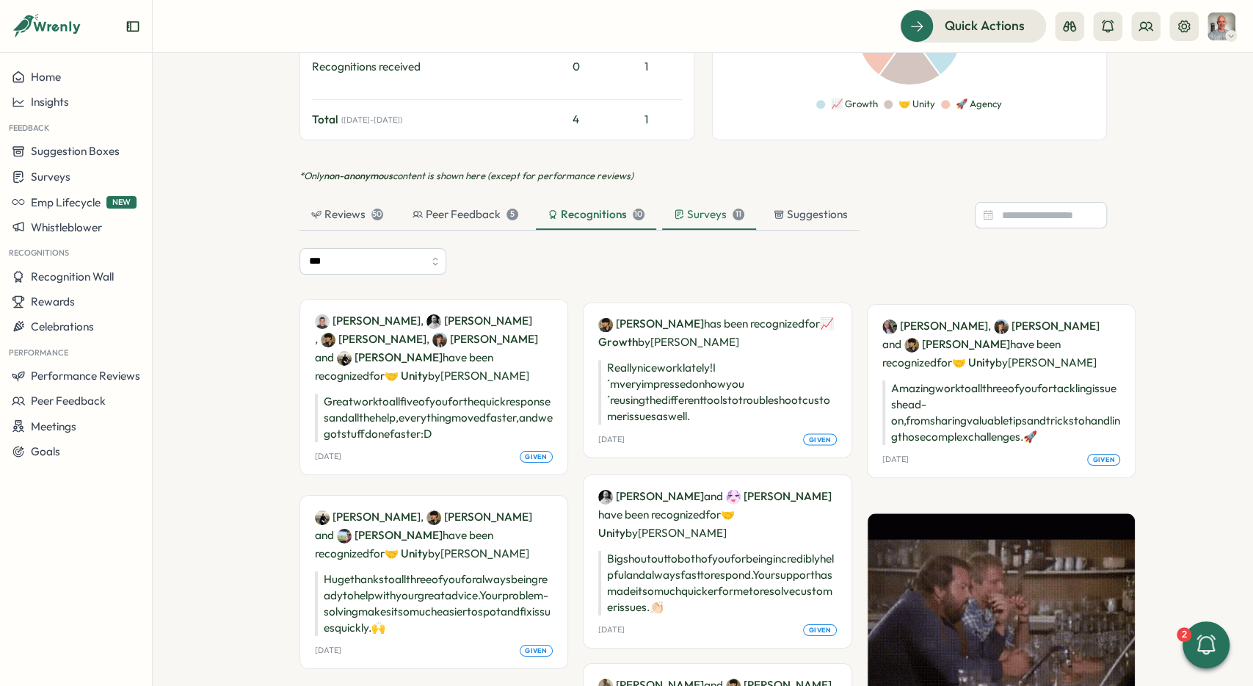
click at [684, 215] on div "Surveys 11" at bounding box center [709, 214] width 70 height 16
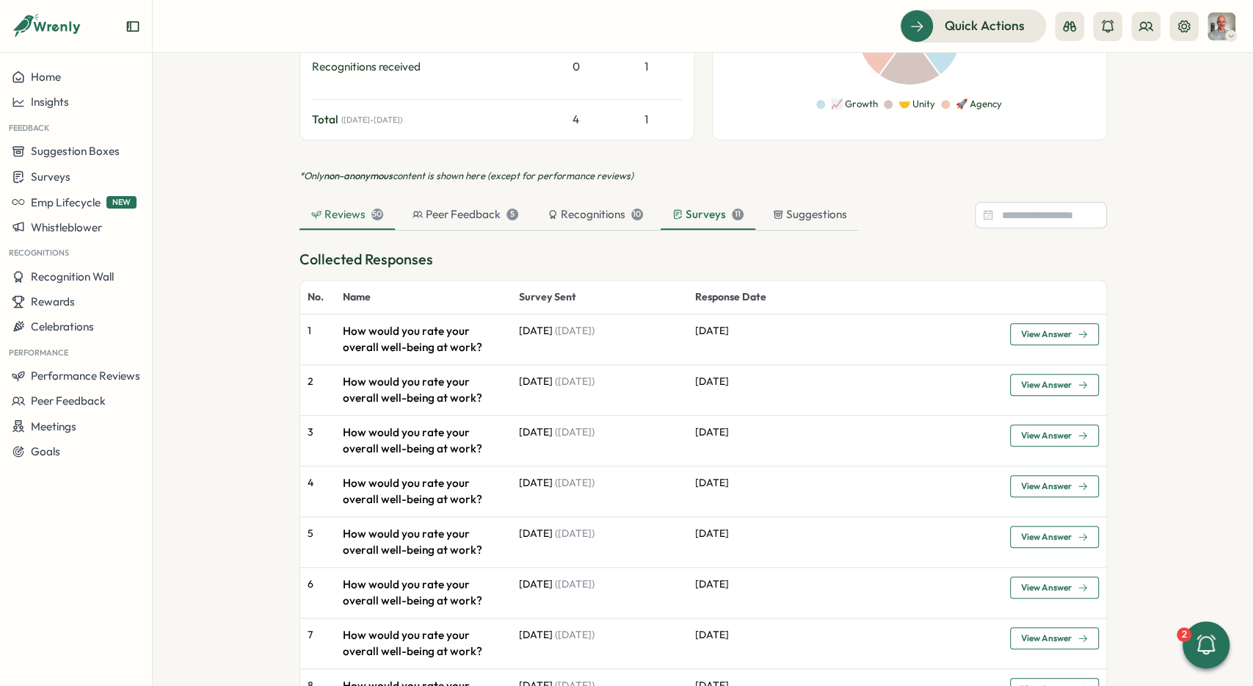
click at [377, 211] on div "50" at bounding box center [377, 214] width 12 height 12
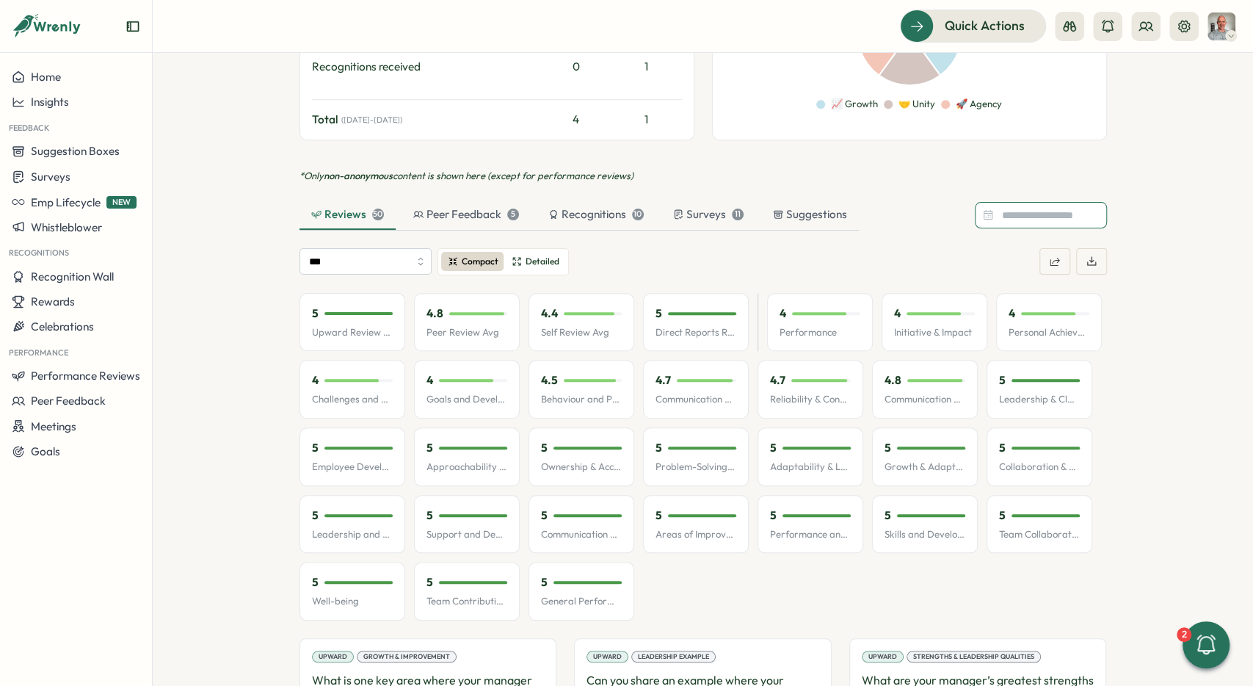
click at [1044, 208] on input at bounding box center [1041, 215] width 132 height 26
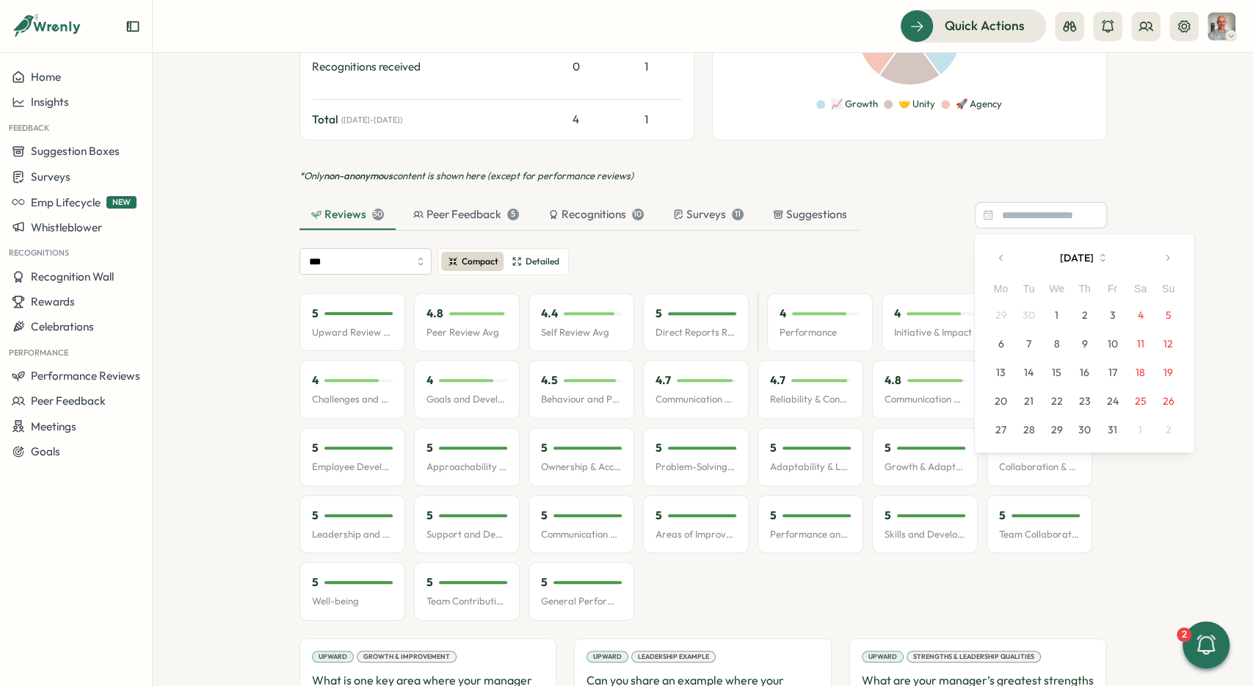
click at [1062, 313] on button "1" at bounding box center [1056, 315] width 28 height 28
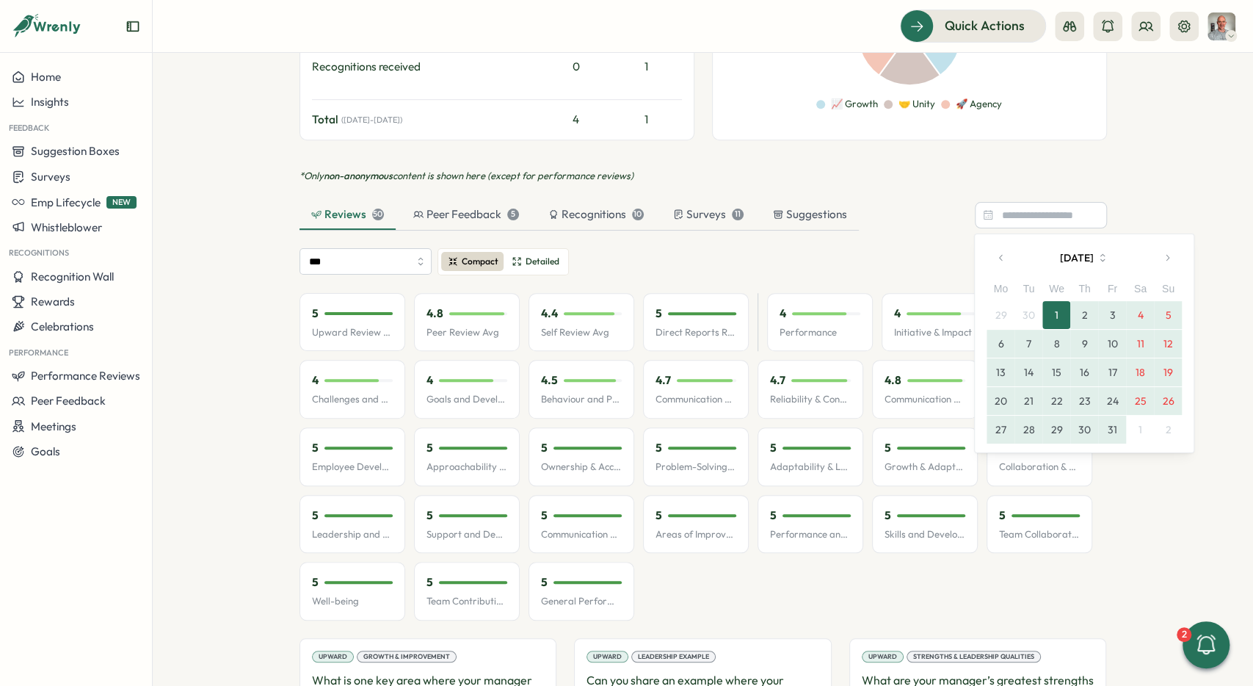
click at [1112, 429] on button "31" at bounding box center [1112, 430] width 28 height 28
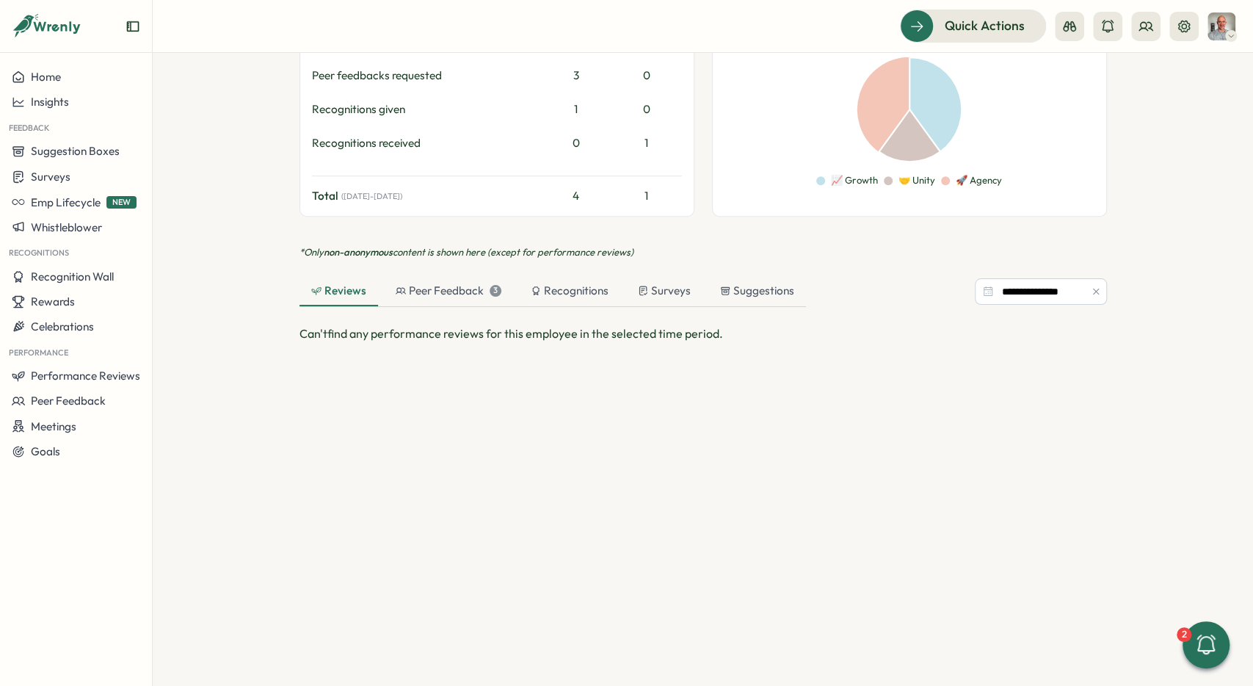
scroll to position [641, 0]
click at [455, 296] on div "Peer Feedback 3" at bounding box center [448, 289] width 129 height 29
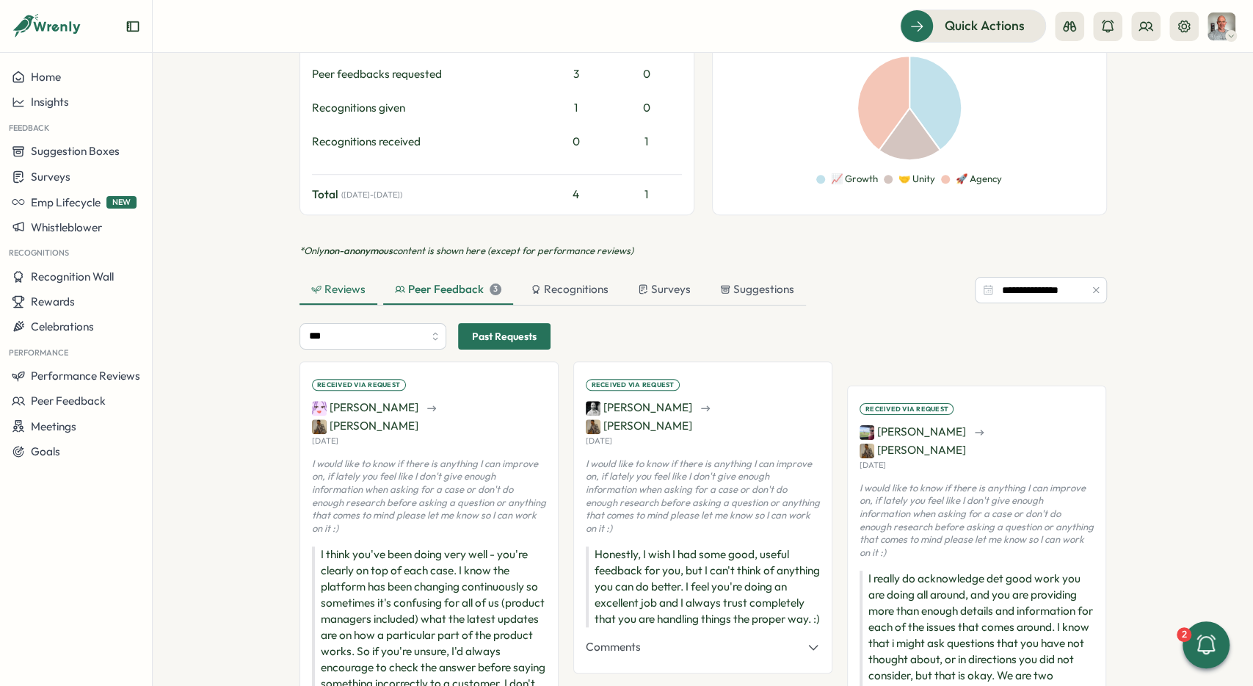
click at [371, 293] on div "Reviews" at bounding box center [339, 289] width 78 height 29
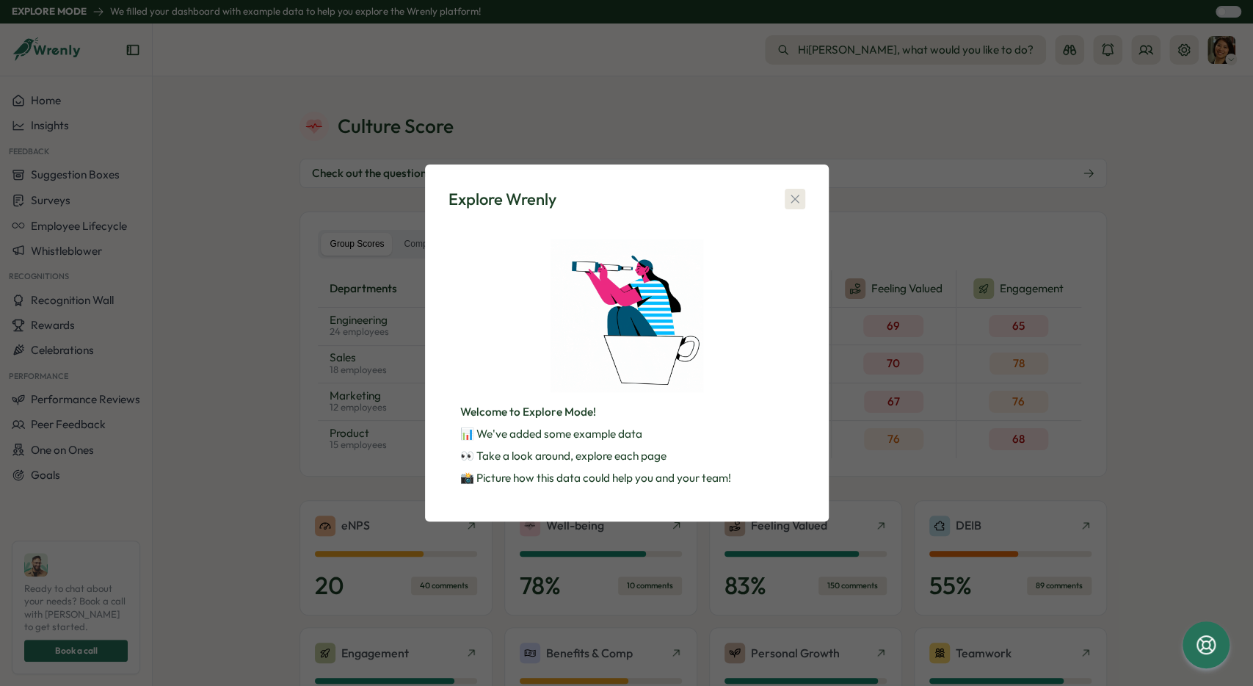
click at [791, 195] on icon "button" at bounding box center [795, 199] width 15 height 15
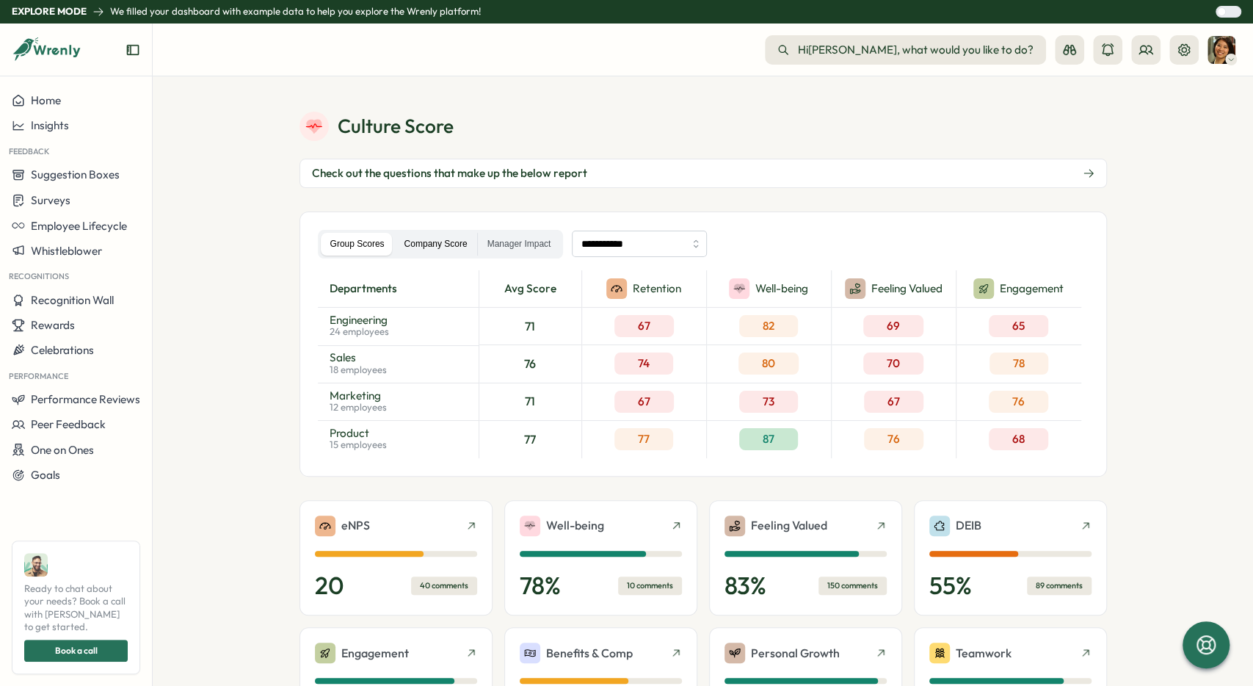
click at [427, 245] on label "Company Score" at bounding box center [436, 244] width 82 height 23
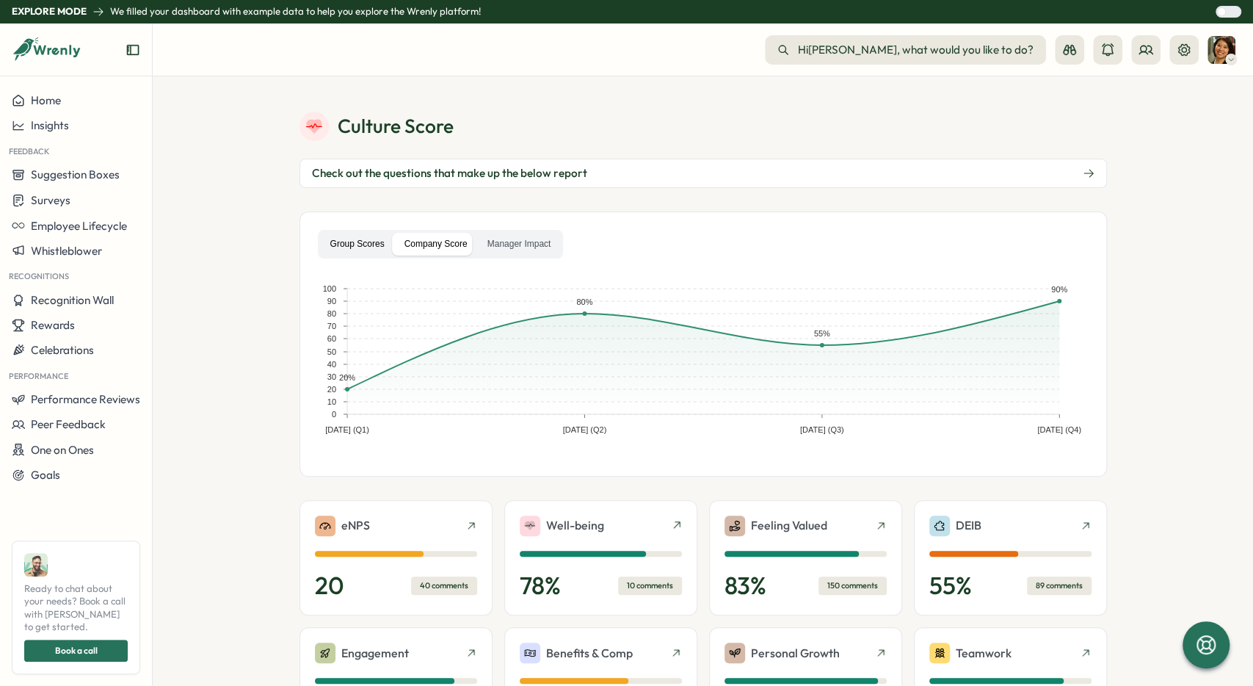
click at [350, 247] on label "Group Scores" at bounding box center [357, 244] width 73 height 23
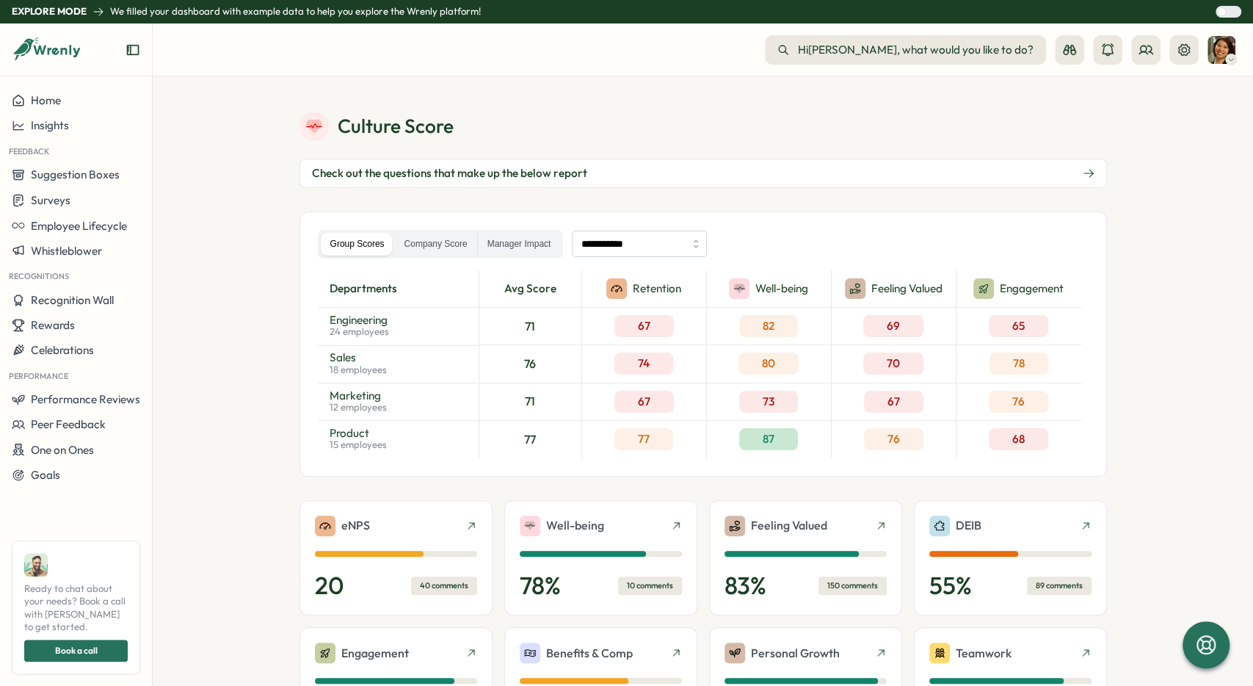
click at [1103, 316] on div "**********" at bounding box center [704, 343] width 808 height 265
click at [83, 125] on div "Insights" at bounding box center [76, 125] width 128 height 13
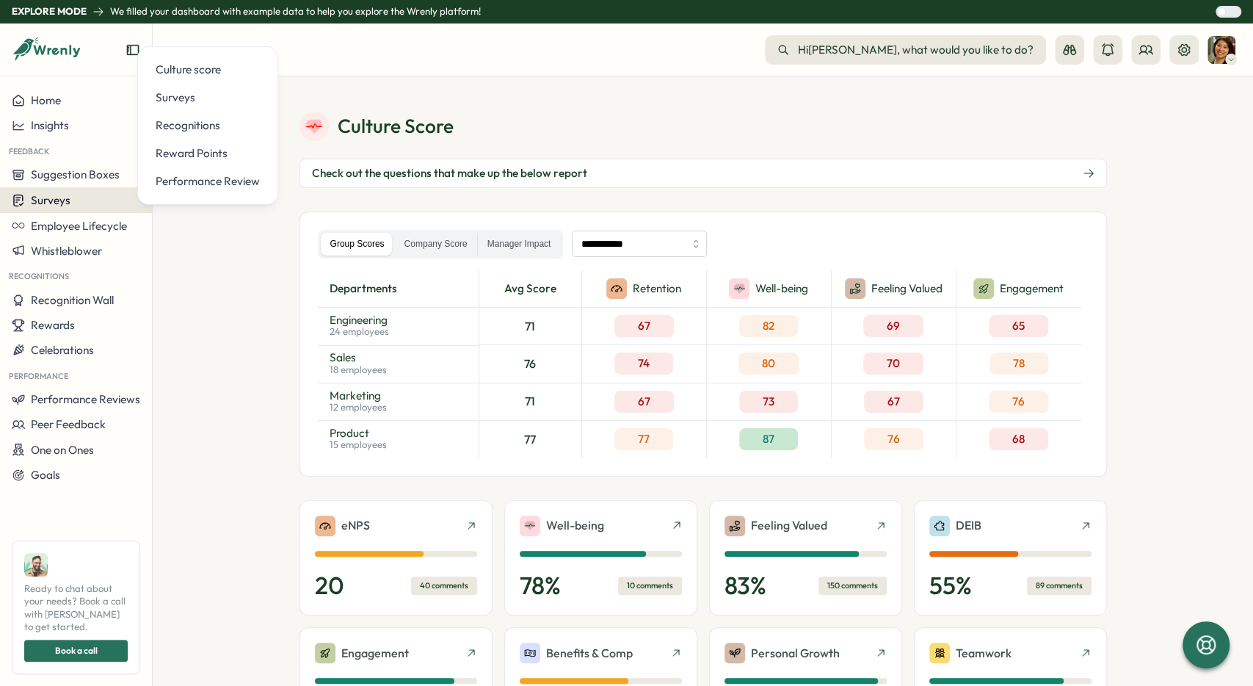
click at [106, 203] on div "Surveys" at bounding box center [76, 200] width 128 height 14
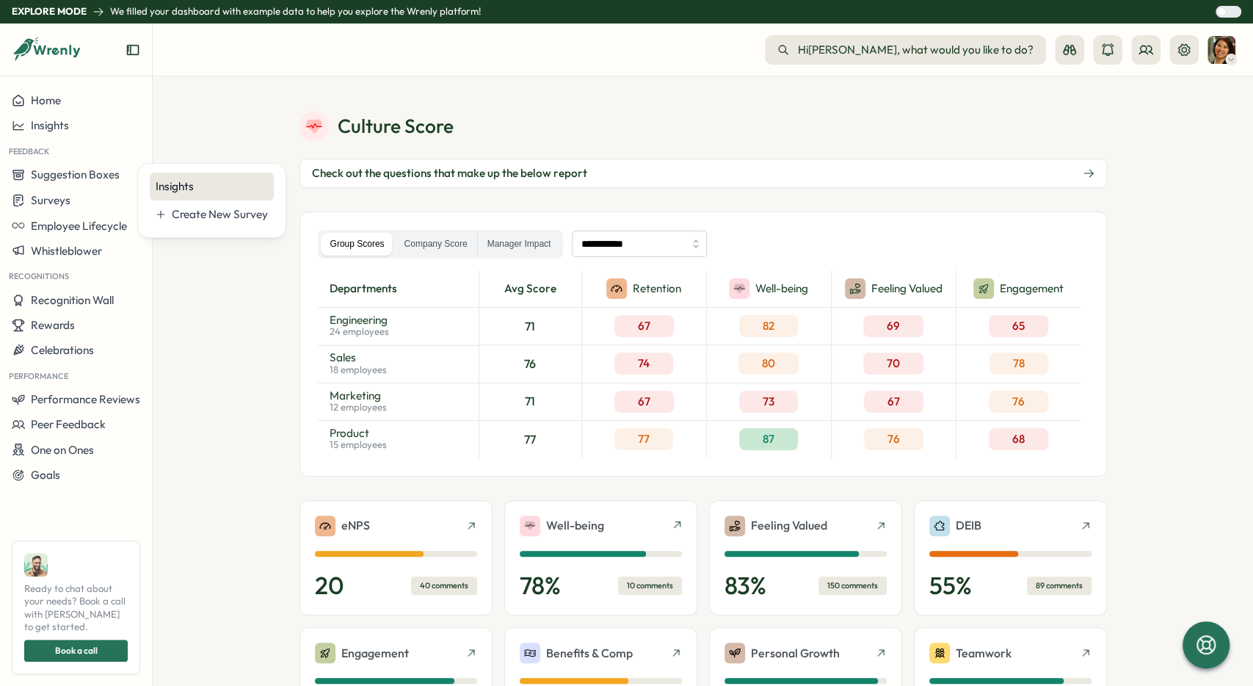
click at [204, 189] on div "Insights" at bounding box center [212, 186] width 112 height 16
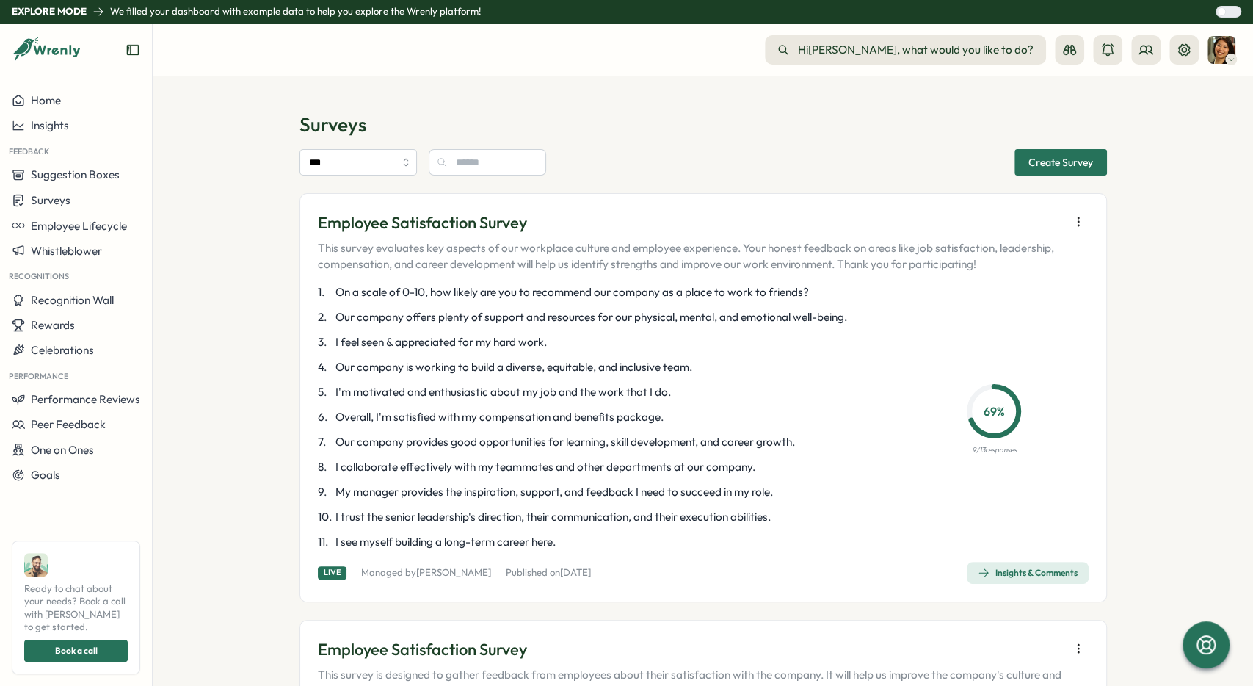
click at [1038, 569] on div "Insights & Comments" at bounding box center [1028, 573] width 100 height 12
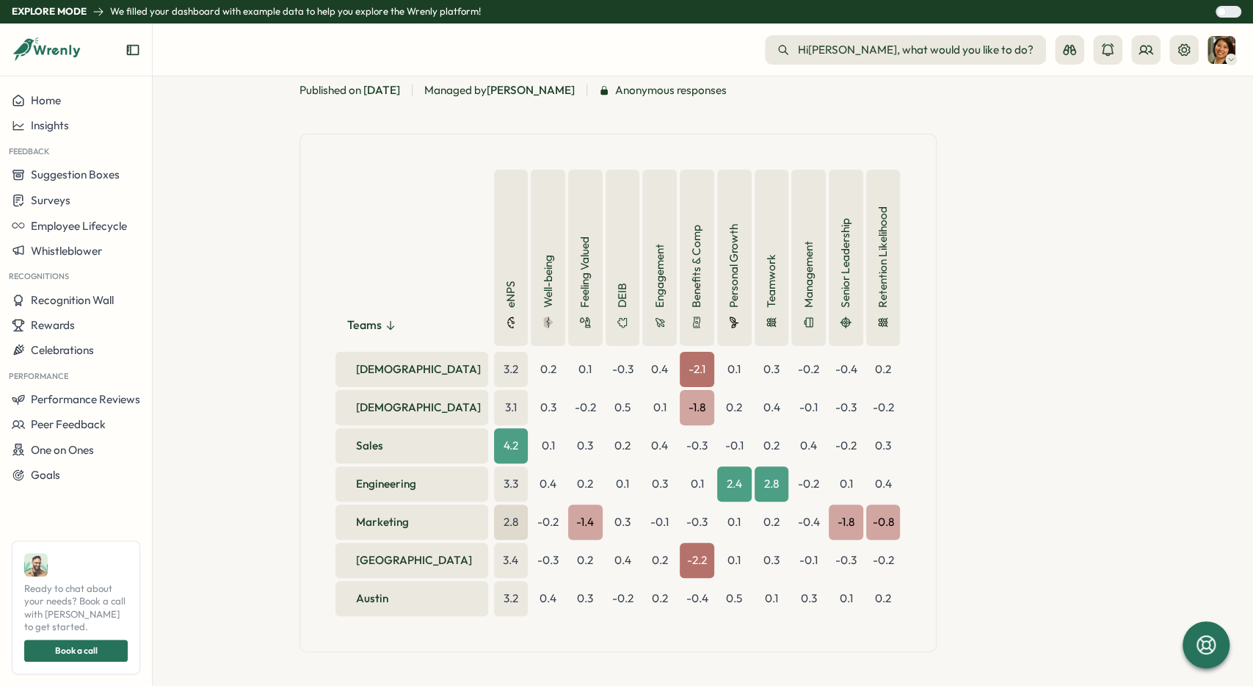
scroll to position [148, 0]
click at [1013, 330] on div "Teams eNPS Well-being Feeling Valued DEIB Engagement Benefits & Comp Personal G…" at bounding box center [704, 392] width 808 height 518
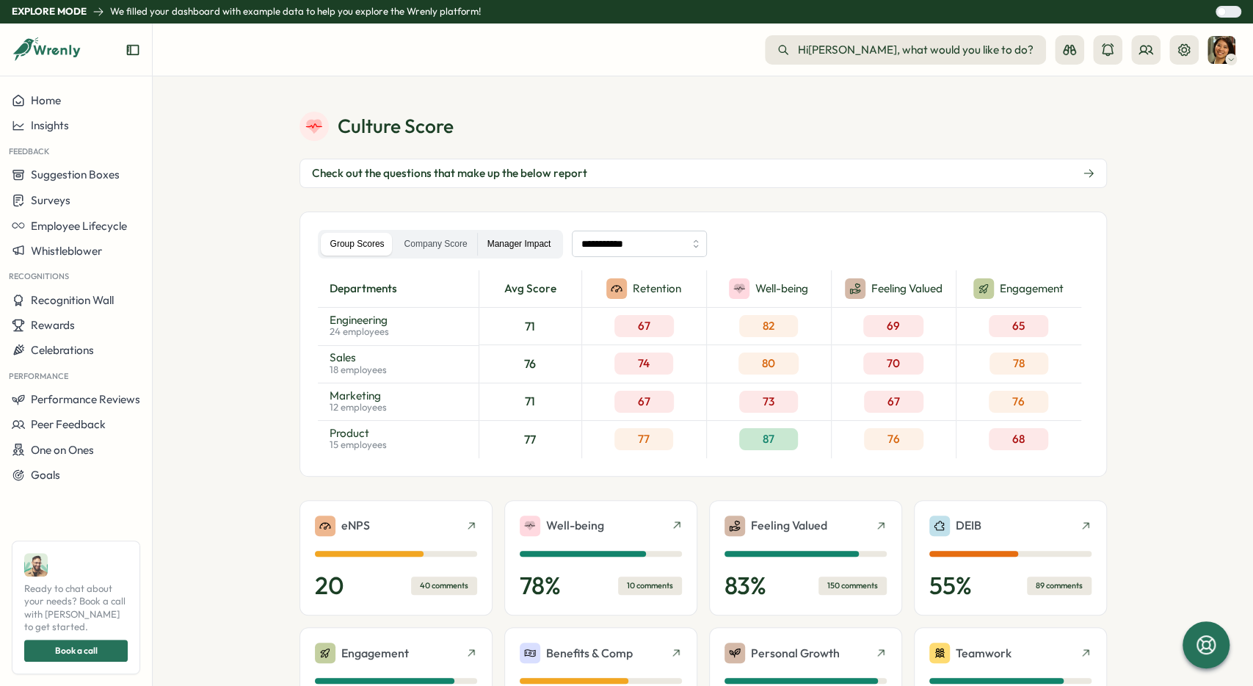
click at [501, 242] on label "Manager Impact" at bounding box center [519, 244] width 83 height 23
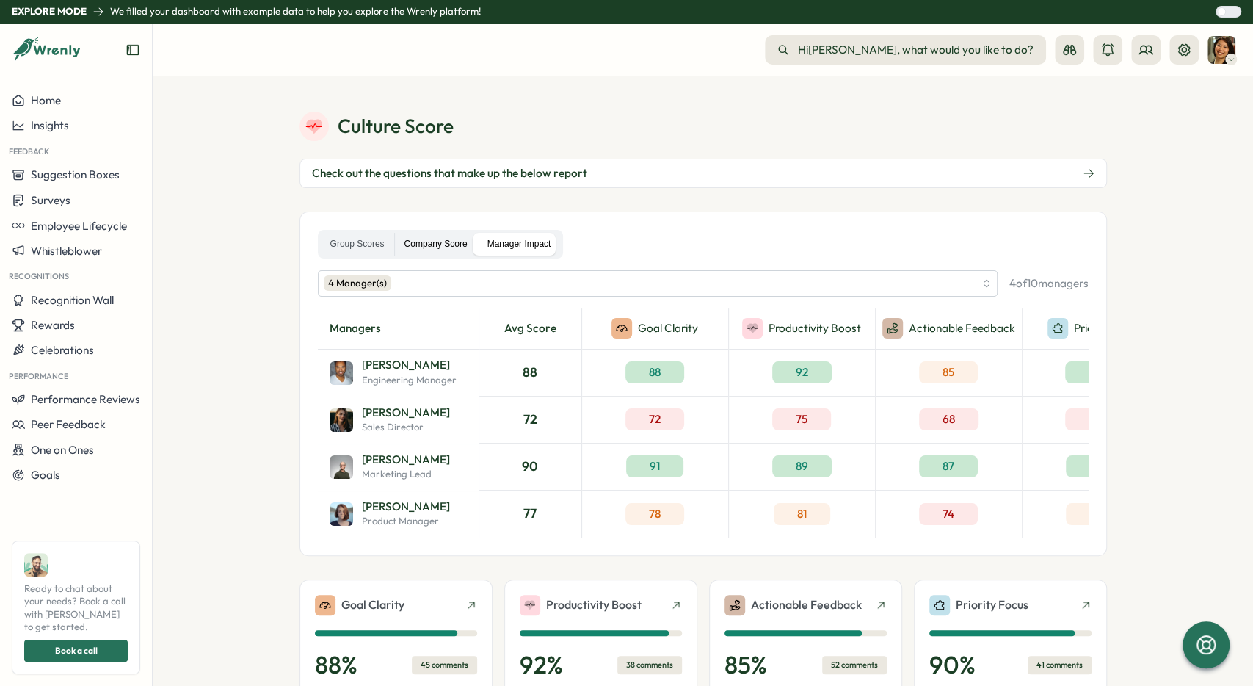
click at [440, 247] on label "Company Score" at bounding box center [436, 244] width 82 height 23
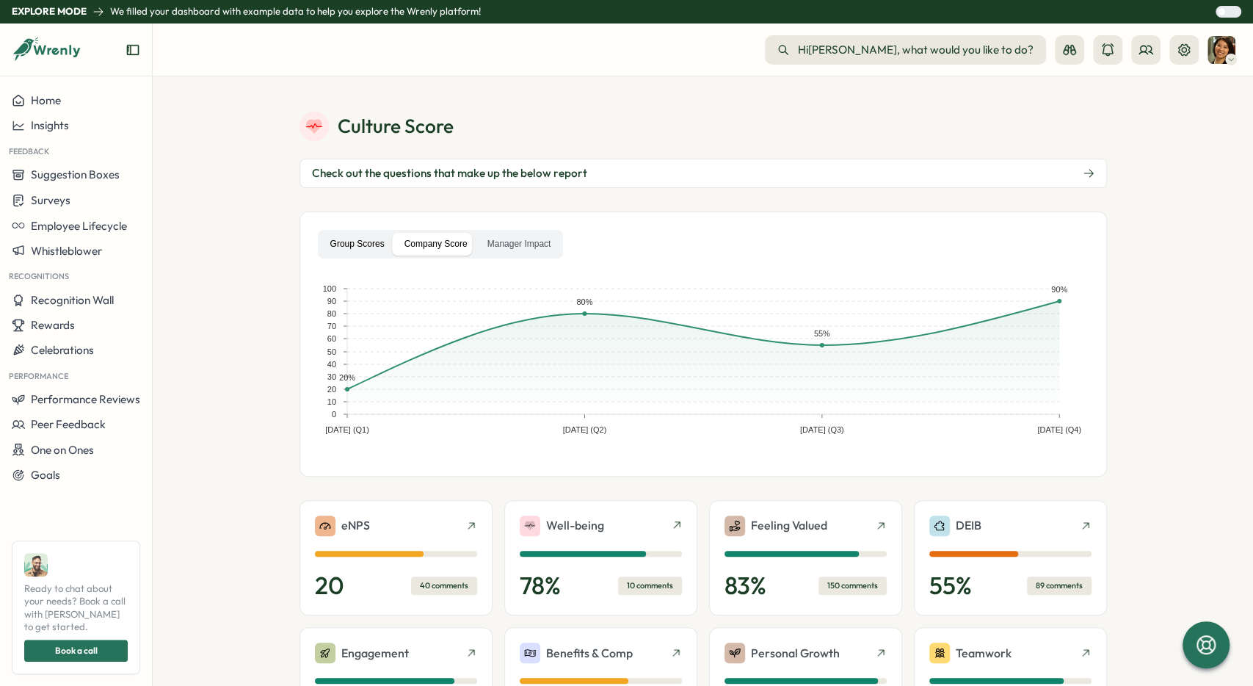
click at [354, 247] on label "Group Scores" at bounding box center [357, 244] width 73 height 23
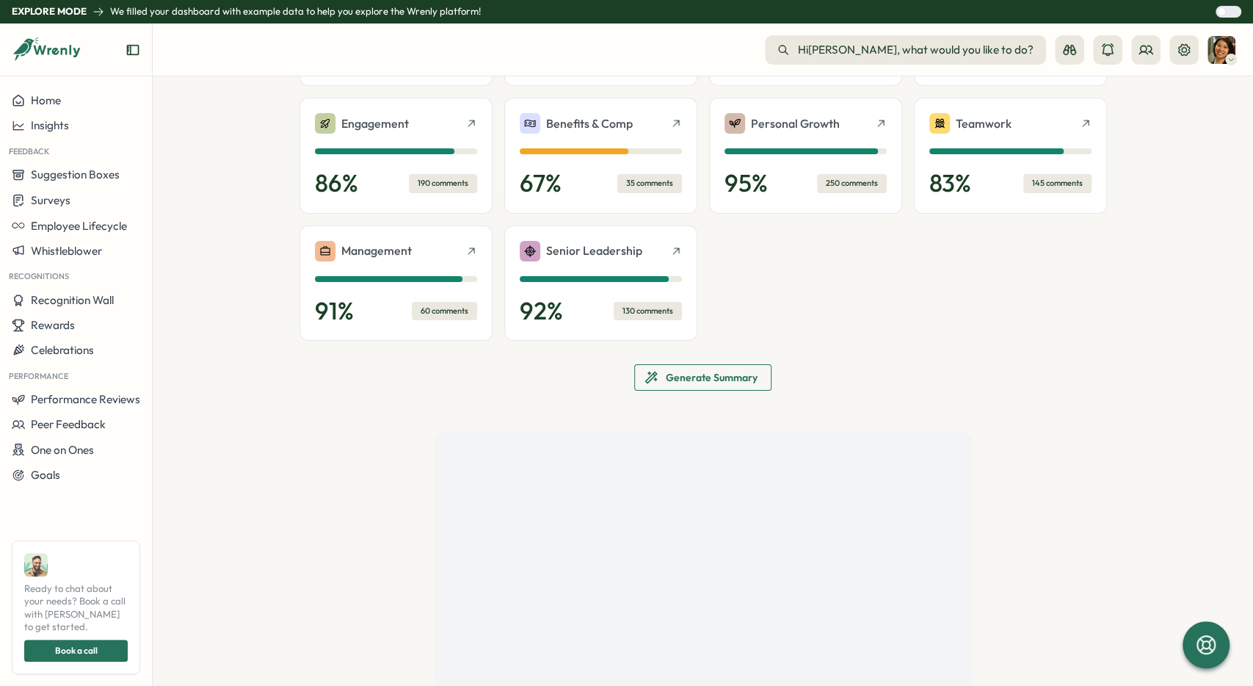
scroll to position [530, 0]
click at [724, 359] on div "eNPS 20 40 comments Well-being 78 % 10 comments Feeling Valued 83 % 150 comment…" at bounding box center [704, 180] width 808 height 421
click at [722, 380] on span "Generate Summary" at bounding box center [712, 376] width 92 height 25
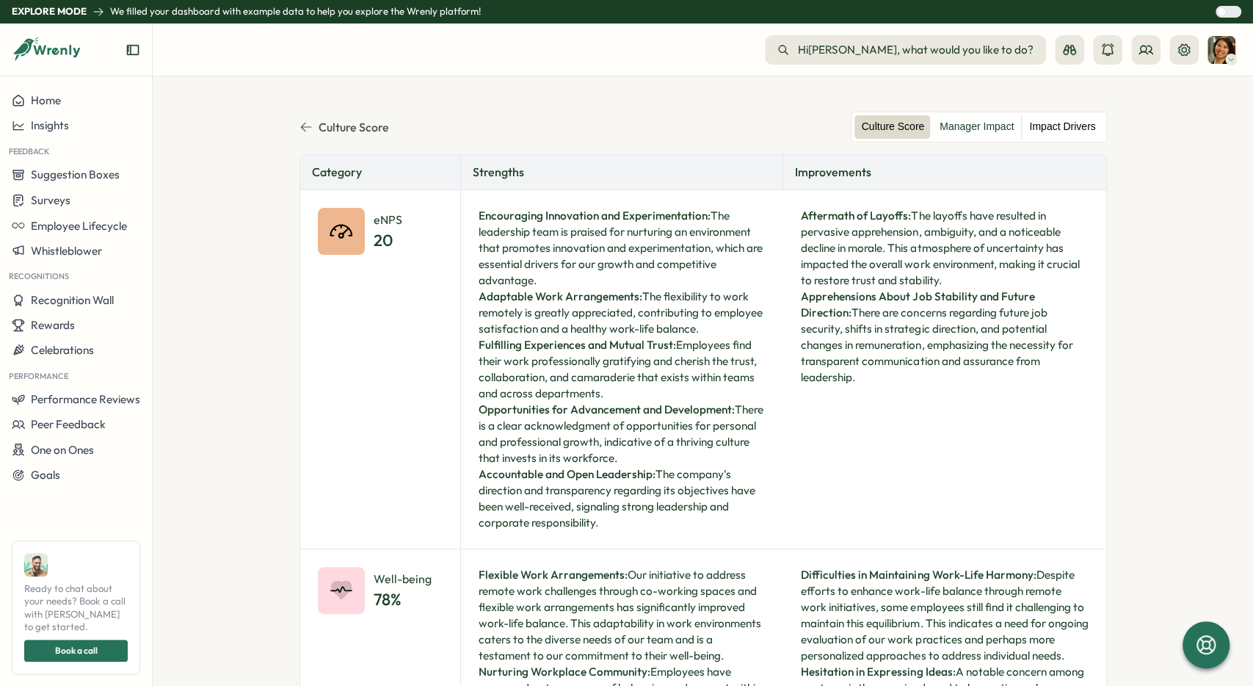
click at [1073, 124] on label "Impact Drivers" at bounding box center [1062, 126] width 81 height 23
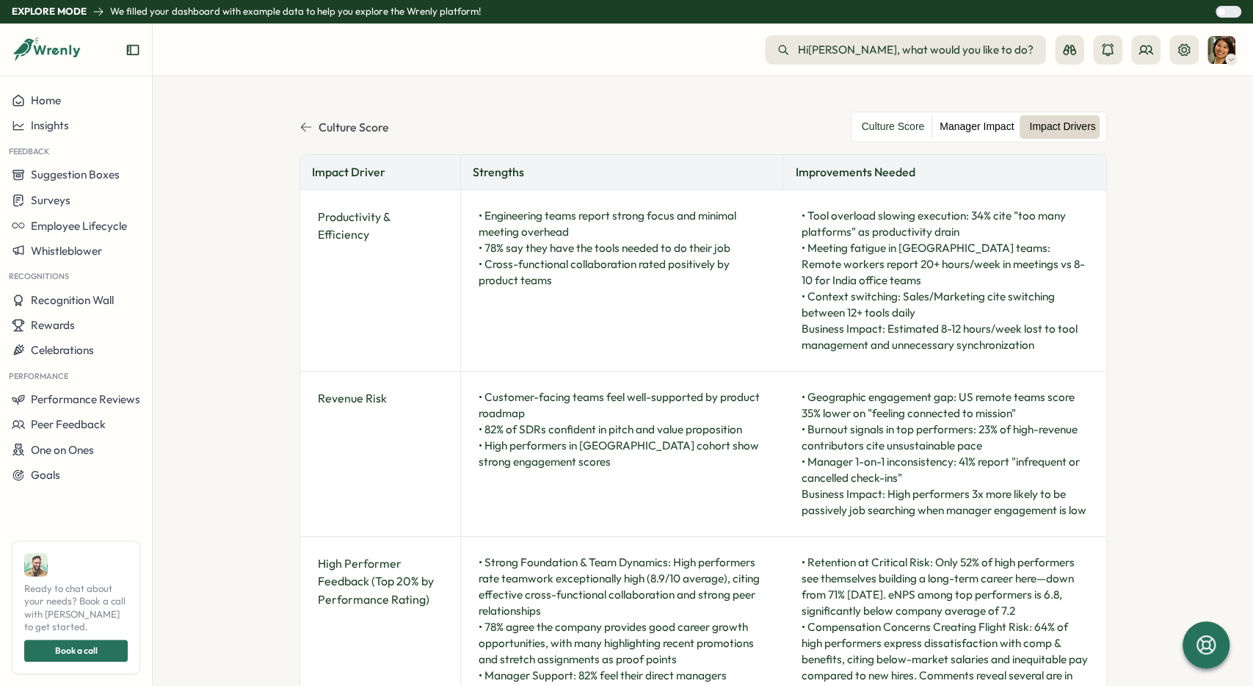
click at [986, 126] on label "Manager Impact" at bounding box center [976, 126] width 89 height 23
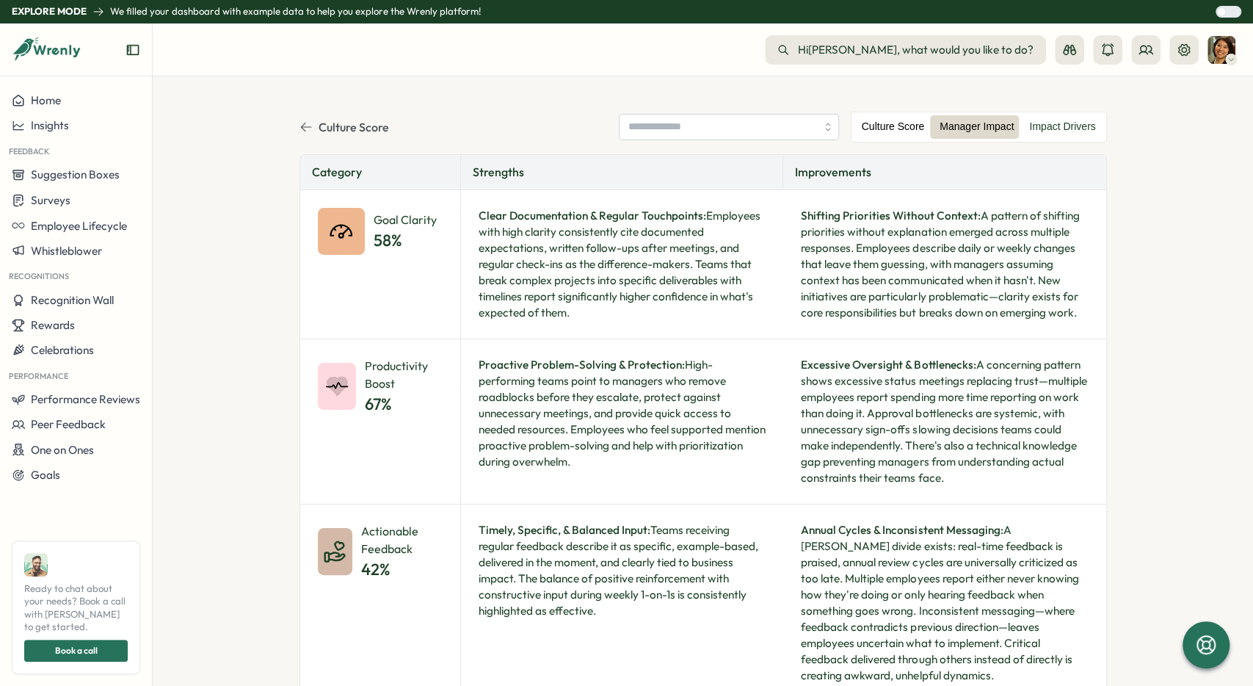
click at [913, 129] on label "Culture Score" at bounding box center [894, 126] width 78 height 23
click at [873, 124] on label "Culture Score" at bounding box center [894, 126] width 78 height 23
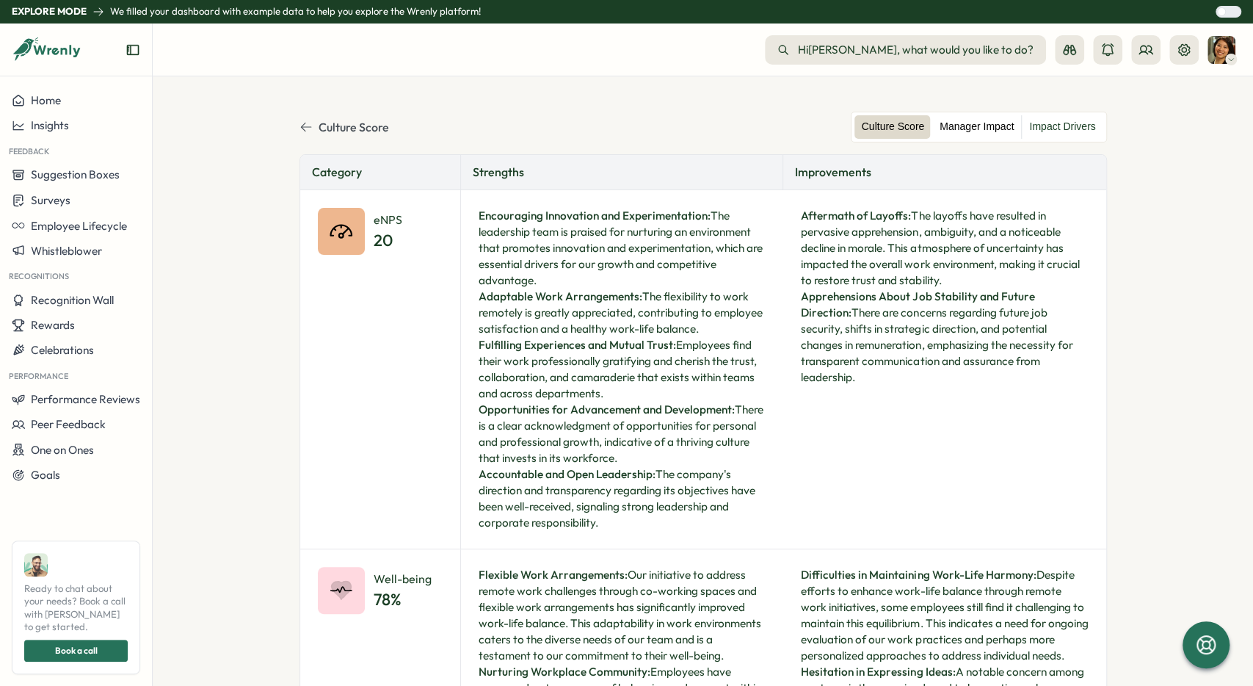
click at [971, 123] on label "Manager Impact" at bounding box center [976, 126] width 89 height 23
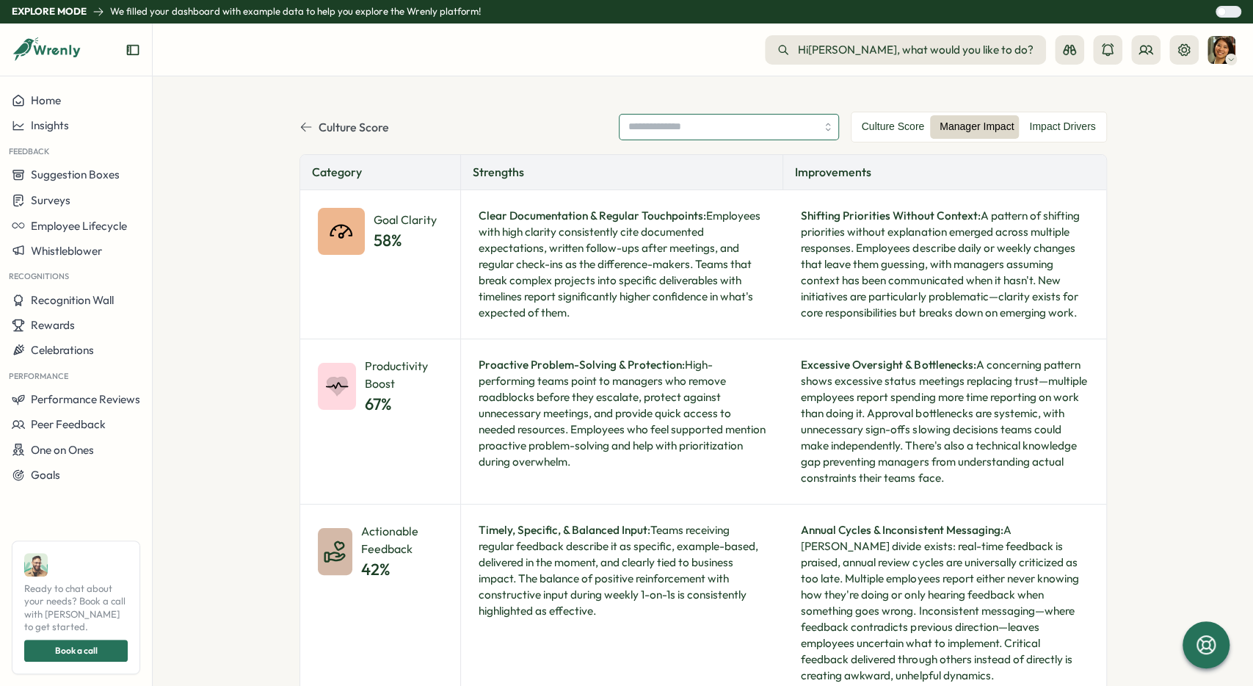
click at [660, 137] on input "search" at bounding box center [729, 127] width 220 height 26
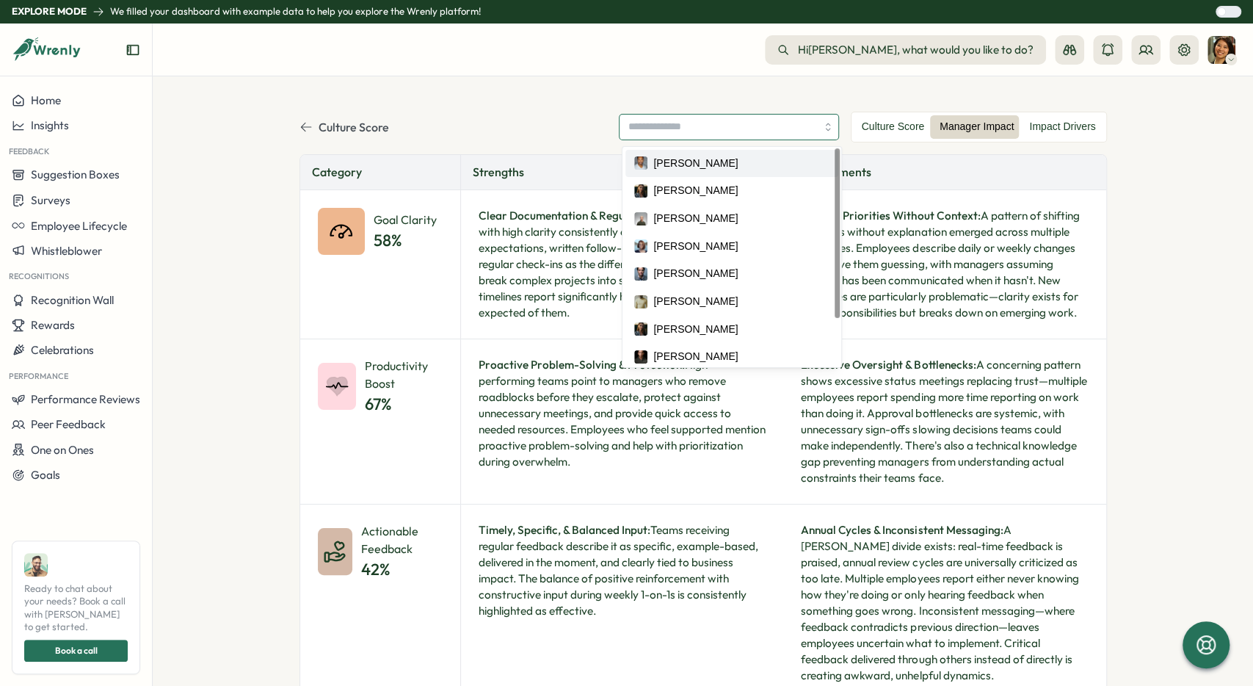
type input "**********"
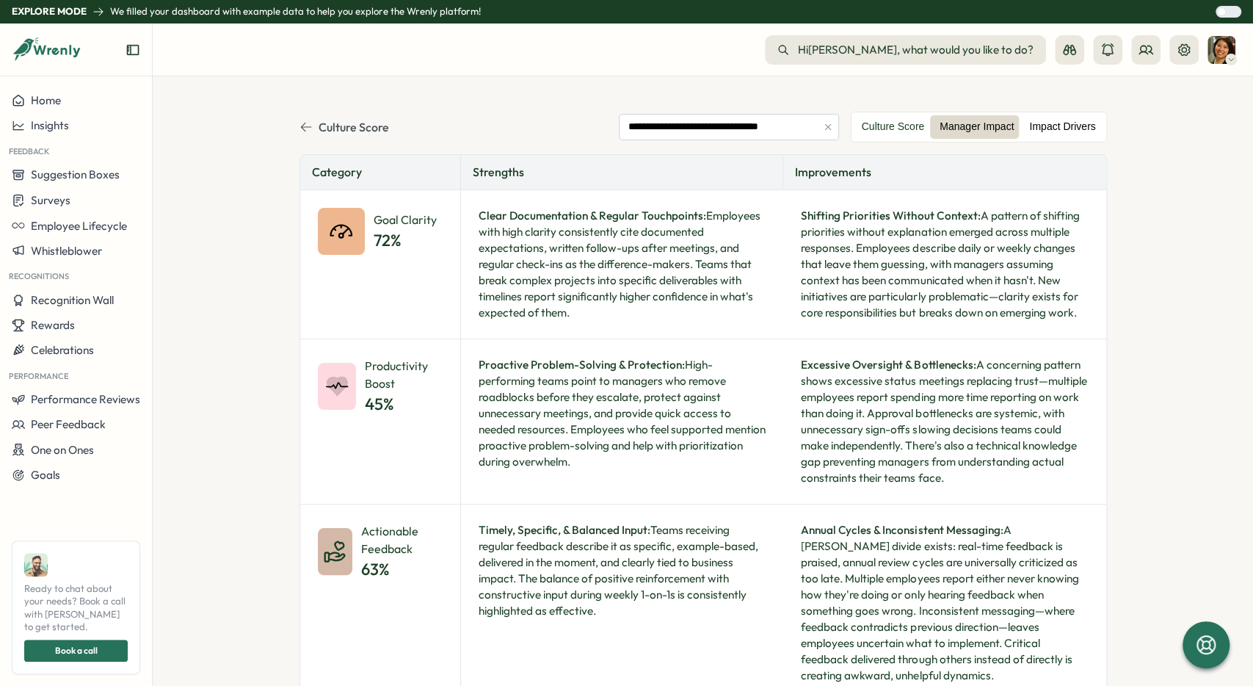
click at [1068, 125] on label "Impact Drivers" at bounding box center [1062, 126] width 81 height 23
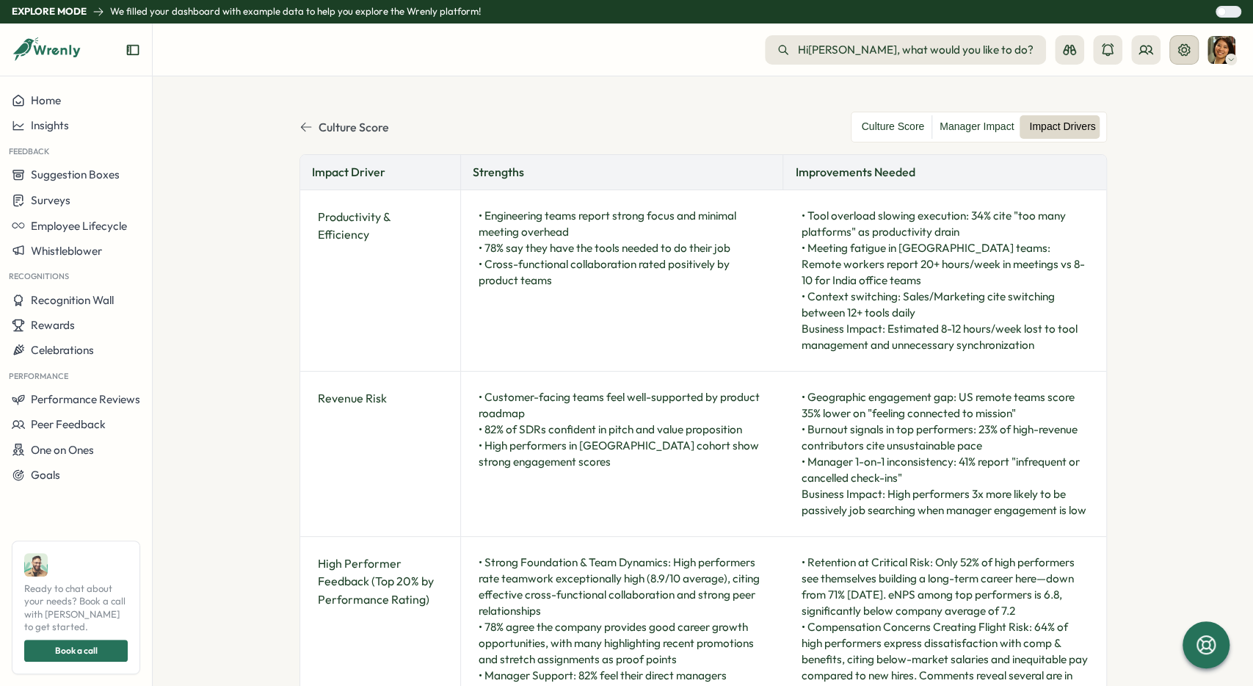
click at [1193, 57] on button at bounding box center [1183, 49] width 29 height 29
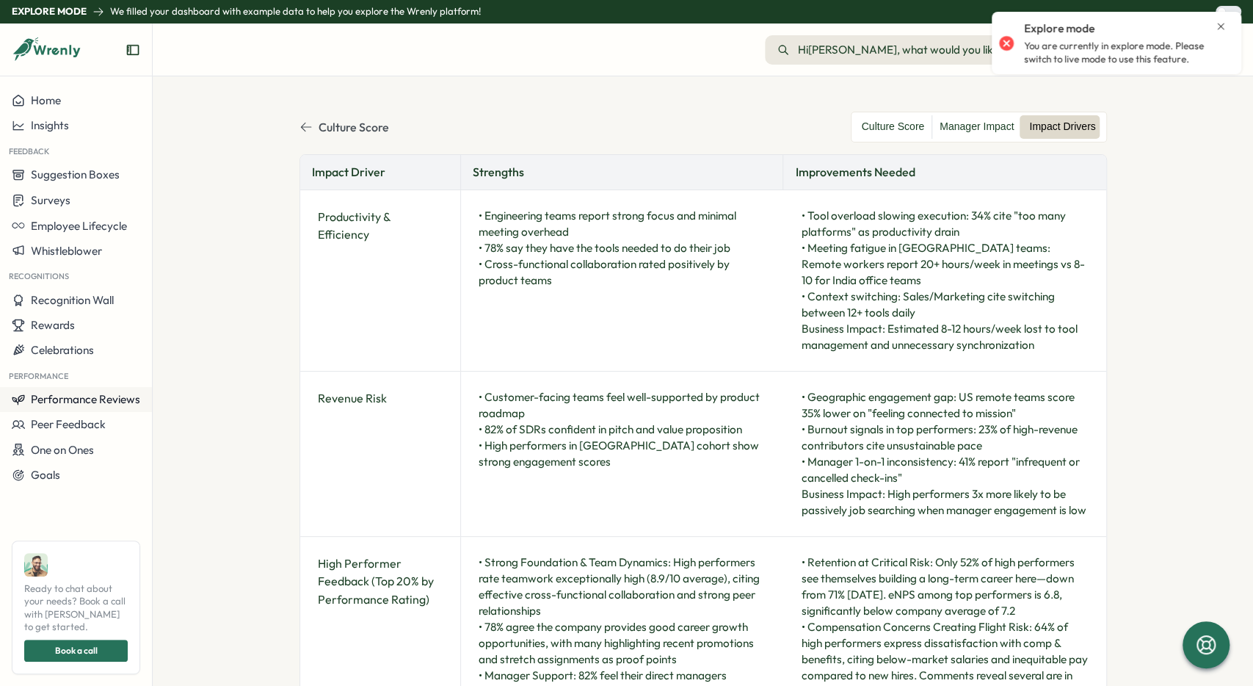
drag, startPoint x: 124, startPoint y: 387, endPoint x: 135, endPoint y: 404, distance: 20.8
click at [124, 388] on div "Home Insights Feedback Suggestion Boxes Surveys Employee Lifecycle Whistleblowe…" at bounding box center [76, 287] width 152 height 399
click at [135, 404] on span "Performance Reviews" at bounding box center [85, 399] width 109 height 14
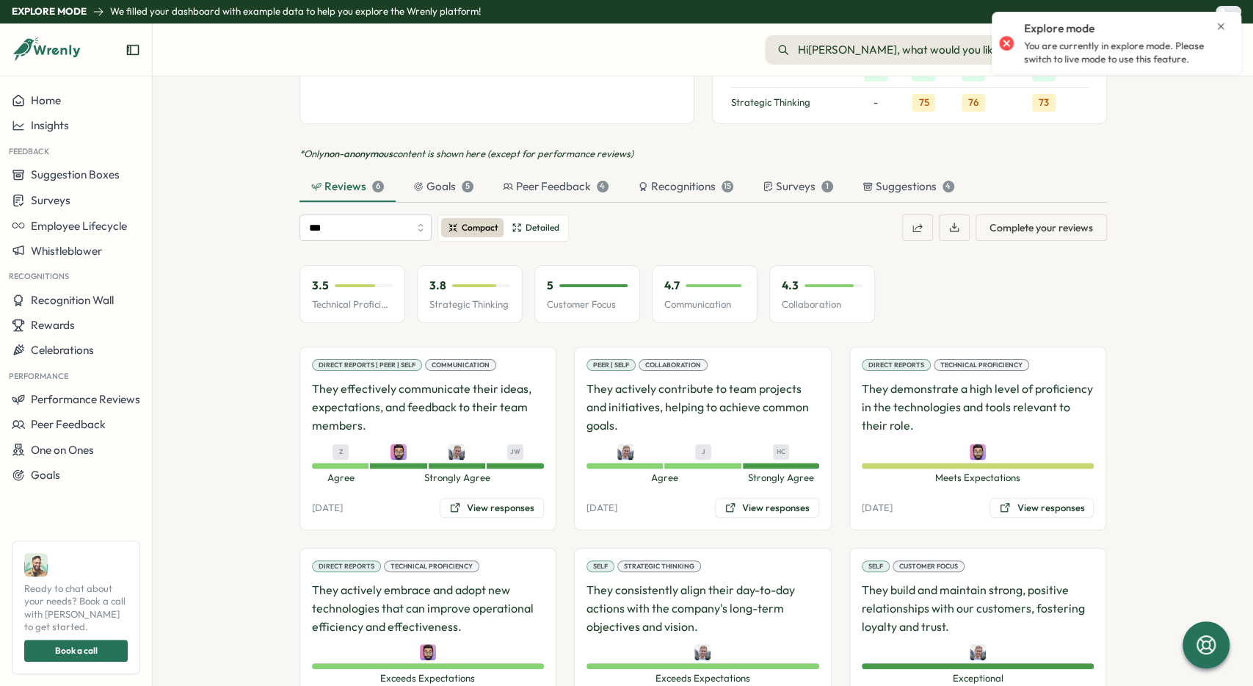
scroll to position [1321, 0]
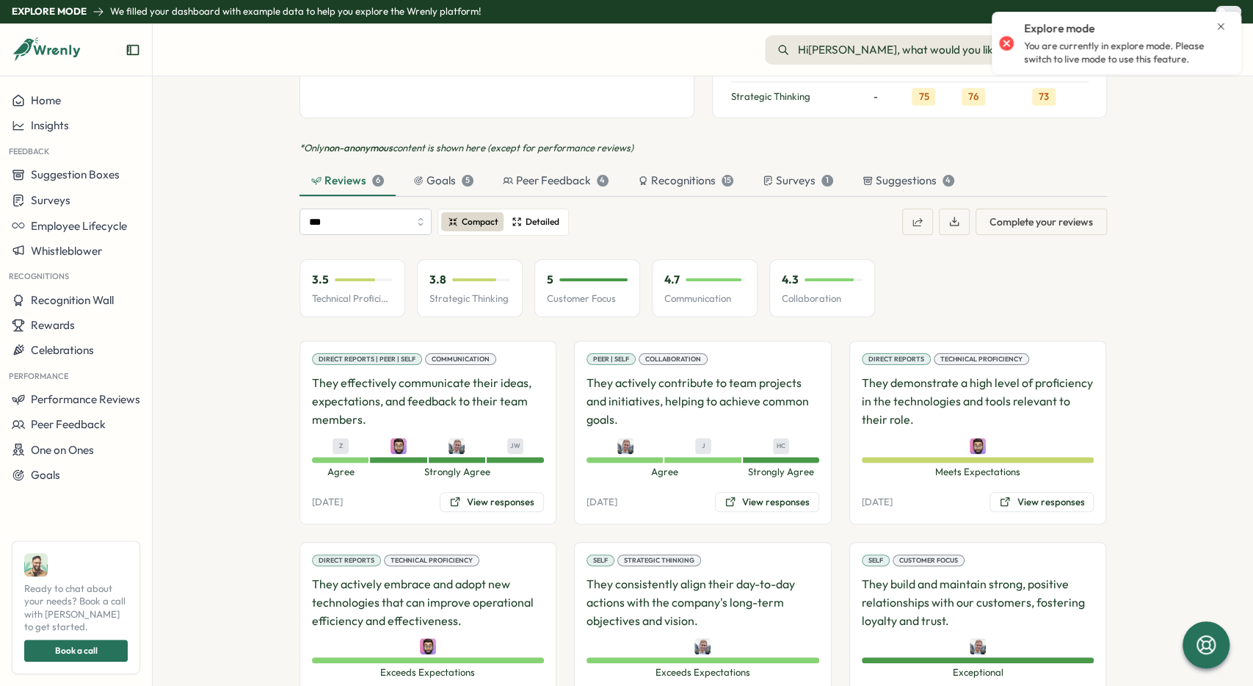
click at [542, 215] on span "Detailed" at bounding box center [543, 222] width 34 height 14
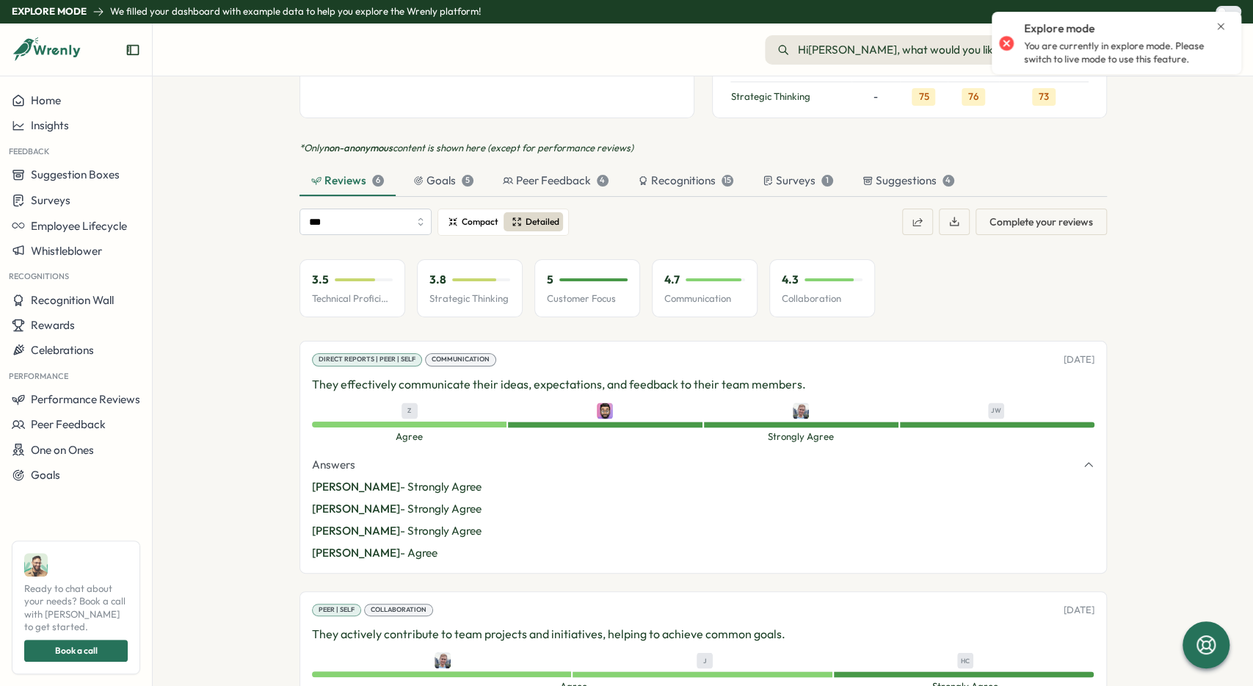
click at [475, 215] on span "Compact" at bounding box center [480, 222] width 37 height 14
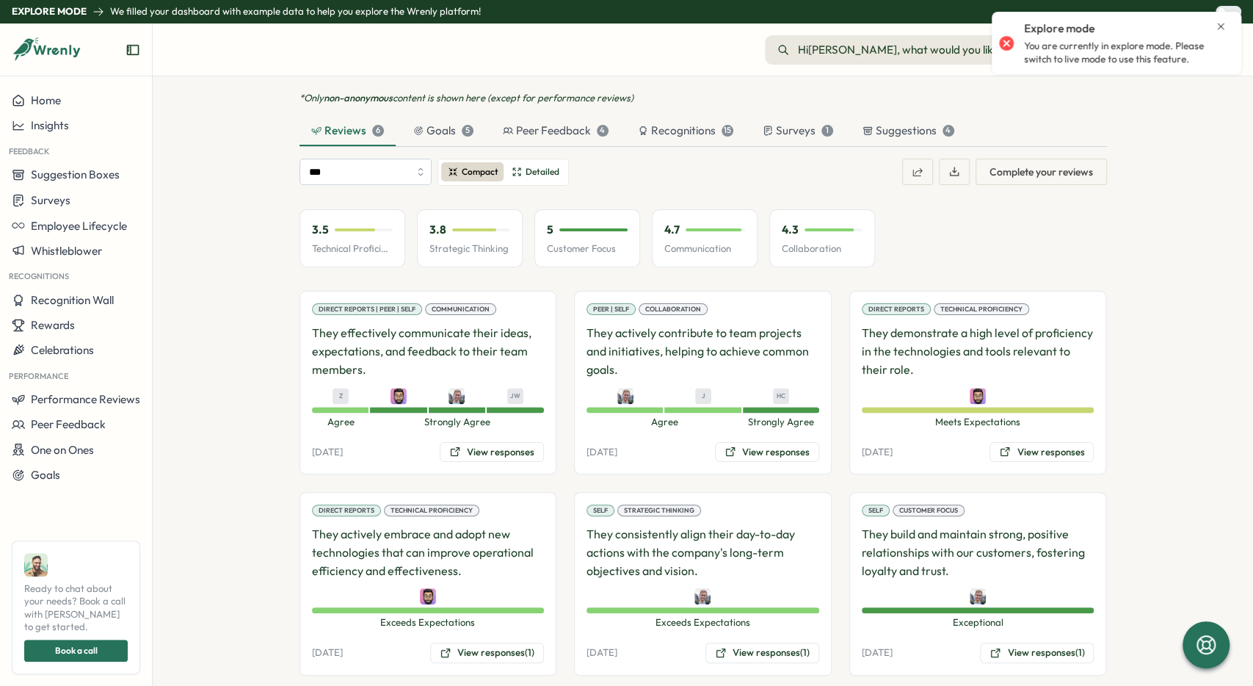
scroll to position [1373, 0]
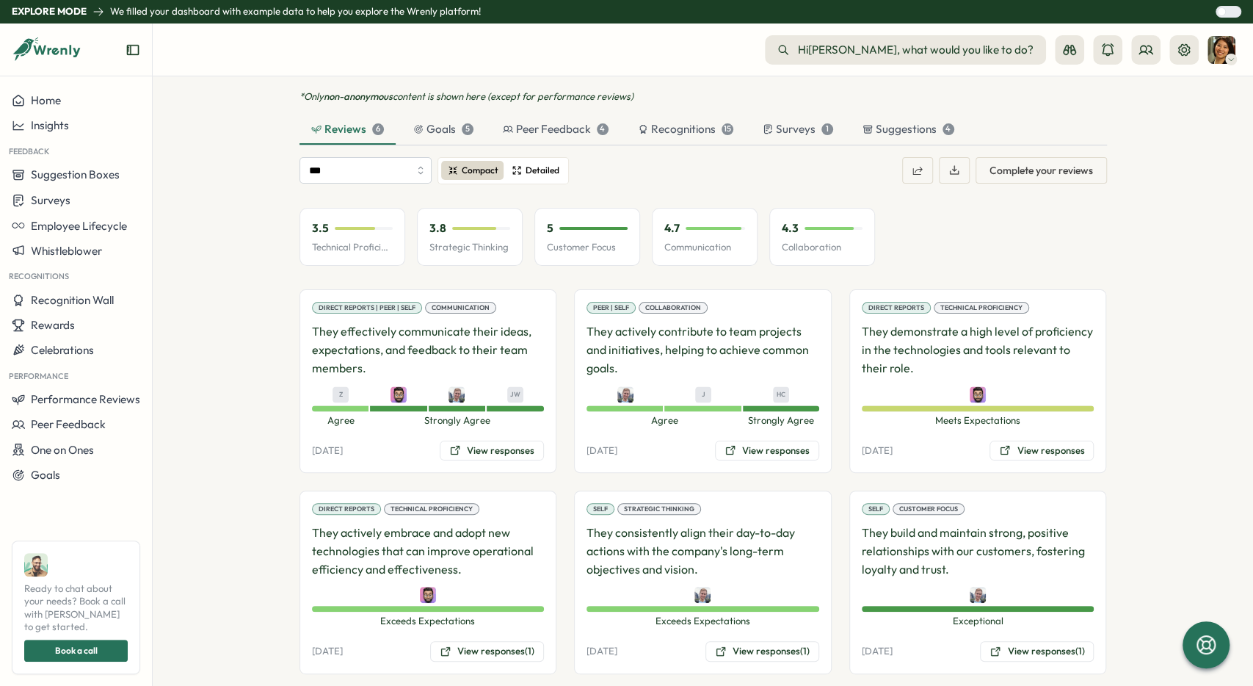
click at [552, 164] on span "Detailed" at bounding box center [543, 171] width 34 height 14
click at [536, 164] on span "Detailed" at bounding box center [543, 171] width 34 height 14
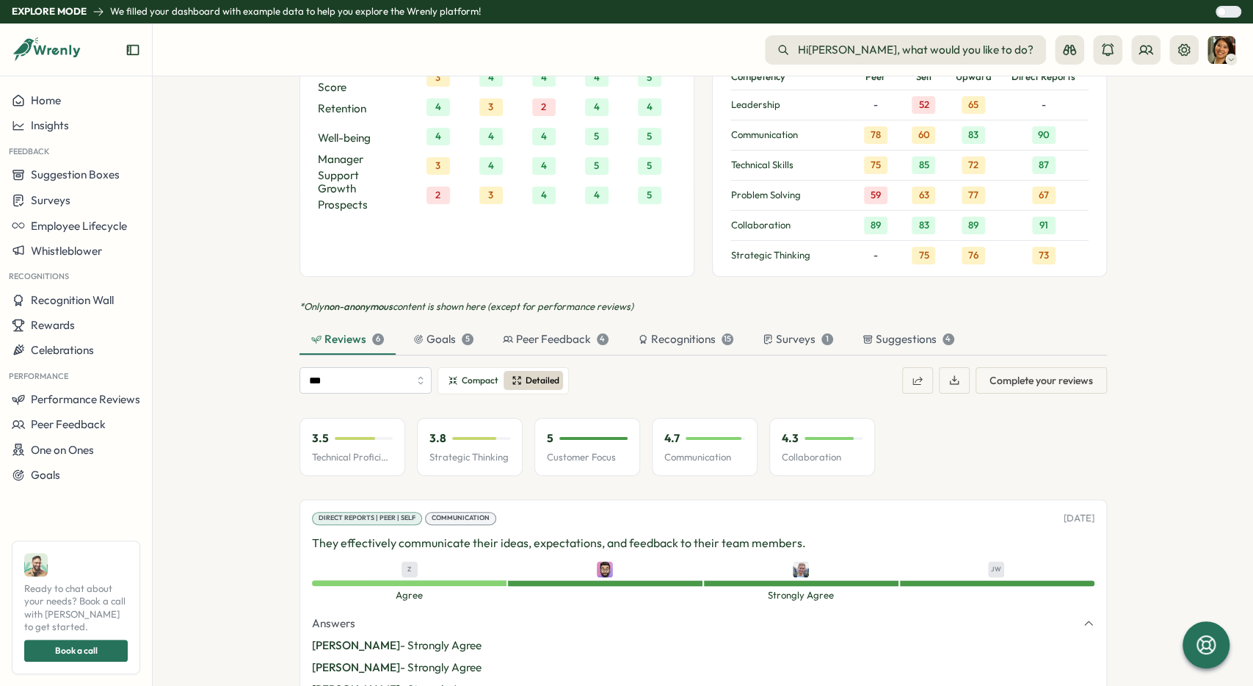
scroll to position [1163, 0]
click at [474, 374] on span "Compact" at bounding box center [480, 381] width 37 height 14
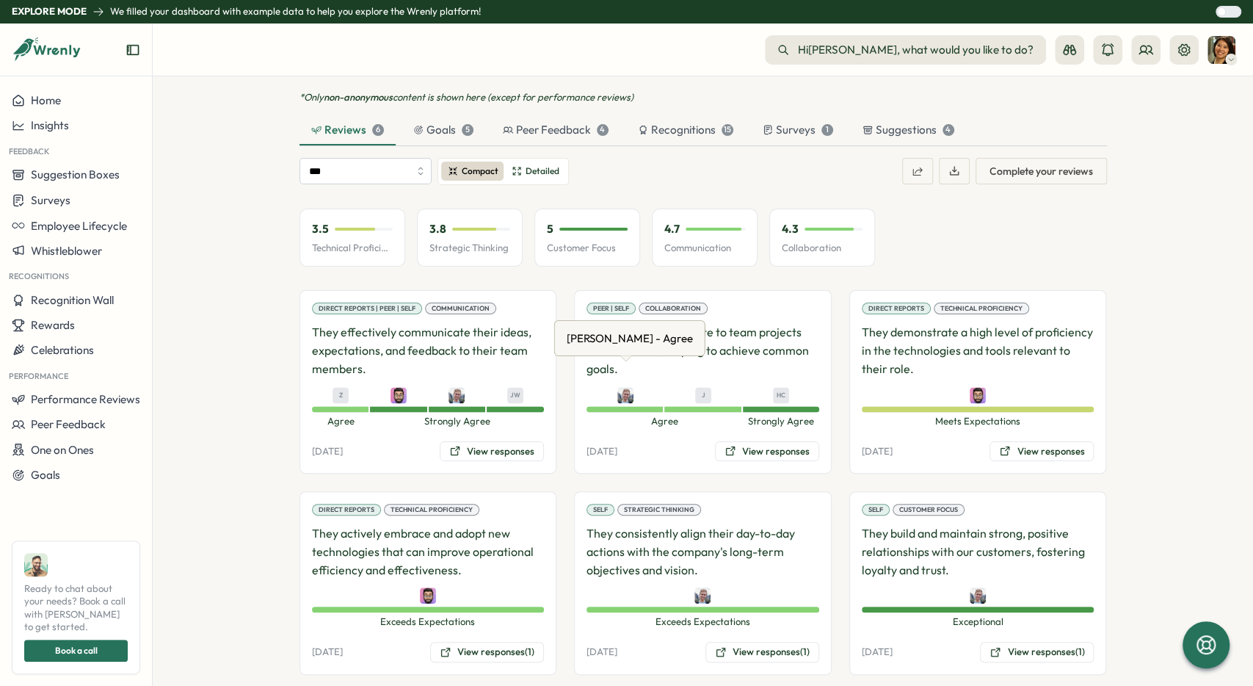
scroll to position [1373, 0]
click at [508, 440] on button "View responses" at bounding box center [492, 450] width 104 height 21
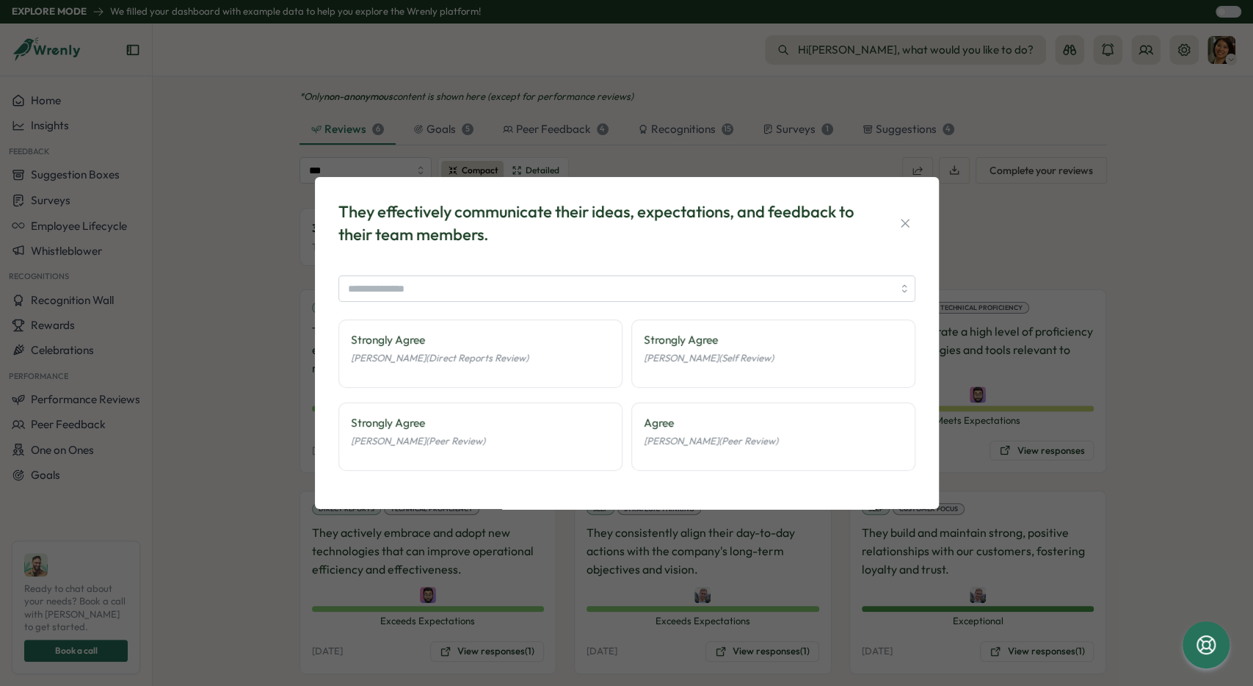
click at [482, 577] on div "They effectively communicate their ideas, expectations, and feedback to their t…" at bounding box center [626, 343] width 1253 height 686
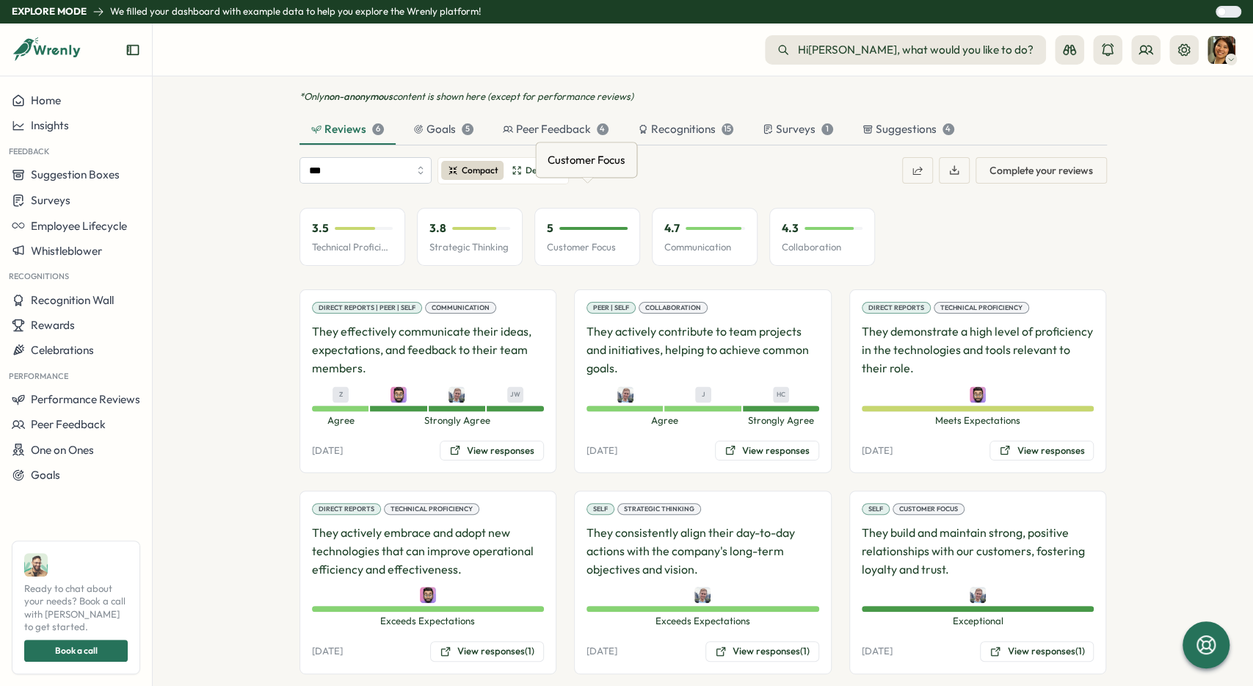
click at [588, 241] on p "Customer Focus" at bounding box center [587, 247] width 81 height 13
click at [368, 157] on input "***" at bounding box center [366, 170] width 132 height 26
click at [592, 157] on div "*** Compact Detailed Complete your reviews" at bounding box center [704, 170] width 808 height 27
click at [546, 164] on span "Detailed" at bounding box center [543, 171] width 34 height 14
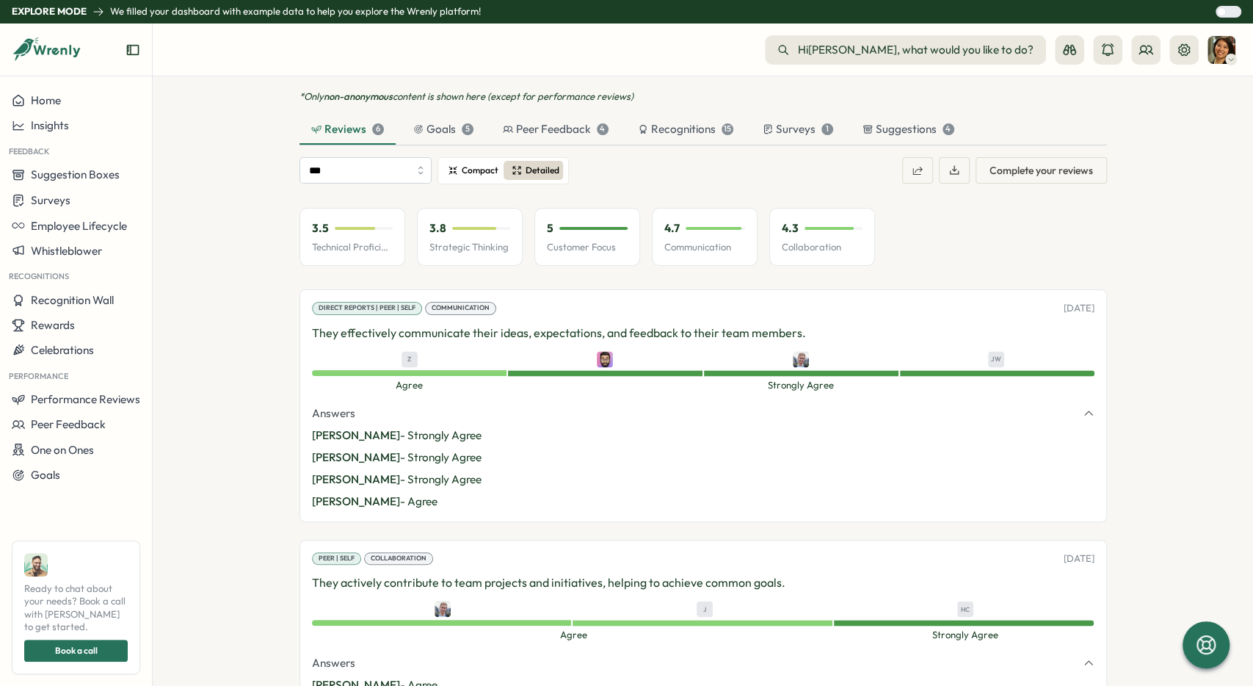
click at [477, 164] on span "Compact" at bounding box center [480, 171] width 37 height 14
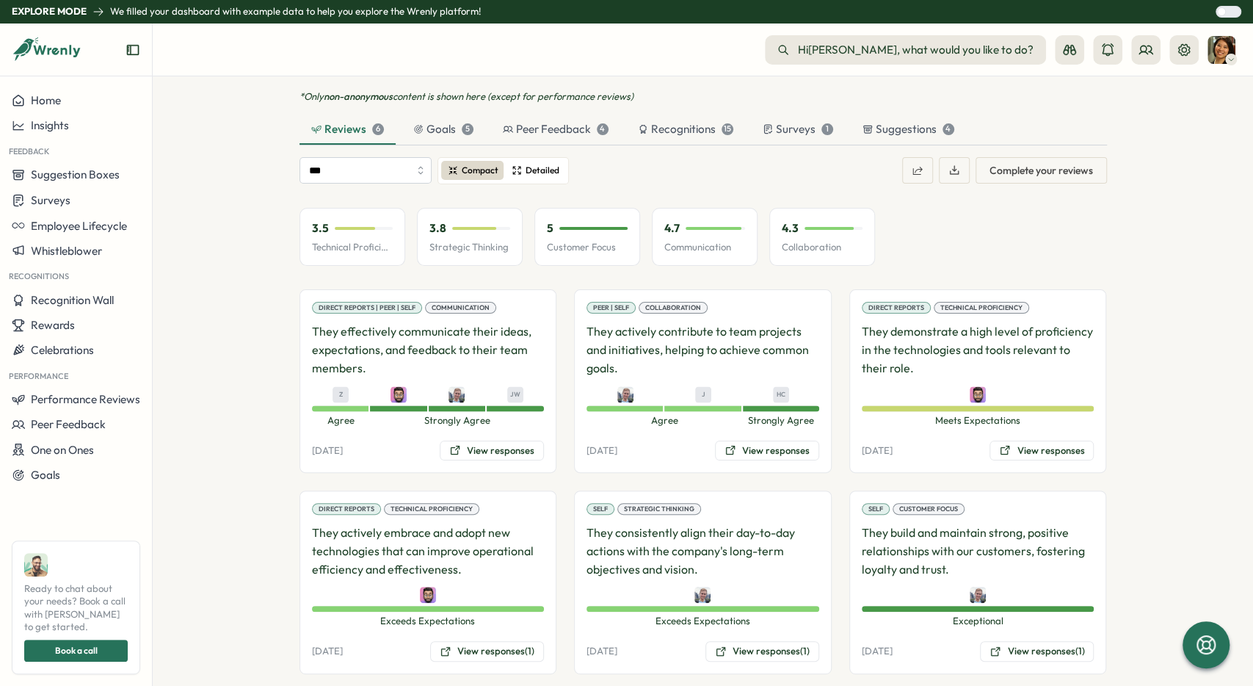
click at [532, 164] on span "Detailed" at bounding box center [543, 171] width 34 height 14
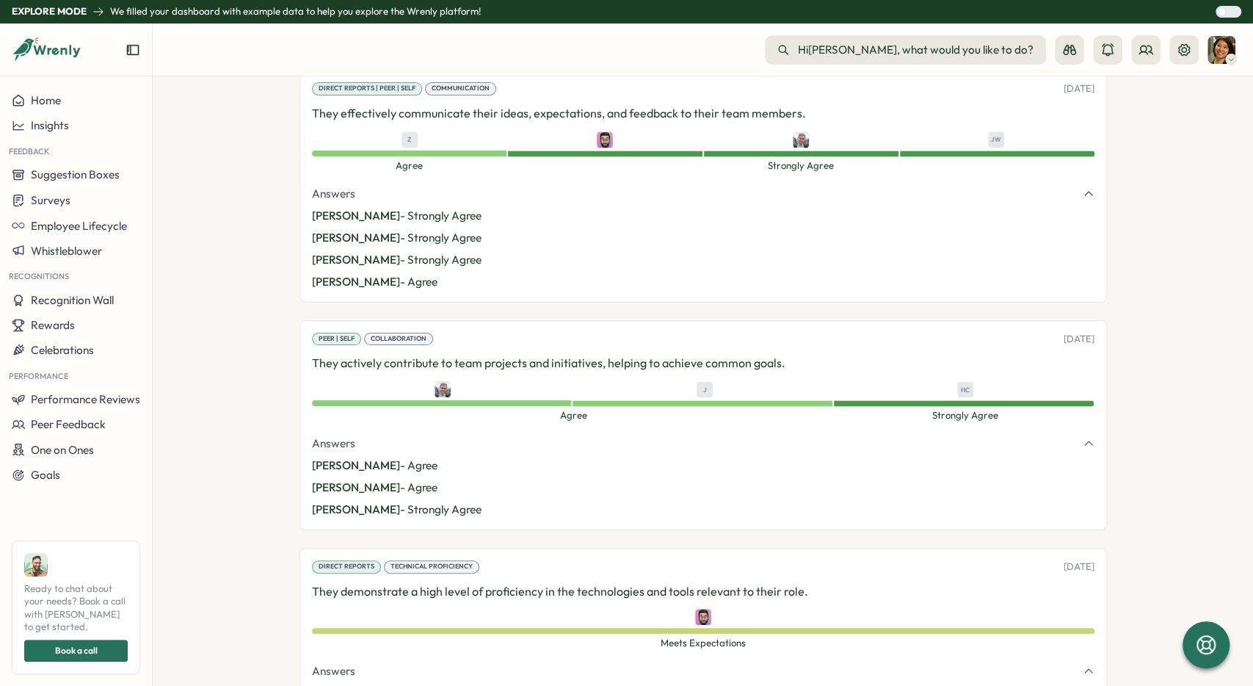
scroll to position [1593, 0]
drag, startPoint x: 326, startPoint y: 179, endPoint x: 436, endPoint y: 269, distance: 141.9
click at [438, 269] on div "Direct Reports | Peer | Self Communication [DATE] They effectively communicate …" at bounding box center [704, 185] width 808 height 232
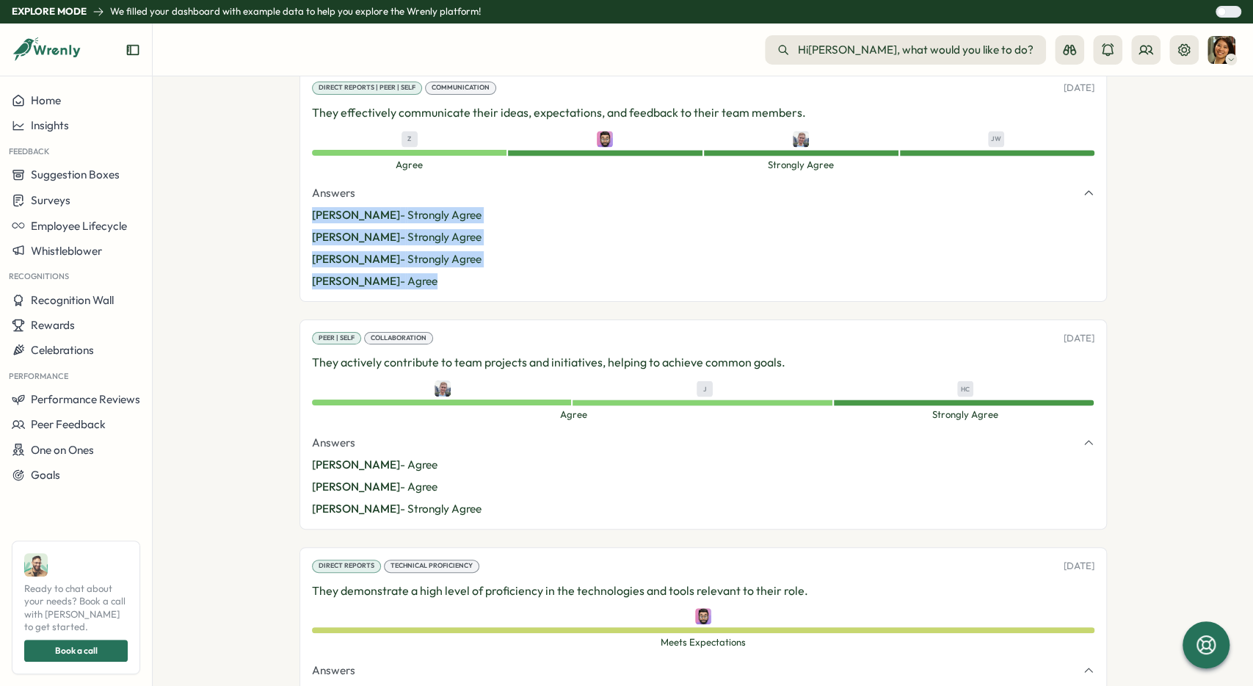
drag, startPoint x: 376, startPoint y: 244, endPoint x: 312, endPoint y: 167, distance: 100.7
click at [312, 185] on div "Answers Ali - Strongly Agree [PERSON_NAME] - Strongly Agree [PERSON_NAME] - Str…" at bounding box center [703, 237] width 783 height 104
drag, startPoint x: 1064, startPoint y: 206, endPoint x: 1123, endPoint y: 180, distance: 65.1
click at [1046, 208] on section "[PERSON_NAME] - Strongly Agree [PERSON_NAME] - Strongly Agree [PERSON_NAME] - S…" at bounding box center [703, 248] width 783 height 82
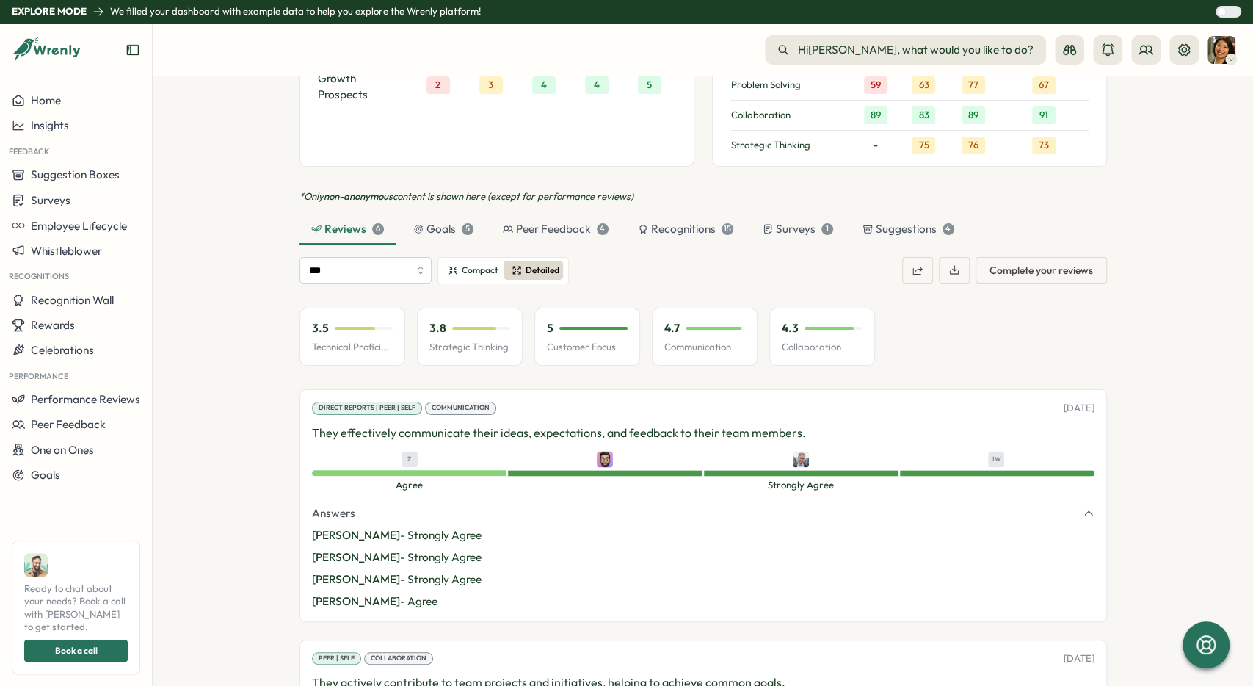
scroll to position [1273, 0]
click at [471, 424] on p "They effectively communicate their ideas, expectations, and feedback to their t…" at bounding box center [703, 433] width 783 height 18
click at [548, 424] on p "They effectively communicate their ideas, expectations, and feedback to their t…" at bounding box center [703, 433] width 783 height 18
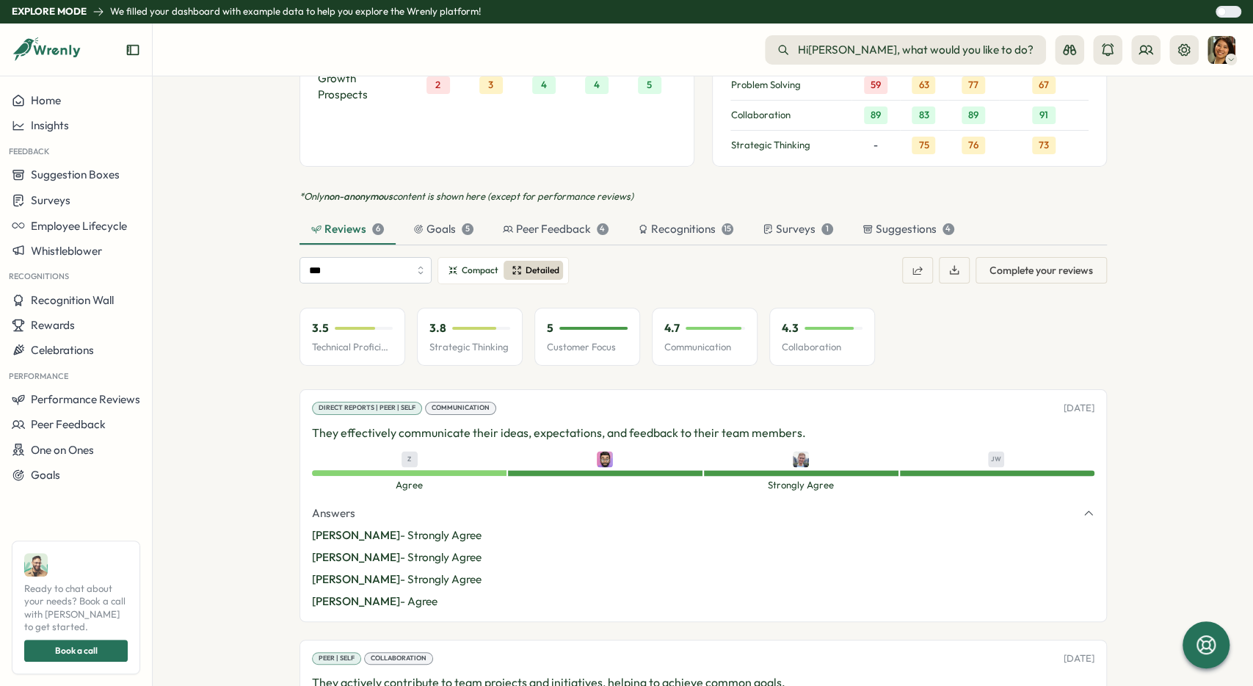
click at [561, 424] on p "They effectively communicate their ideas, expectations, and feedback to their t…" at bounding box center [703, 433] width 783 height 18
click at [576, 424] on p "They effectively communicate their ideas, expectations, and feedback to their t…" at bounding box center [703, 433] width 783 height 18
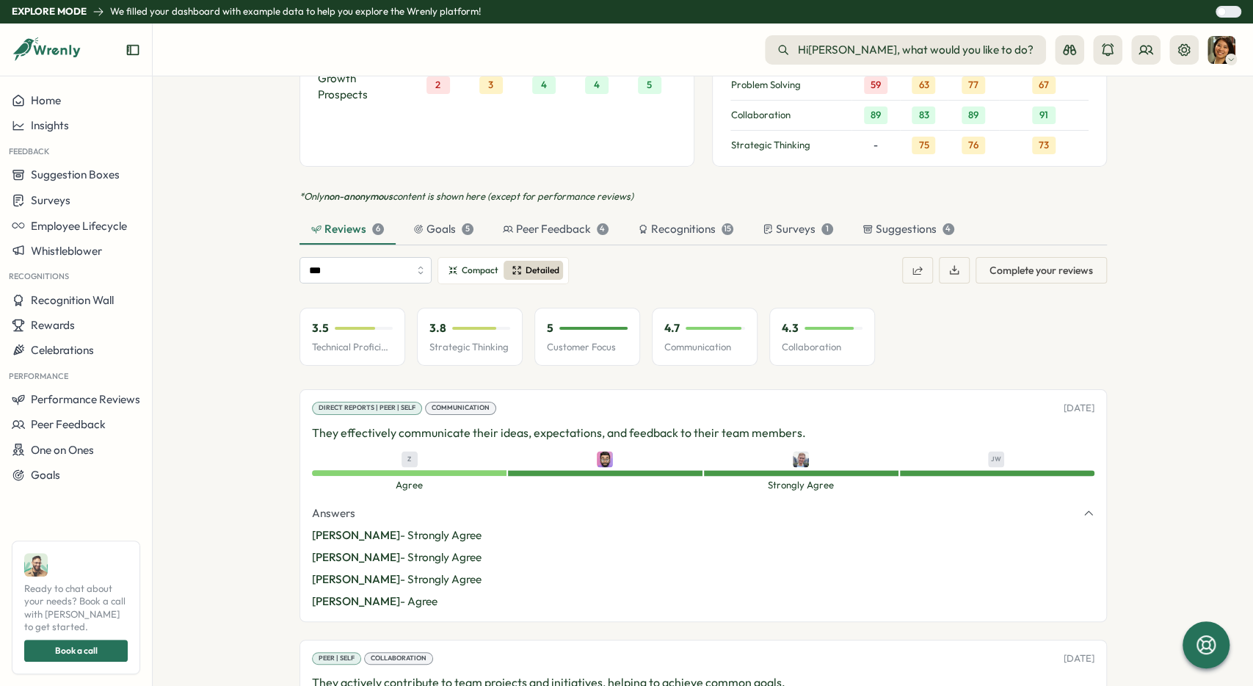
click at [576, 424] on p "They effectively communicate their ideas, expectations, and feedback to their t…" at bounding box center [703, 433] width 783 height 18
click at [526, 424] on p "They effectively communicate their ideas, expectations, and feedback to their t…" at bounding box center [703, 433] width 783 height 18
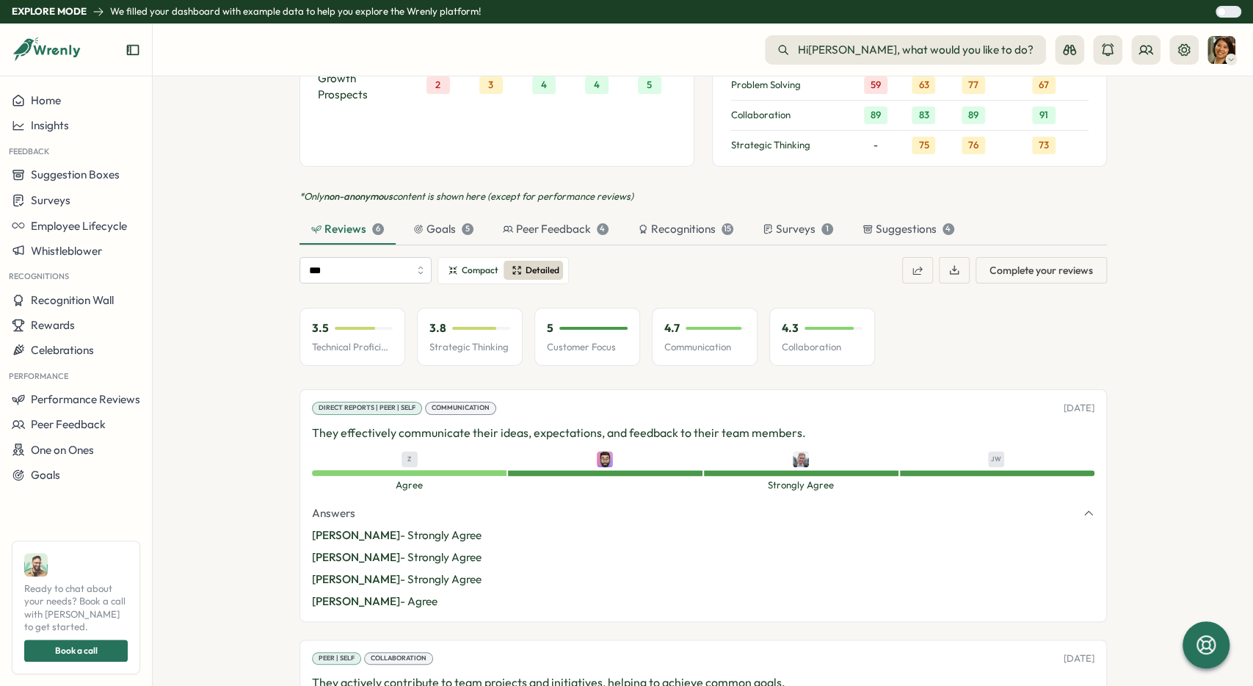
click at [552, 424] on p "They effectively communicate their ideas, expectations, and feedback to their t…" at bounding box center [703, 433] width 783 height 18
click at [585, 424] on p "They effectively communicate their ideas, expectations, and feedback to their t…" at bounding box center [703, 433] width 783 height 18
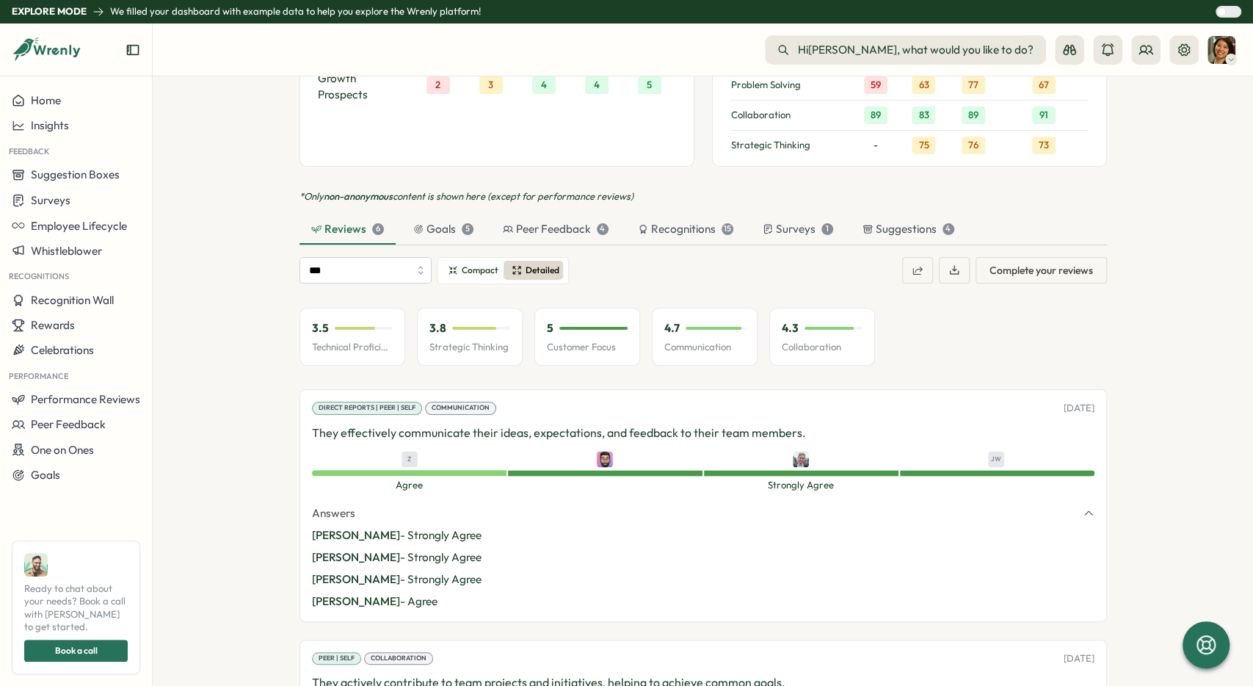
click at [585, 424] on p "They effectively communicate their ideas, expectations, and feedback to their t…" at bounding box center [703, 433] width 783 height 18
click at [337, 424] on p "They effectively communicate their ideas, expectations, and feedback to their t…" at bounding box center [703, 433] width 783 height 18
click at [320, 424] on p "They effectively communicate their ideas, expectations, and feedback to their t…" at bounding box center [703, 433] width 783 height 18
click at [316, 424] on p "They effectively communicate their ideas, expectations, and feedback to their t…" at bounding box center [703, 433] width 783 height 18
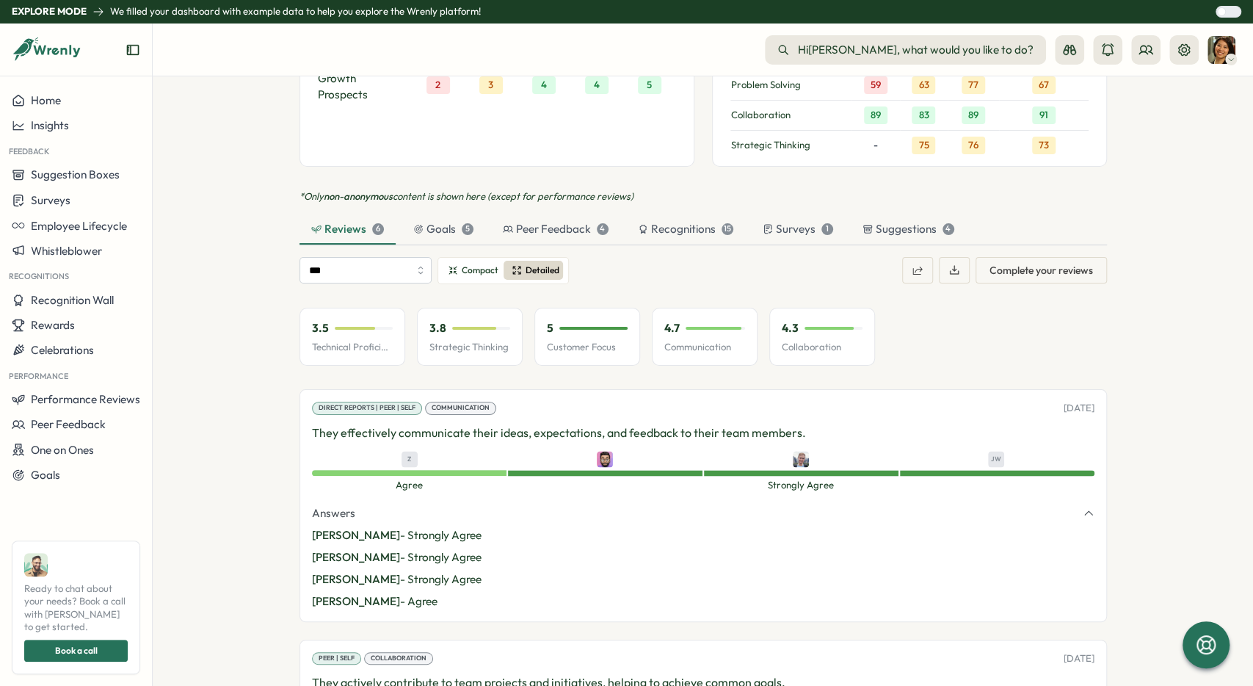
click at [316, 424] on p "They effectively communicate their ideas, expectations, and feedback to their t…" at bounding box center [703, 433] width 783 height 18
click at [377, 424] on p "They effectively communicate their ideas, expectations, and feedback to their t…" at bounding box center [703, 433] width 783 height 18
drag, startPoint x: 340, startPoint y: 412, endPoint x: 269, endPoint y: 412, distance: 70.5
click at [269, 412] on section "[PERSON_NAME] employee Employee Information Title Senior Software Engineer Work…" at bounding box center [703, 380] width 1100 height 609
click at [344, 424] on p "They effectively communicate their ideas, expectations, and feedback to their t…" at bounding box center [703, 433] width 783 height 18
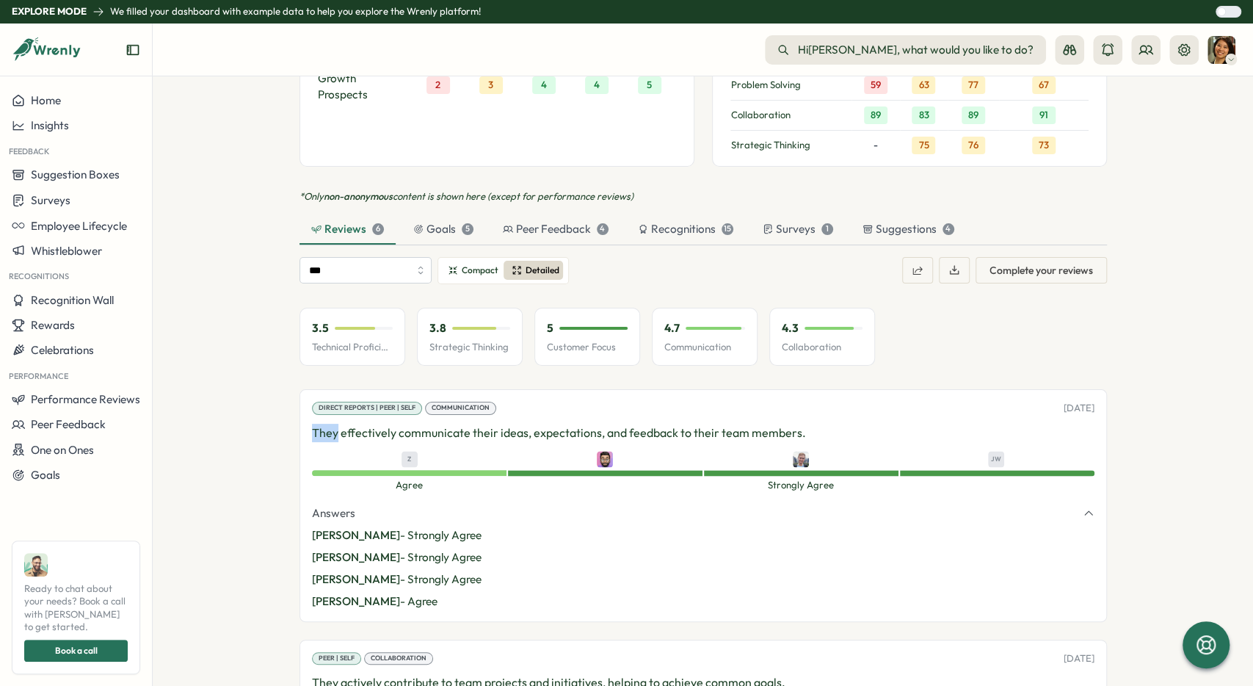
drag, startPoint x: 336, startPoint y: 409, endPoint x: 236, endPoint y: 415, distance: 100.7
click at [236, 415] on section "[PERSON_NAME] employee Employee Information Title Senior Software Engineer Work…" at bounding box center [703, 380] width 1100 height 609
click at [479, 264] on span "Compact" at bounding box center [480, 271] width 37 height 14
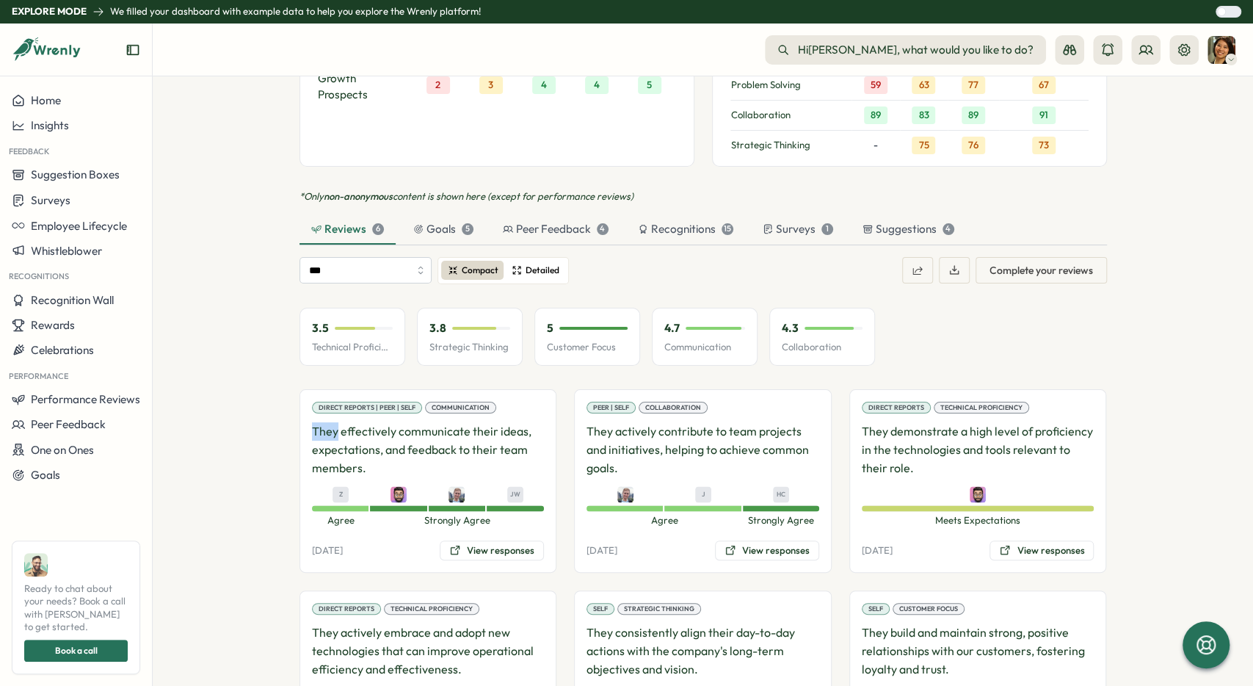
click at [543, 264] on span "Detailed" at bounding box center [543, 271] width 34 height 14
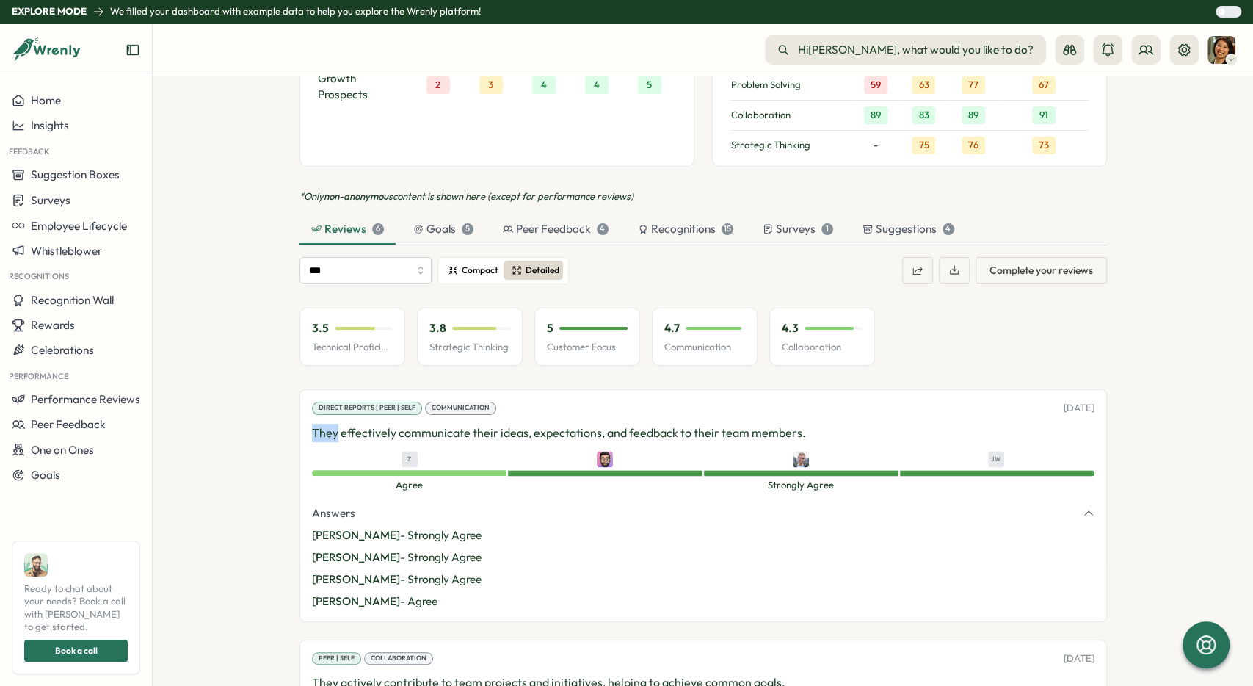
click at [476, 264] on span "Compact" at bounding box center [480, 271] width 37 height 14
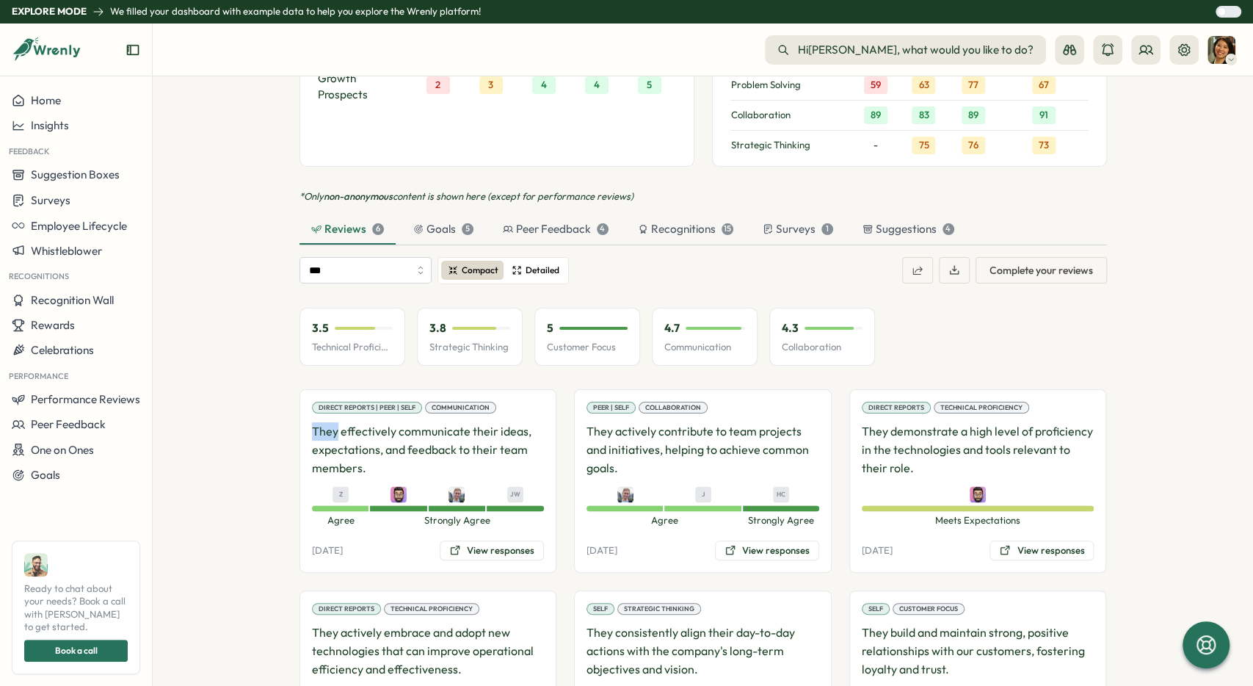
click at [529, 264] on span "Detailed" at bounding box center [543, 271] width 34 height 14
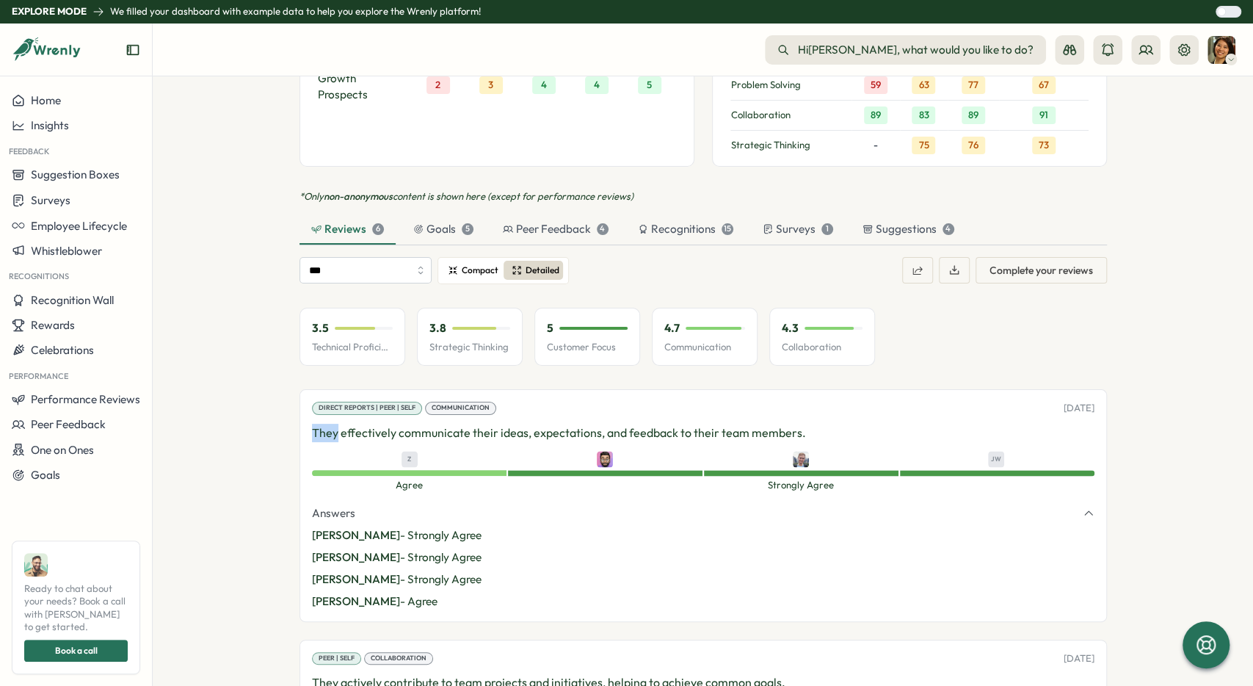
click at [468, 264] on span "Compact" at bounding box center [480, 271] width 37 height 14
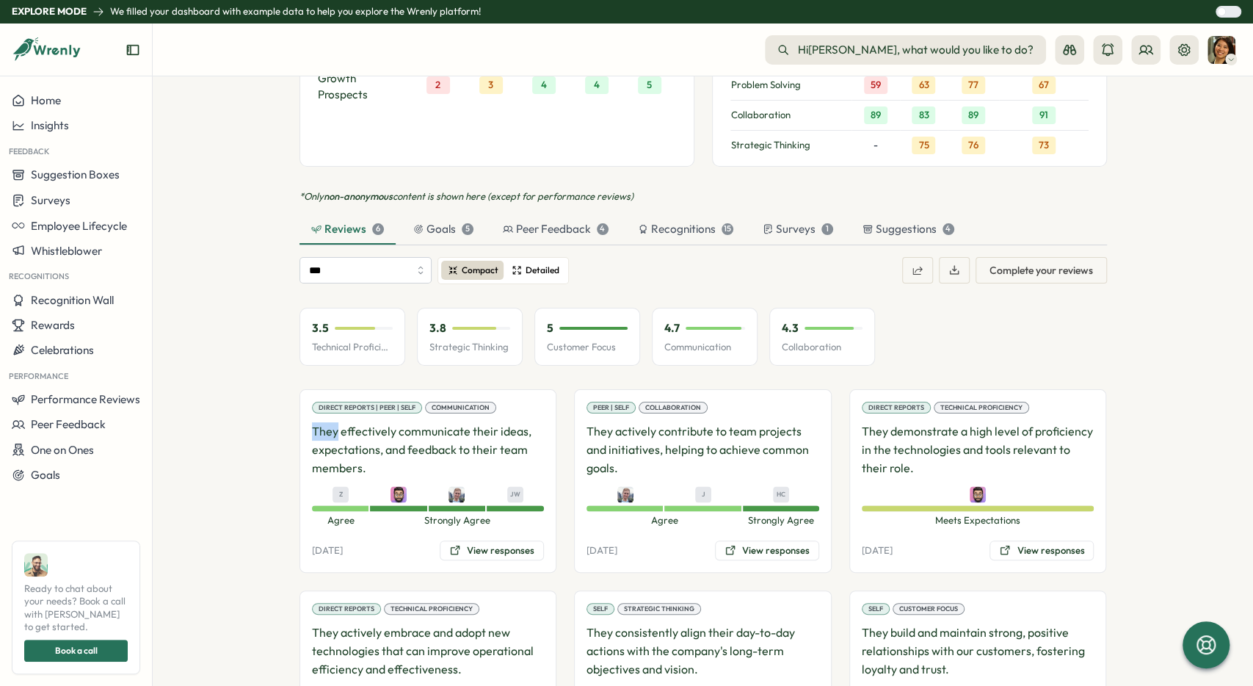
click at [541, 264] on span "Detailed" at bounding box center [543, 271] width 34 height 14
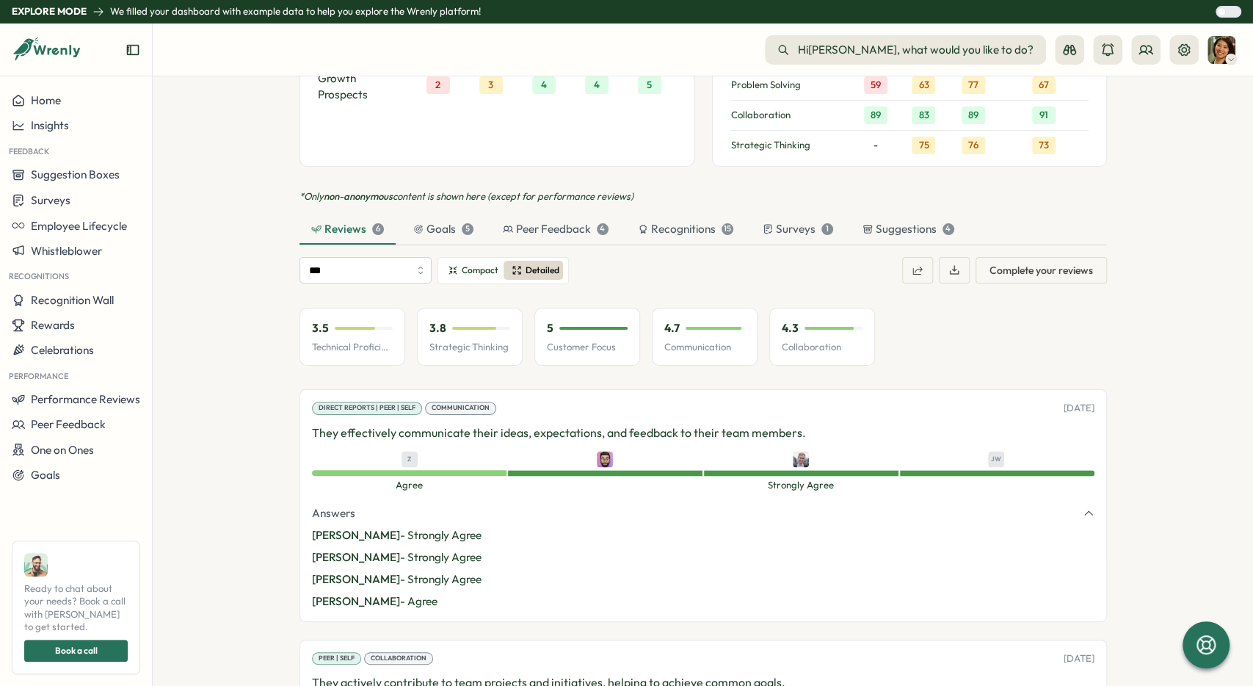
click at [643, 257] on div "*** Compact Detailed Complete your reviews" at bounding box center [704, 270] width 808 height 27
click at [388, 257] on input "***" at bounding box center [366, 270] width 132 height 26
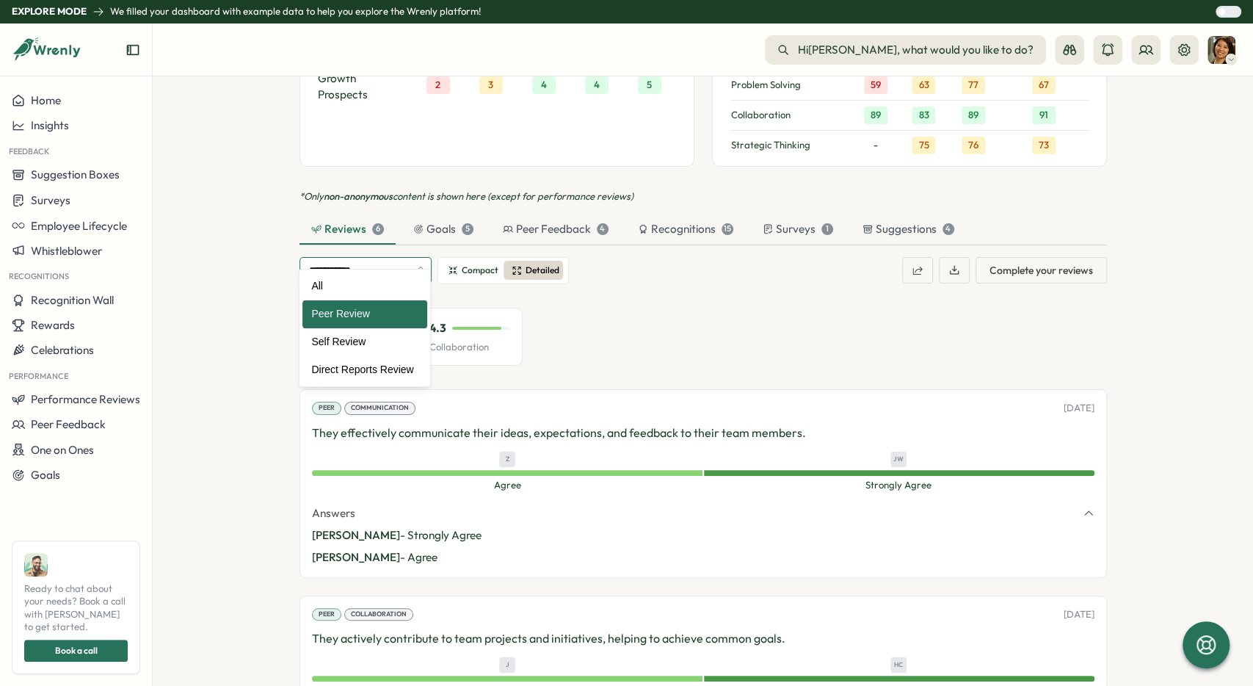
click at [424, 257] on input "**********" at bounding box center [366, 270] width 132 height 26
drag, startPoint x: 380, startPoint y: 339, endPoint x: 351, endPoint y: 283, distance: 62.7
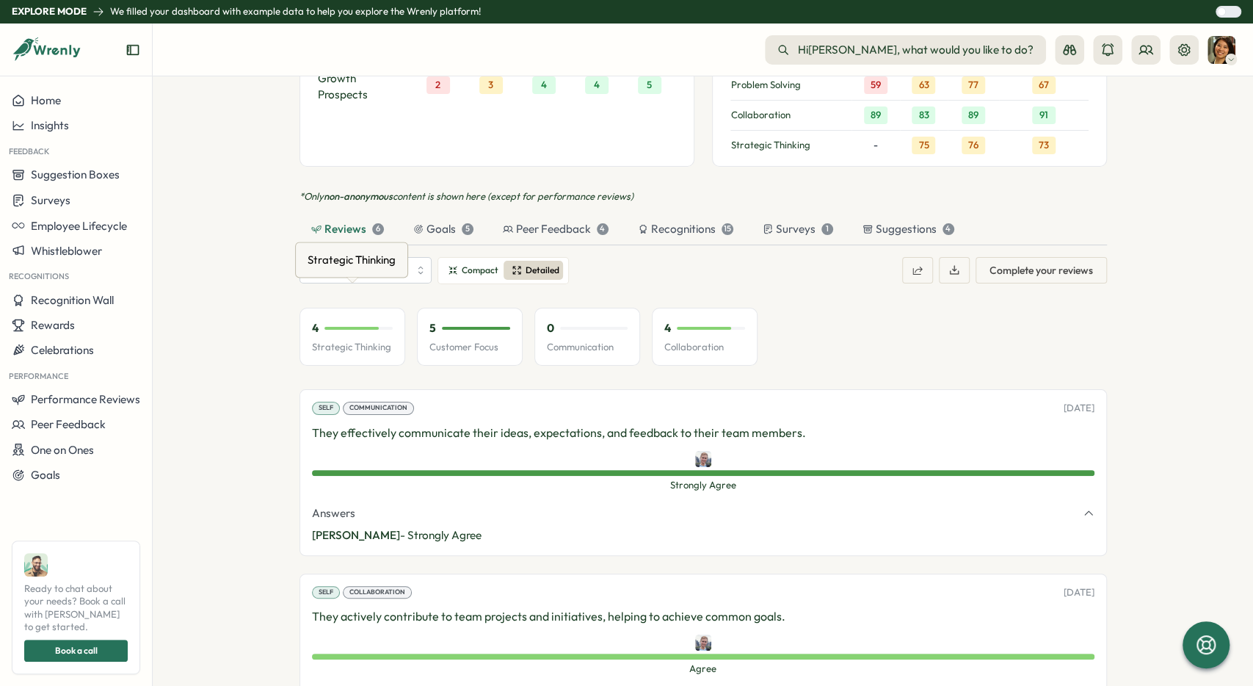
click at [344, 248] on div "Strategic Thinking" at bounding box center [352, 259] width 94 height 23
click at [294, 242] on section "[PERSON_NAME] employee Employee Information Title Senior Software Engineer Work…" at bounding box center [703, 380] width 1100 height 609
click at [335, 258] on input "**********" at bounding box center [366, 270] width 132 height 26
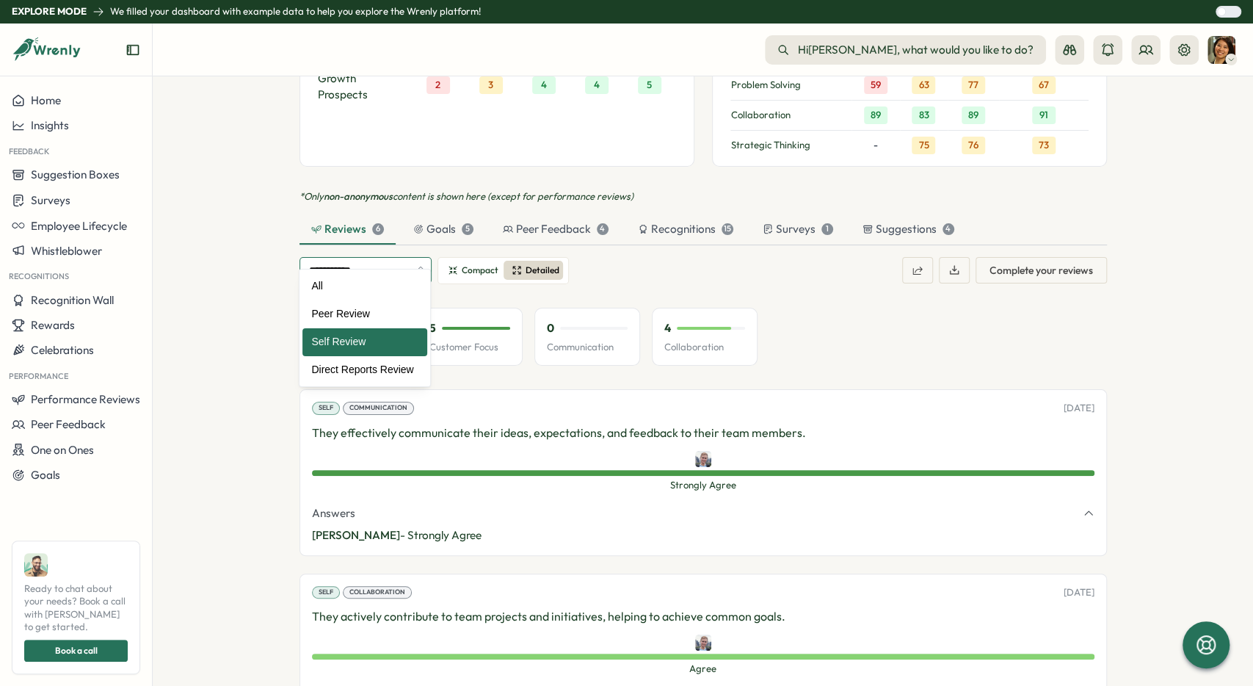
type input "***"
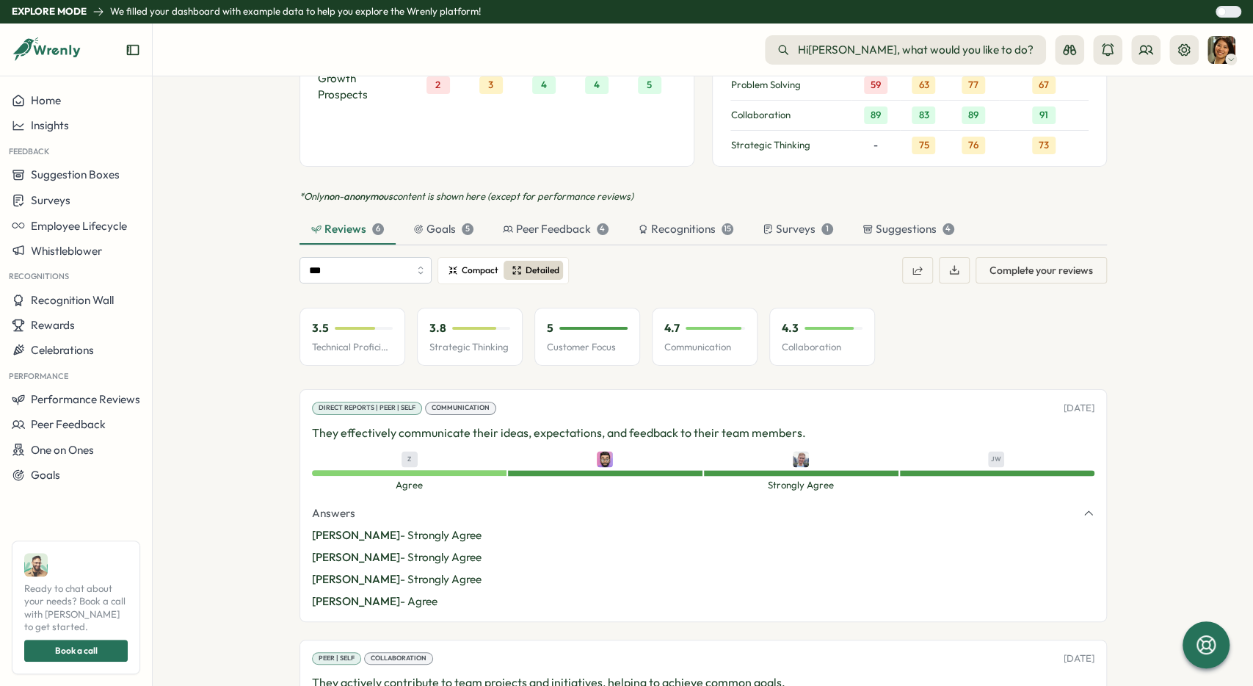
click at [467, 264] on span "Compact" at bounding box center [480, 271] width 37 height 14
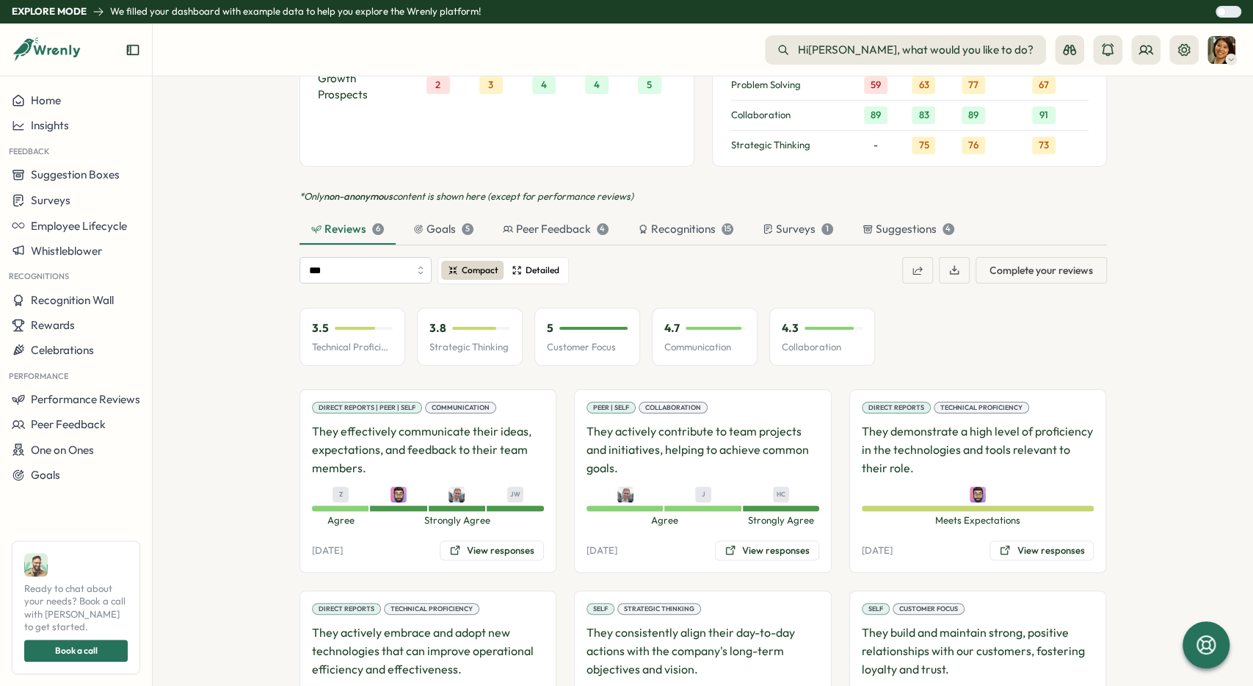
click at [528, 264] on span "Detailed" at bounding box center [543, 271] width 34 height 14
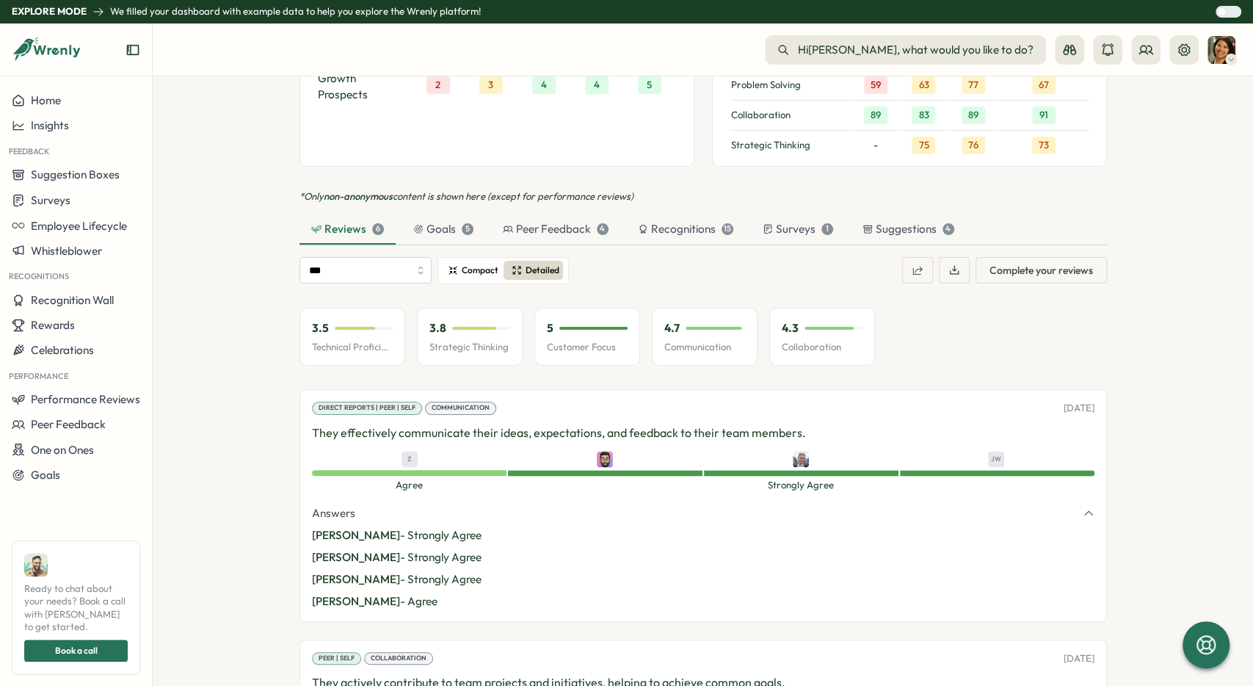
click at [490, 264] on span "Compact" at bounding box center [480, 271] width 37 height 14
